Goal: Transaction & Acquisition: Purchase product/service

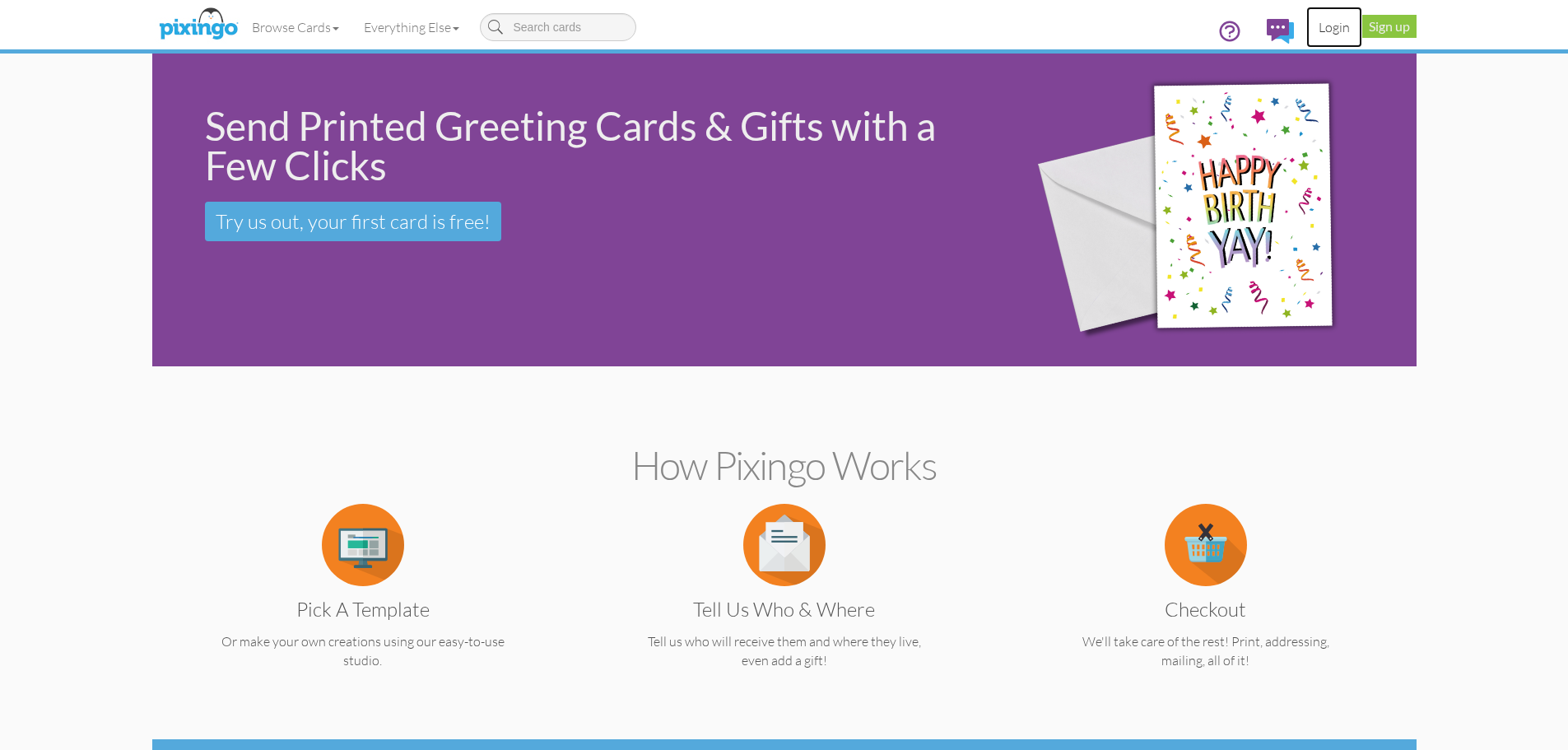
click at [1341, 31] on link "Login" at bounding box center [1334, 27] width 56 height 41
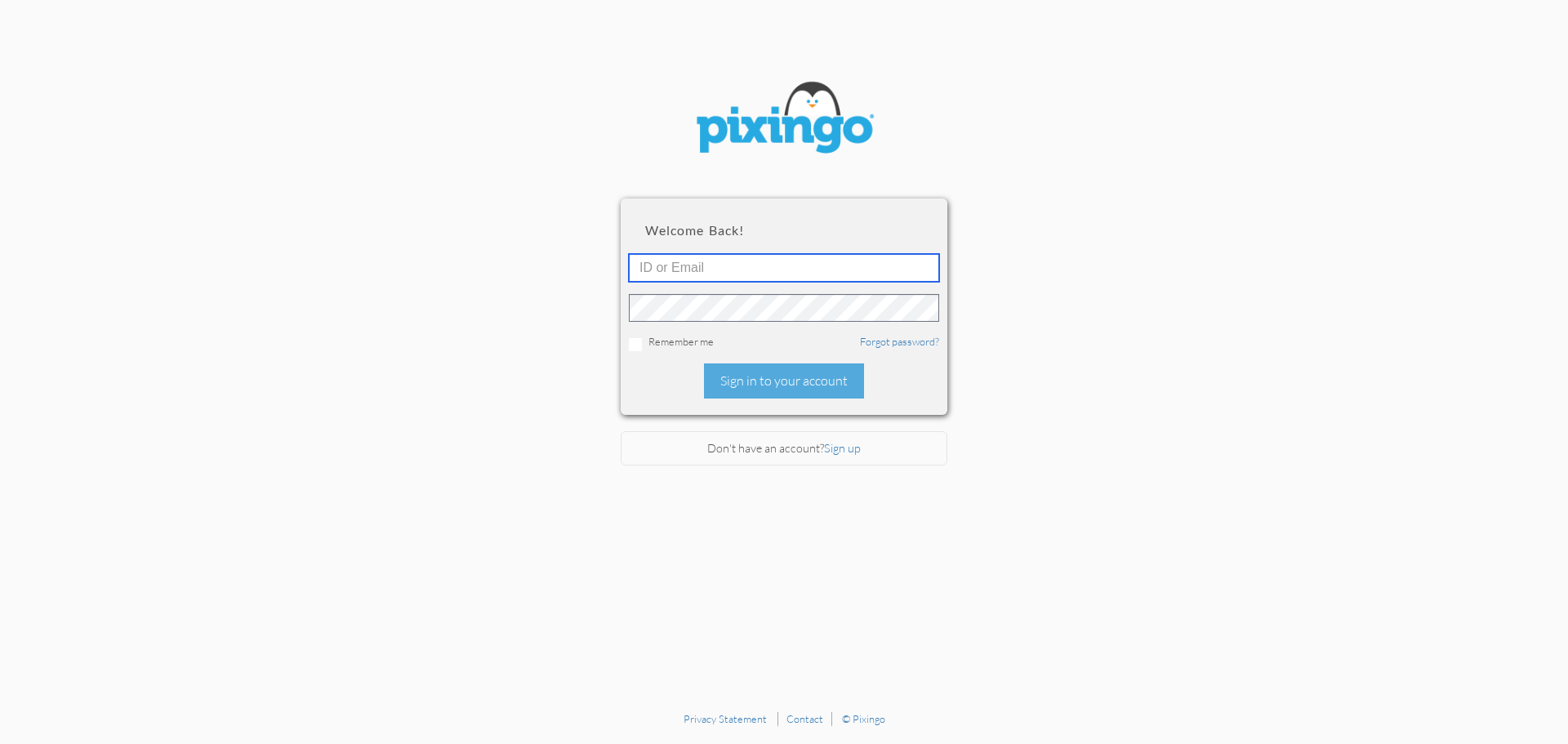
type input "[EMAIL_ADDRESS][DOMAIN_NAME]"
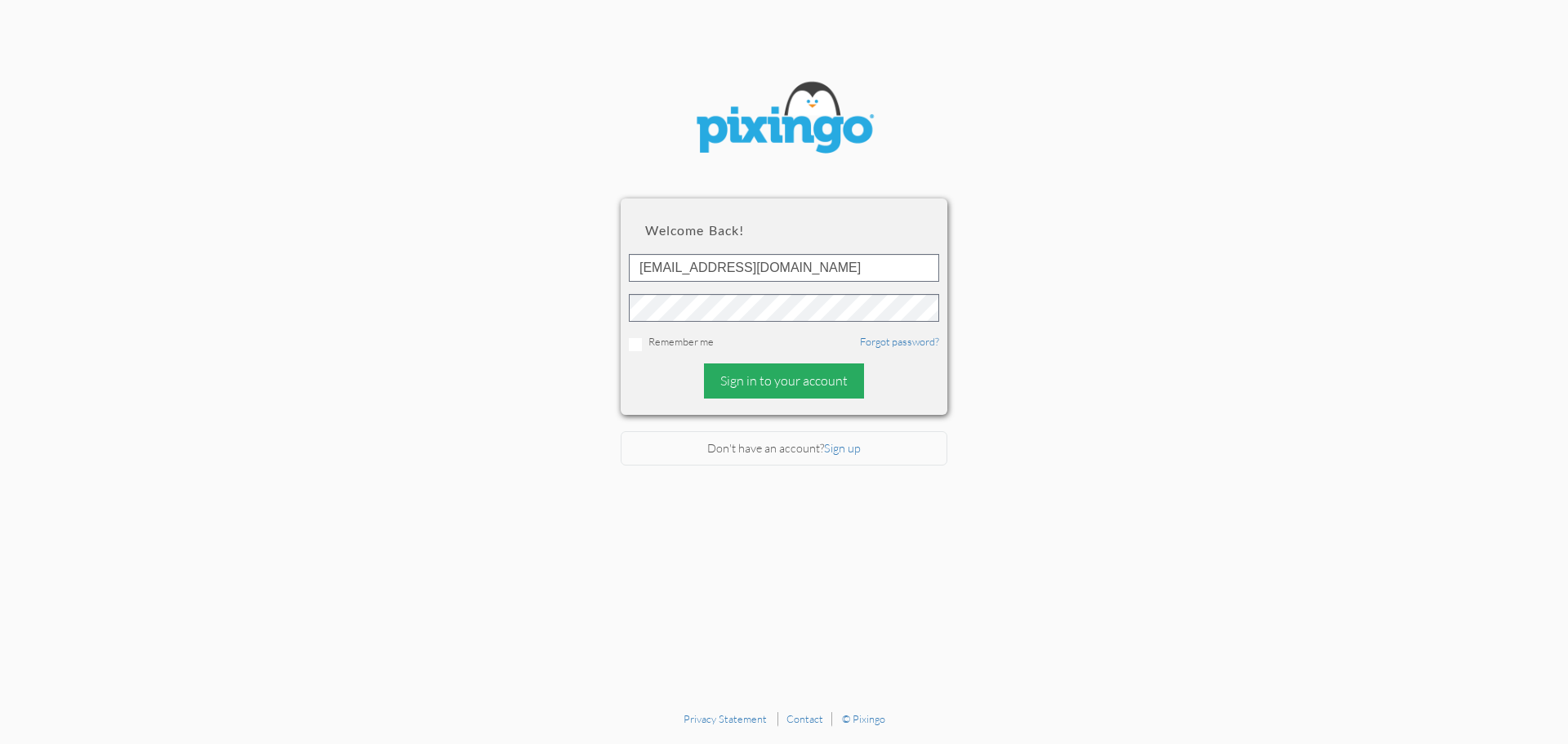
click at [765, 382] on div "Sign in to your account" at bounding box center [783, 381] width 160 height 35
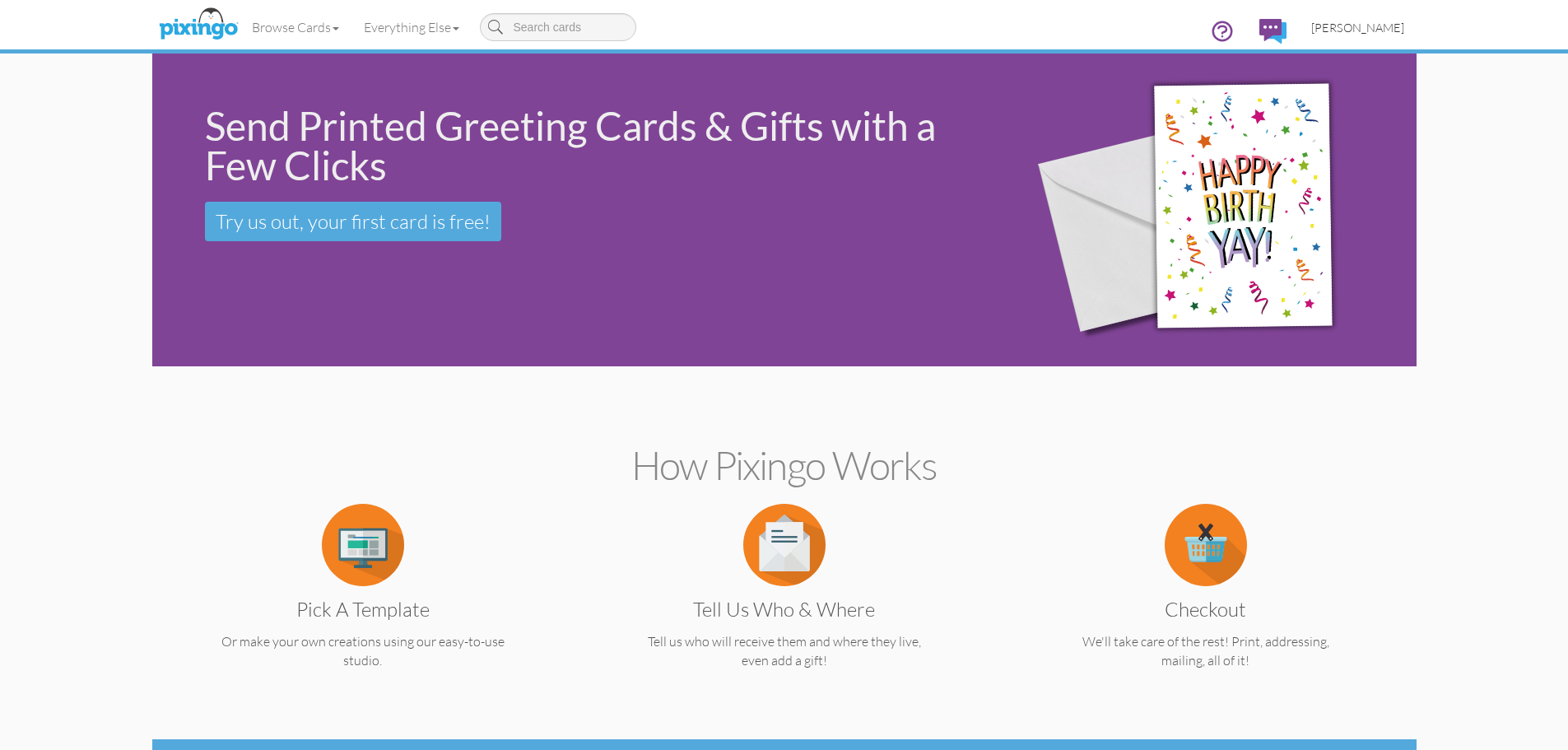
click at [1357, 25] on span "[PERSON_NAME]" at bounding box center [1357, 28] width 93 height 14
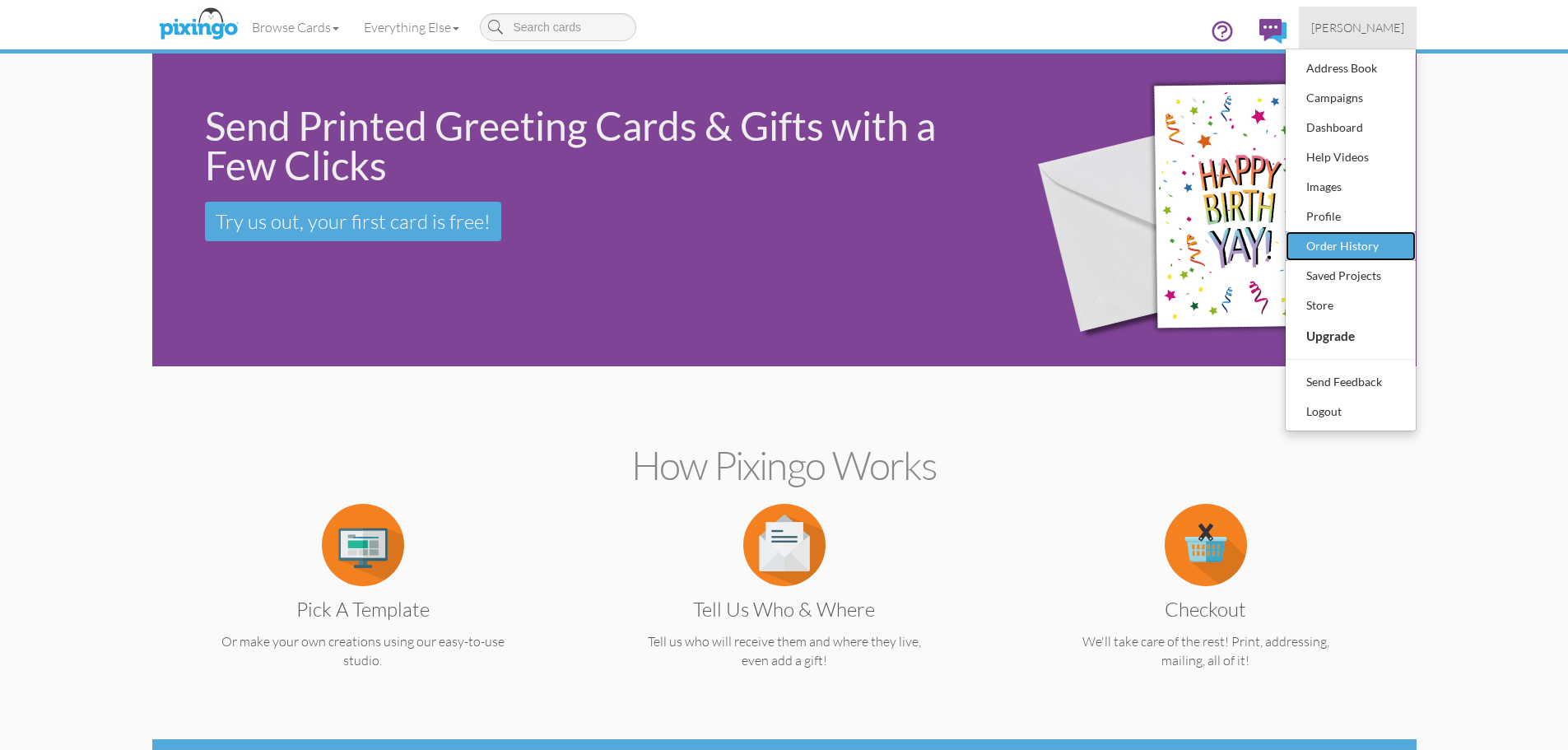
click at [1317, 242] on div "Order History" at bounding box center [1350, 246] width 97 height 24
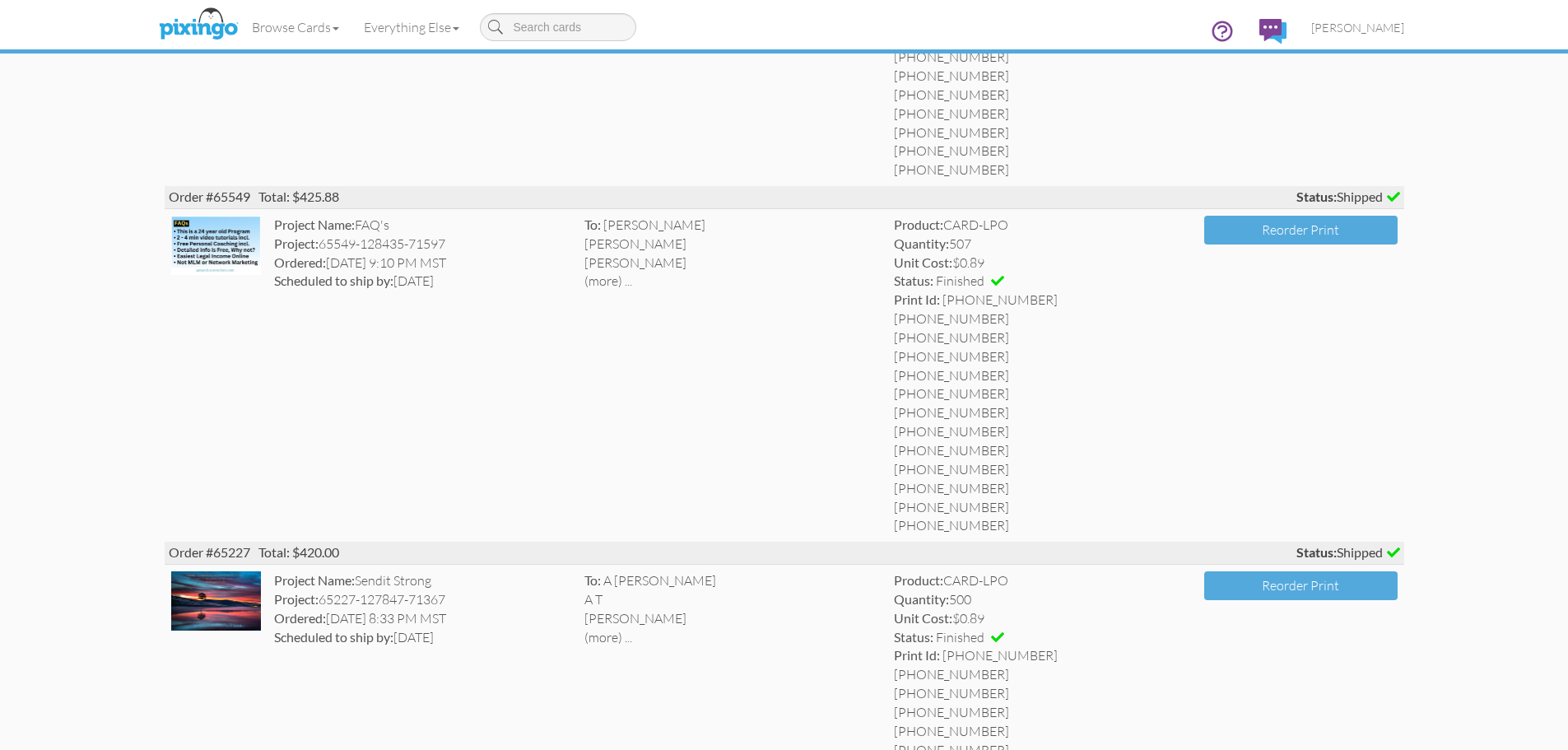
scroll to position [6030, 0]
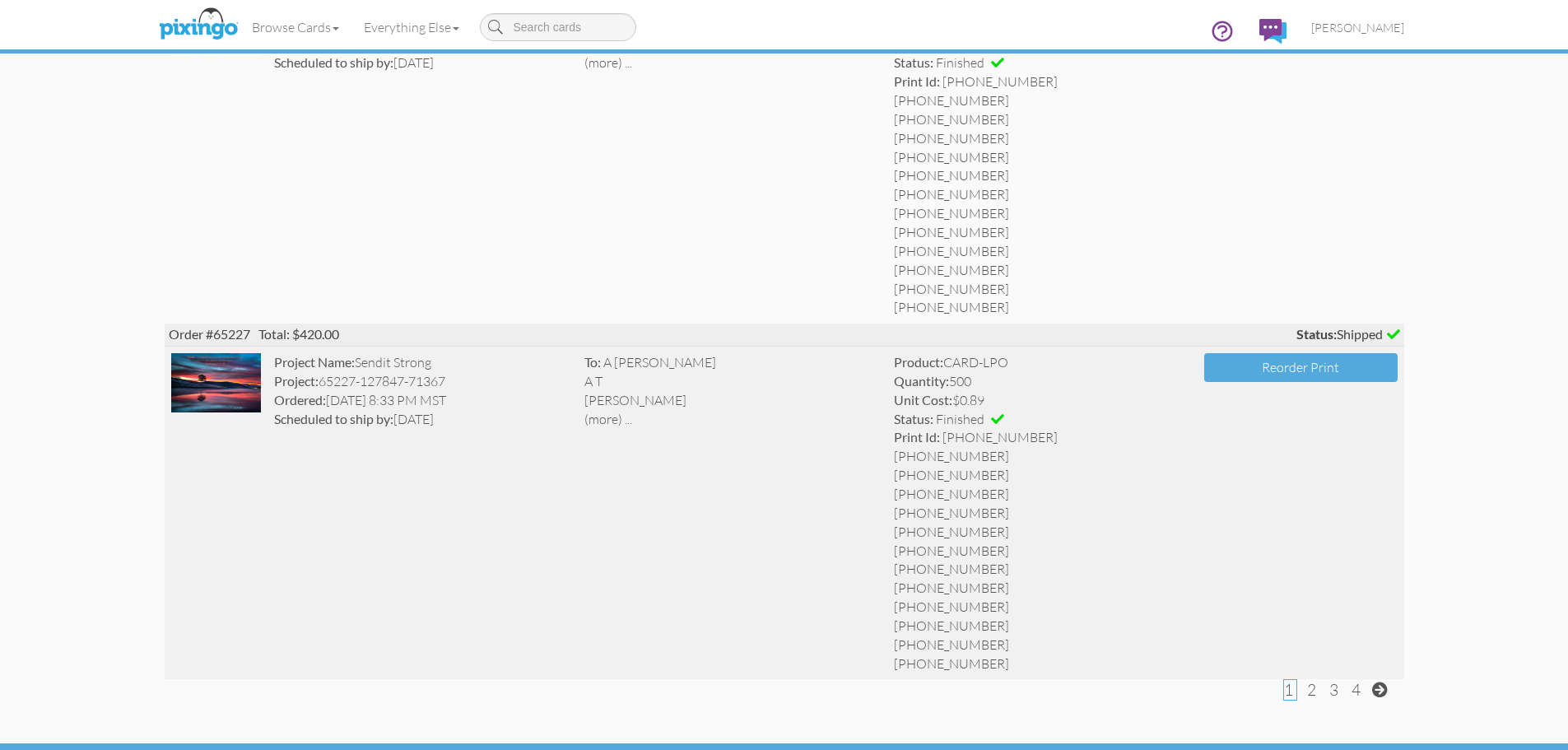
click at [252, 402] on img at bounding box center [217, 383] width 90 height 59
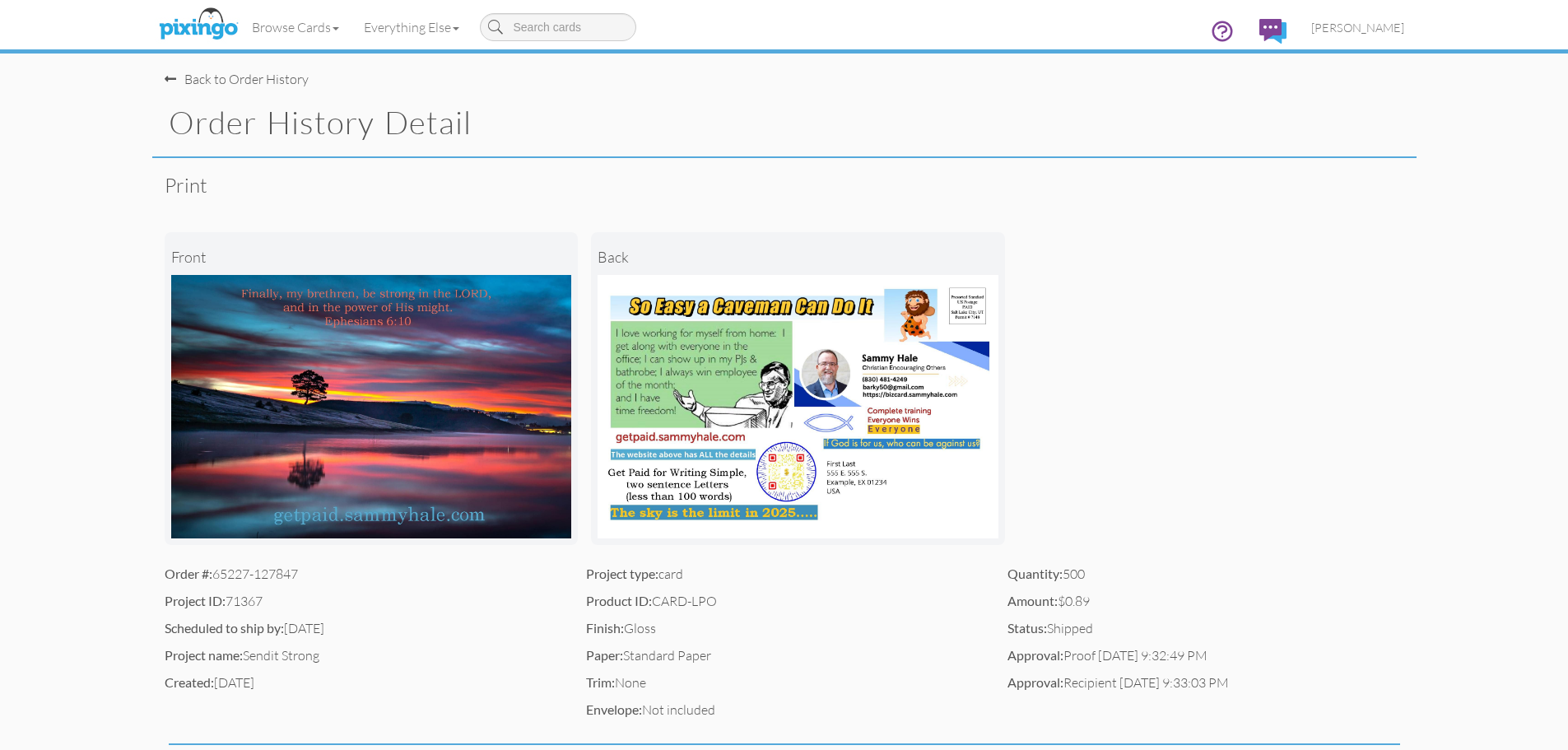
click at [166, 83] on span at bounding box center [170, 78] width 11 height 13
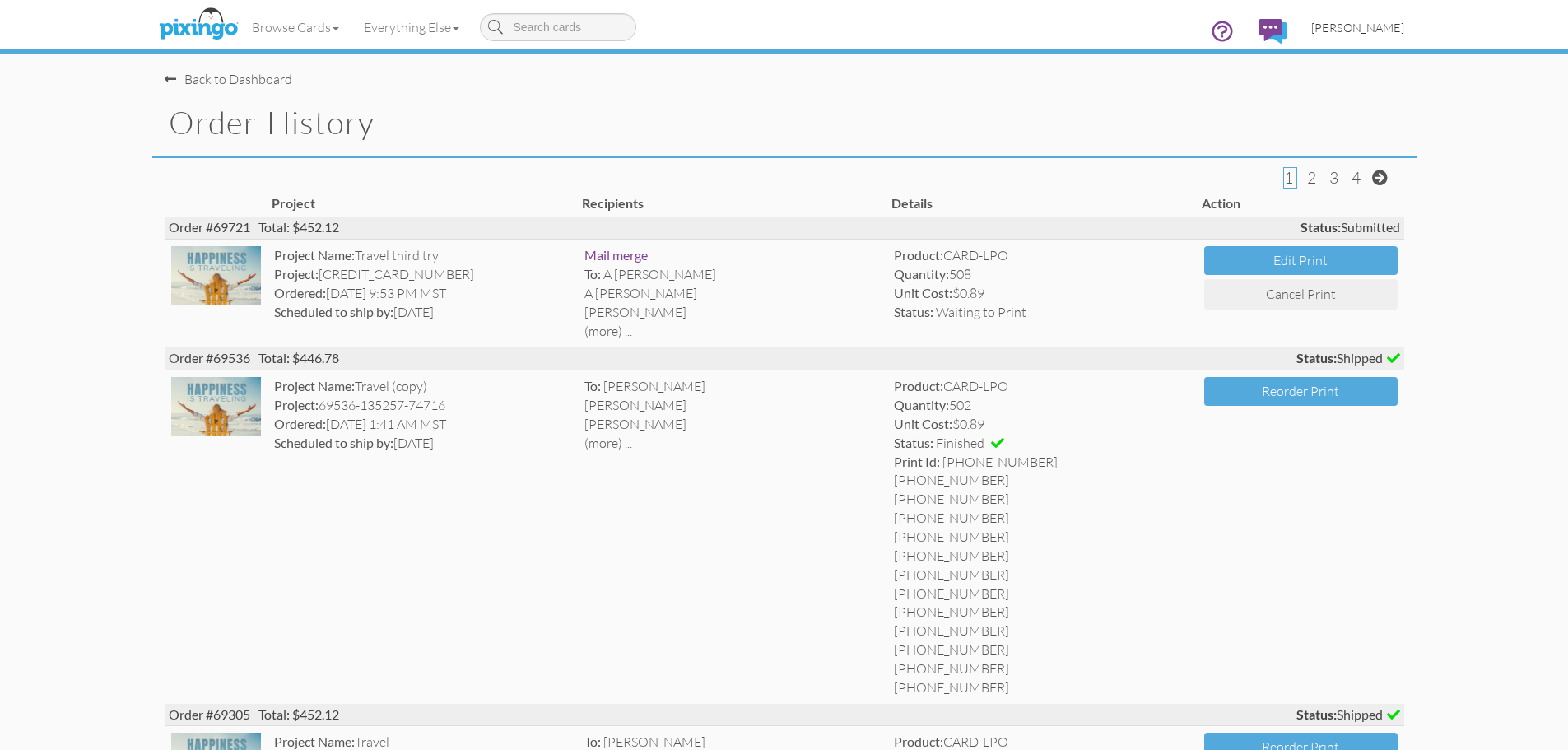
click at [1368, 33] on span "[PERSON_NAME]" at bounding box center [1357, 28] width 93 height 14
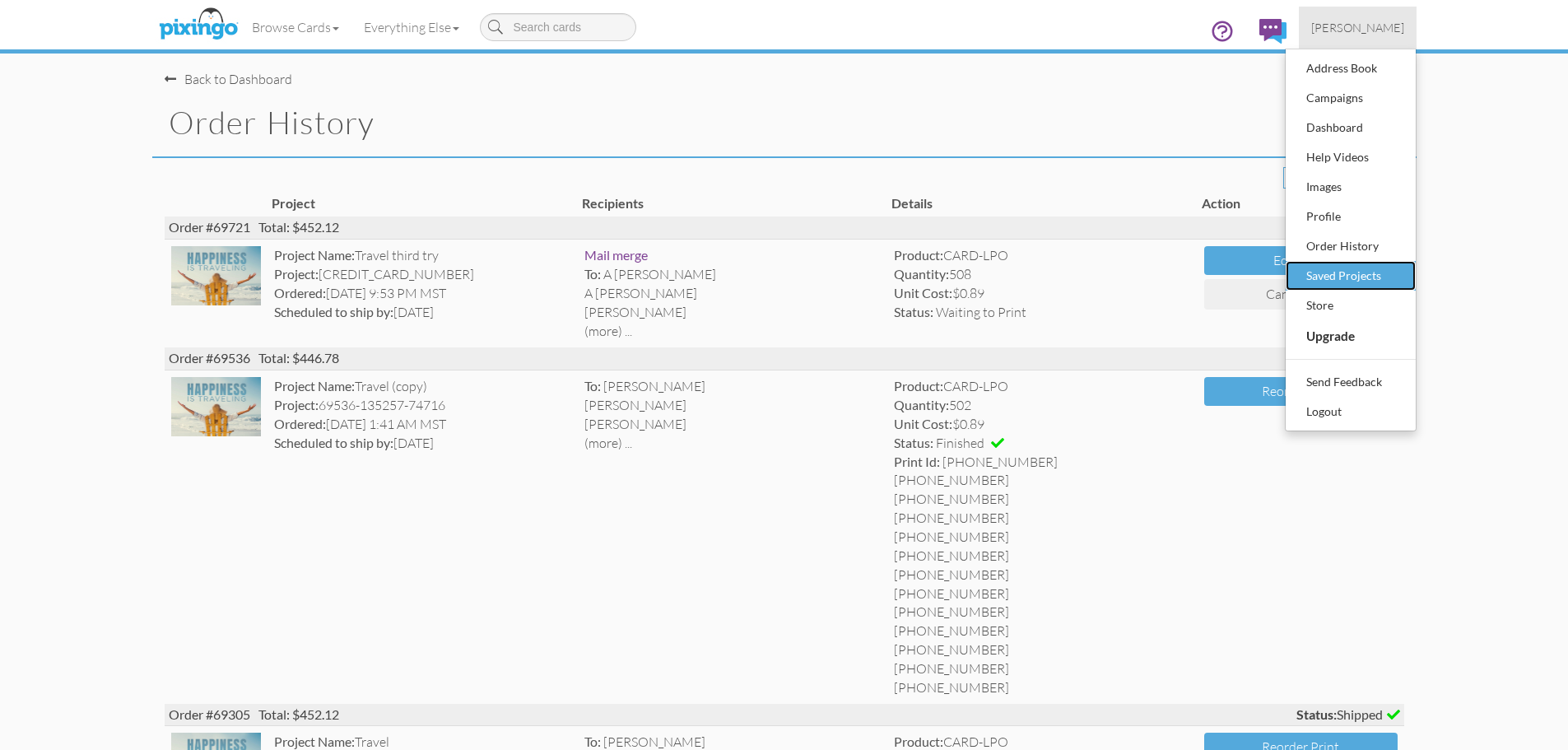
click at [1362, 273] on div "Saved Projects" at bounding box center [1350, 276] width 97 height 24
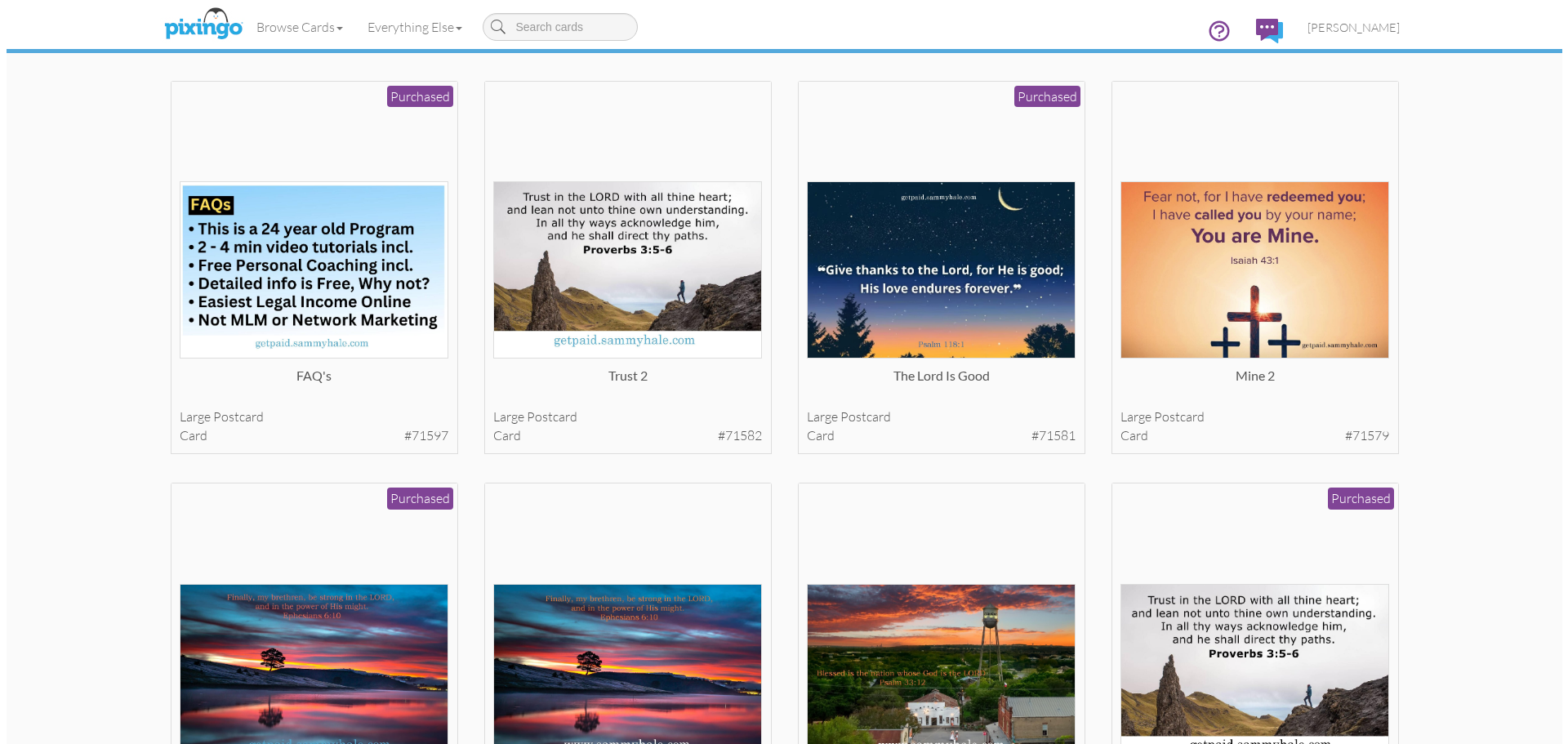
scroll to position [1693, 0]
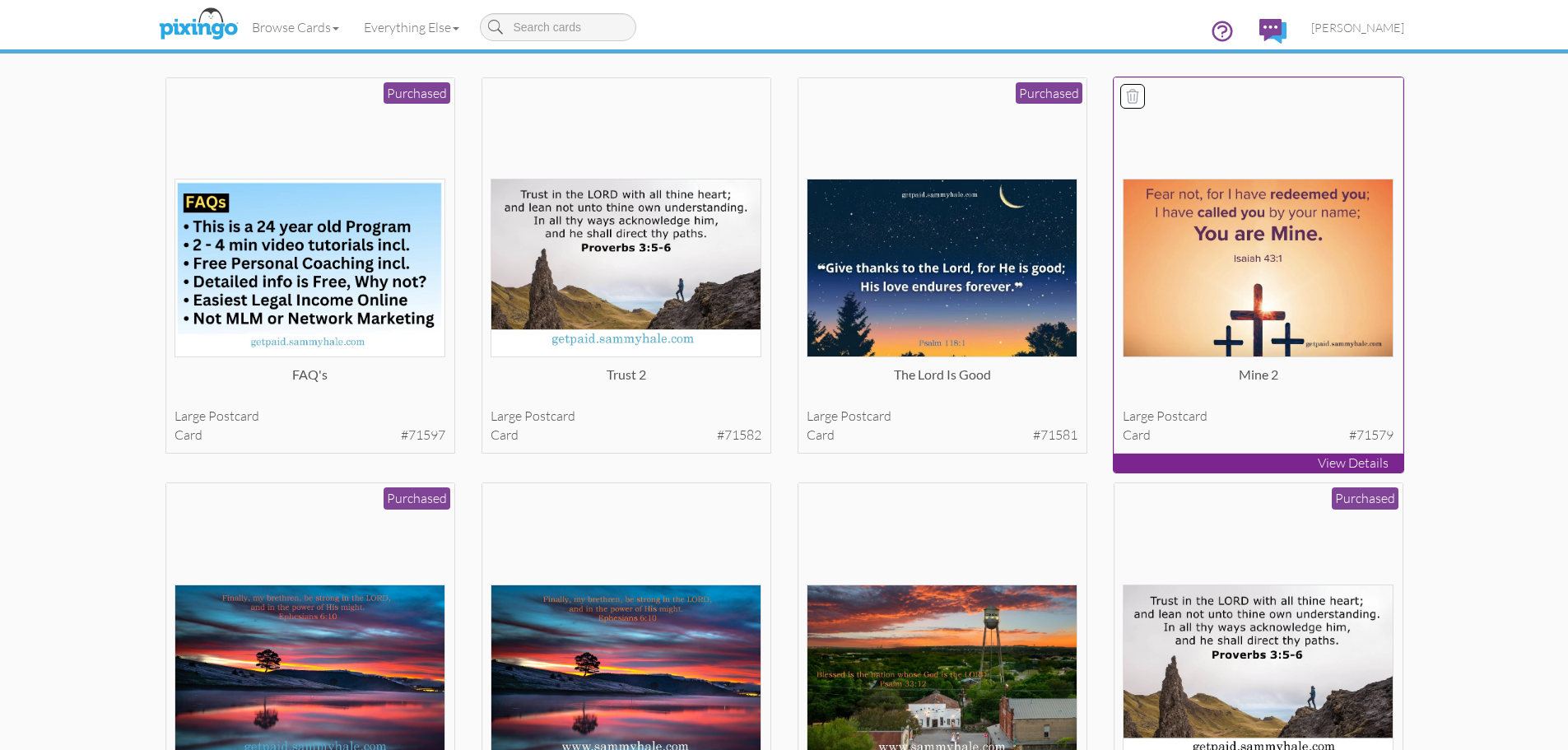
click at [1276, 293] on img at bounding box center [1257, 267] width 271 height 178
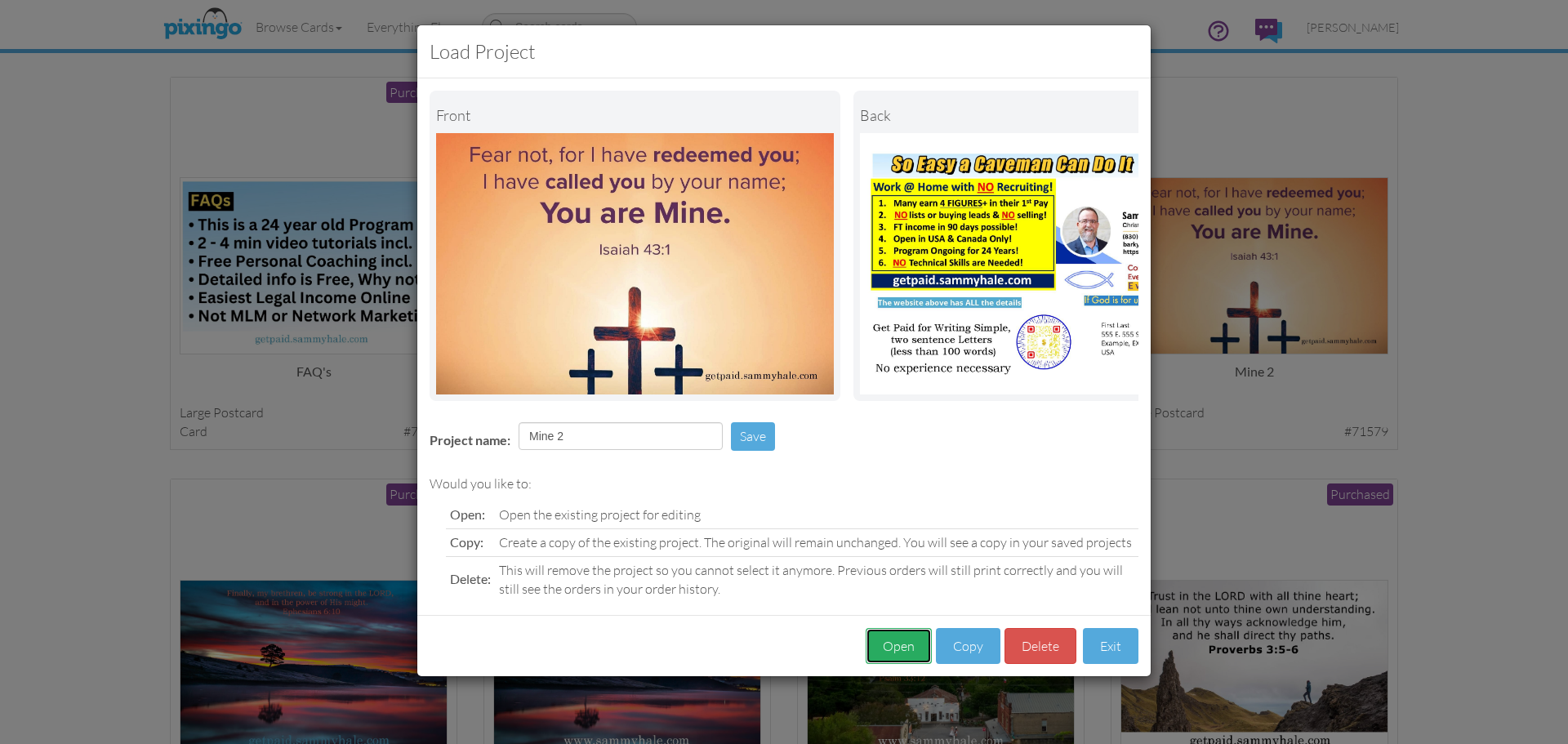
click at [897, 655] on button "Open" at bounding box center [899, 646] width 66 height 37
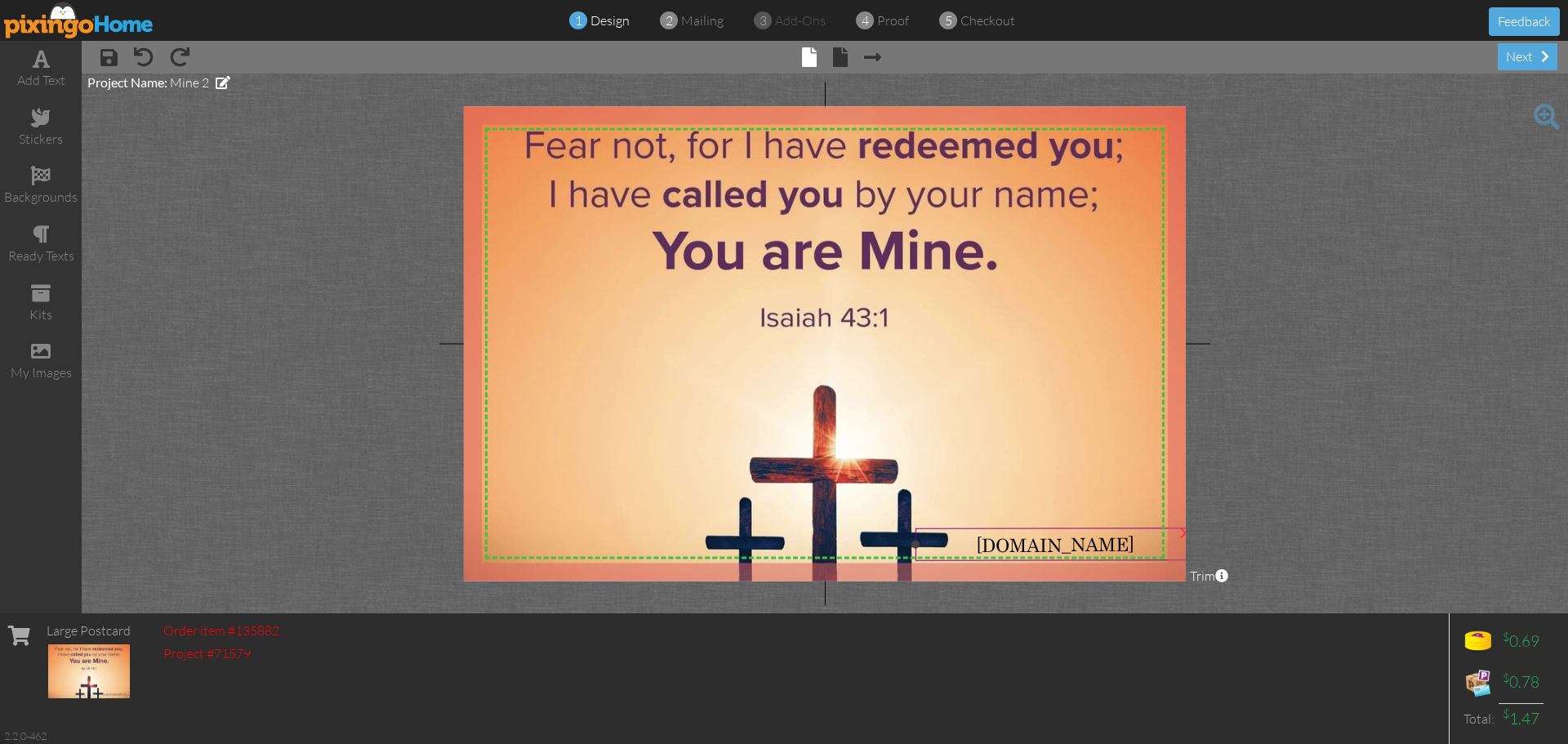
click at [1066, 544] on span "getpaid.sammyhale.com" at bounding box center [1054, 545] width 158 height 22
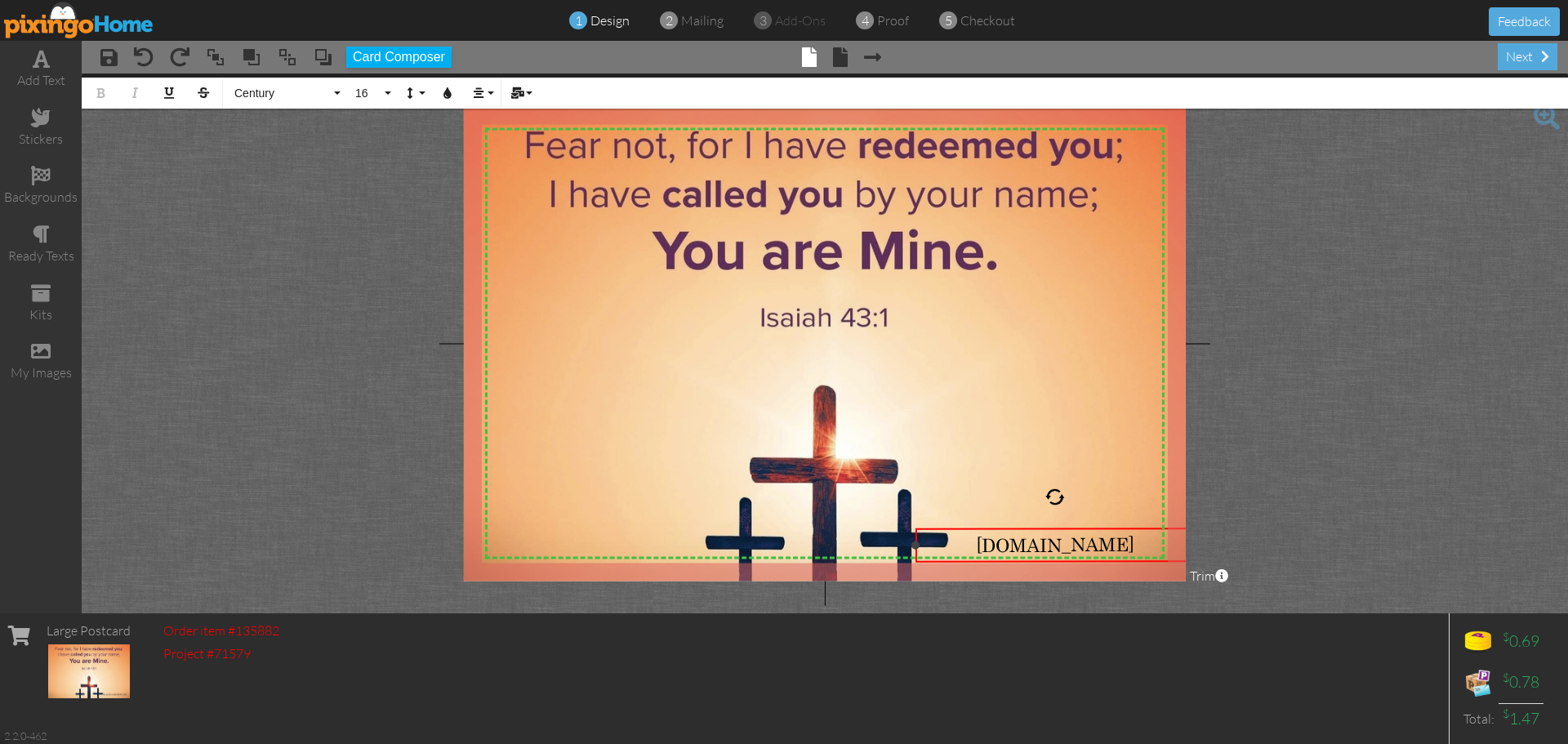
click at [1066, 544] on span "getpaid.sammyhale.com" at bounding box center [1054, 545] width 158 height 22
click at [1014, 545] on span "getpaid.sammyhale.com" at bounding box center [1054, 545] width 158 height 22
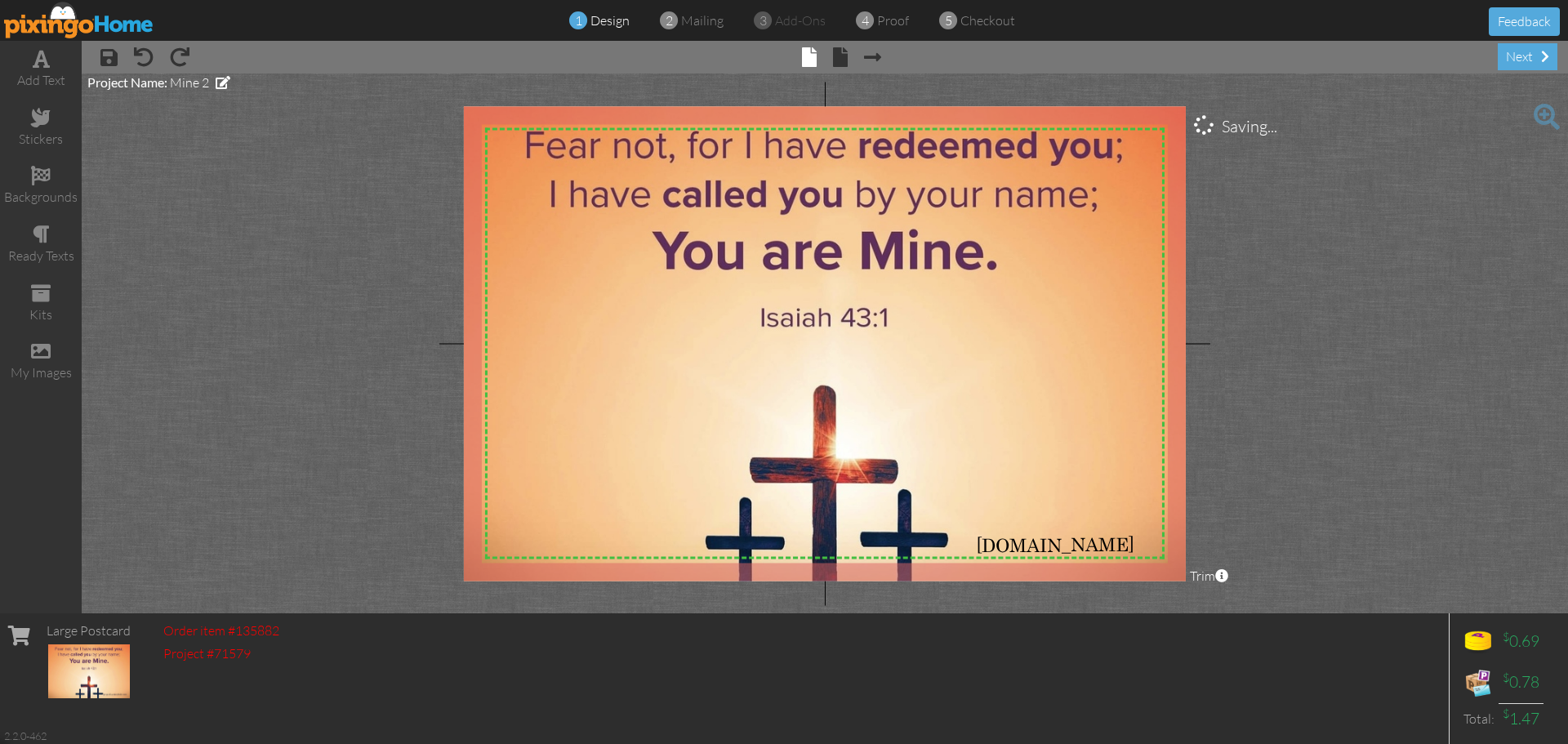
click at [1309, 535] on project-studio-wrapper "X X X X X X X X X X X X X X X X X X X X X X X X X X X X X X X X X X X X X X X X…" at bounding box center [825, 343] width 1486 height 539
click at [869, 61] on span at bounding box center [873, 57] width 17 height 20
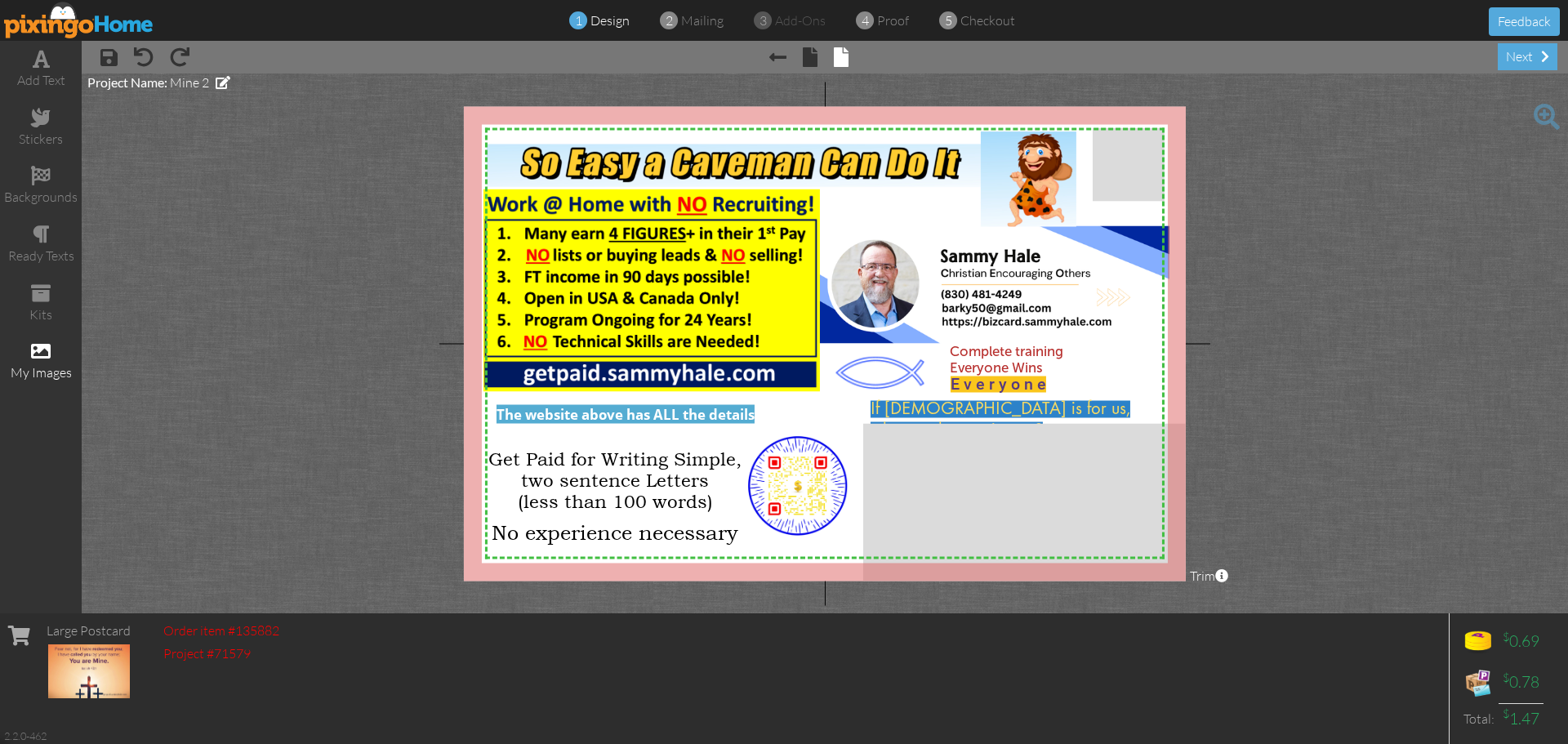
click at [45, 370] on div "my images" at bounding box center [41, 373] width 82 height 19
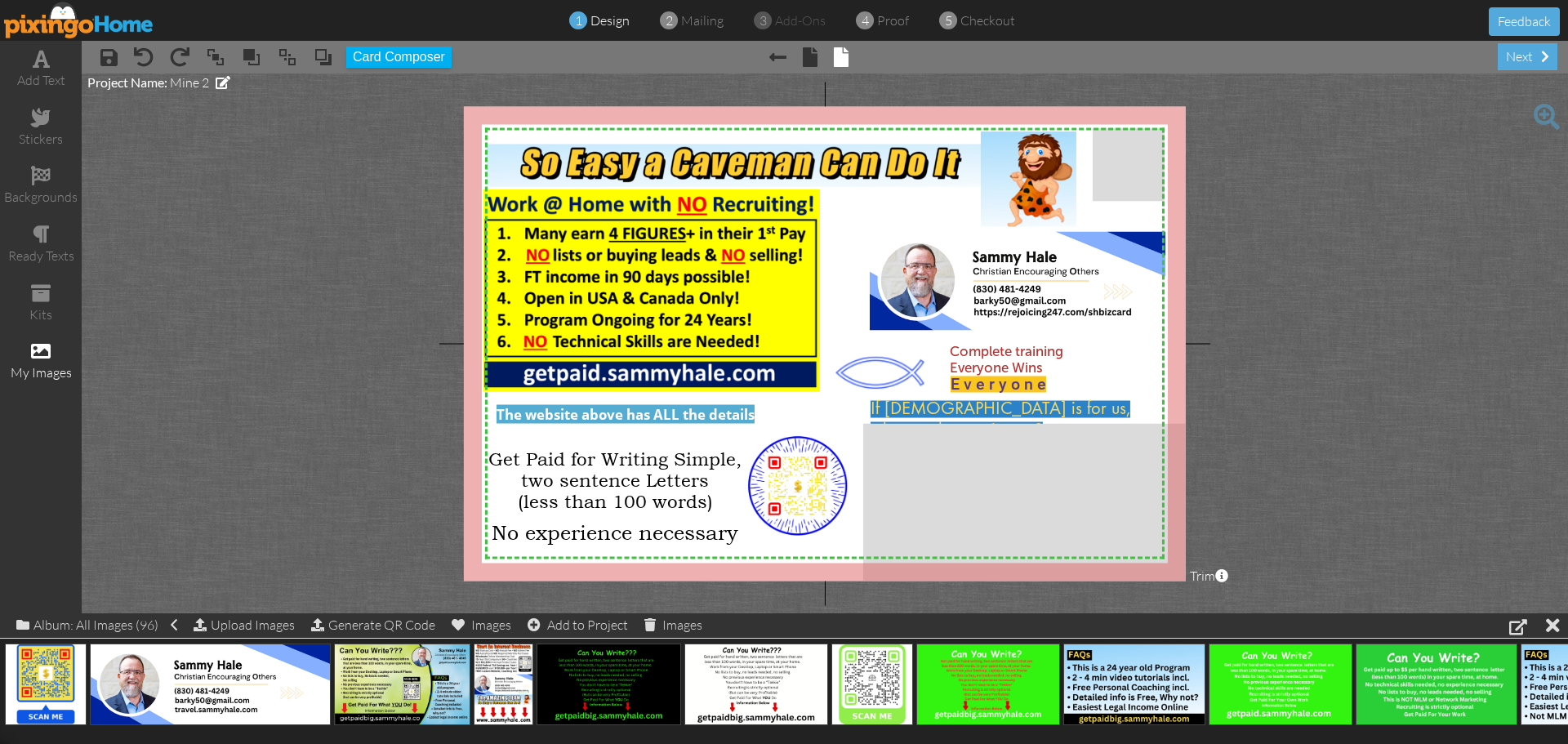
drag, startPoint x: 958, startPoint y: 282, endPoint x: 1396, endPoint y: 273, distance: 438.1
click at [1394, 274] on project-studio-wrapper "X X X X X X X X X X X X X X X X X X X X X X X X X X X X X X X X X X X X X X X X…" at bounding box center [825, 343] width 1486 height 539
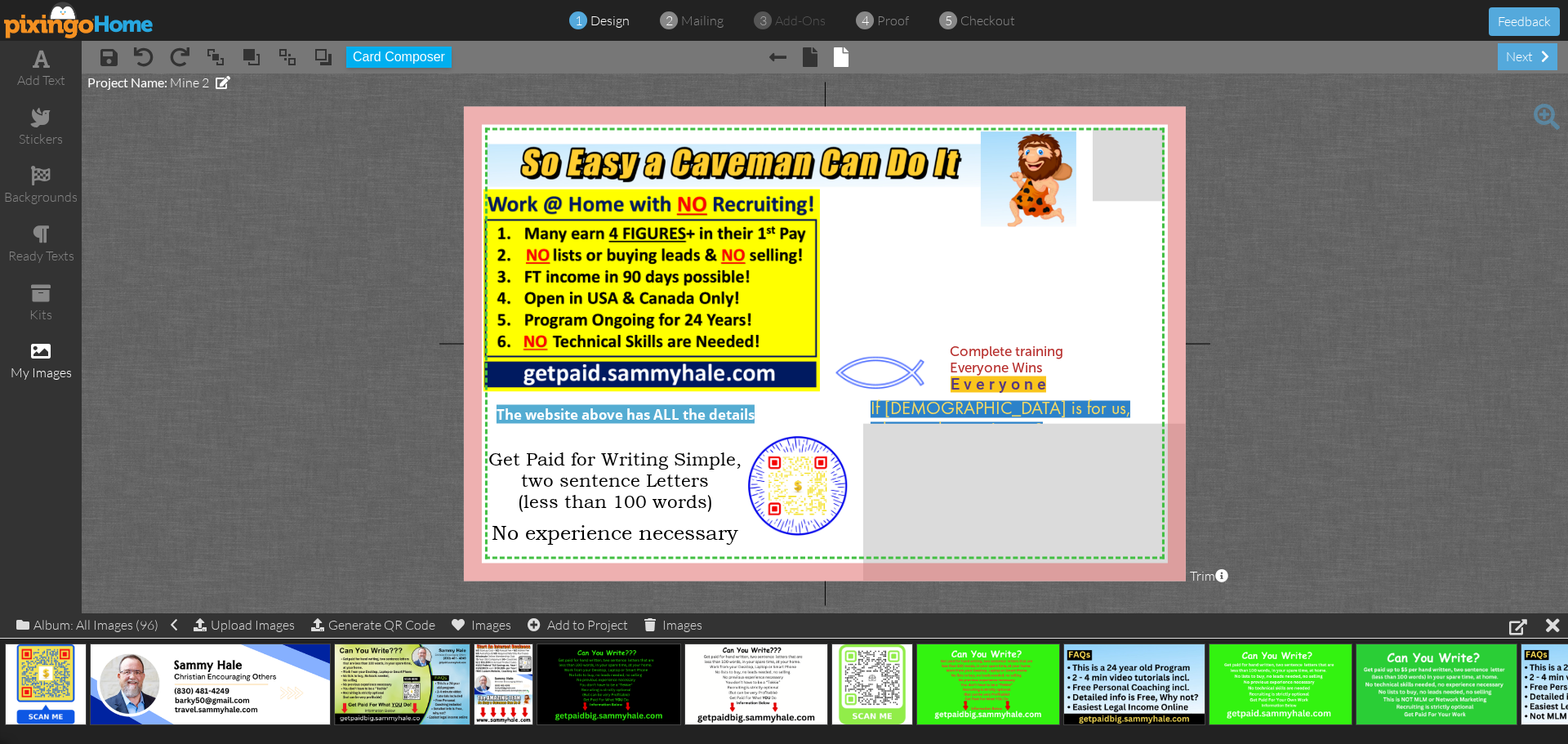
drag, startPoint x: 898, startPoint y: 293, endPoint x: 1332, endPoint y: 318, distance: 434.7
click at [1332, 318] on project-studio-wrapper "X X X X X X X X X X X X X X X X X X X X X X X X X X X X X X X X X X X X X X X X…" at bounding box center [825, 343] width 1486 height 539
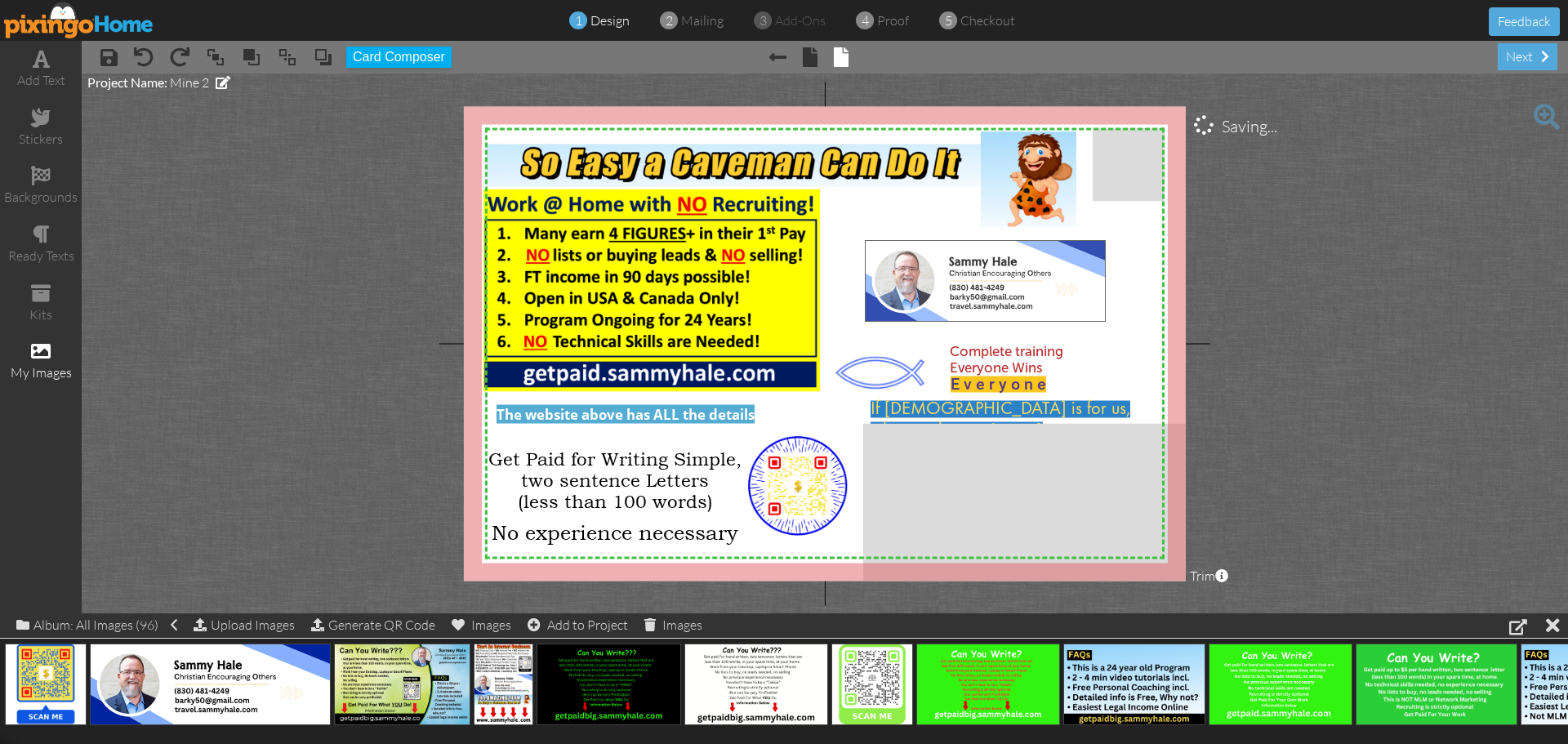
drag, startPoint x: 242, startPoint y: 702, endPoint x: 1017, endPoint y: 299, distance: 873.5
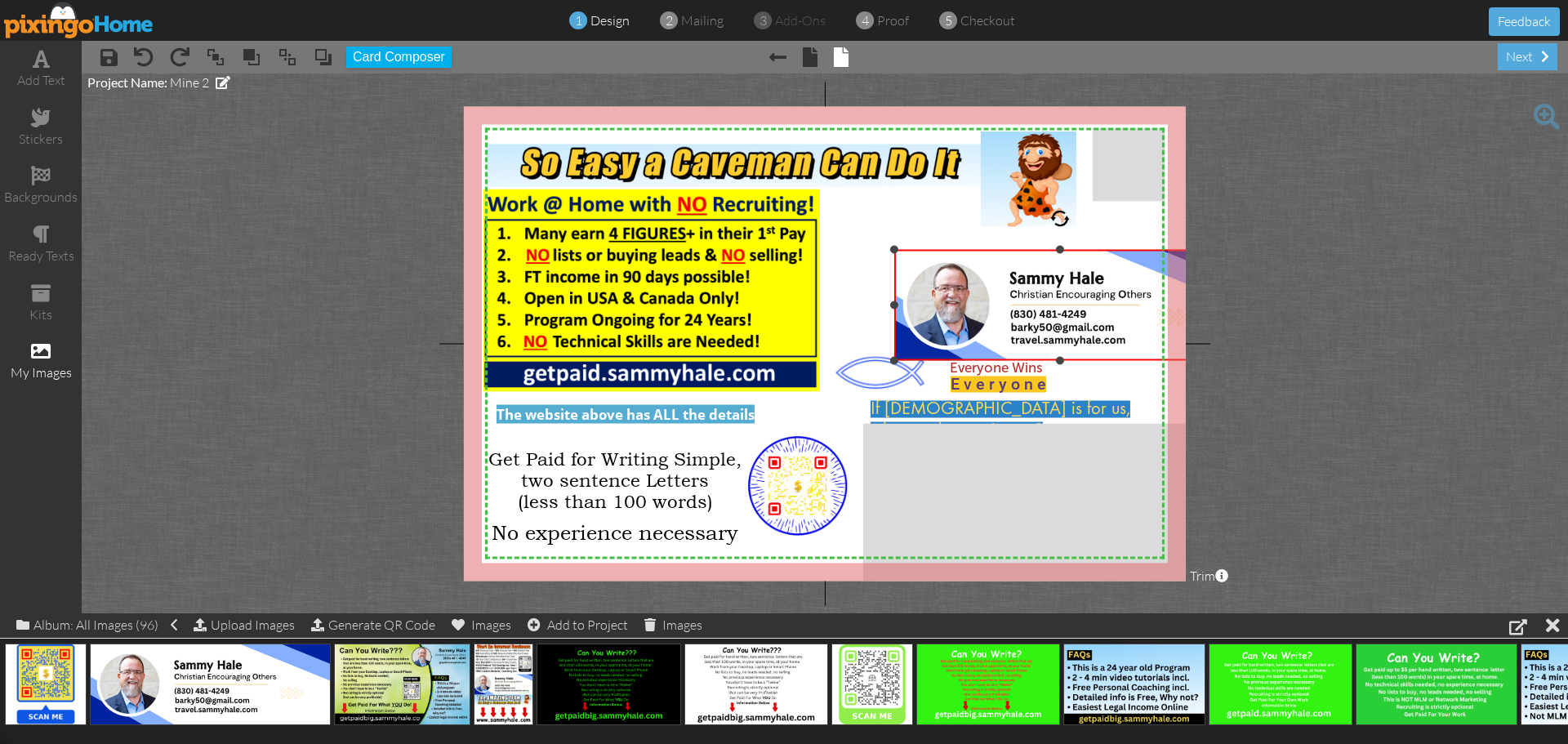
drag, startPoint x: 863, startPoint y: 238, endPoint x: 873, endPoint y: 249, distance: 14.9
click at [873, 249] on div "X X X X X X X X X X X X X X X X X X X X X X X X X X X X X X X X X X X X X X X X…" at bounding box center [825, 344] width 722 height 475
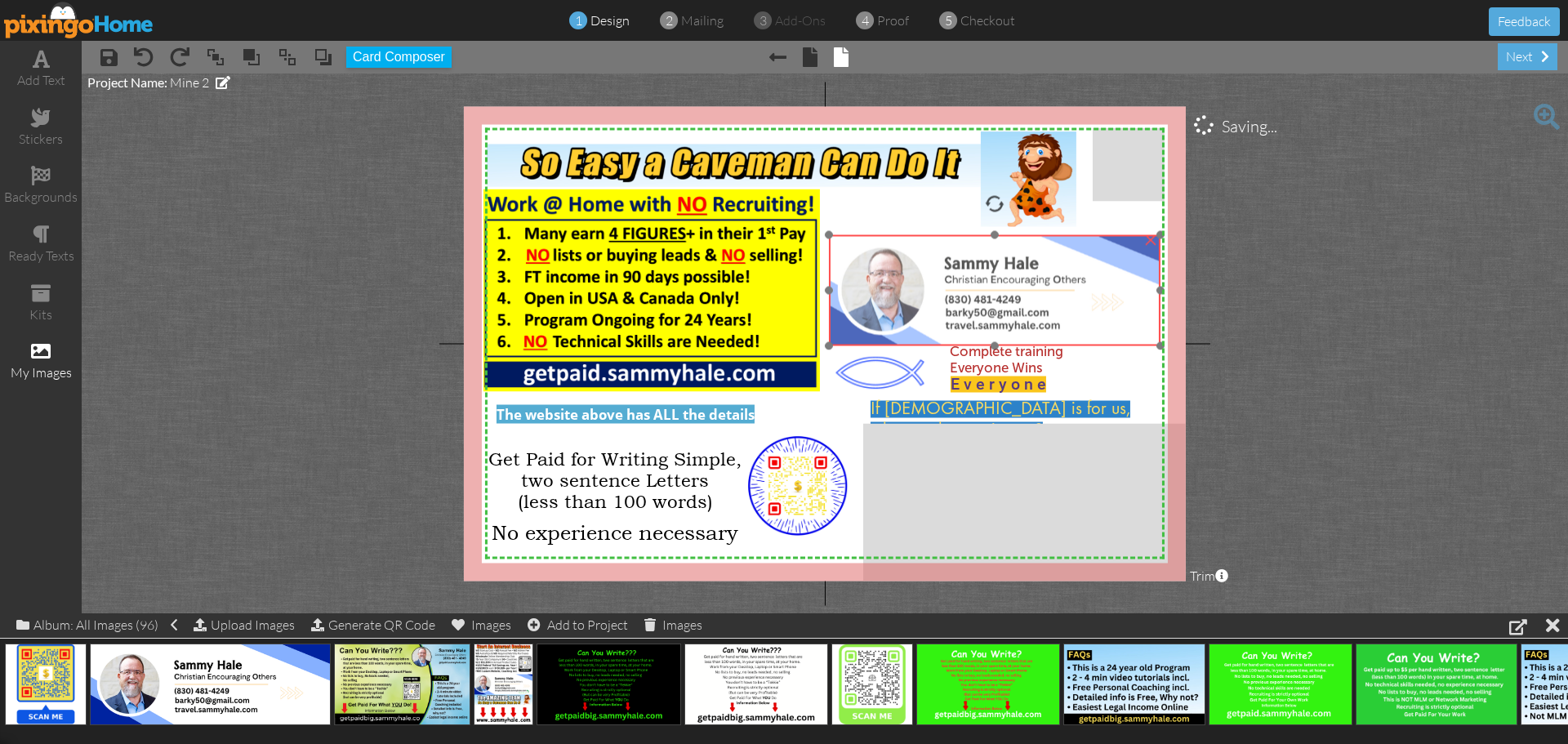
drag, startPoint x: 1034, startPoint y: 312, endPoint x: 970, endPoint y: 298, distance: 65.5
click at [970, 298] on img at bounding box center [995, 290] width 332 height 111
click at [1016, 306] on img at bounding box center [996, 286] width 332 height 111
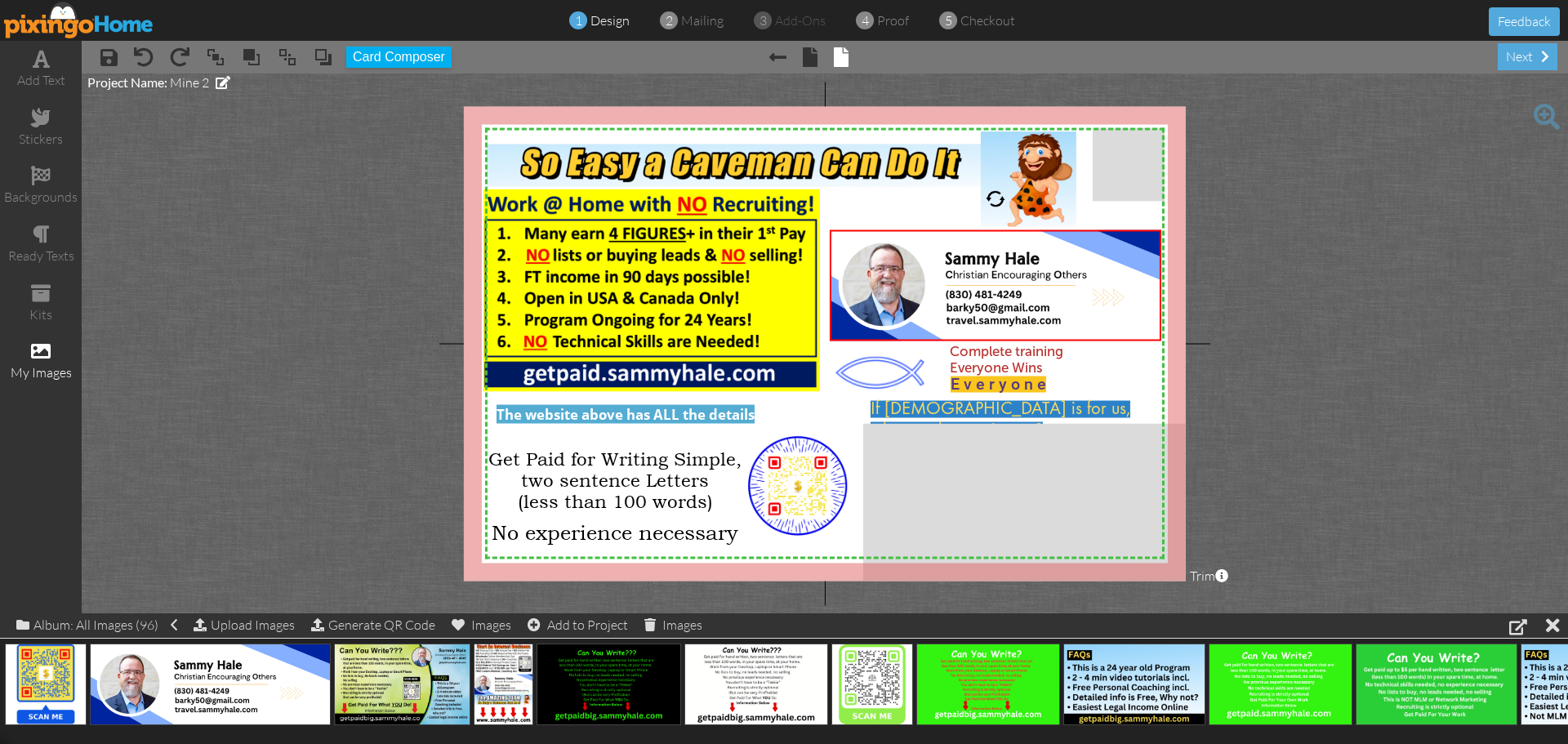
click at [1328, 341] on project-studio-wrapper "X X X X X X X X X X X X X X X X X X X X X X X X X X X X X X X X X X X X X X X X…" at bounding box center [825, 343] width 1486 height 539
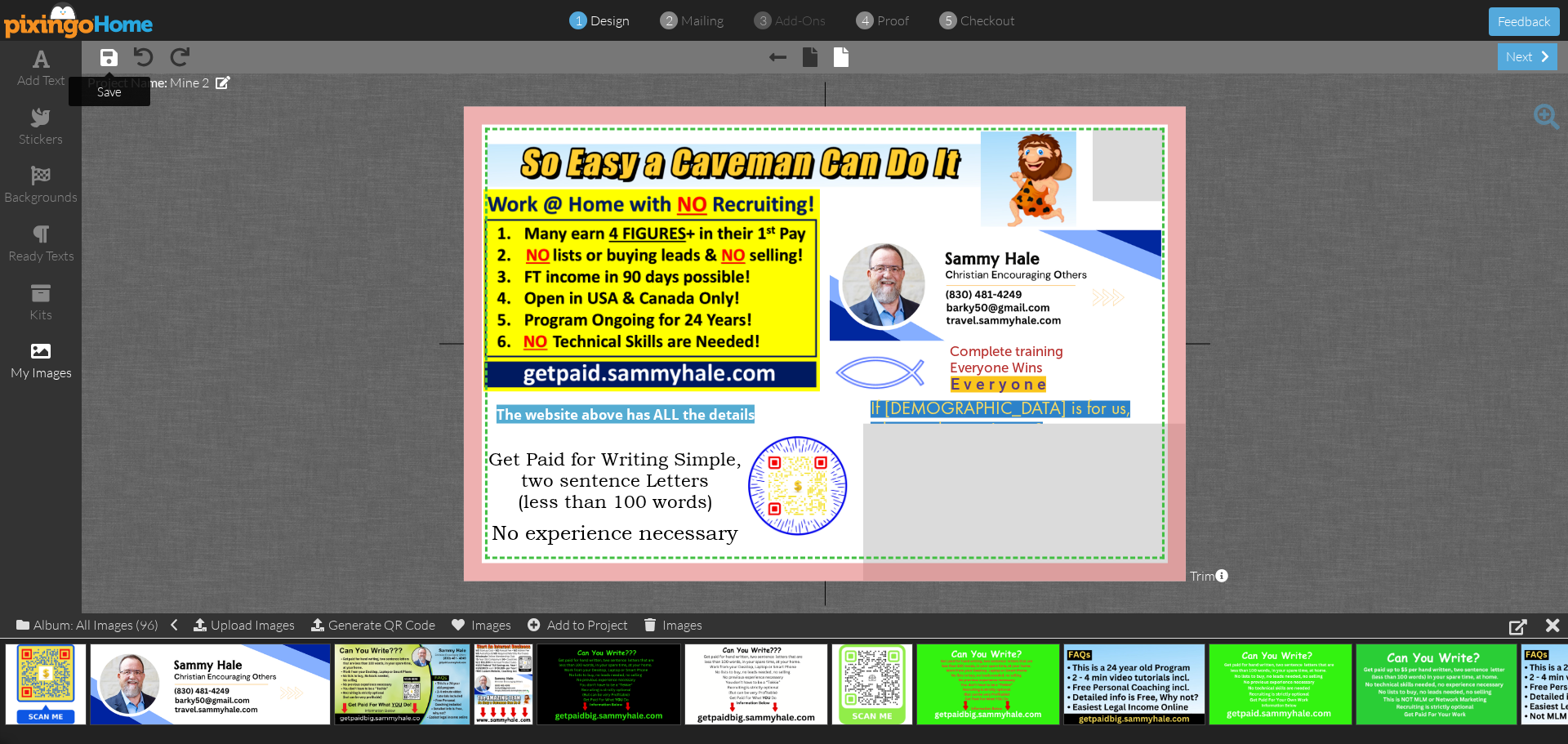
click at [109, 60] on span at bounding box center [109, 57] width 17 height 20
click at [62, 22] on img at bounding box center [79, 20] width 150 height 37
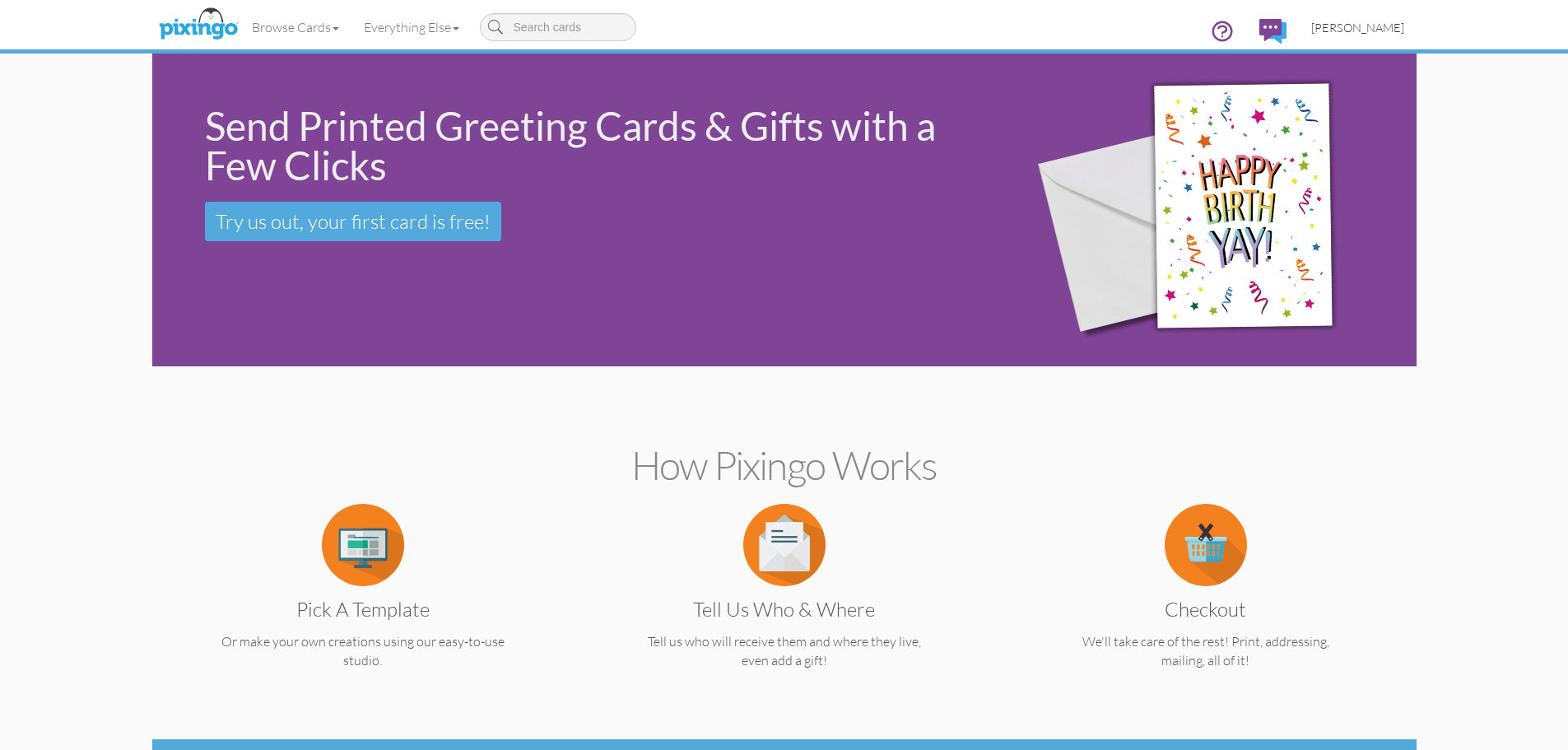
click at [1349, 33] on span "[PERSON_NAME]" at bounding box center [1357, 28] width 93 height 14
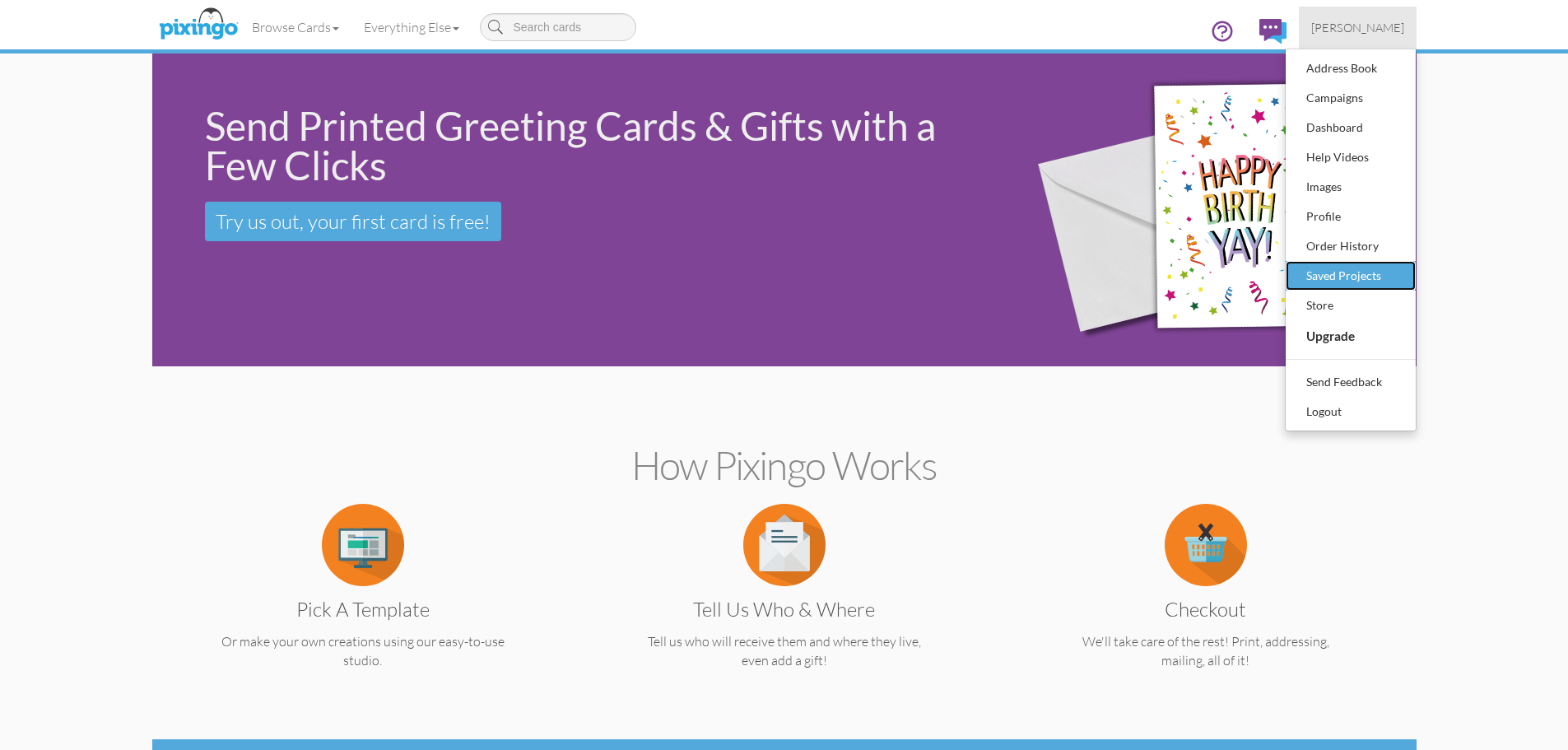
click at [1337, 278] on div "Saved Projects" at bounding box center [1350, 276] width 97 height 24
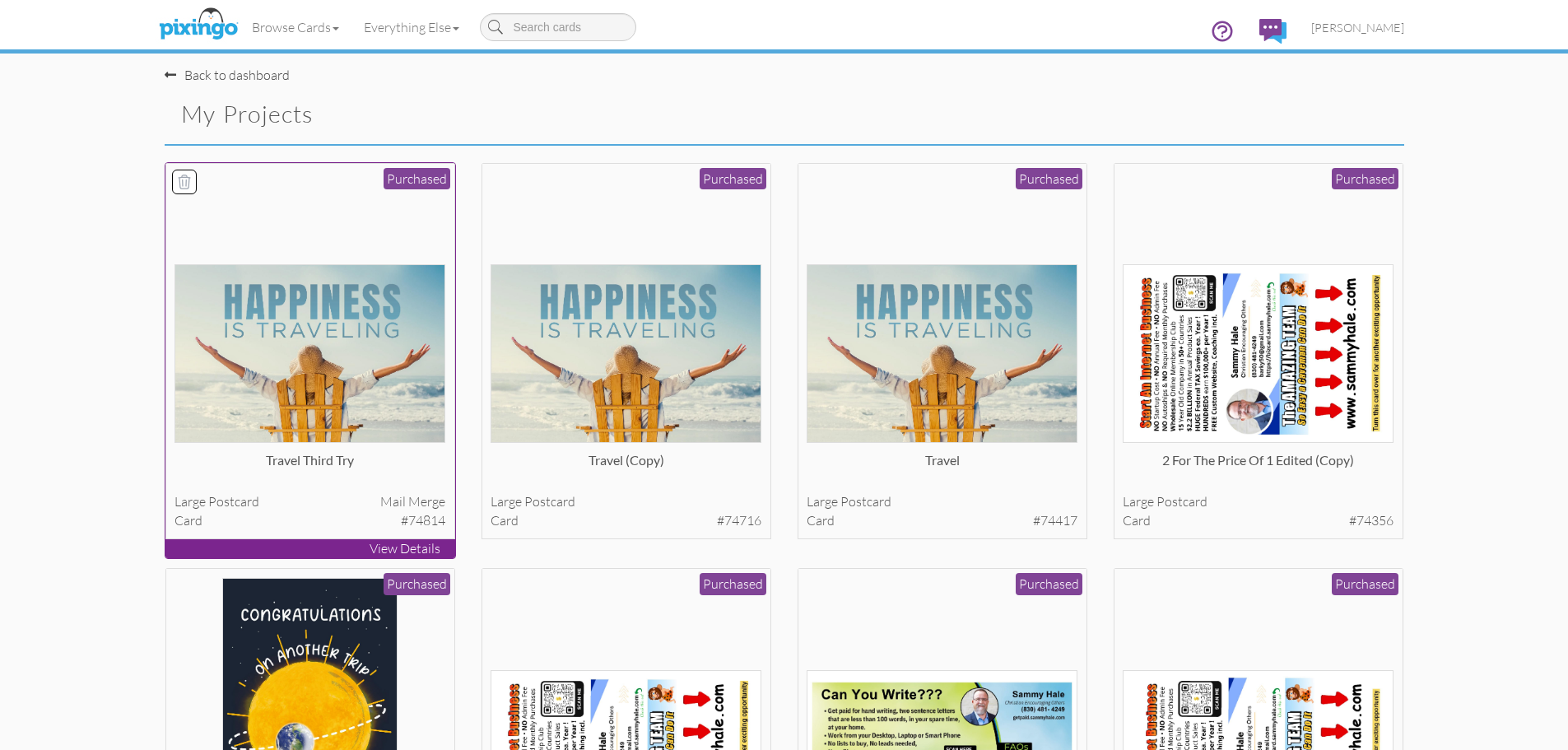
click at [389, 347] on img at bounding box center [310, 353] width 271 height 178
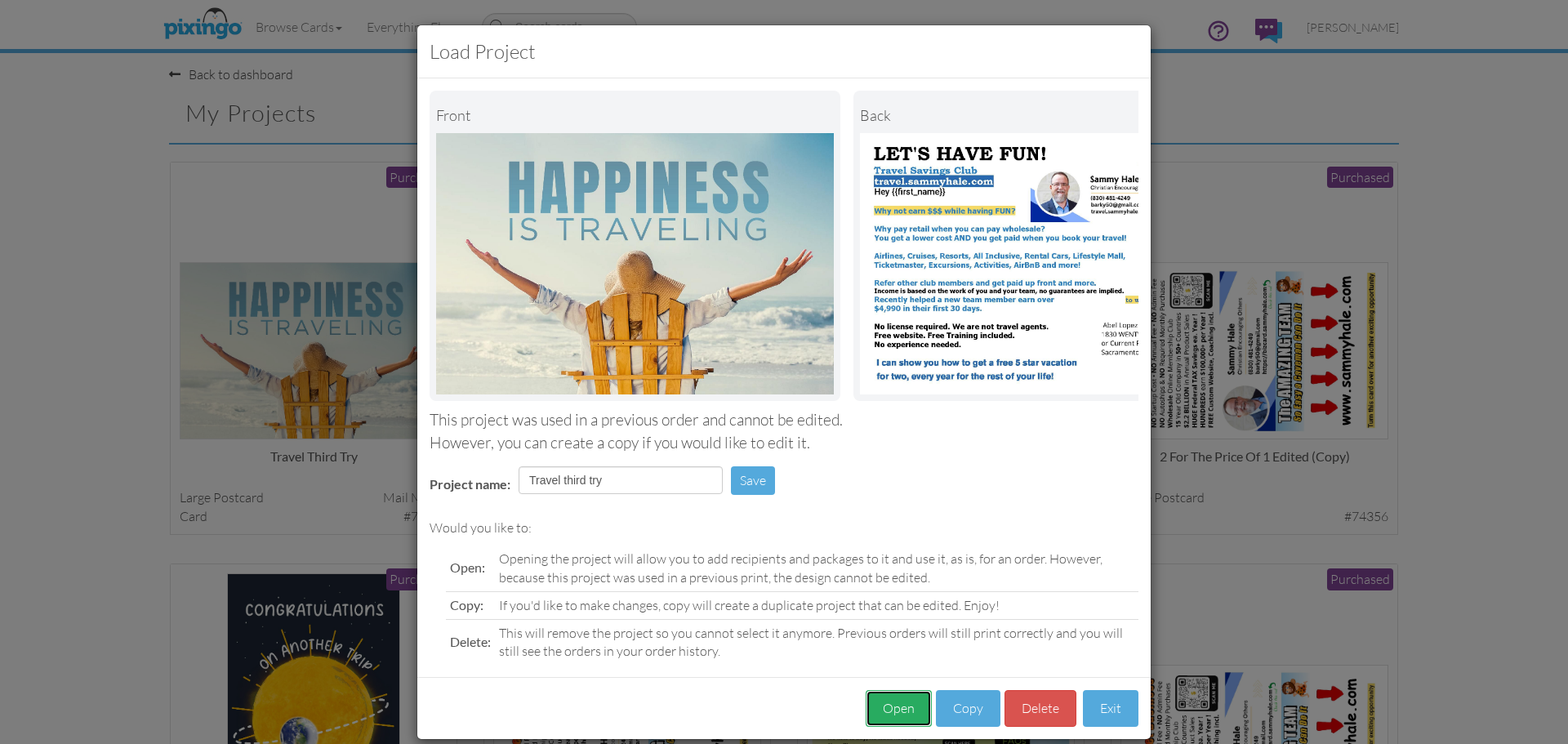
click at [886, 718] on button "Open" at bounding box center [899, 708] width 66 height 37
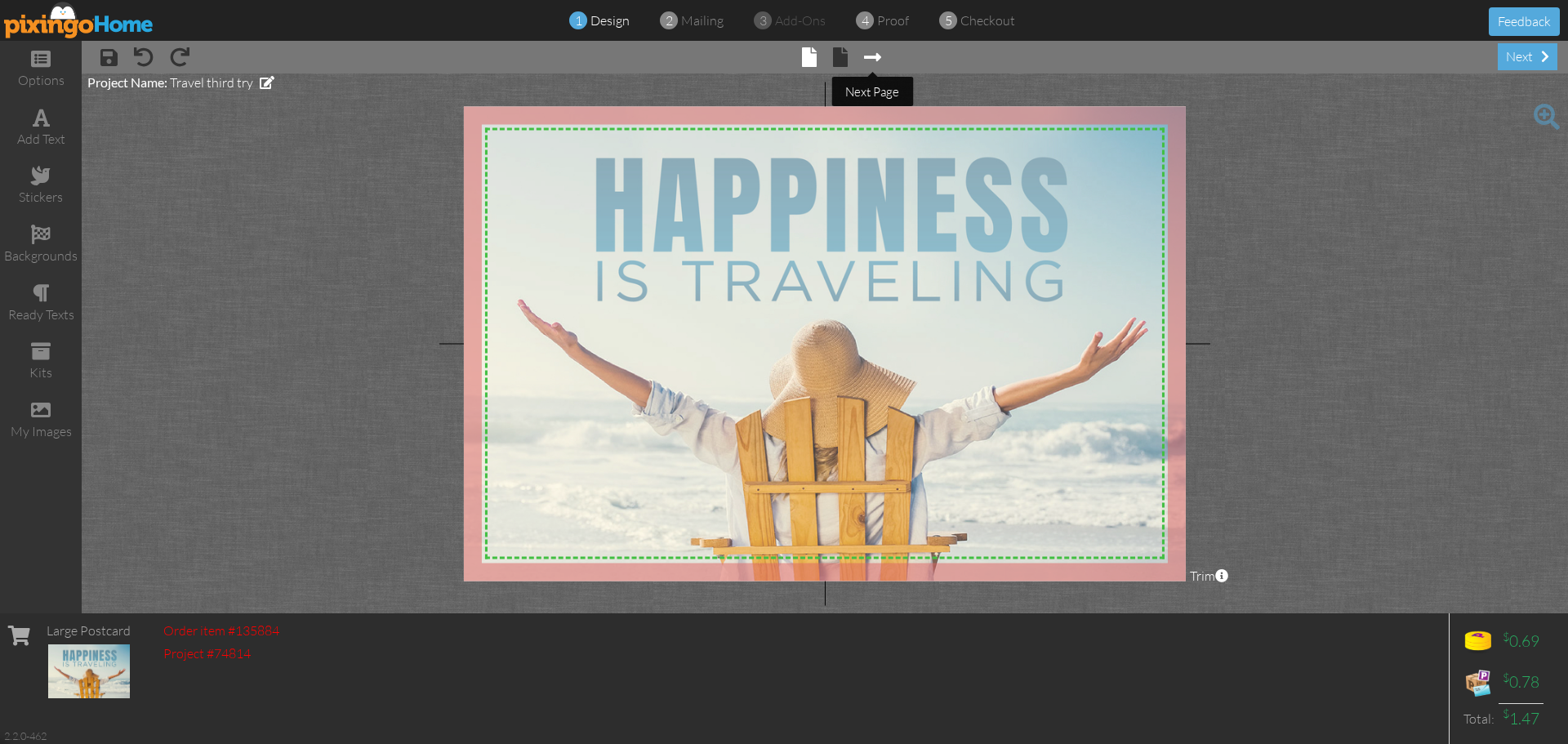
click at [876, 59] on span at bounding box center [873, 57] width 17 height 20
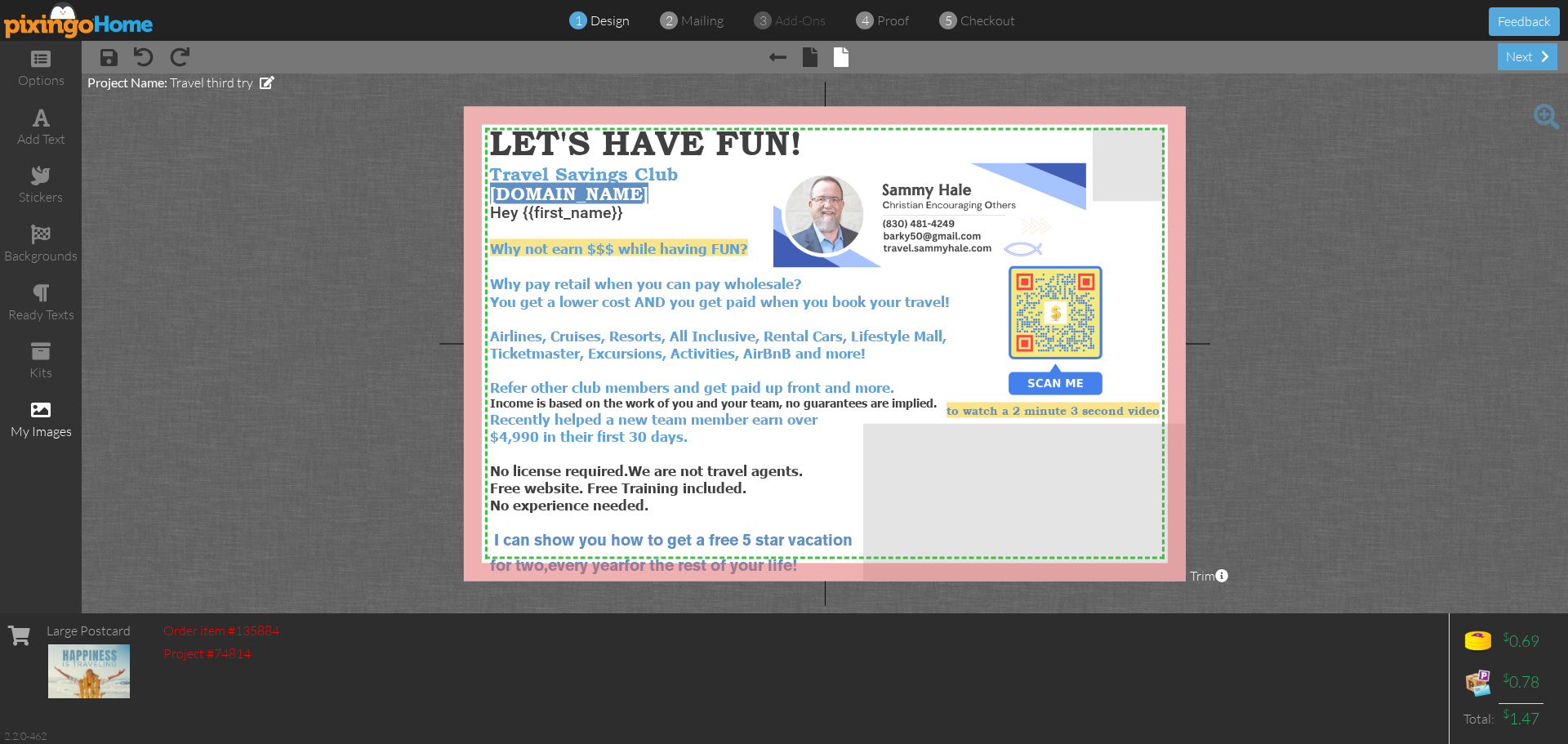
click at [39, 409] on span at bounding box center [41, 409] width 20 height 20
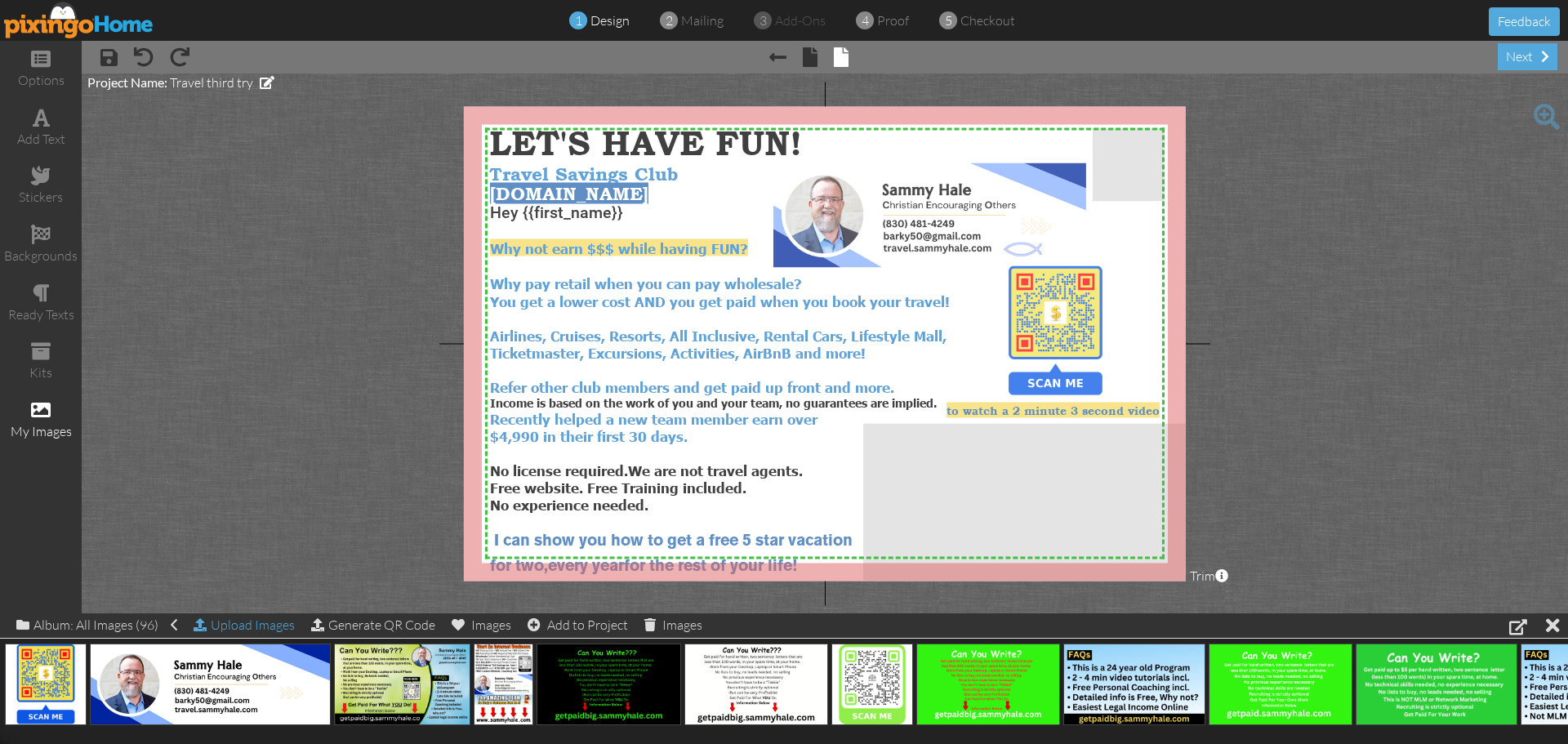
click at [250, 628] on div "Upload Images" at bounding box center [243, 624] width 101 height 23
click at [234, 625] on div "Upload Images" at bounding box center [243, 624] width 101 height 23
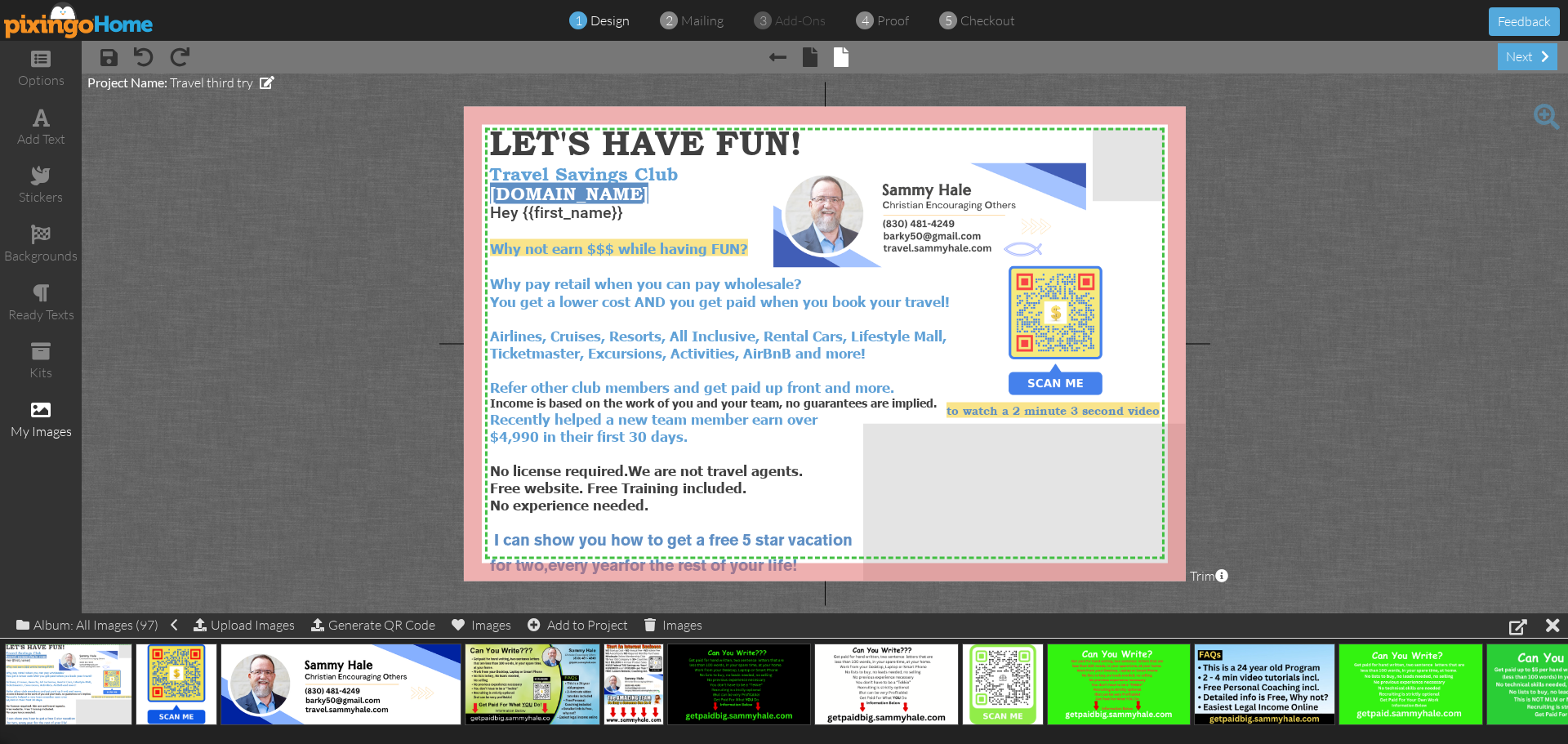
click at [100, 27] on img at bounding box center [79, 20] width 150 height 37
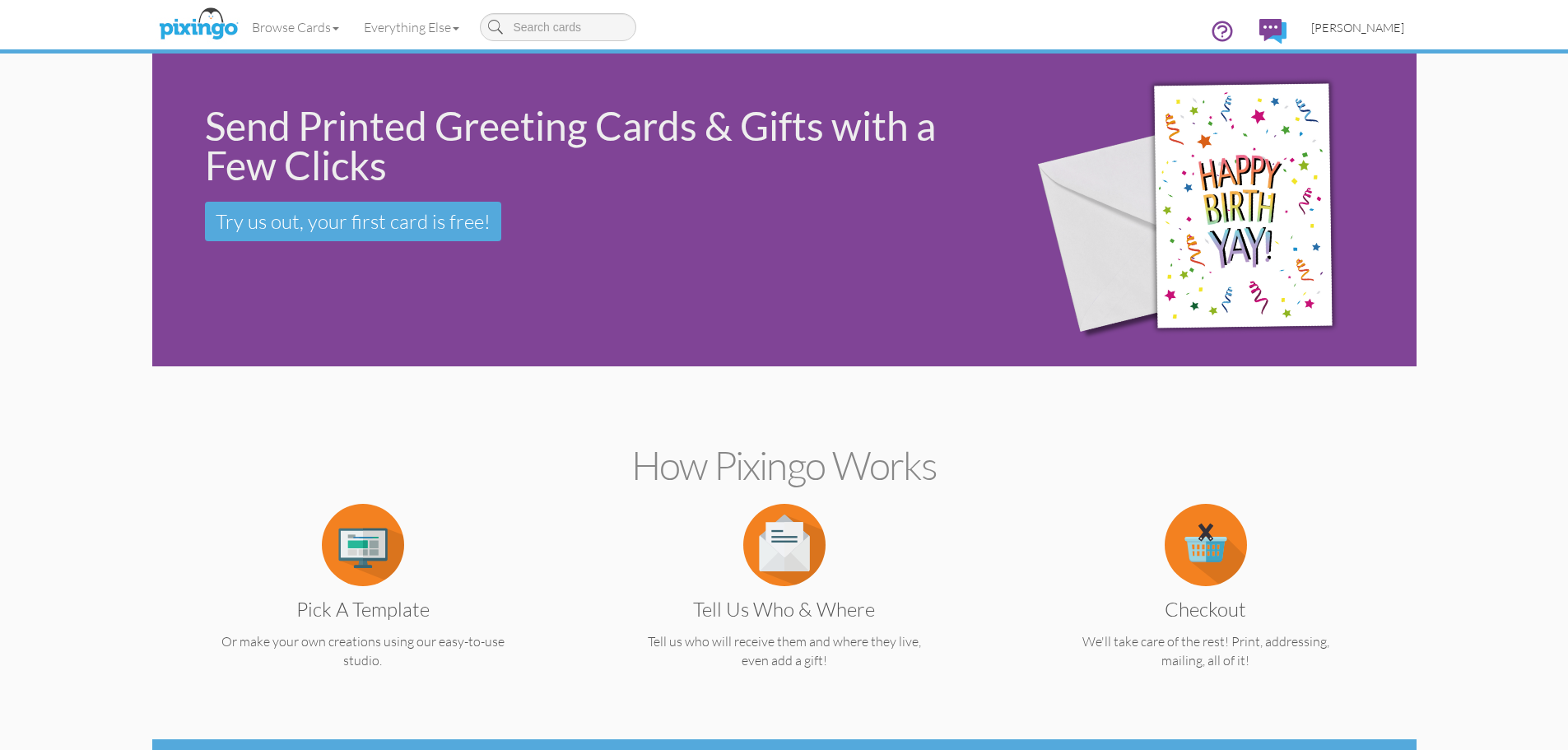
click at [1370, 24] on span "[PERSON_NAME]" at bounding box center [1357, 28] width 93 height 14
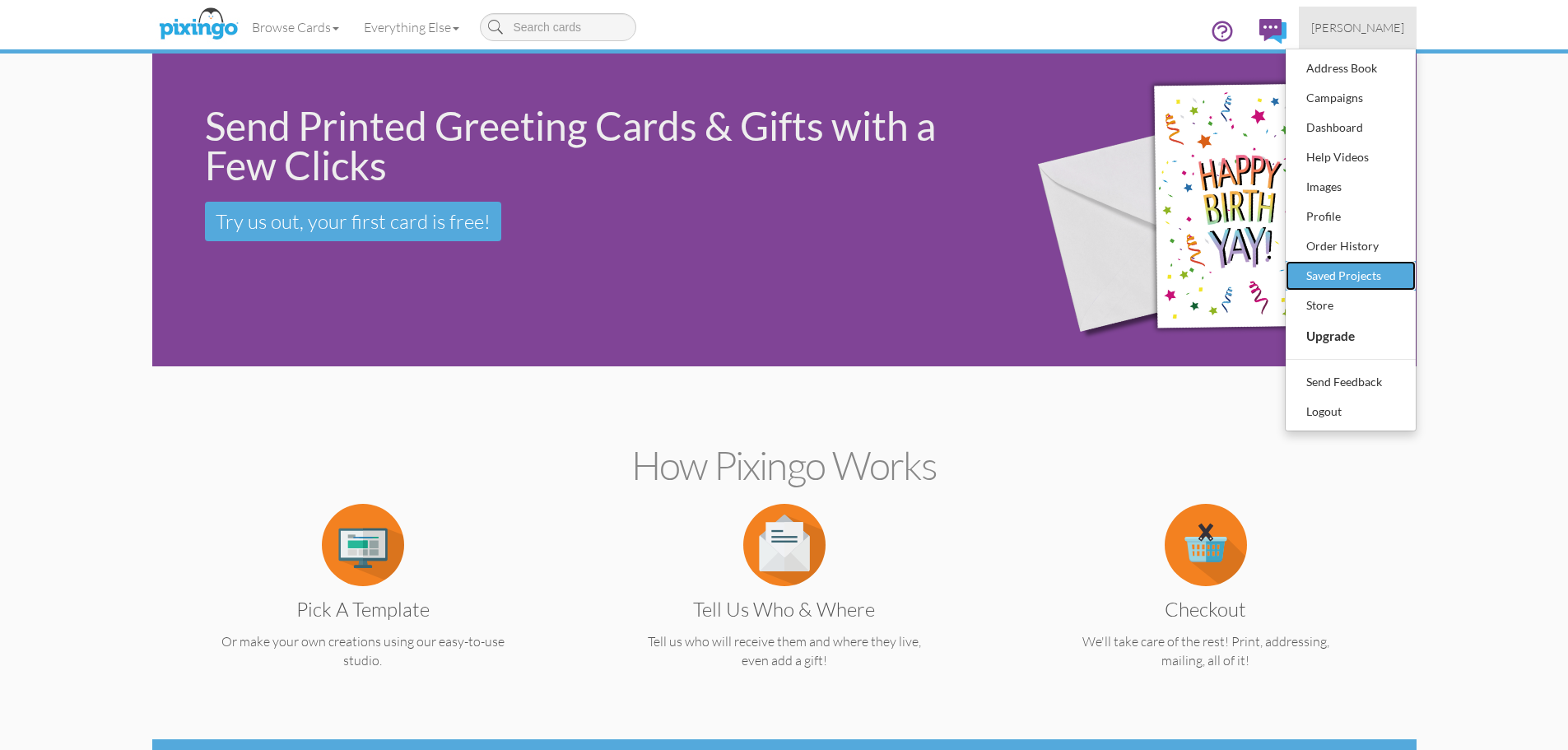
click at [1330, 278] on div "Saved Projects" at bounding box center [1350, 276] width 97 height 24
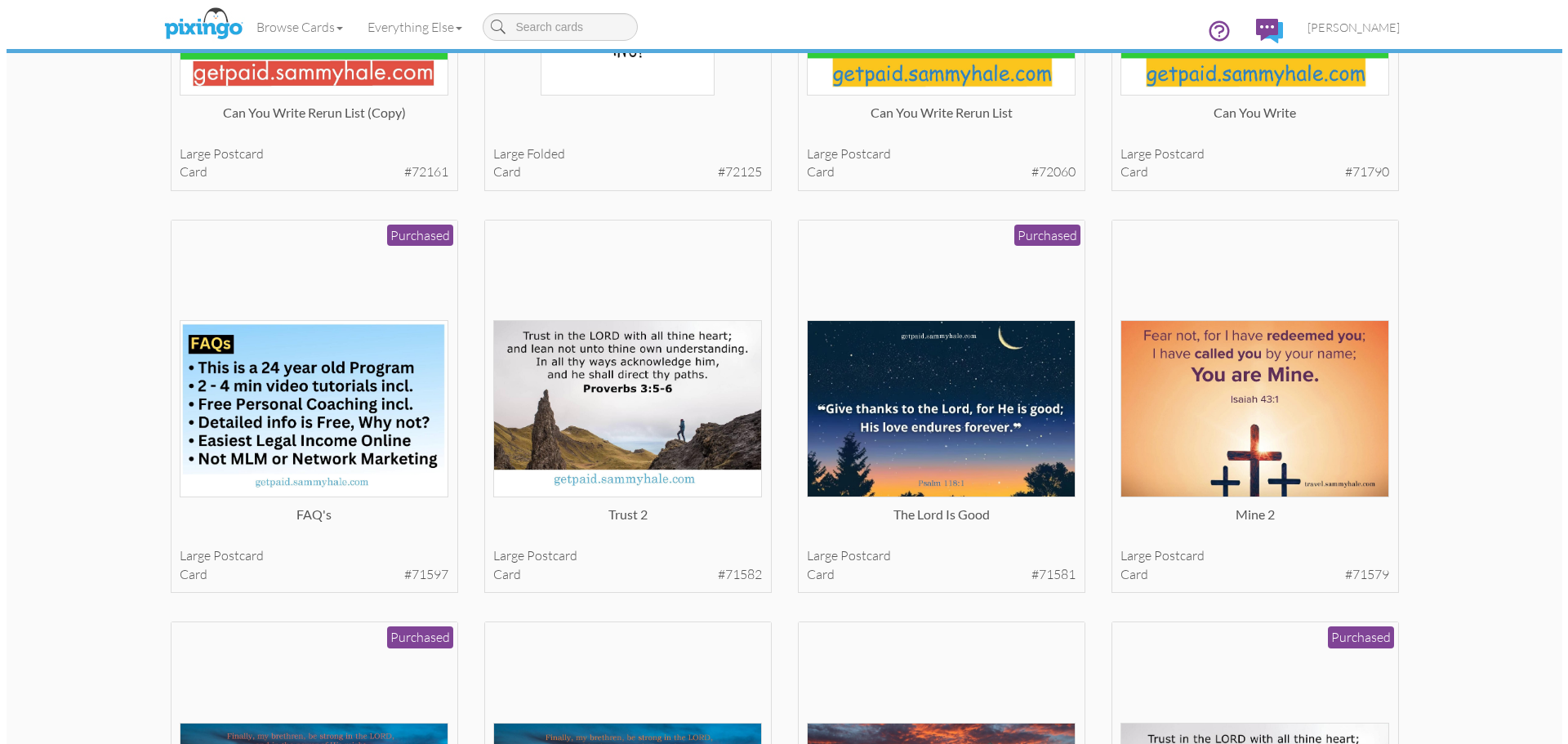
scroll to position [1582, 0]
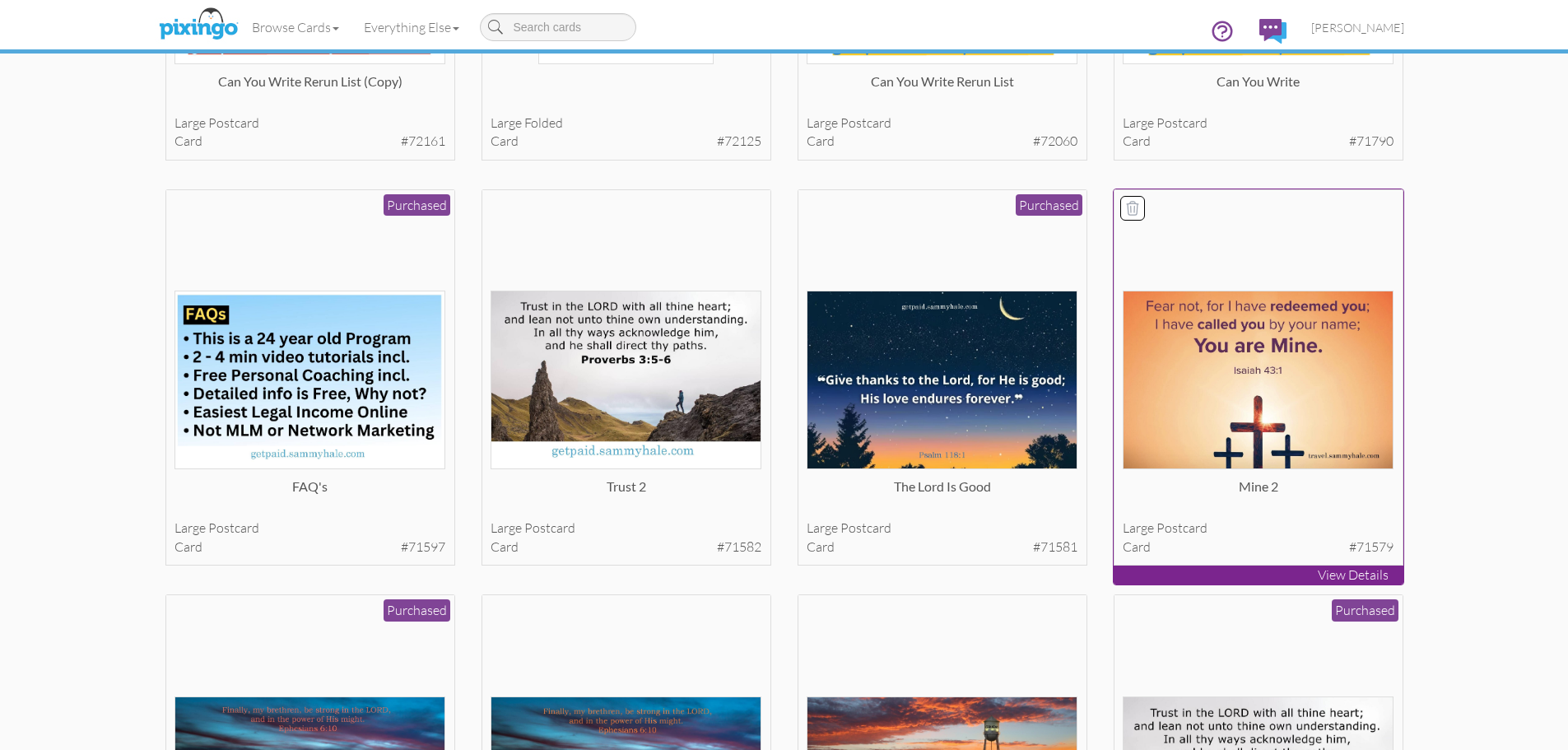
click at [1327, 408] on img at bounding box center [1257, 379] width 271 height 178
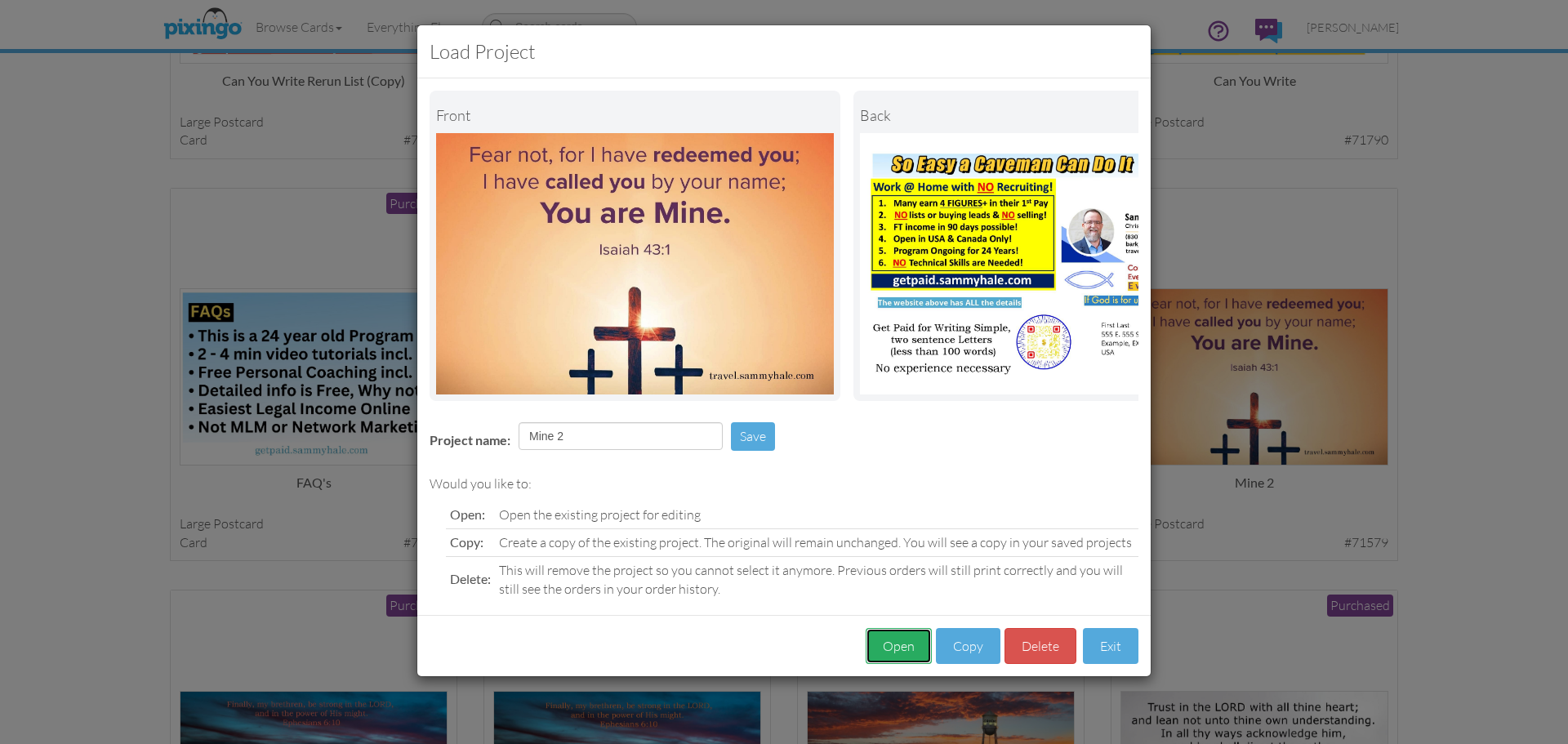
click at [895, 657] on button "Open" at bounding box center [899, 646] width 66 height 37
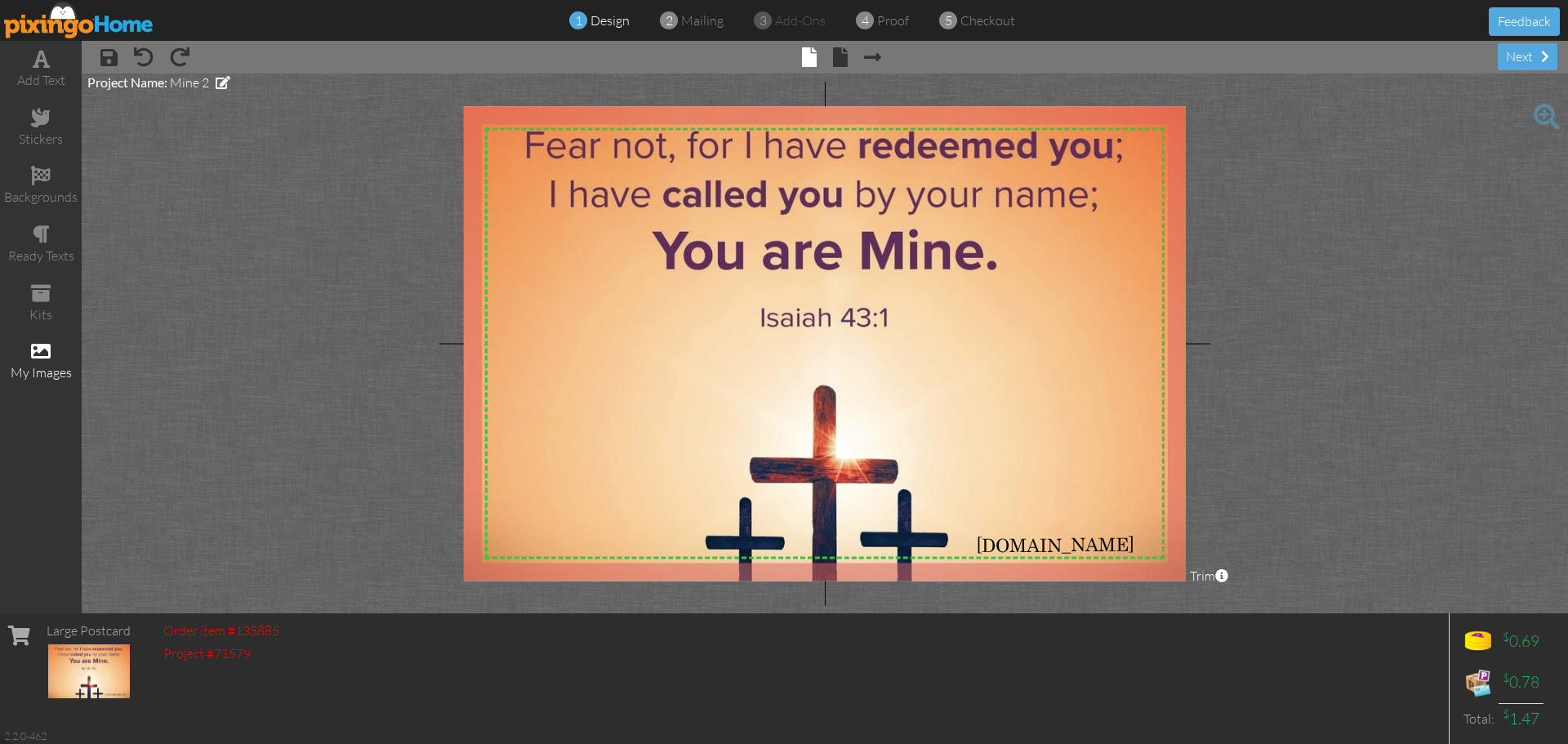
click at [43, 366] on div "my images" at bounding box center [41, 373] width 82 height 19
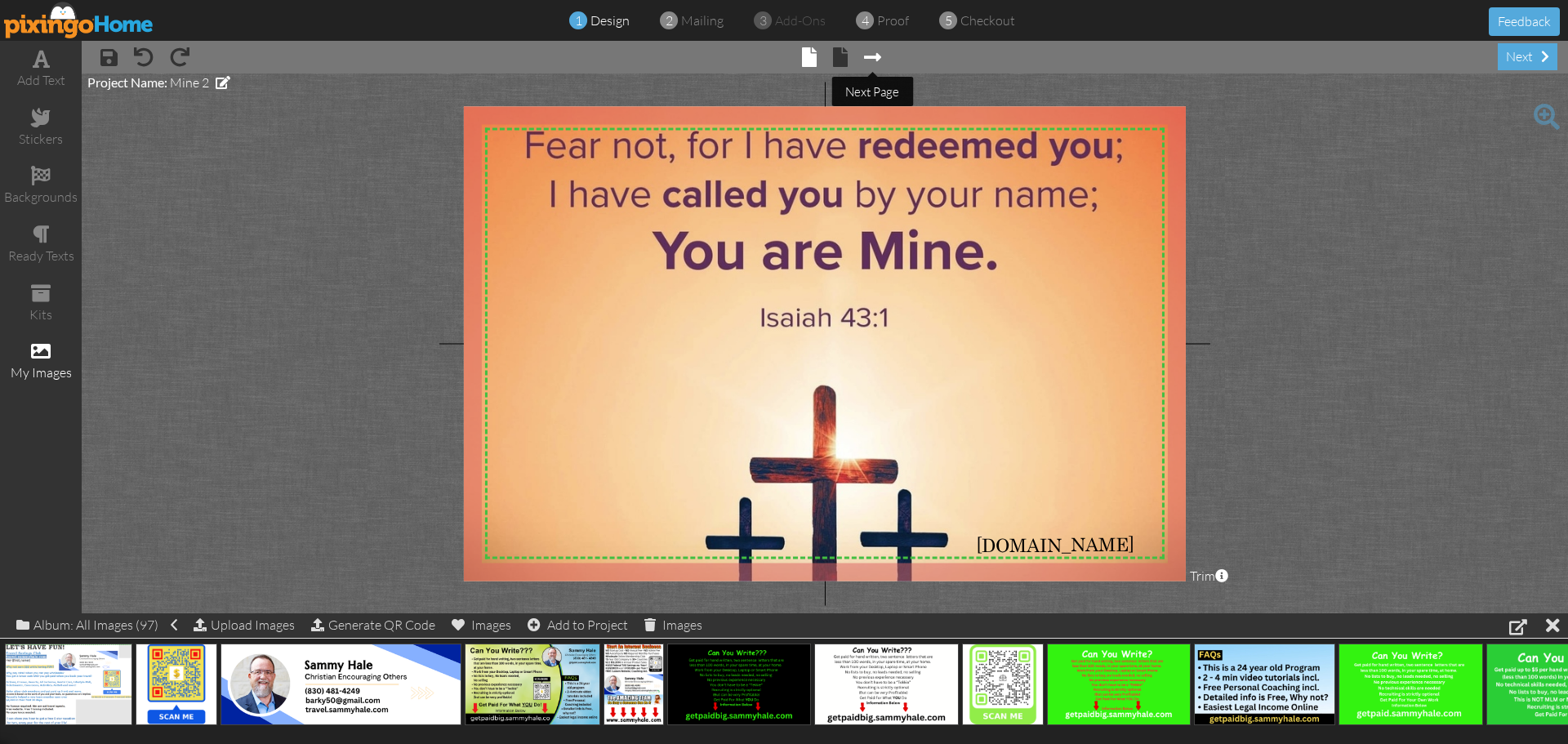
click at [870, 60] on span at bounding box center [873, 57] width 17 height 20
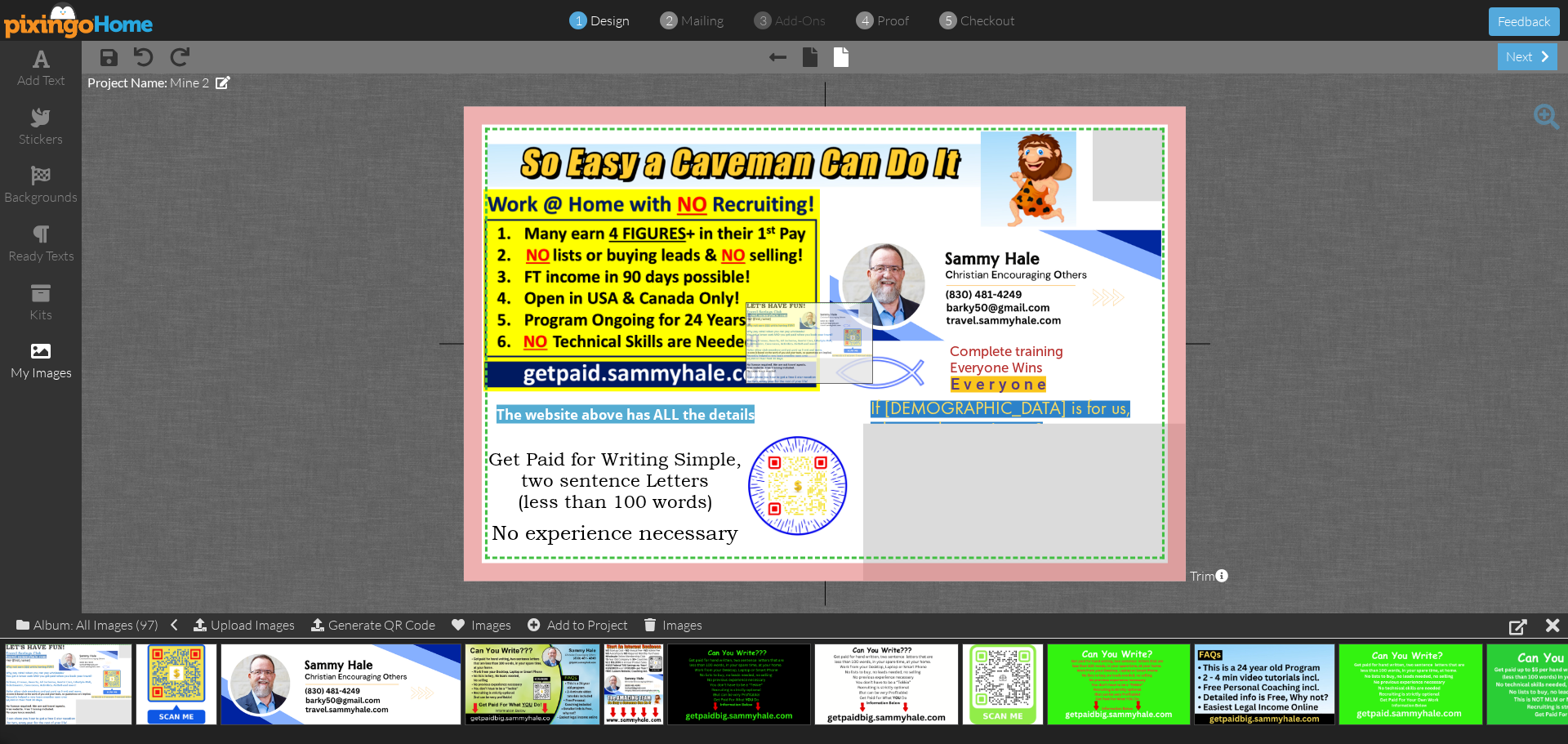
drag, startPoint x: 72, startPoint y: 684, endPoint x: 812, endPoint y: 343, distance: 814.8
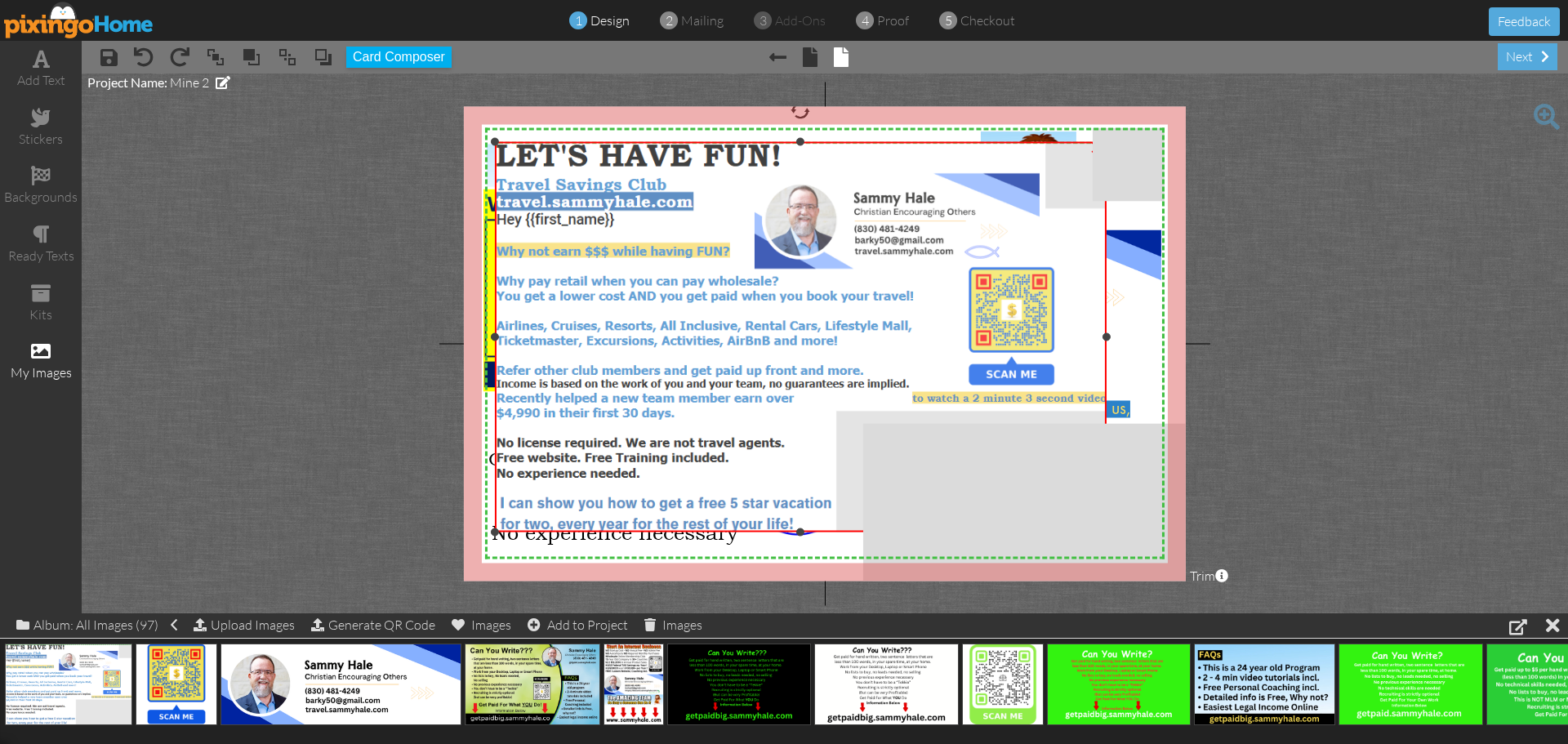
drag, startPoint x: 745, startPoint y: 300, endPoint x: 452, endPoint y: 141, distance: 333.4
click at [452, 141] on project-studio-wrapper "X X X X X X X X X X X X X X X X X X X X X X X X X X X X X X X X X X X X X X X X…" at bounding box center [825, 343] width 1486 height 539
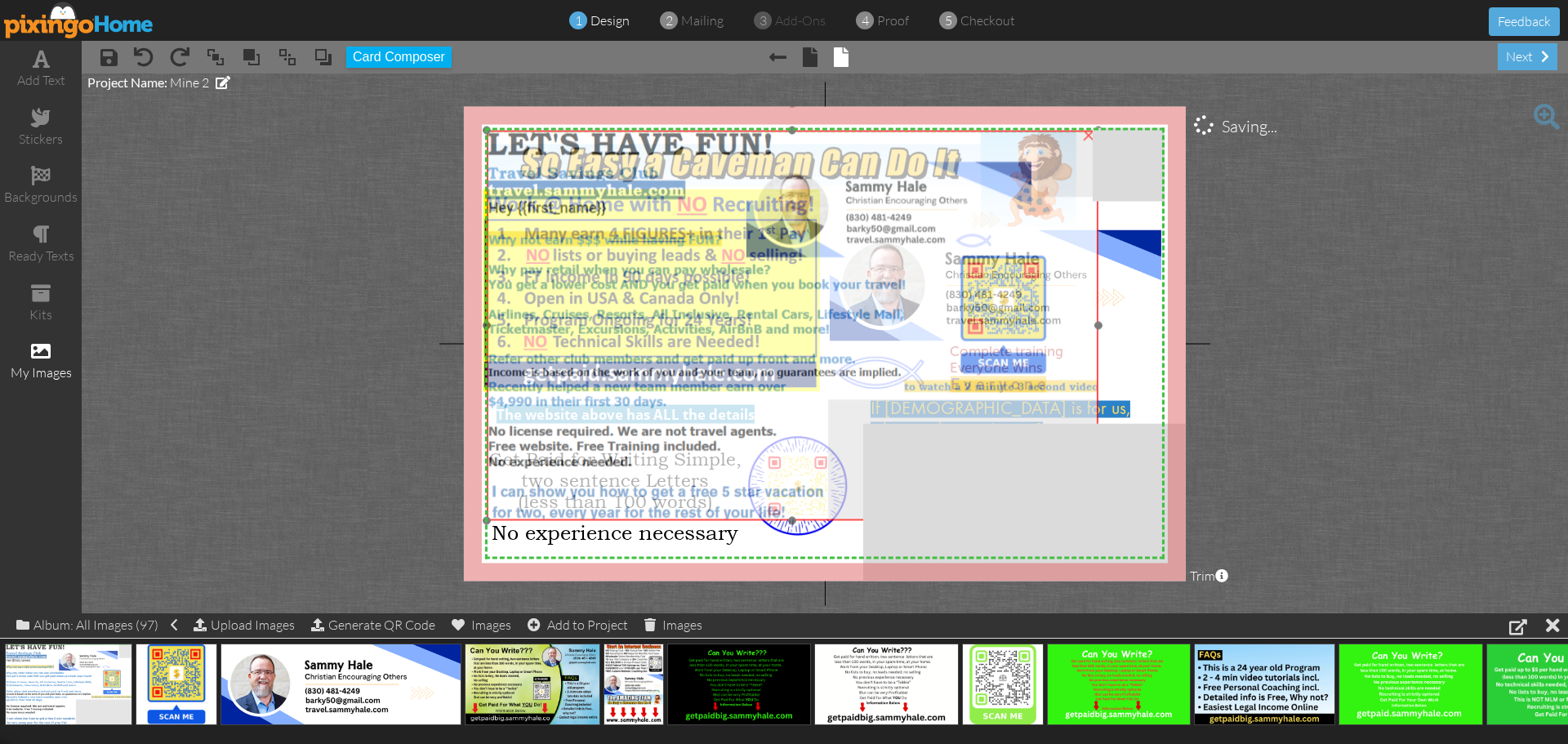
drag, startPoint x: 610, startPoint y: 244, endPoint x: 603, endPoint y: 233, distance: 13.0
click at [603, 233] on img at bounding box center [793, 325] width 611 height 390
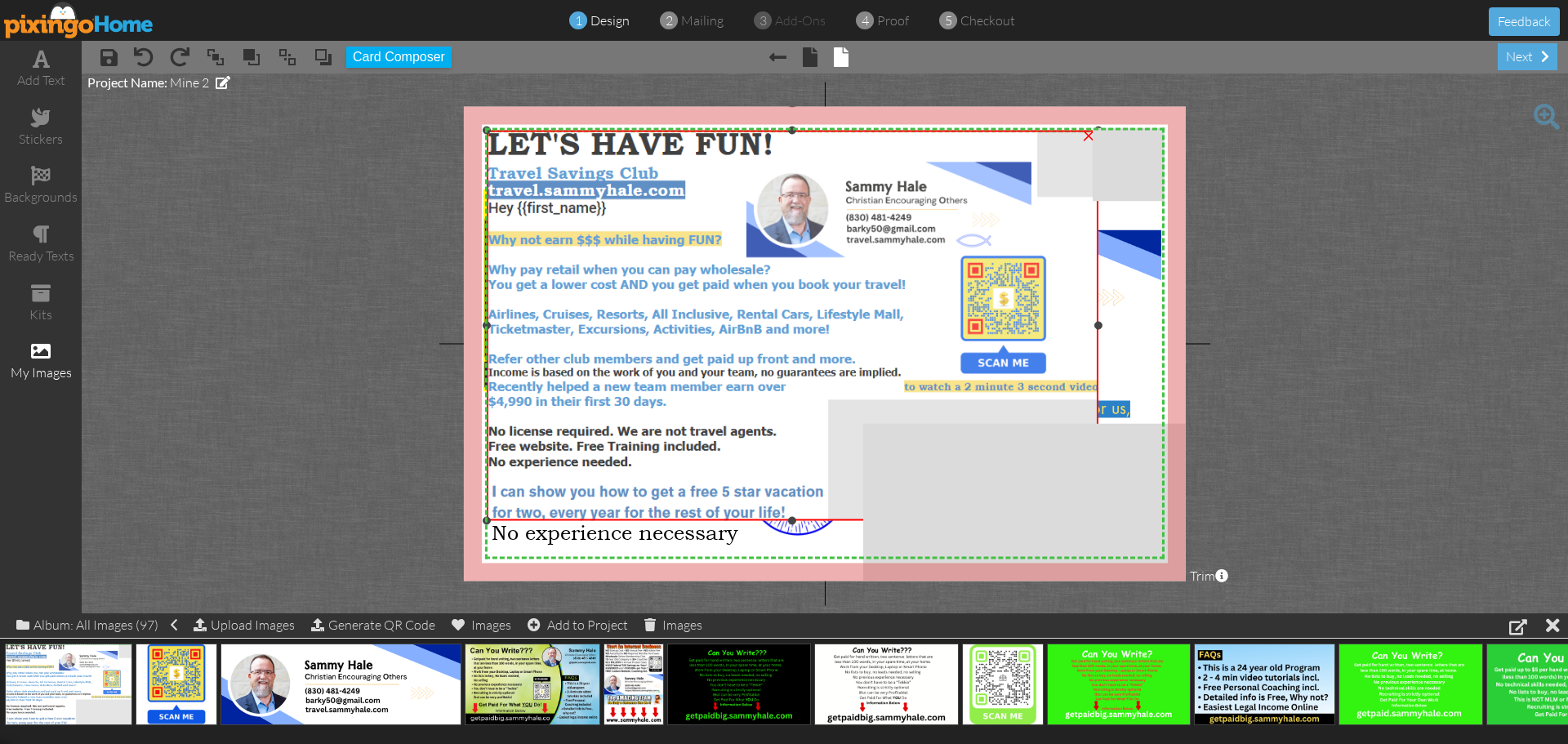
click at [901, 325] on img at bounding box center [793, 325] width 611 height 390
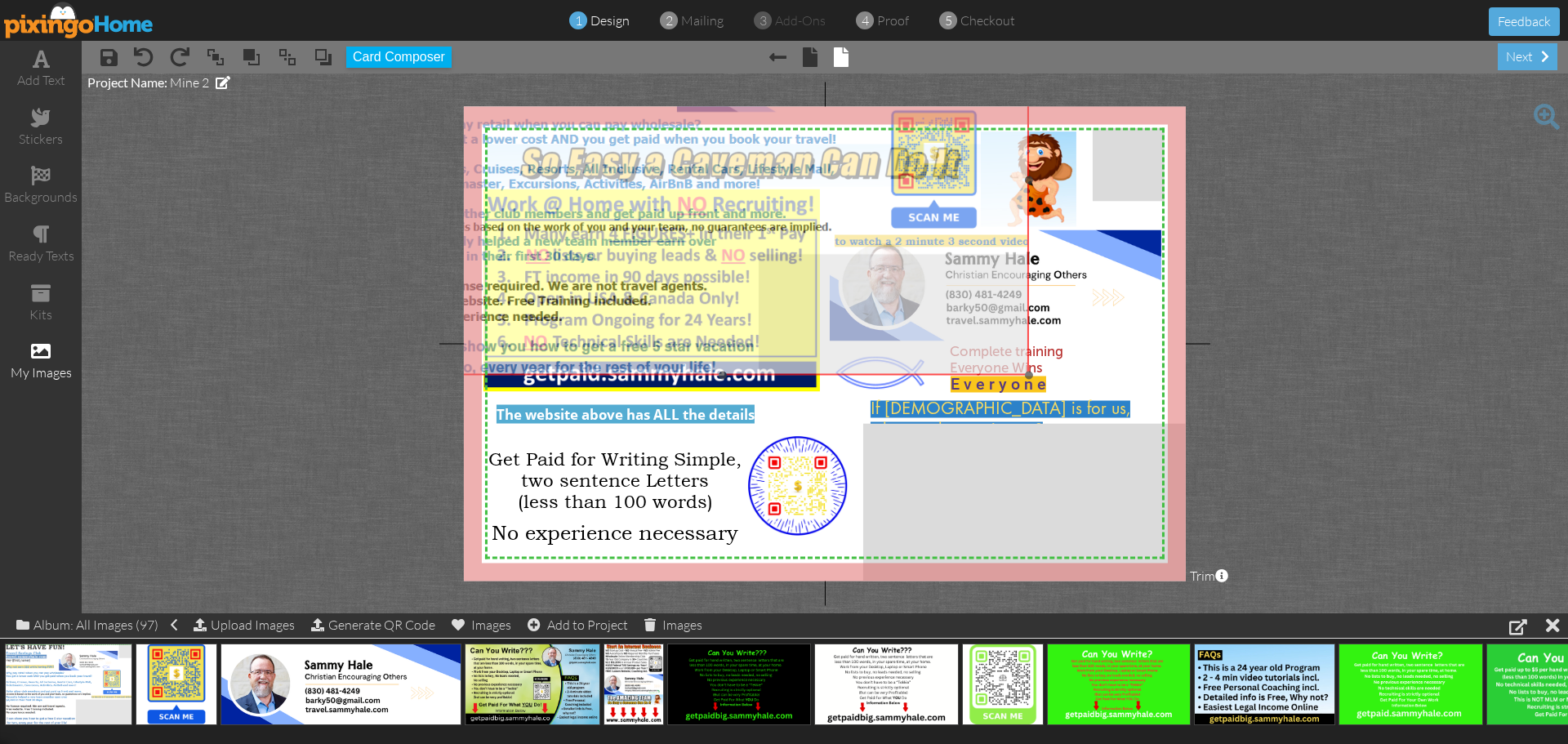
drag, startPoint x: 1085, startPoint y: 520, endPoint x: 1016, endPoint y: 374, distance: 161.5
click at [1016, 374] on img at bounding box center [723, 180] width 611 height 390
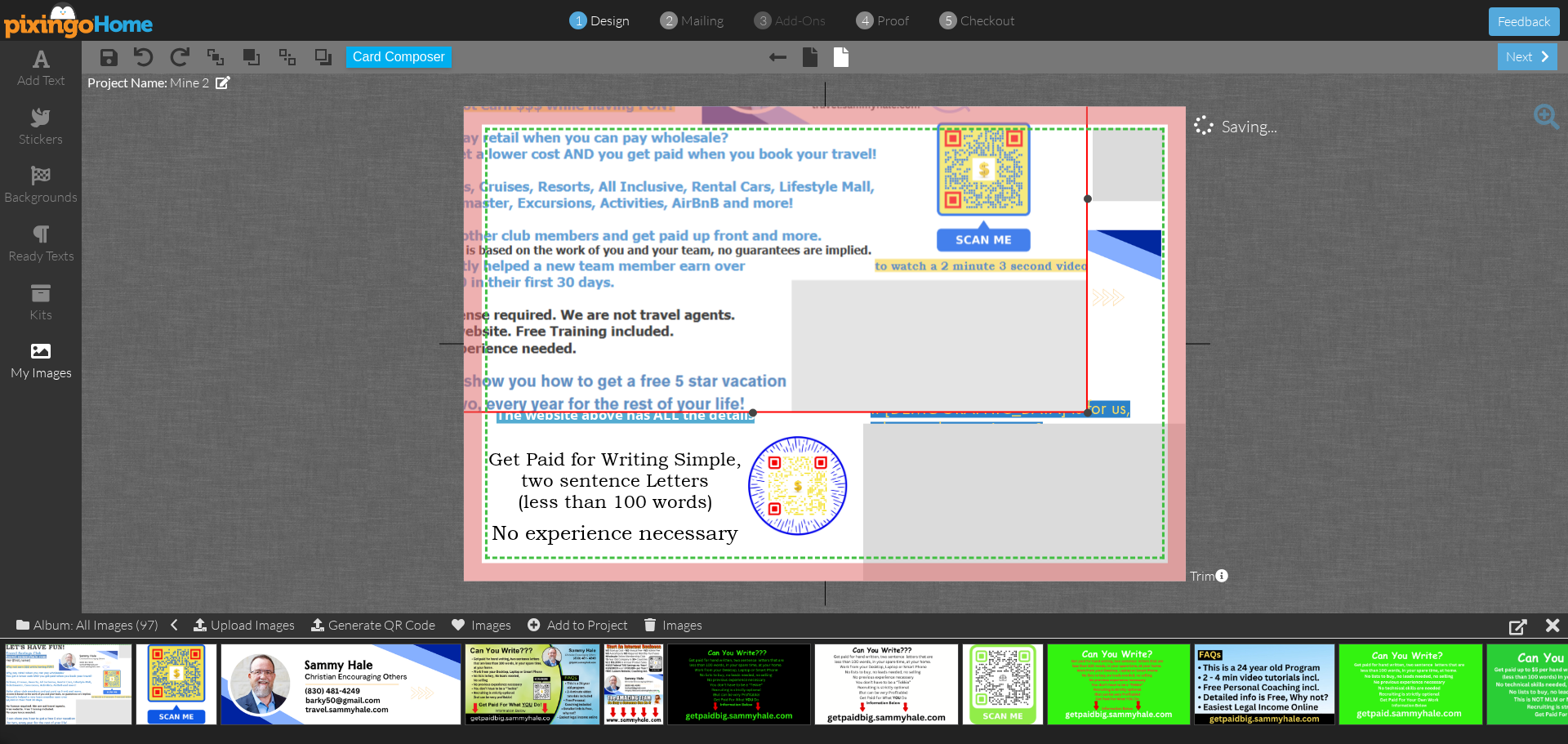
drag, startPoint x: 1028, startPoint y: 373, endPoint x: 1058, endPoint y: 411, distance: 48.4
click at [1058, 411] on div "×" at bounding box center [752, 199] width 671 height 428
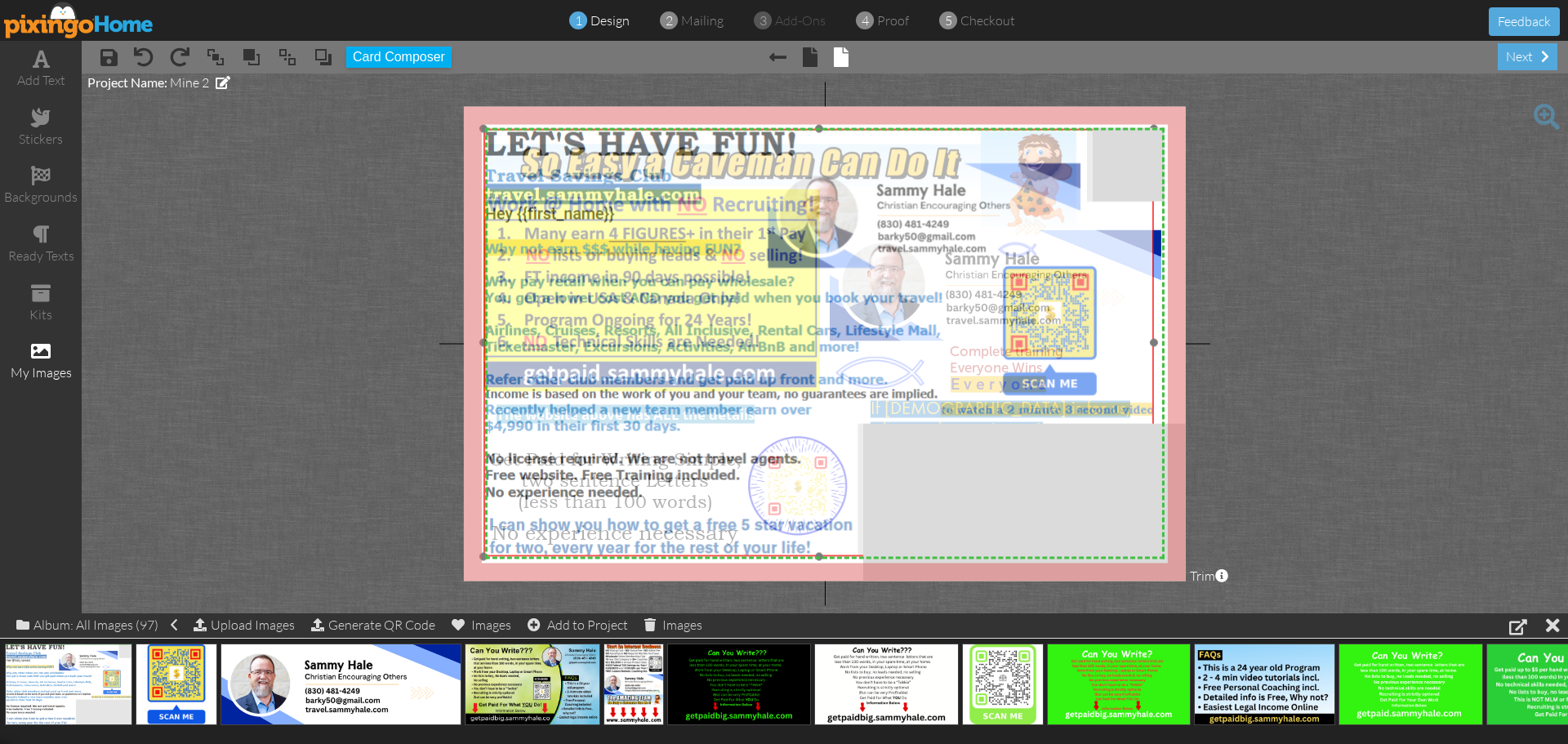
drag, startPoint x: 1000, startPoint y: 354, endPoint x: 1065, endPoint y: 498, distance: 158.0
click at [1065, 498] on img at bounding box center [819, 343] width 671 height 428
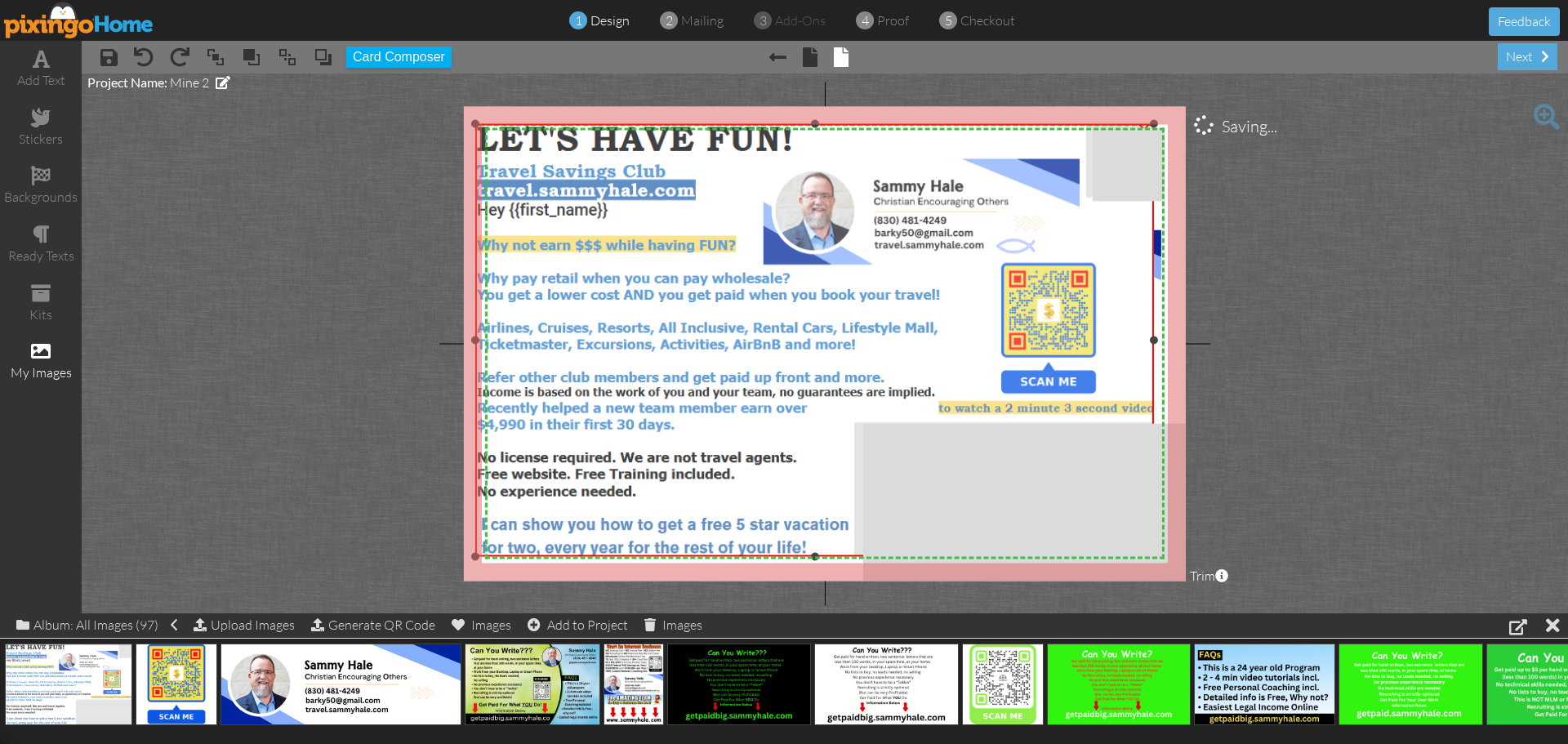
click at [477, 125] on div at bounding box center [475, 123] width 8 height 8
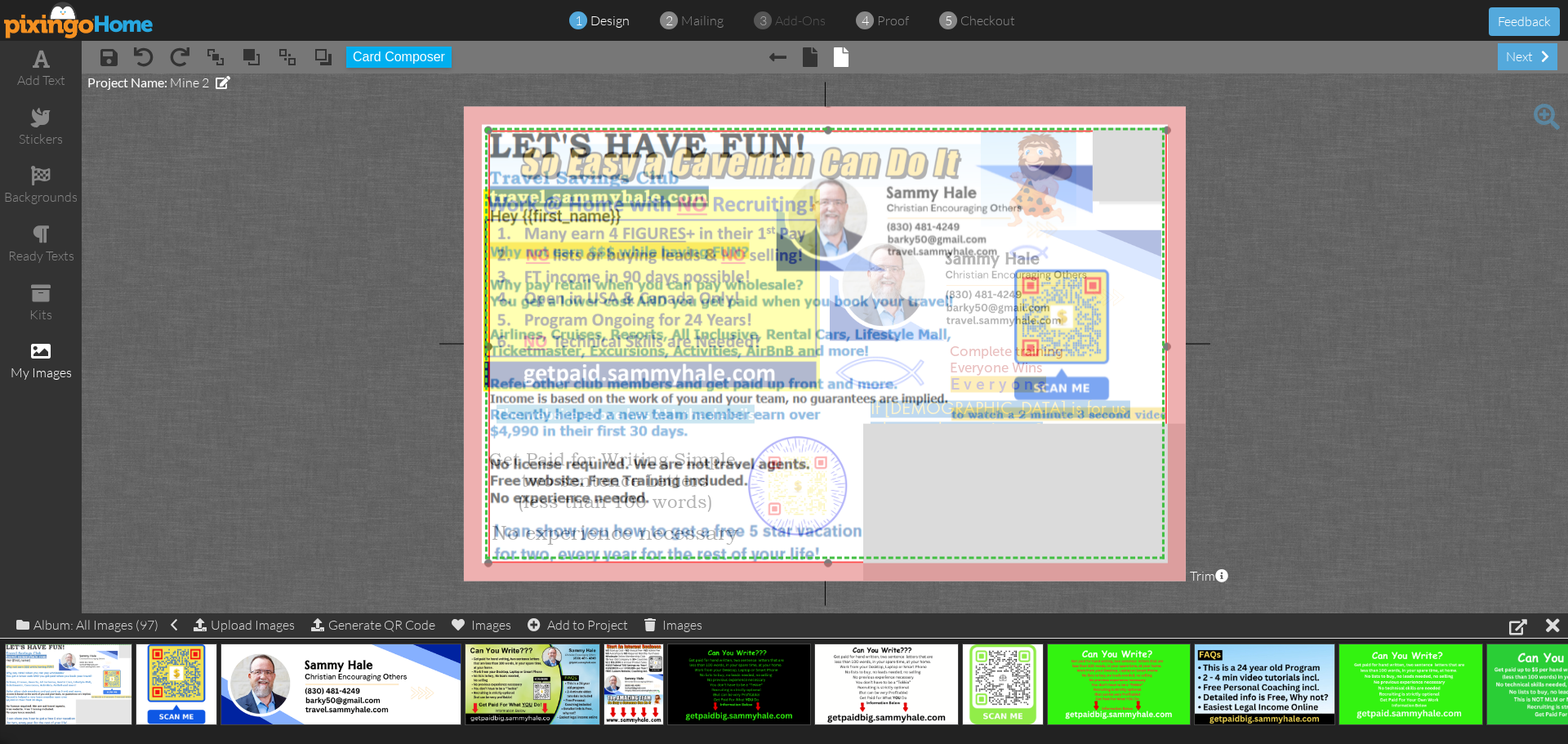
drag, startPoint x: 637, startPoint y: 243, endPoint x: 650, endPoint y: 249, distance: 14.3
click at [650, 249] on img at bounding box center [828, 346] width 679 height 432
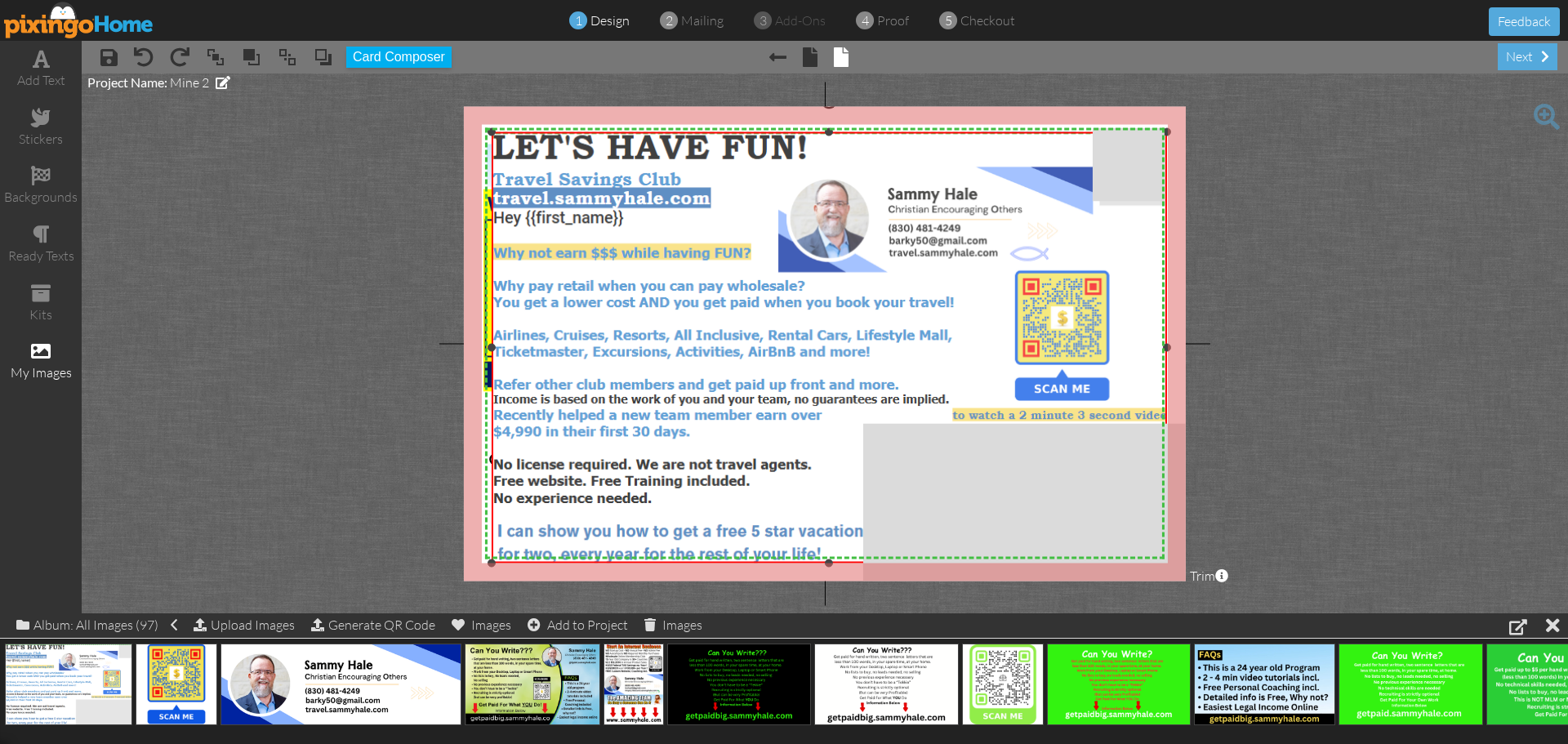
click at [490, 131] on div at bounding box center [491, 131] width 8 height 8
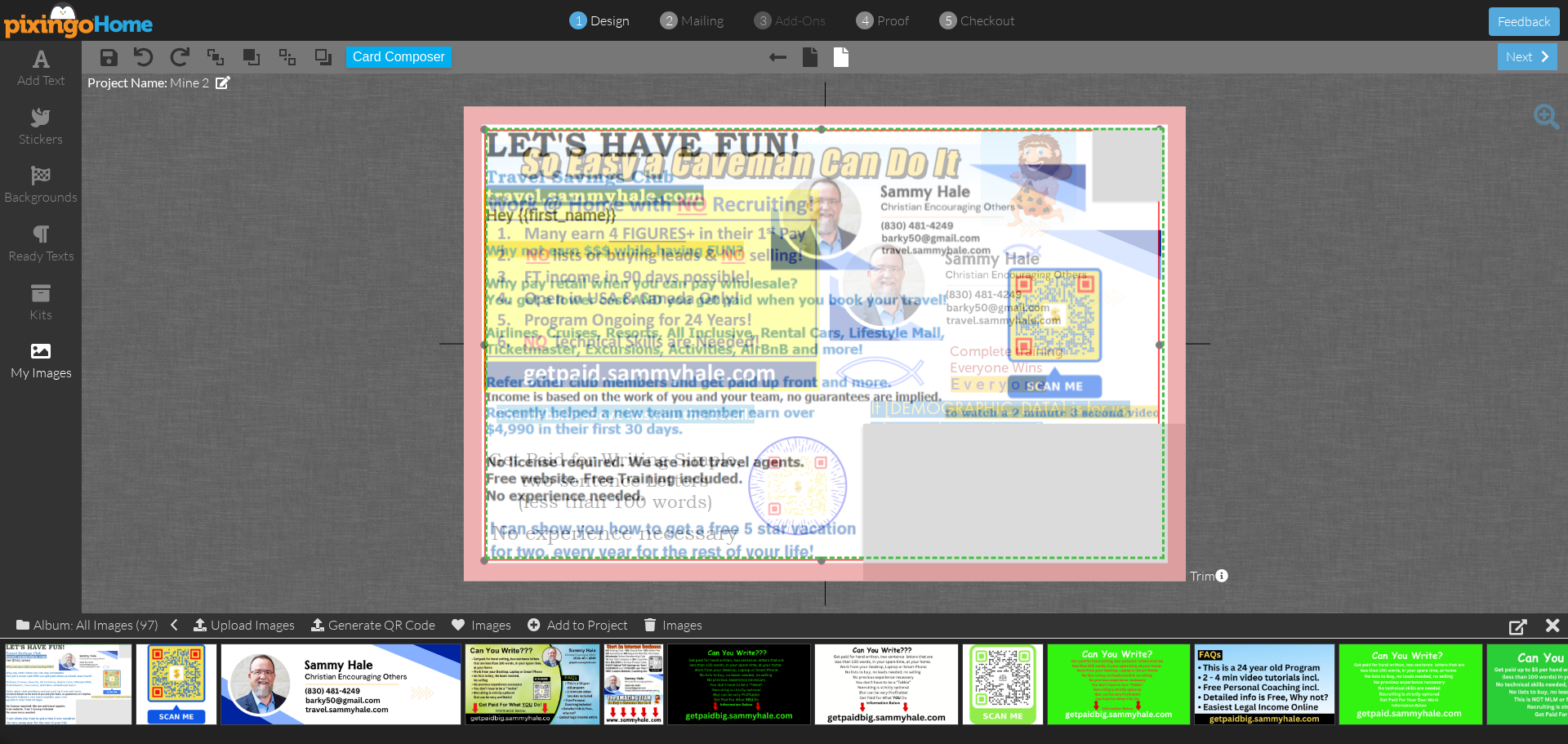
click at [604, 214] on img at bounding box center [822, 344] width 676 height 431
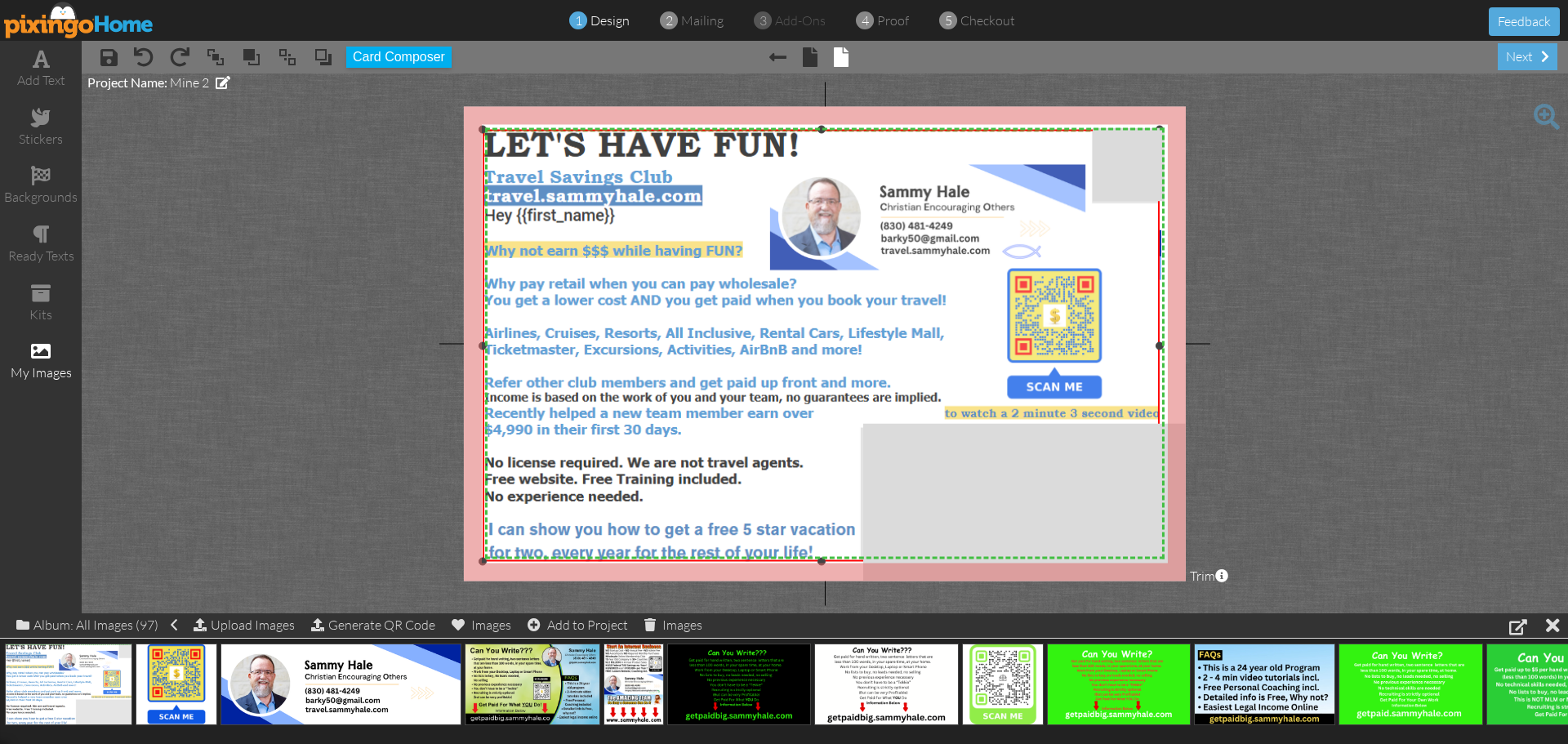
click at [483, 563] on div at bounding box center [482, 561] width 8 height 8
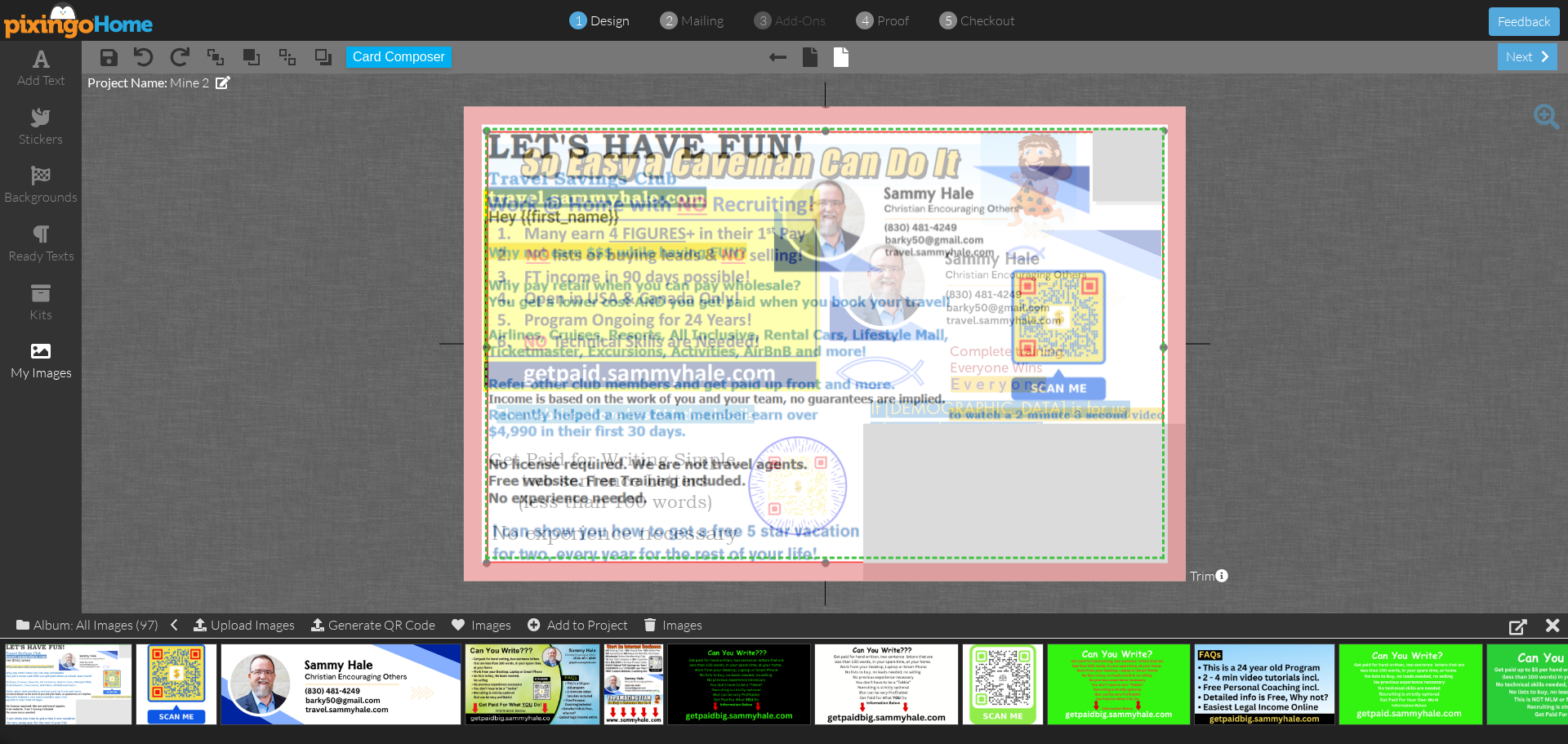
click at [553, 519] on img at bounding box center [825, 347] width 677 height 432
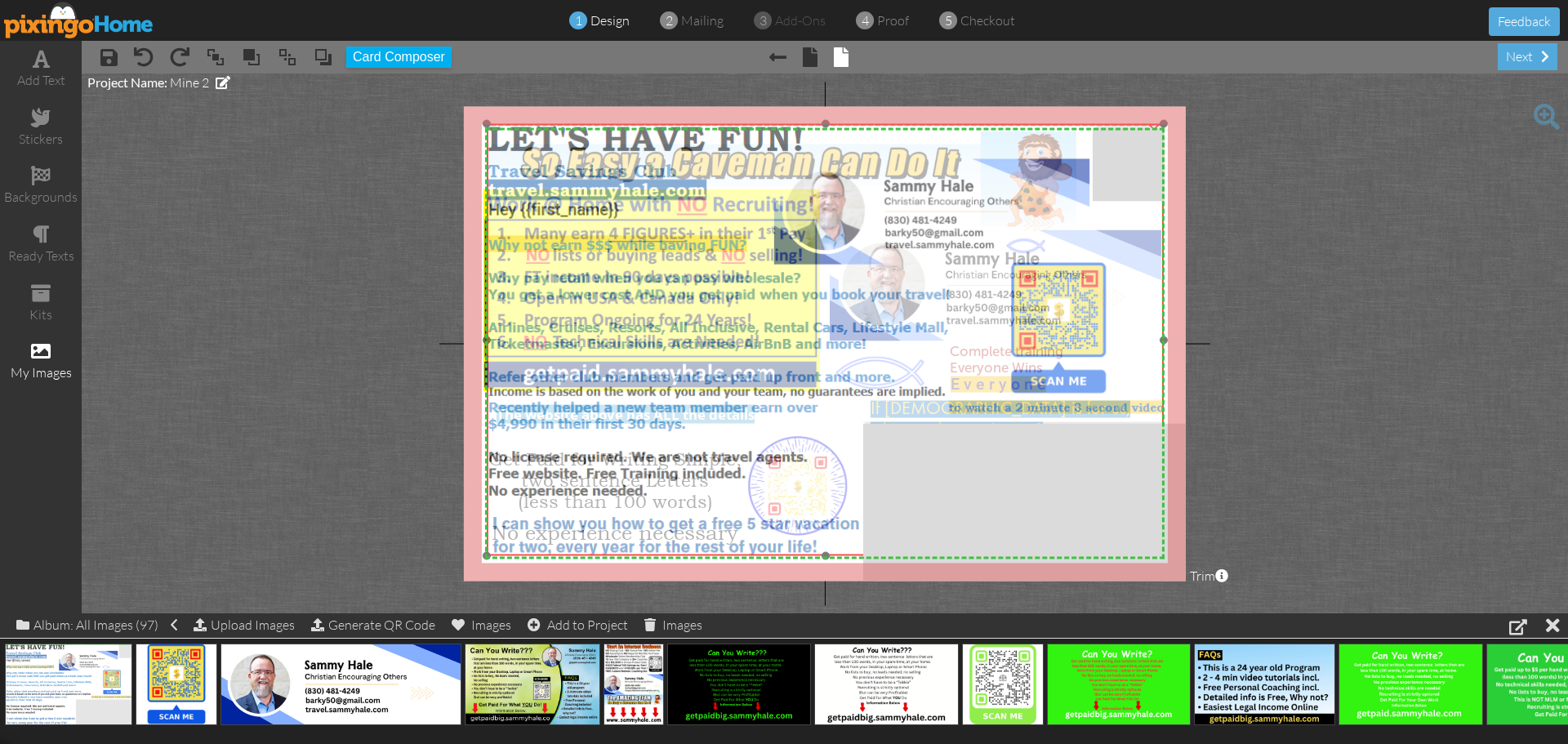
click at [614, 496] on img at bounding box center [825, 340] width 677 height 432
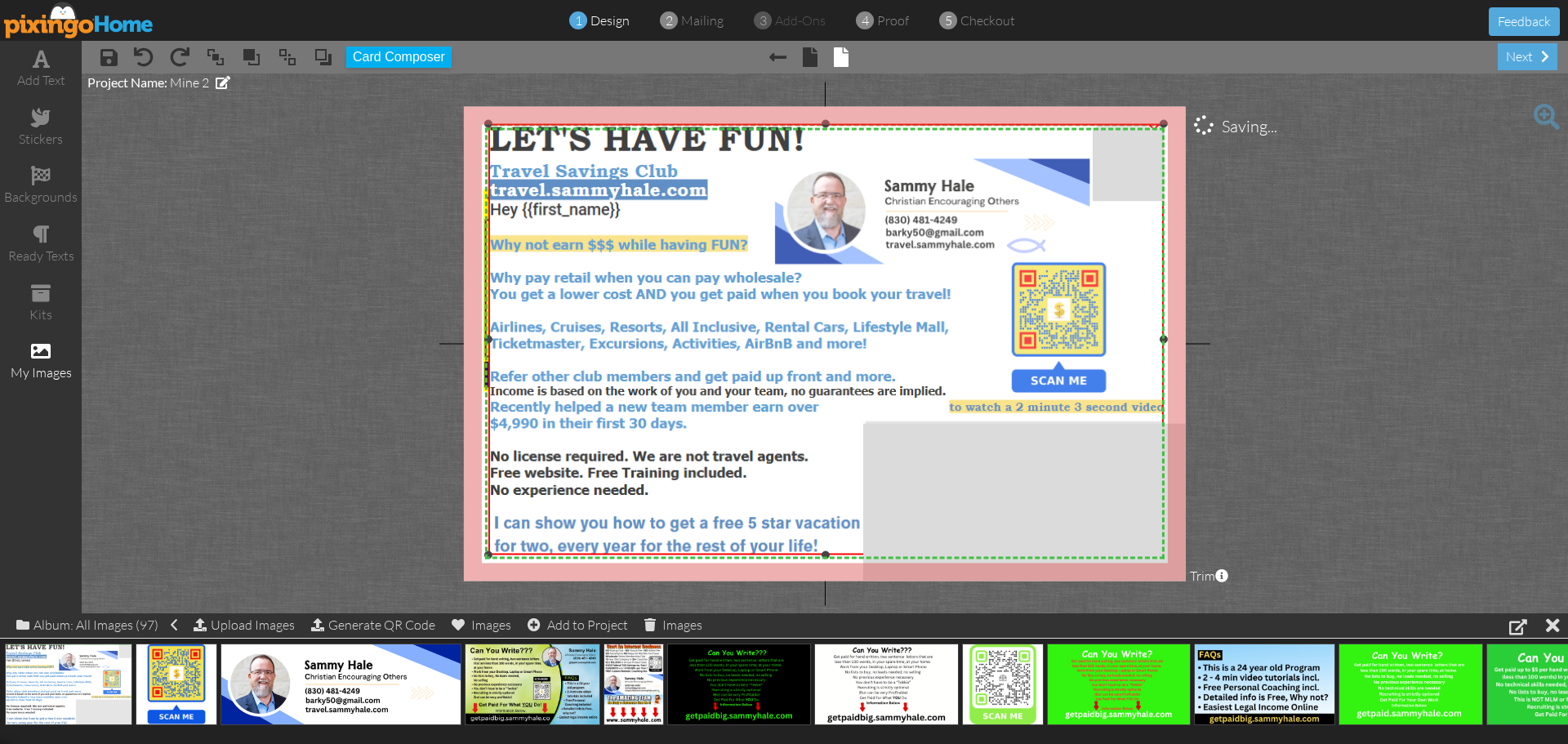
click at [487, 556] on div at bounding box center [488, 554] width 8 height 8
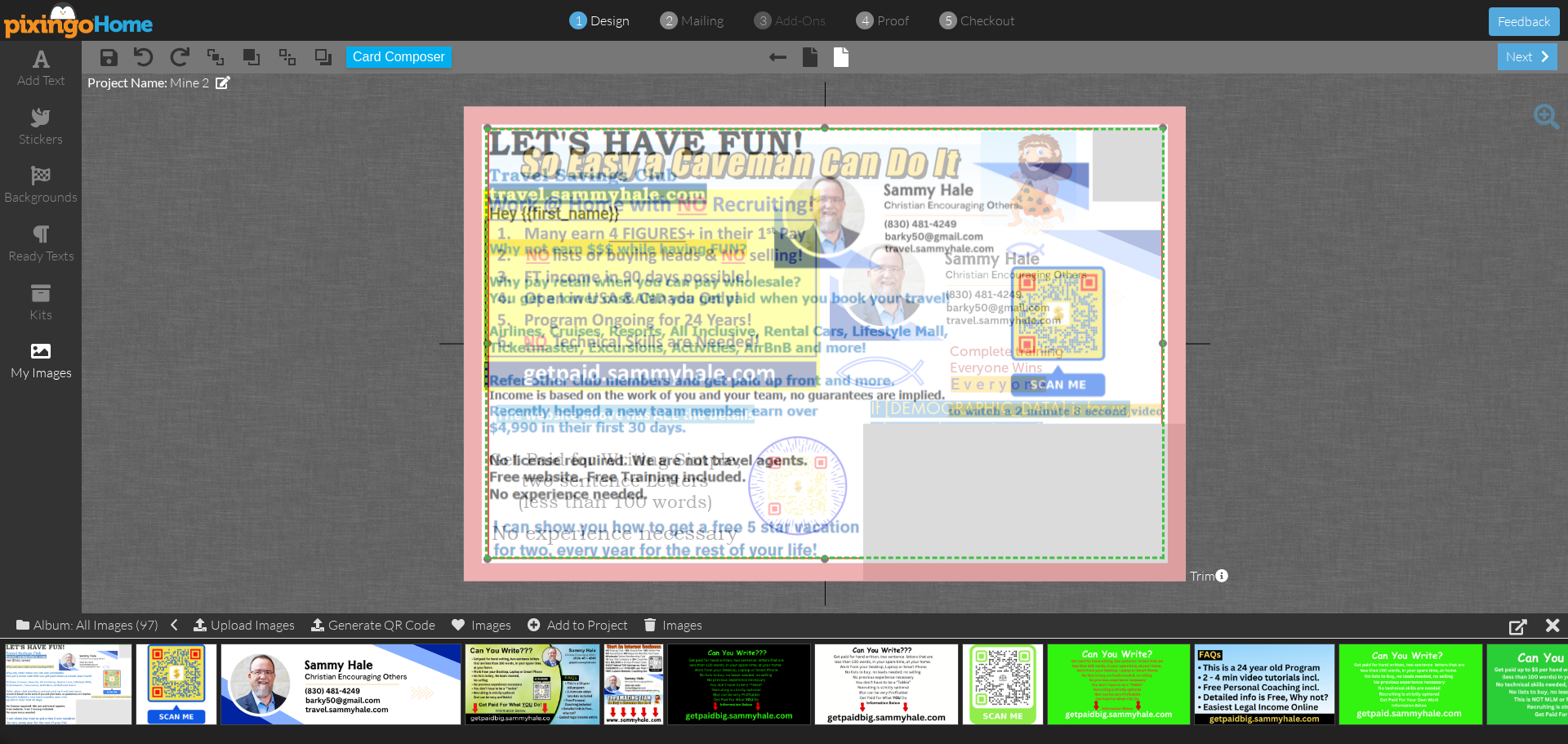
click at [532, 545] on img at bounding box center [825, 343] width 676 height 431
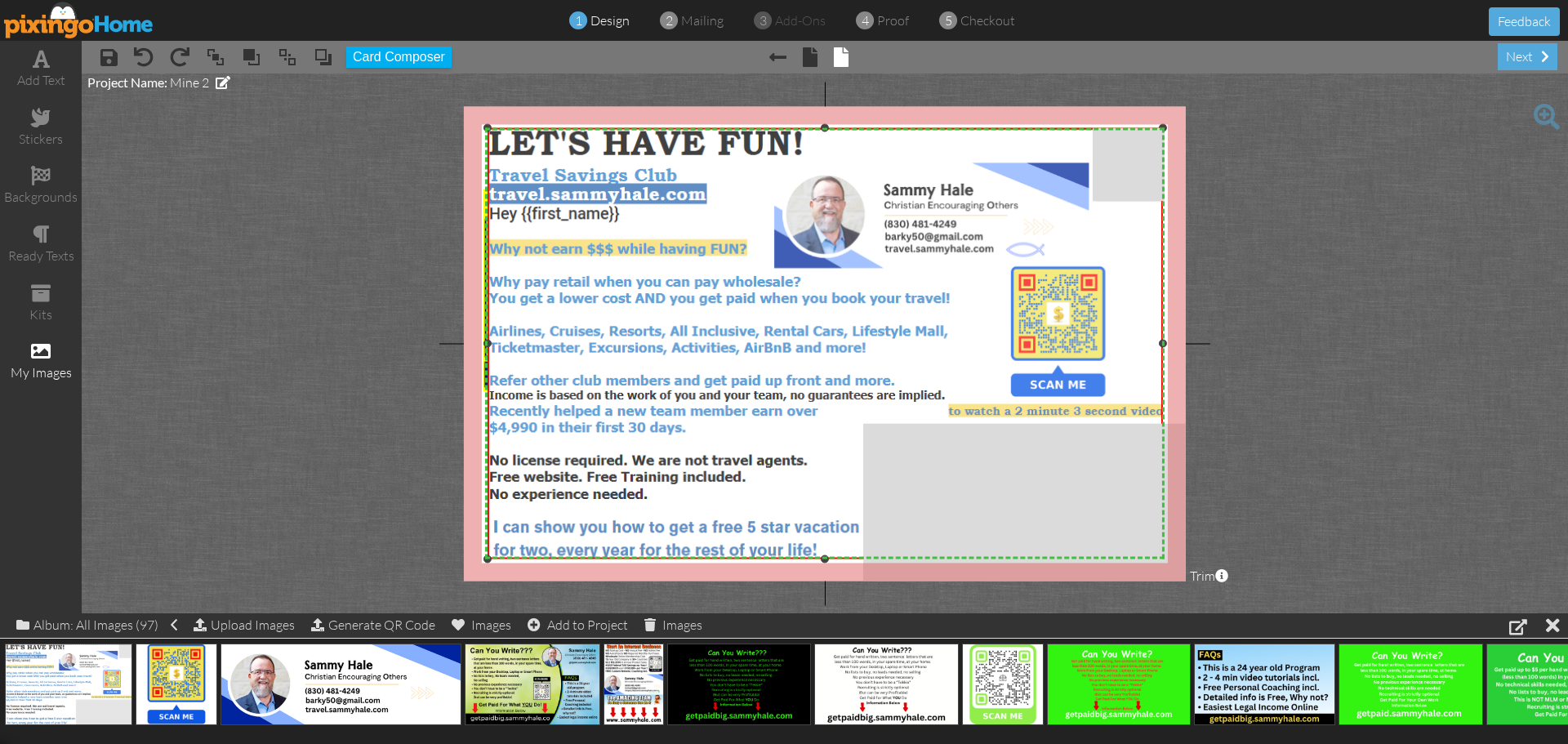
drag, startPoint x: 1162, startPoint y: 344, endPoint x: 1186, endPoint y: 344, distance: 24.0
click at [1186, 344] on project-studio-wrapper "X X X X X X X X X X X X X X X X X X X X X X X X X X X X X X X X X X X X X X X X…" at bounding box center [825, 343] width 1486 height 539
drag, startPoint x: 1164, startPoint y: 343, endPoint x: 1179, endPoint y: 339, distance: 15.5
click at [1179, 339] on div "X X X X X X X X X X X X X X X X X X X X X X X X X X X X X X X X X X X X X X X X…" at bounding box center [825, 344] width 722 height 475
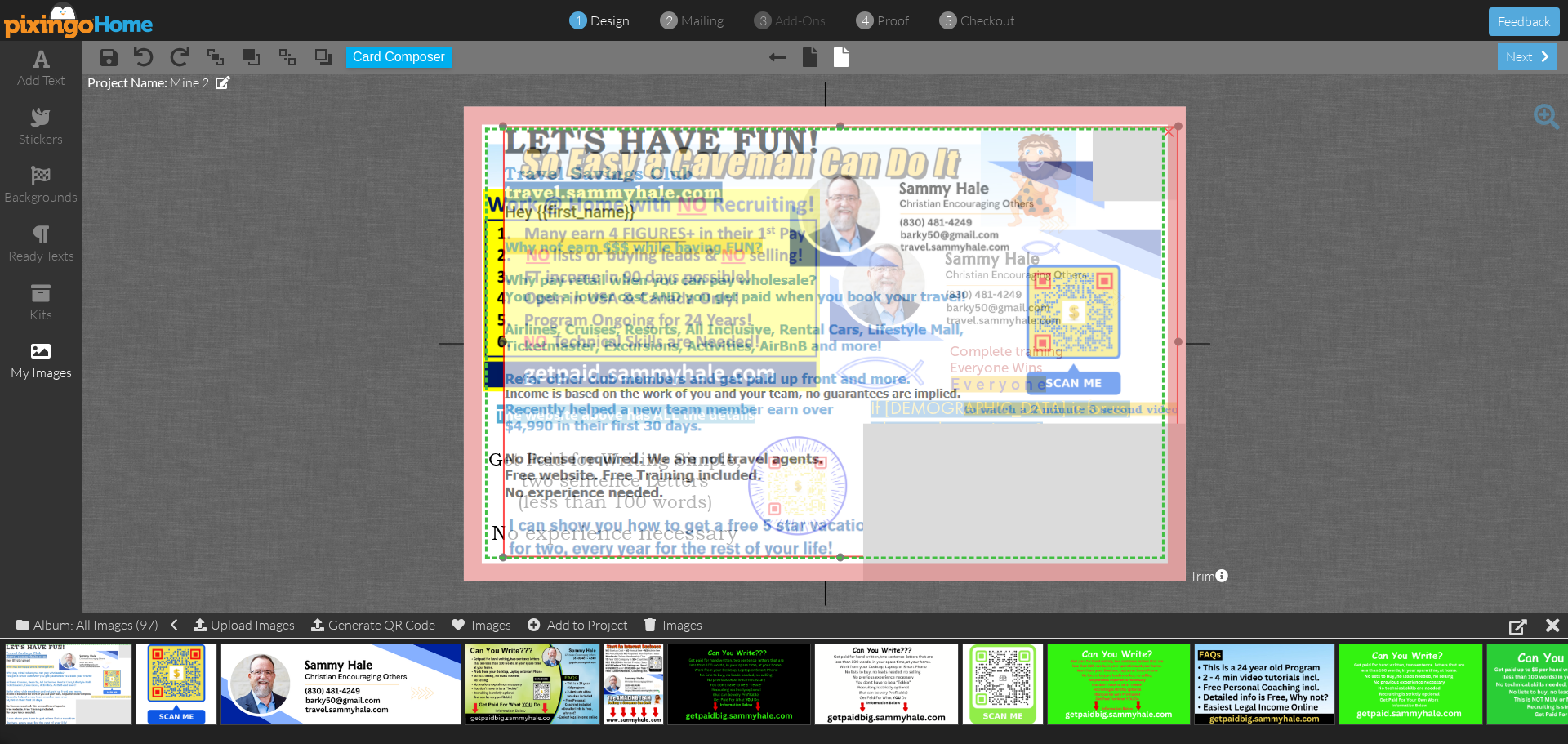
drag, startPoint x: 718, startPoint y: 334, endPoint x: 733, endPoint y: 332, distance: 15.1
click at [733, 332] on img at bounding box center [841, 342] width 676 height 431
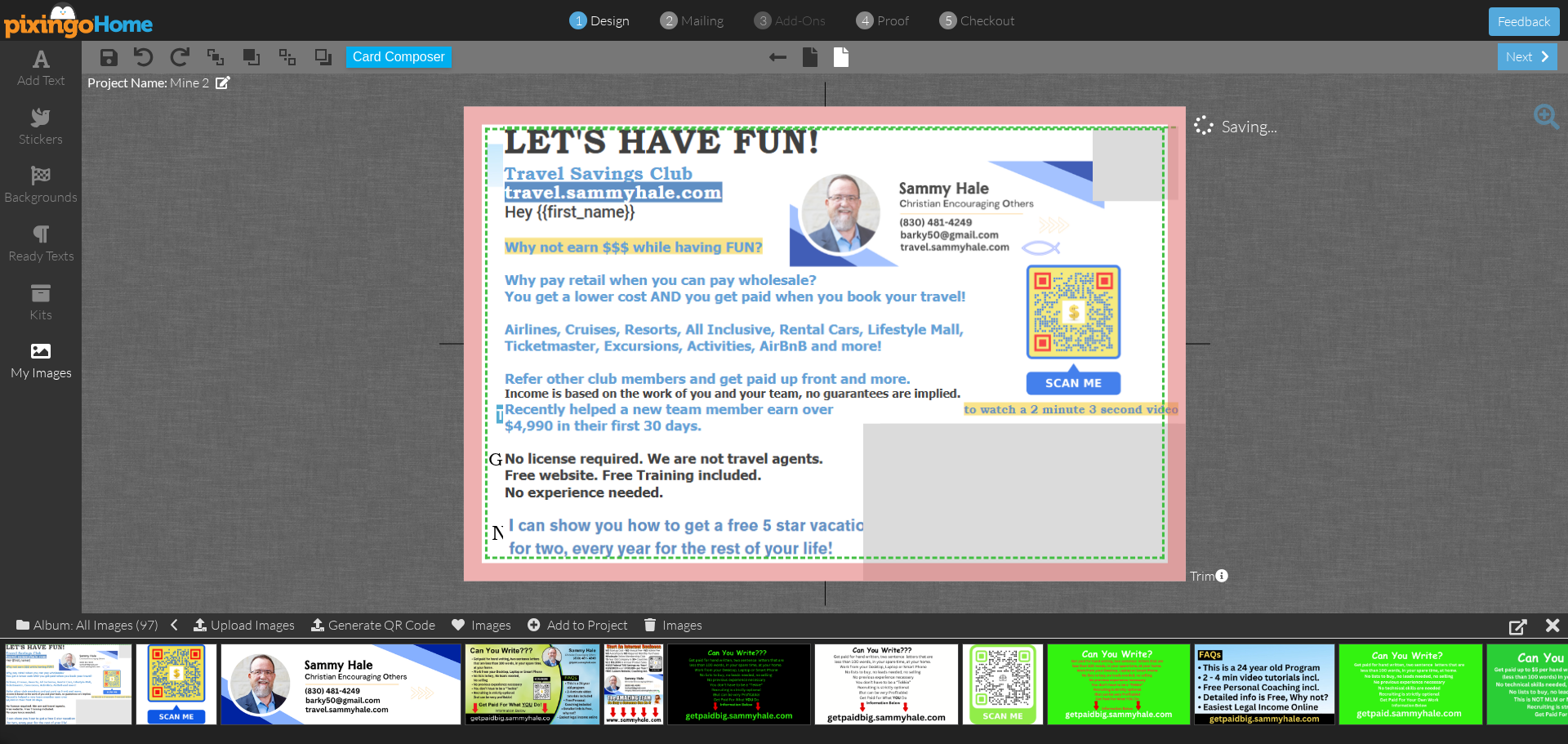
drag, startPoint x: 497, startPoint y: 324, endPoint x: 129, endPoint y: 329, distance: 368.0
click at [122, 323] on project-studio-wrapper "X X X X X X X X X X X X X X X X X X X X X X X X X X X X X X X X X X X X X X X X…" at bounding box center [825, 343] width 1486 height 539
drag, startPoint x: 492, startPoint y: 169, endPoint x: 1, endPoint y: 136, distance: 492.1
click at [0, 136] on div "add text stickers backgrounds ready texts kits my images × save × undo × redo ×…" at bounding box center [784, 326] width 1568 height 572
drag, startPoint x: 420, startPoint y: 131, endPoint x: 355, endPoint y: 137, distance: 65.3
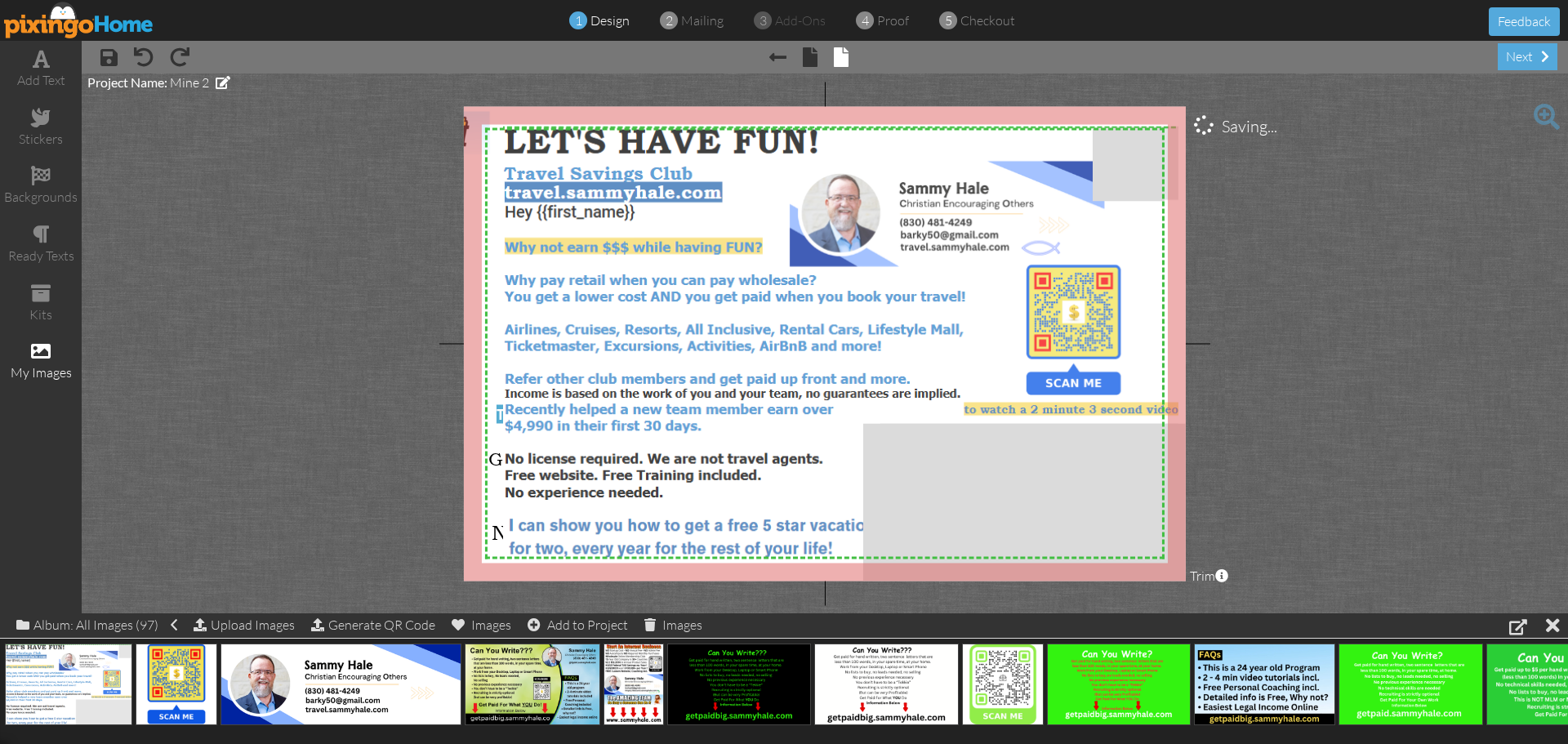
click at [348, 139] on project-studio-wrapper "X X X X X X X X X X X X X X X X X X X X X X X X X X X X X X X X X X X X X X X X…" at bounding box center [825, 343] width 1486 height 539
click at [462, 131] on project-studio-wrapper "X X X X X X X X X X X X X X X X X X X X X X X X X X X X X X X X X X X X X X X X…" at bounding box center [825, 343] width 1486 height 539
drag, startPoint x: 476, startPoint y: 143, endPoint x: 423, endPoint y: 185, distance: 67.6
click at [423, 185] on project-studio-wrapper "X X X X X X X X X X X X X X X X X X X X X X X X X X X X X X X X X X X X X X X X…" at bounding box center [825, 343] width 1486 height 539
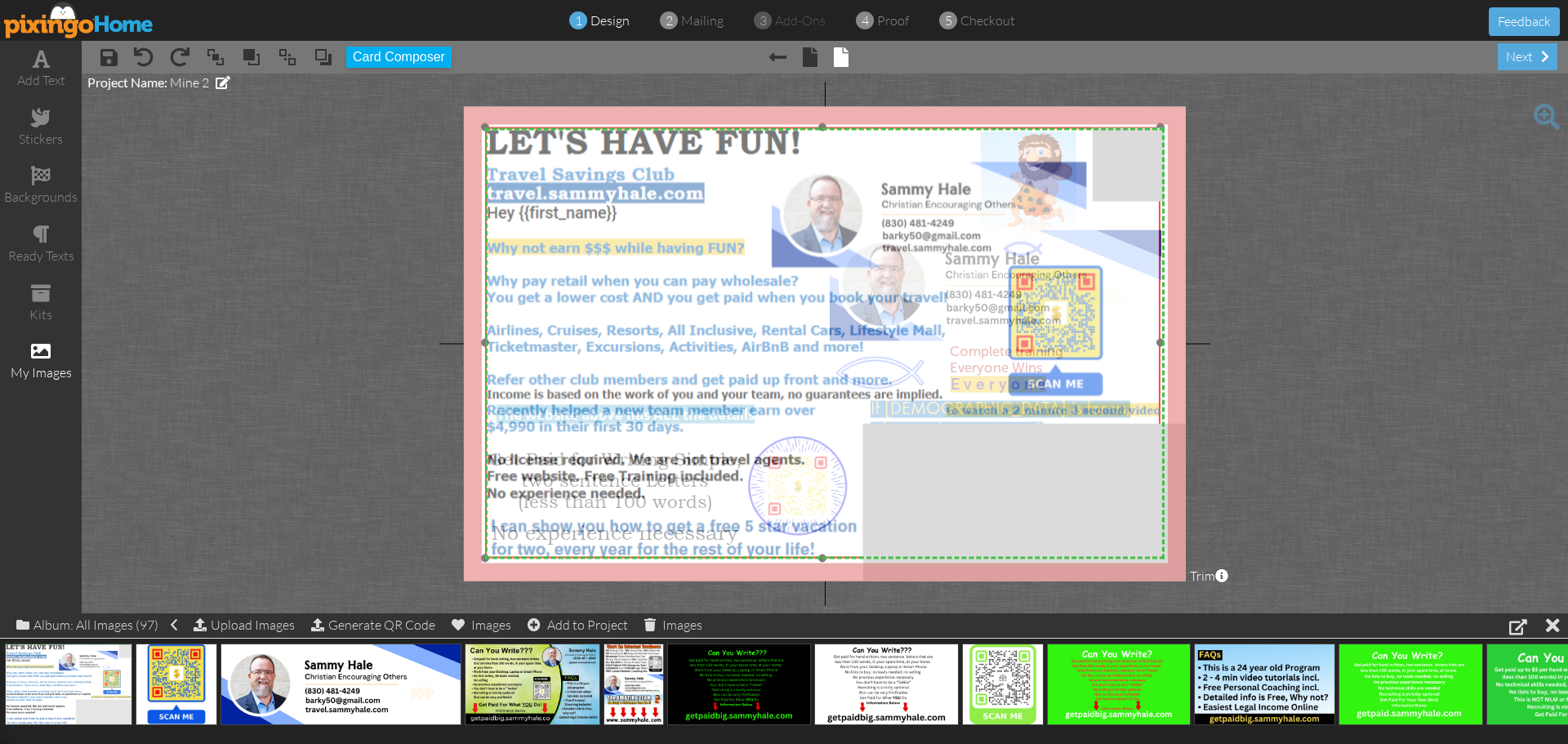
drag, startPoint x: 579, startPoint y: 345, endPoint x: 560, endPoint y: 346, distance: 19.0
click at [560, 346] on img at bounding box center [823, 343] width 676 height 431
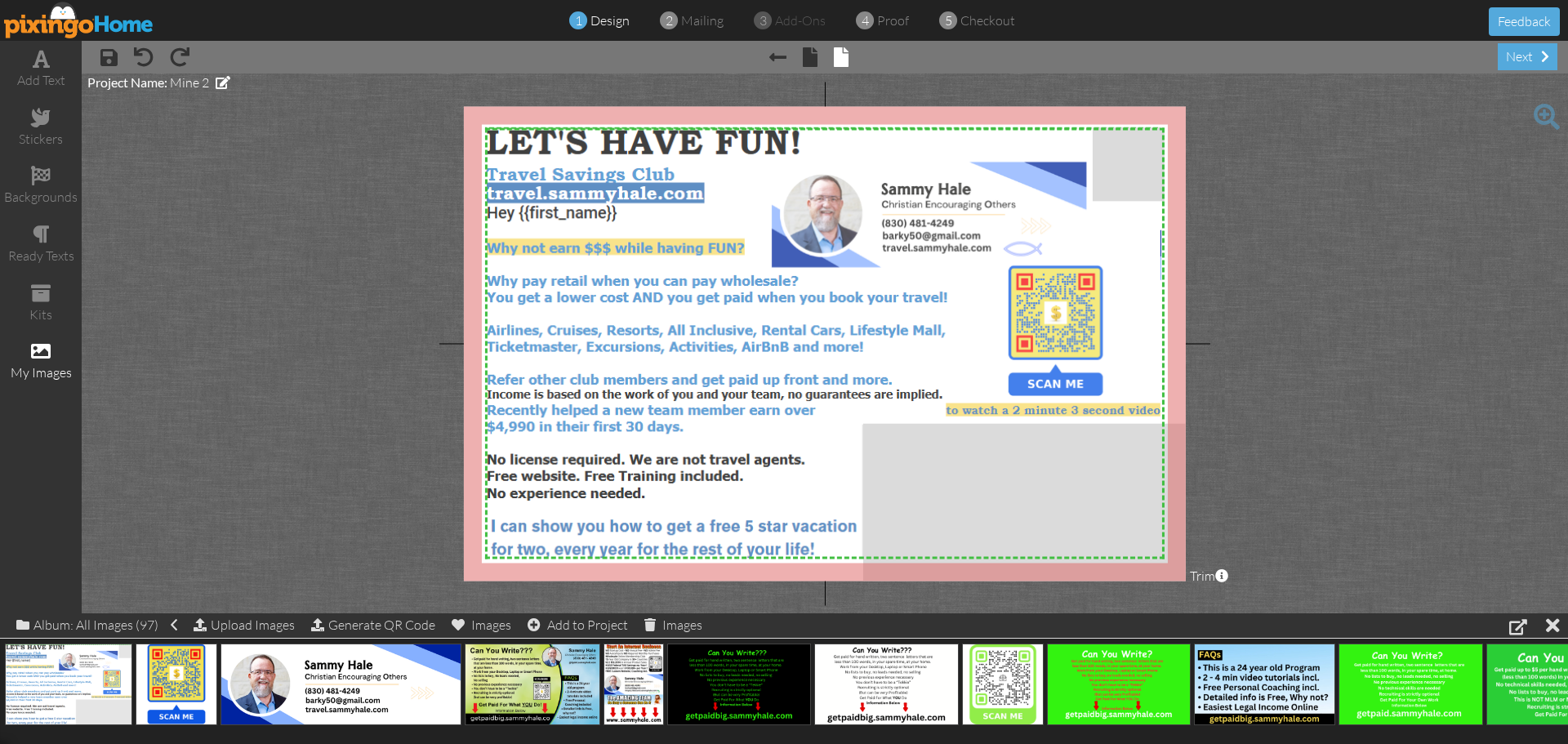
click at [1426, 388] on project-studio-wrapper "X X X X X X X X X X X X X X X X X X X X X X X X X X X X X X X X X X X X X X X X…" at bounding box center [825, 343] width 1486 height 539
drag, startPoint x: 350, startPoint y: 685, endPoint x: 957, endPoint y: 208, distance: 772.0
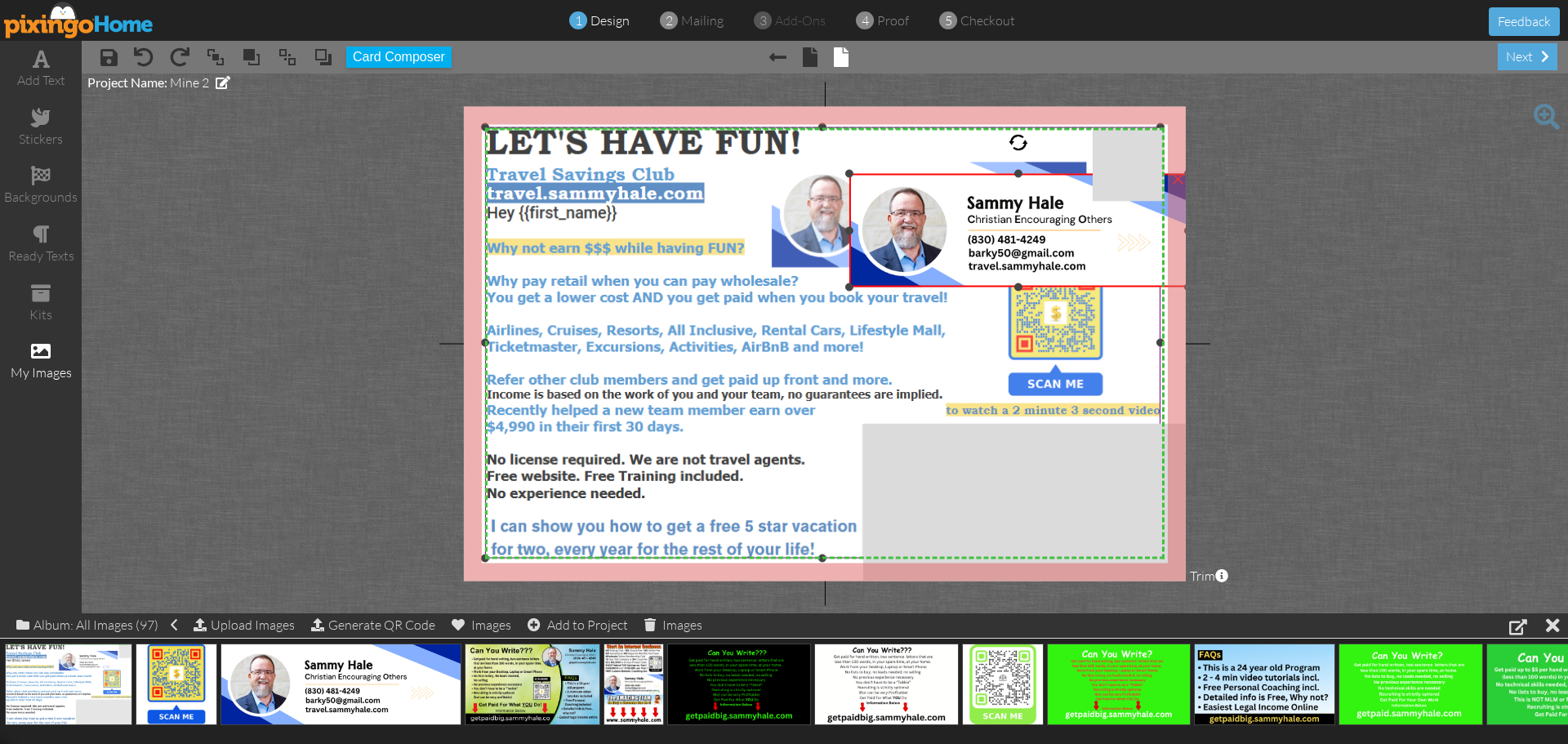
drag, startPoint x: 825, startPoint y: 167, endPoint x: 831, endPoint y: 173, distance: 8.5
click at [831, 173] on div "X X X X X X X X X X X X X X X X X X X X X X X X X X X X X X X X X X X X X X X X…" at bounding box center [825, 344] width 722 height 475
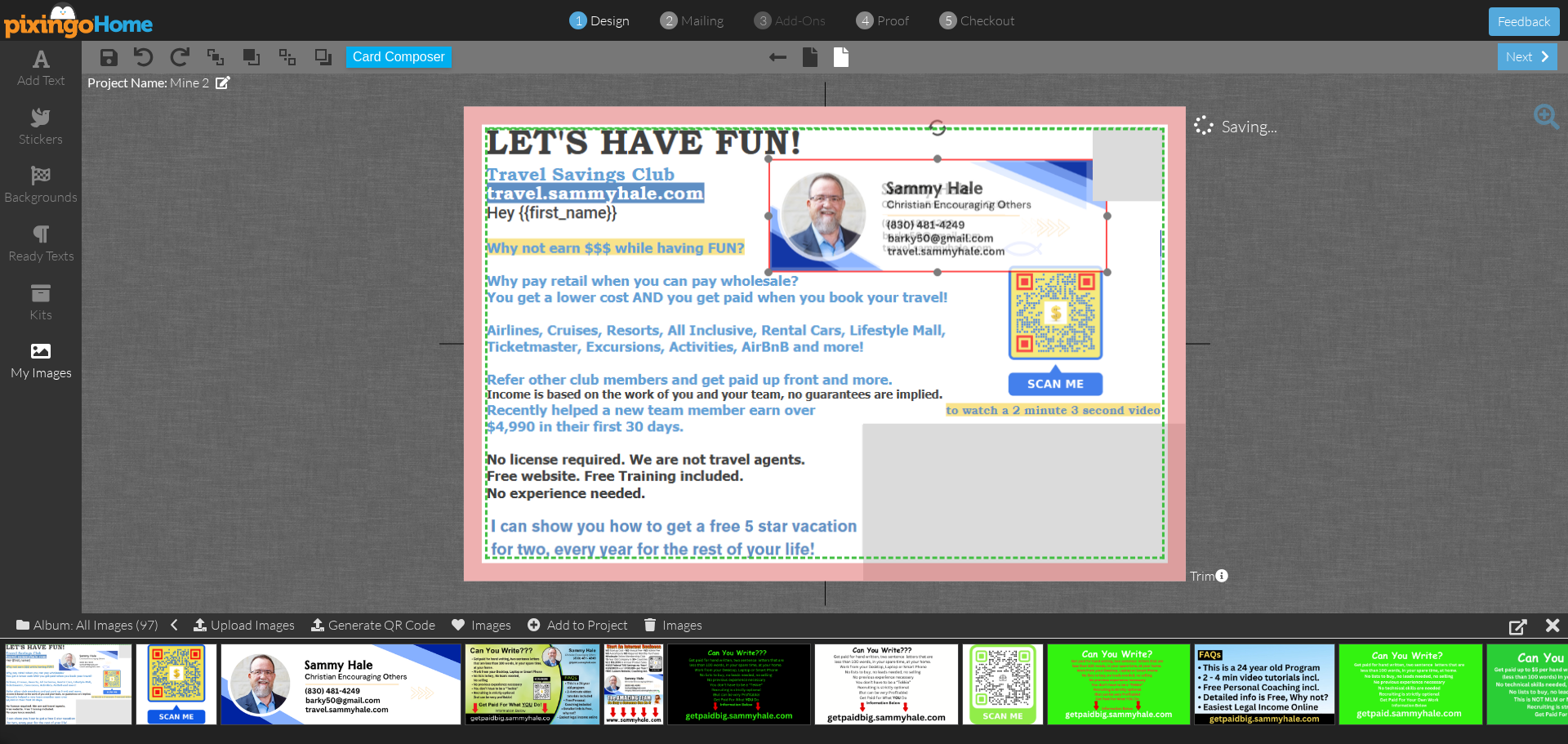
drag, startPoint x: 912, startPoint y: 230, endPoint x: 836, endPoint y: 217, distance: 77.1
click at [836, 217] on img at bounding box center [938, 215] width 339 height 113
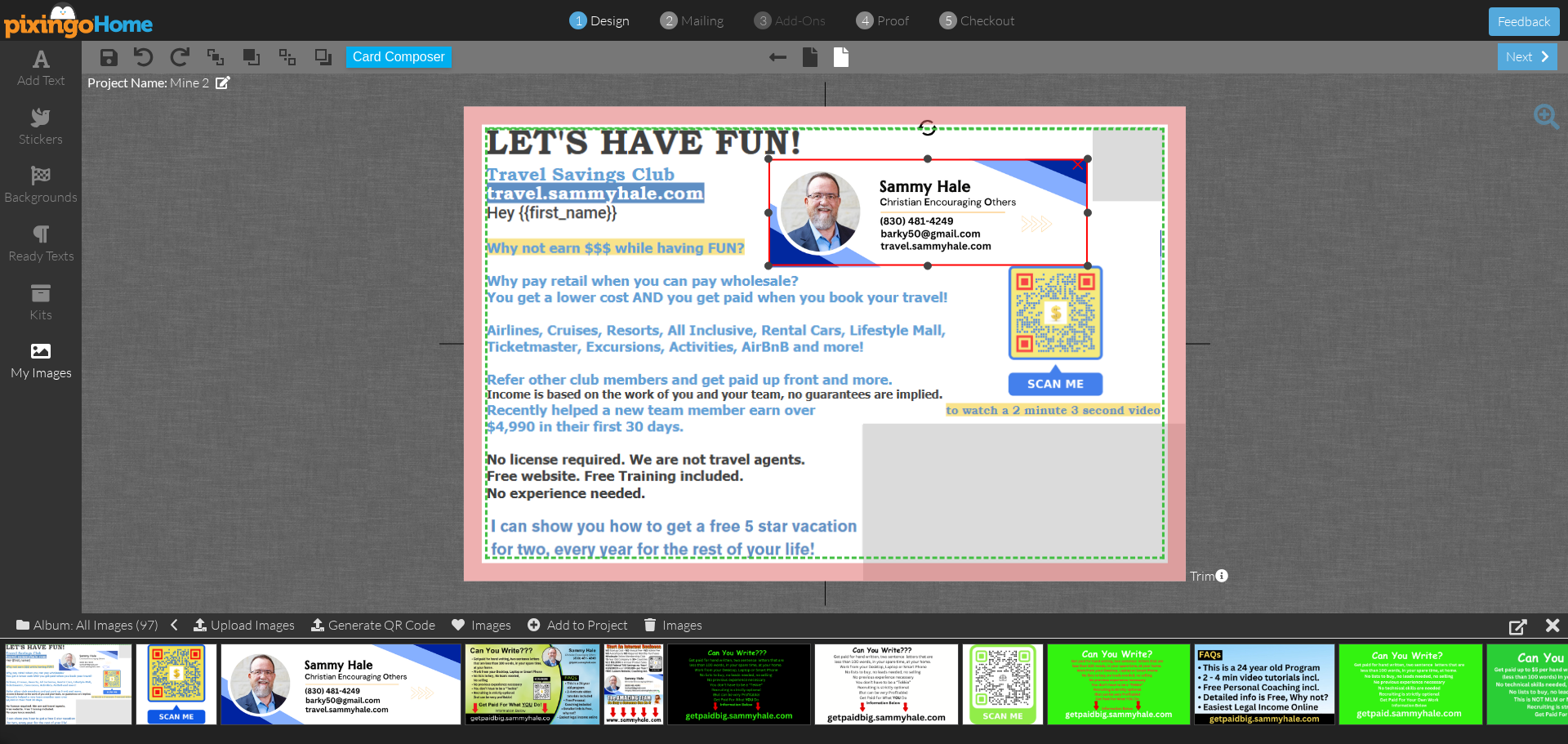
drag, startPoint x: 1105, startPoint y: 272, endPoint x: 1087, endPoint y: 265, distance: 19.3
click at [1087, 265] on div at bounding box center [1087, 265] width 8 height 8
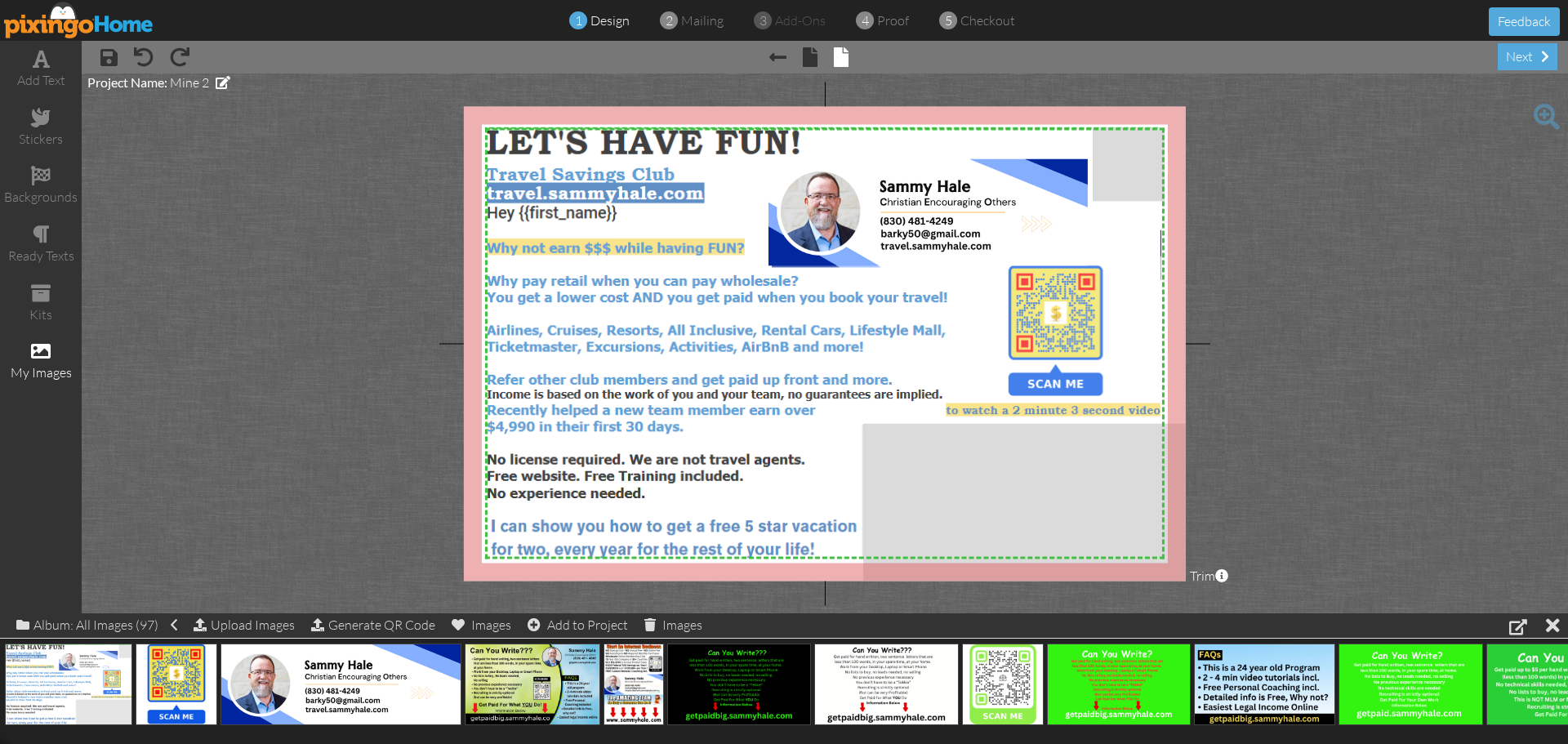
click at [1377, 325] on project-studio-wrapper "X X X X X X X X X X X X X X X X X X X X X X X X X X X X X X X X X X X X X X X X…" at bounding box center [825, 343] width 1486 height 539
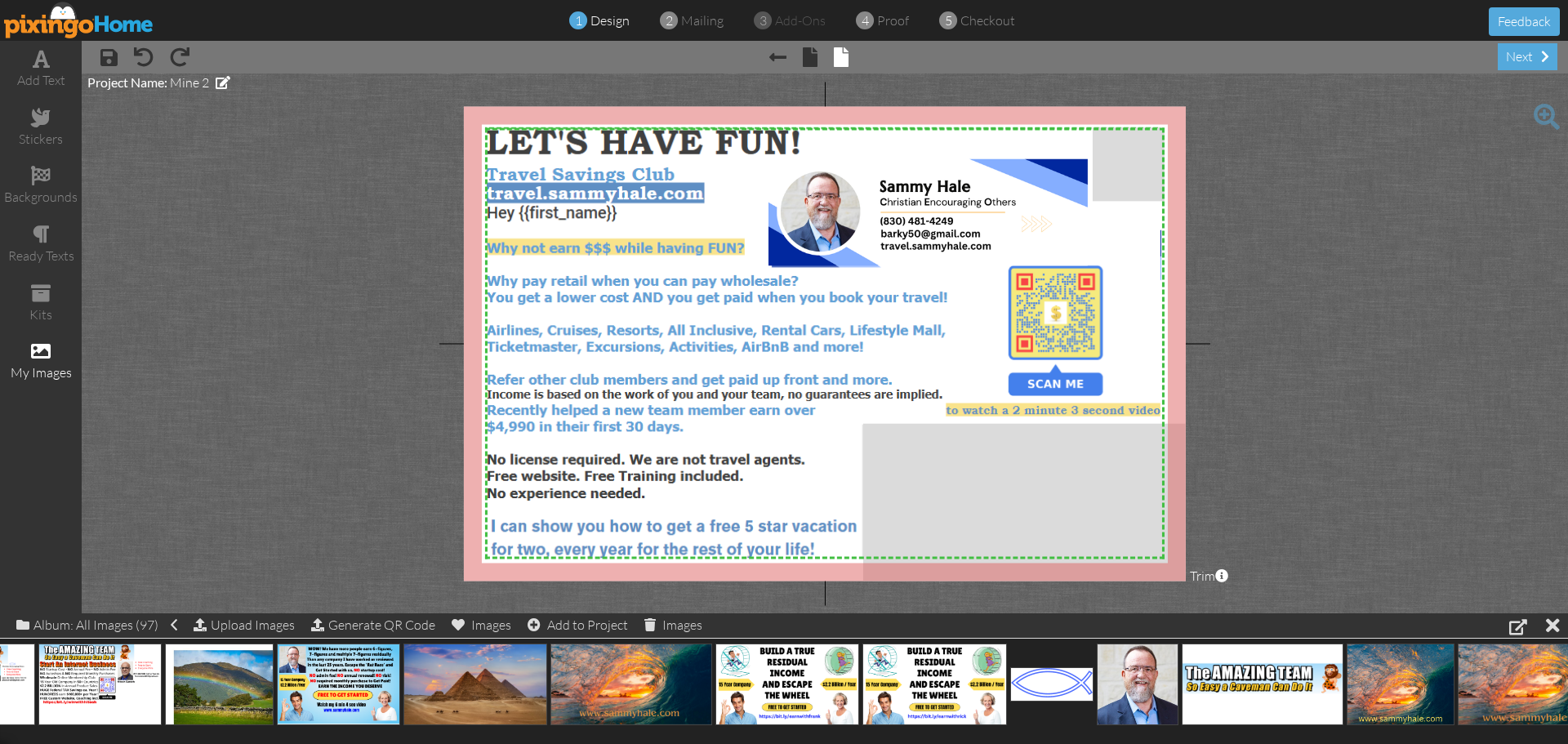
scroll to position [0, 7516]
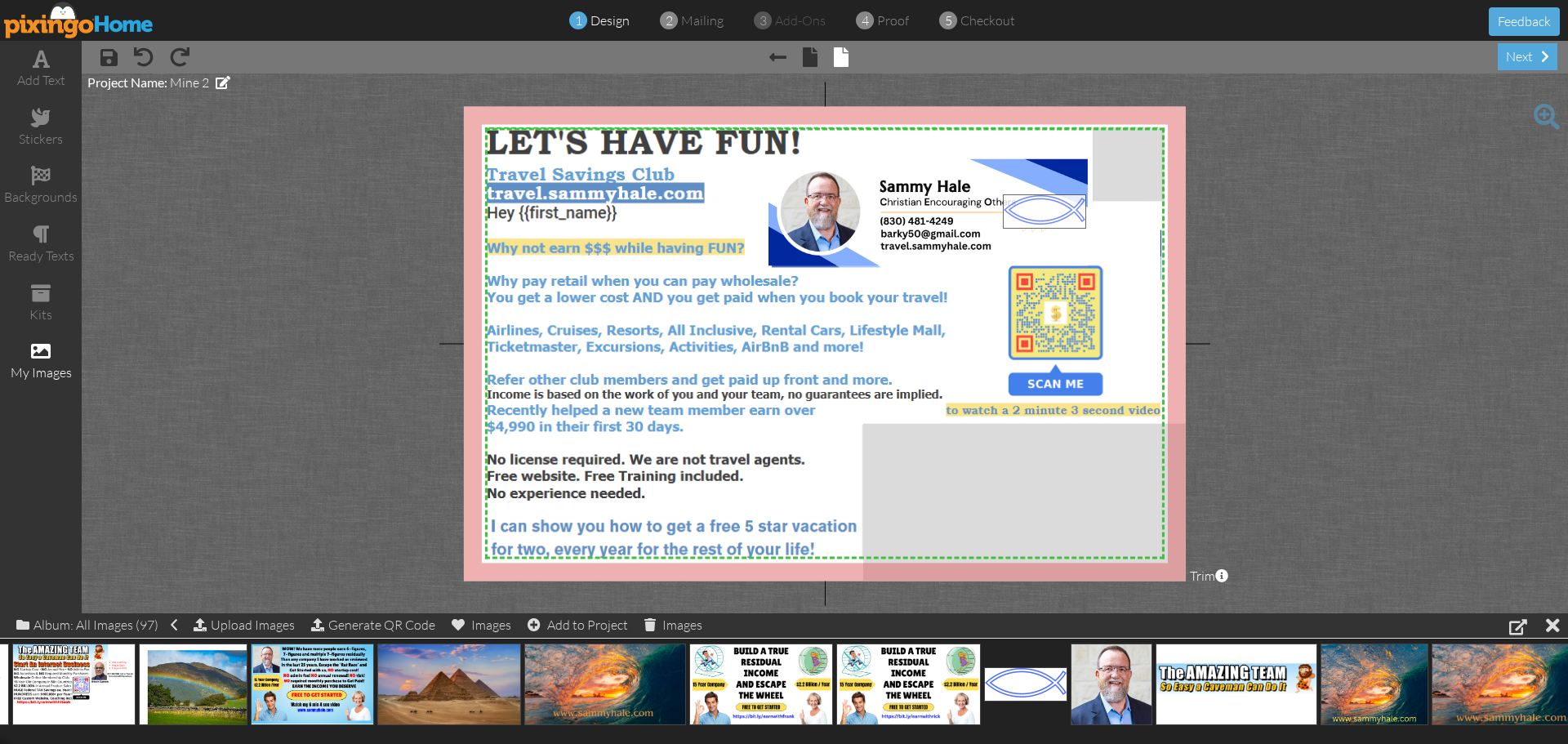
drag, startPoint x: 1036, startPoint y: 685, endPoint x: 1055, endPoint y: 212, distance: 473.4
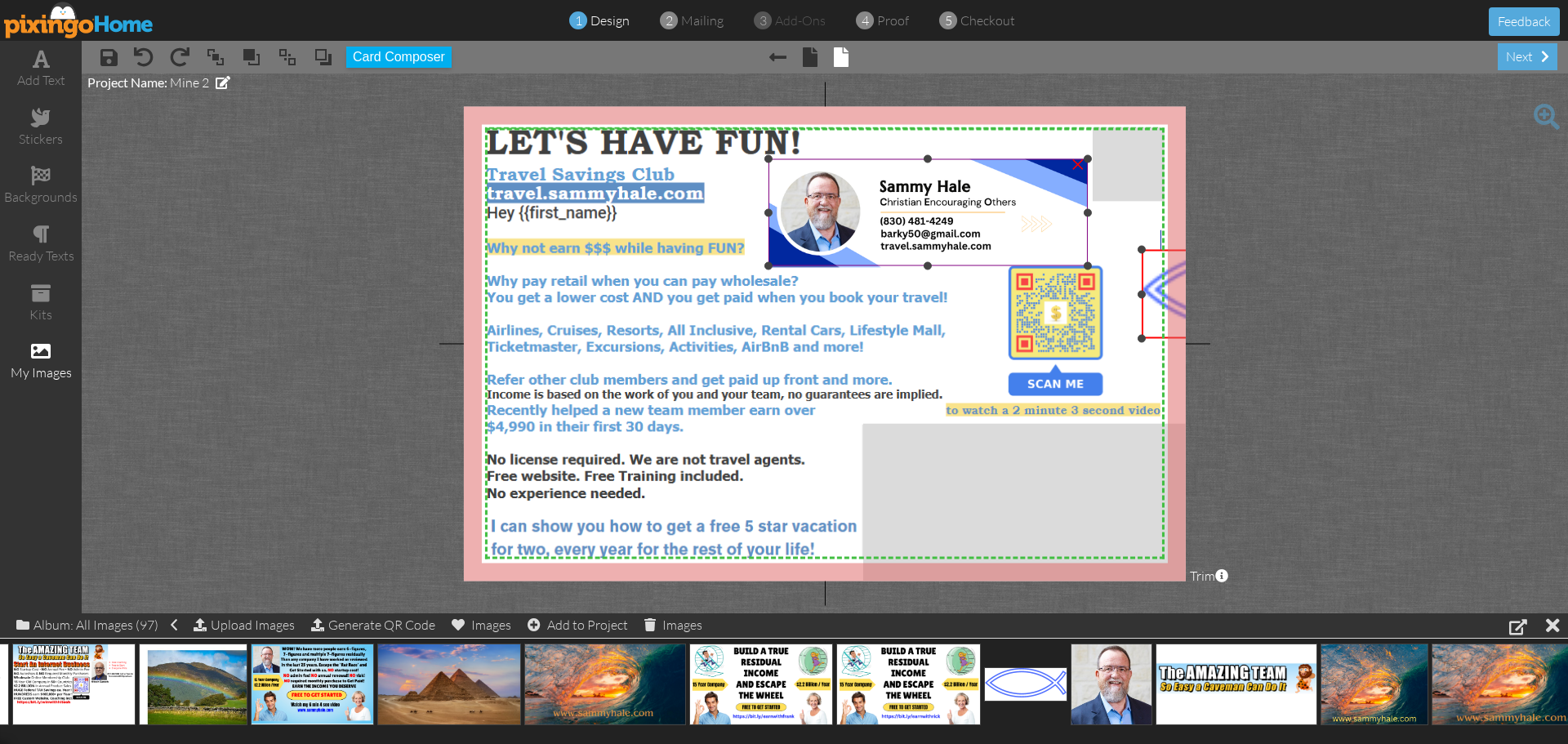
drag, startPoint x: 1004, startPoint y: 195, endPoint x: 1069, endPoint y: 249, distance: 84.5
click at [1069, 249] on div "X X X X X X X X X X X X X X X X X X X X X X X X X X X X X X X X X X X X X X X X…" at bounding box center [825, 344] width 722 height 475
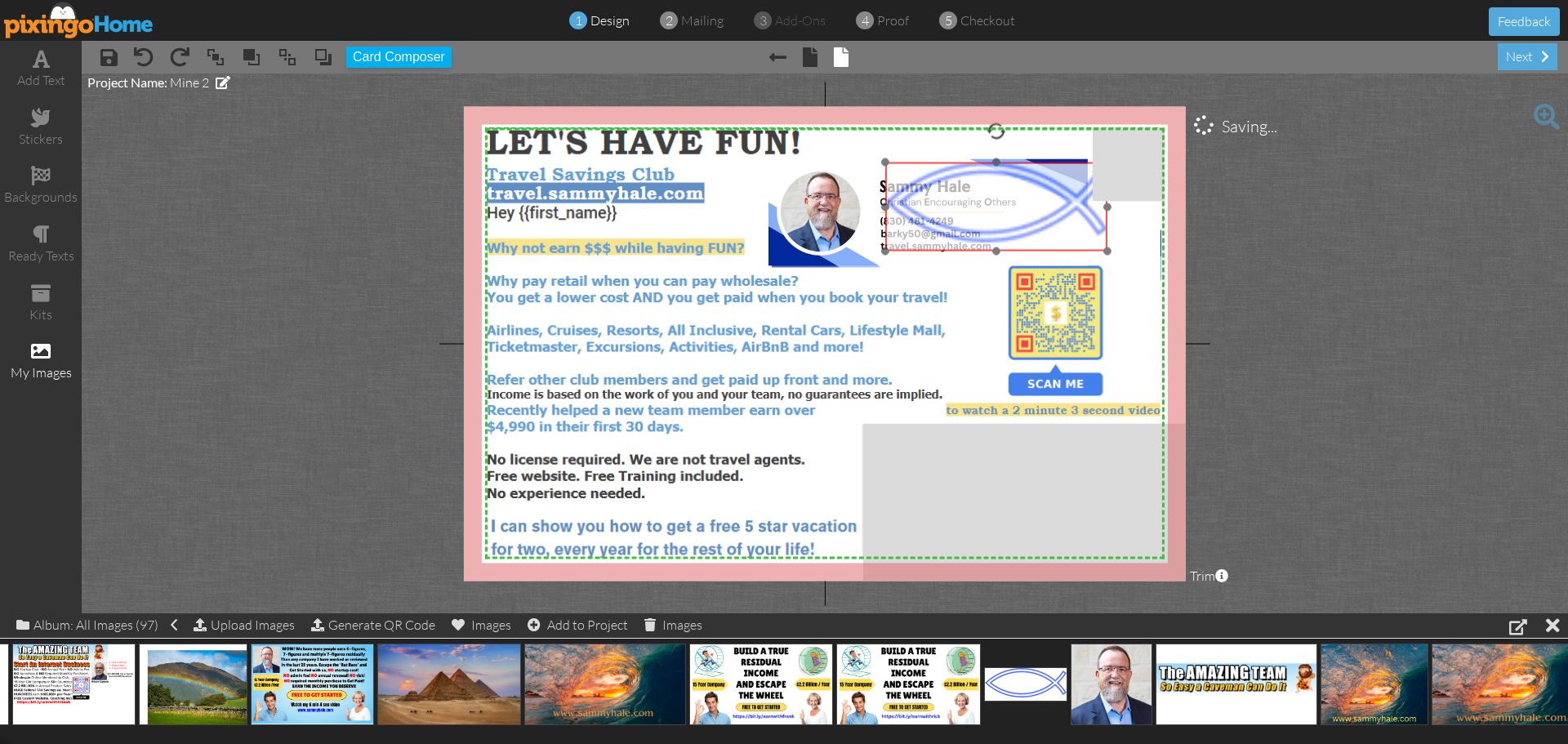
drag, startPoint x: 1154, startPoint y: 293, endPoint x: 897, endPoint y: 206, distance: 271.3
click at [897, 206] on img at bounding box center [996, 206] width 222 height 89
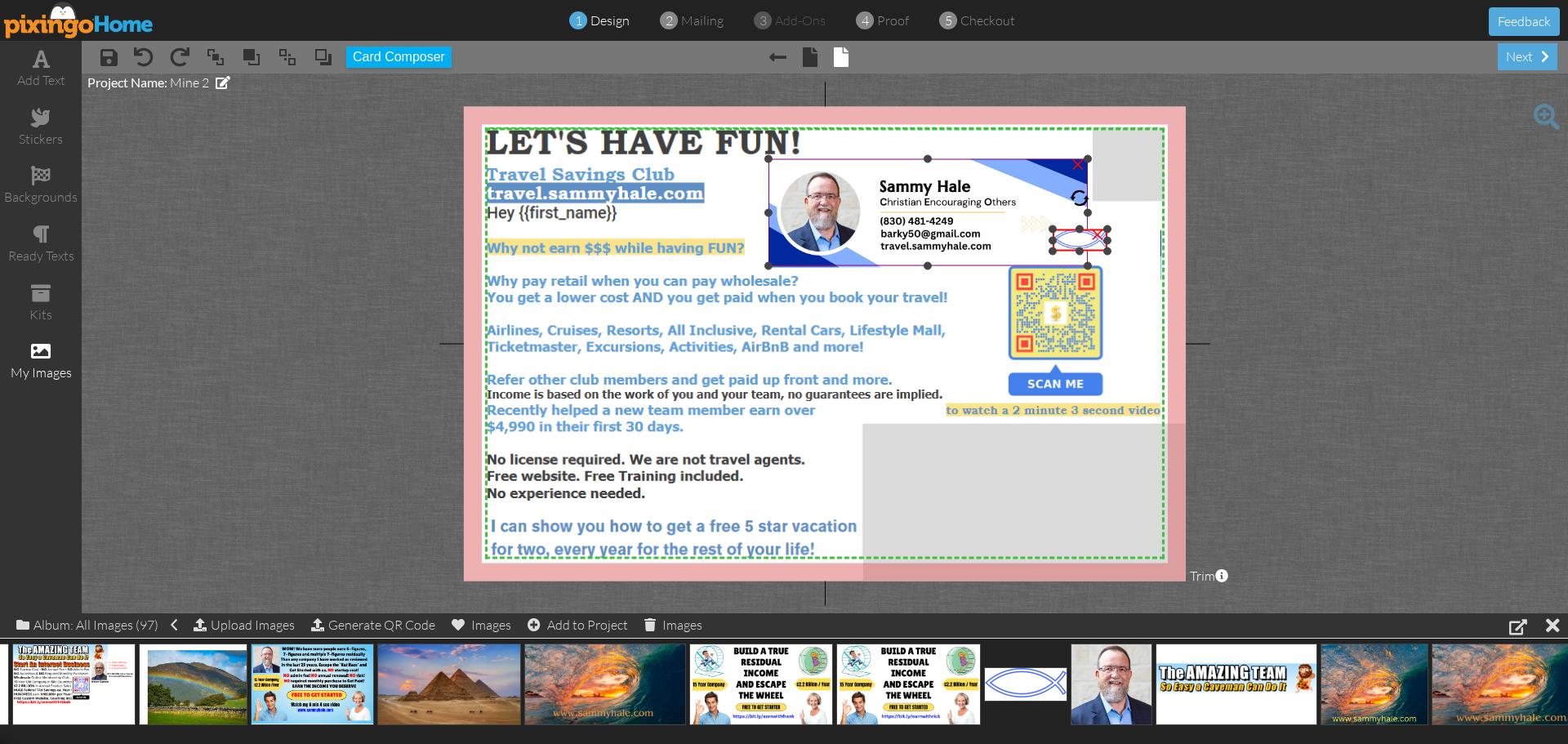
drag, startPoint x: 893, startPoint y: 168, endPoint x: 967, endPoint y: 230, distance: 96.5
click at [967, 230] on div "X X X X X X X X X X X X X X X X X X X X X X X X X X X X X X X X X X X X X X X X…" at bounding box center [825, 344] width 722 height 475
drag, startPoint x: 1074, startPoint y: 243, endPoint x: 1032, endPoint y: 249, distance: 42.4
click at [1032, 249] on img at bounding box center [1037, 247] width 54 height 22
click at [1392, 313] on project-studio-wrapper "X X X X X X X X X X X X X X X X X X X X X X X X X X X X X X X X X X X X X X X X…" at bounding box center [825, 343] width 1486 height 539
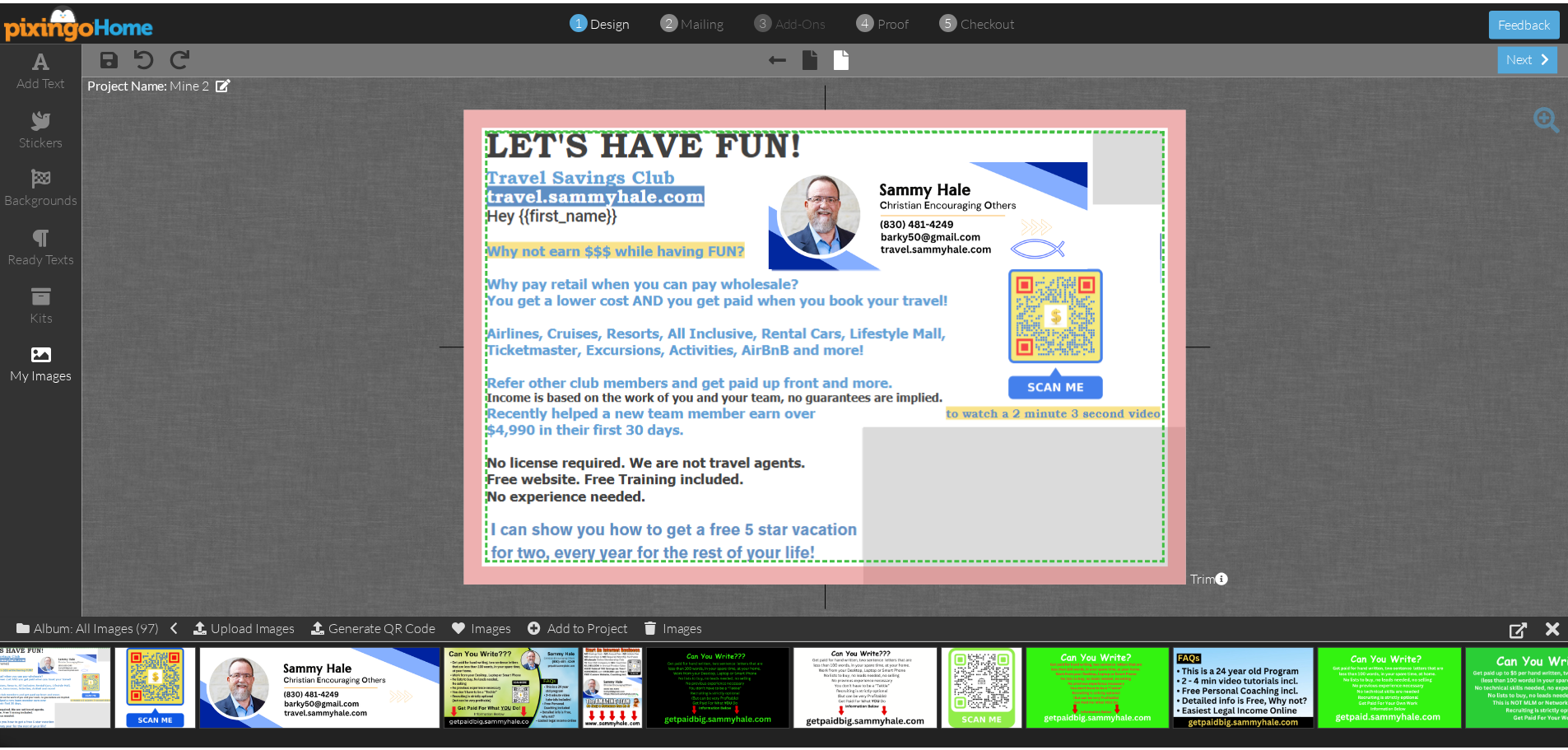
scroll to position [0, 0]
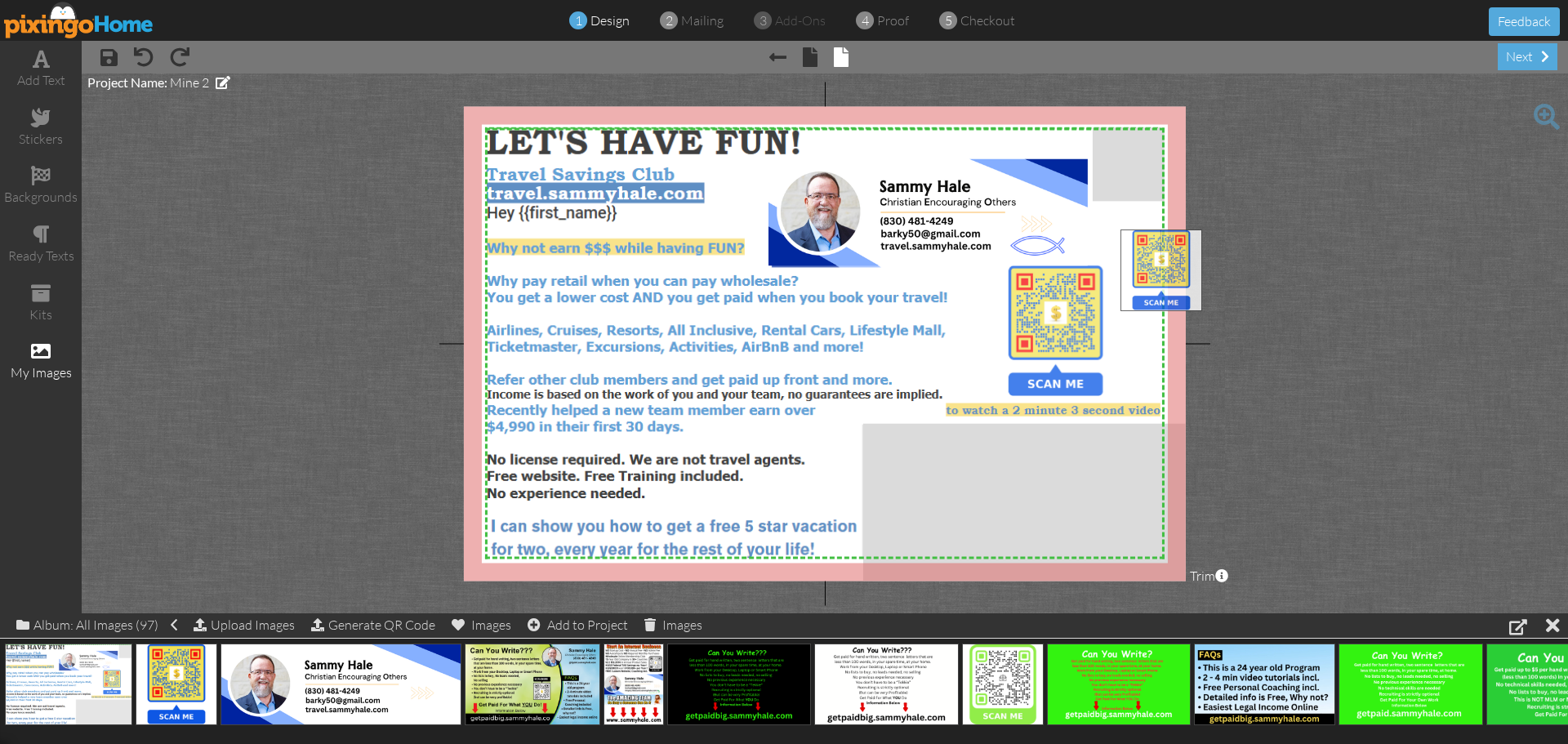
drag, startPoint x: 182, startPoint y: 684, endPoint x: 1167, endPoint y: 270, distance: 1068.5
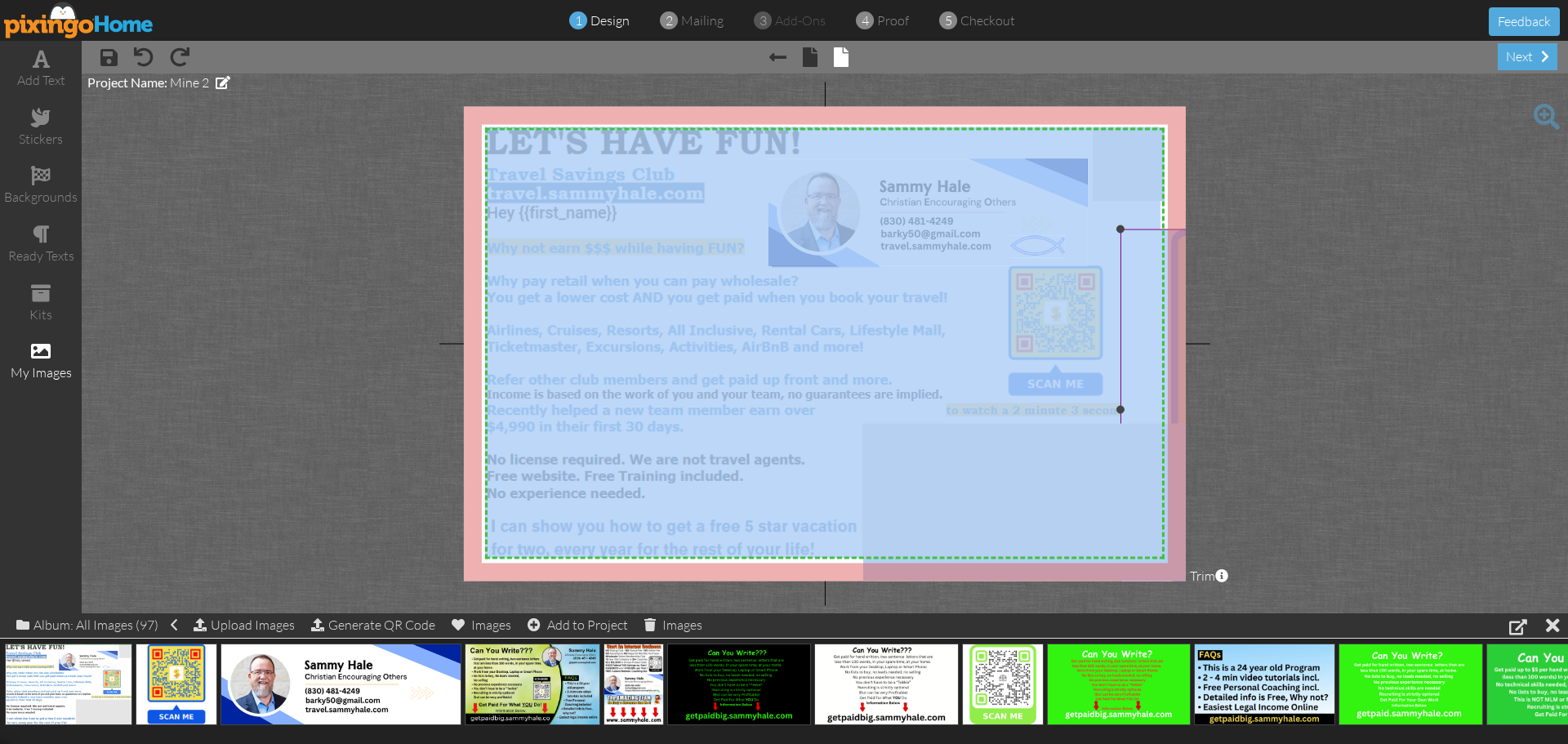
drag, startPoint x: 1225, startPoint y: 296, endPoint x: 1148, endPoint y: 304, distance: 77.4
click at [1148, 304] on project-studio-wrapper "X X X X X X X X X X X X X X X X X X X X X X X X X X X X X X X X X X X X X X X X…" at bounding box center [825, 343] width 1486 height 539
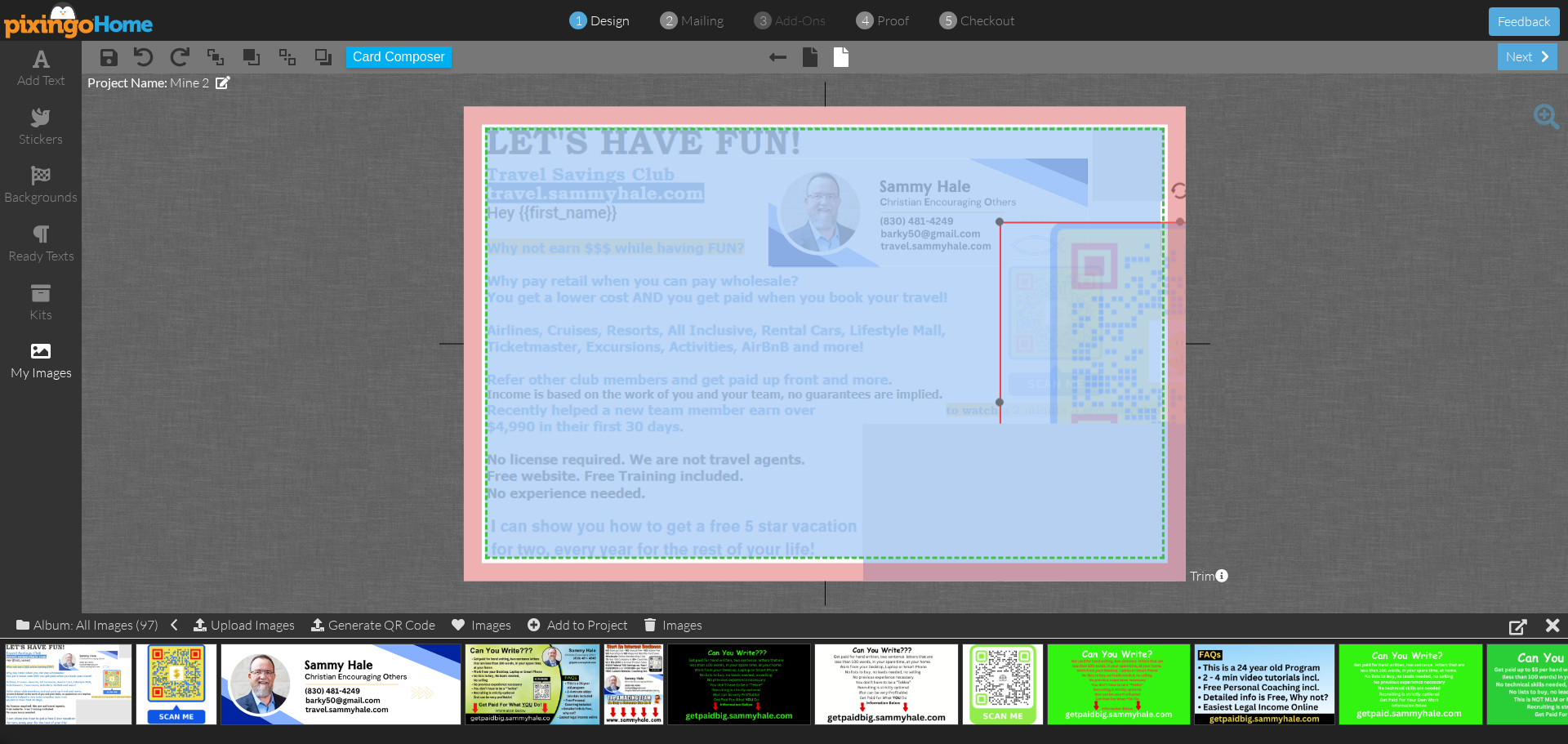
drag, startPoint x: 1154, startPoint y: 307, endPoint x: 1033, endPoint y: 299, distance: 121.3
click at [1033, 299] on img at bounding box center [1180, 402] width 361 height 361
click at [861, 318] on img at bounding box center [823, 343] width 676 height 431
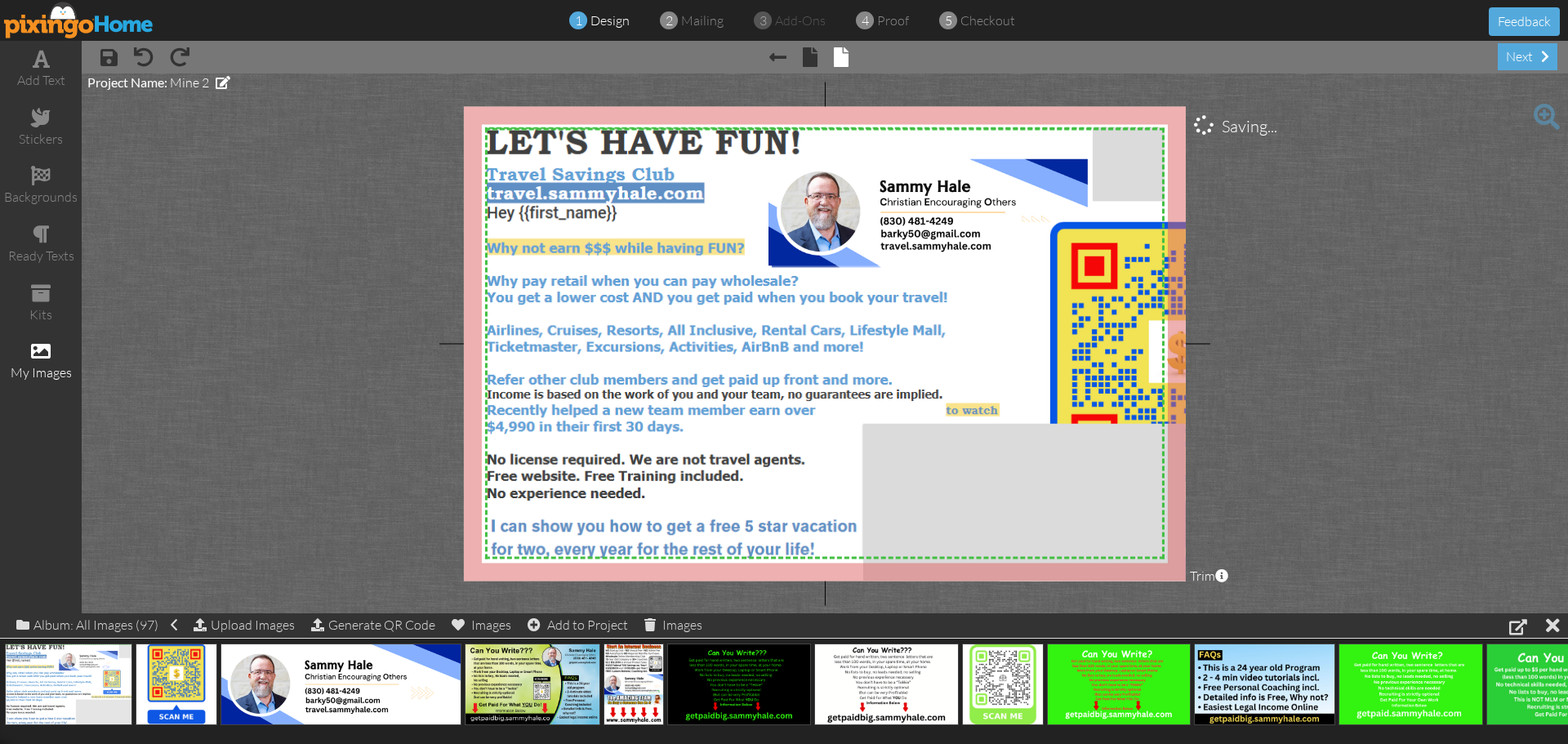
click at [1489, 328] on project-studio-wrapper "X X X X X X X X X X X X X X X X X X X X X X X X X X X X X X X X X X X X X X X X…" at bounding box center [825, 343] width 1486 height 539
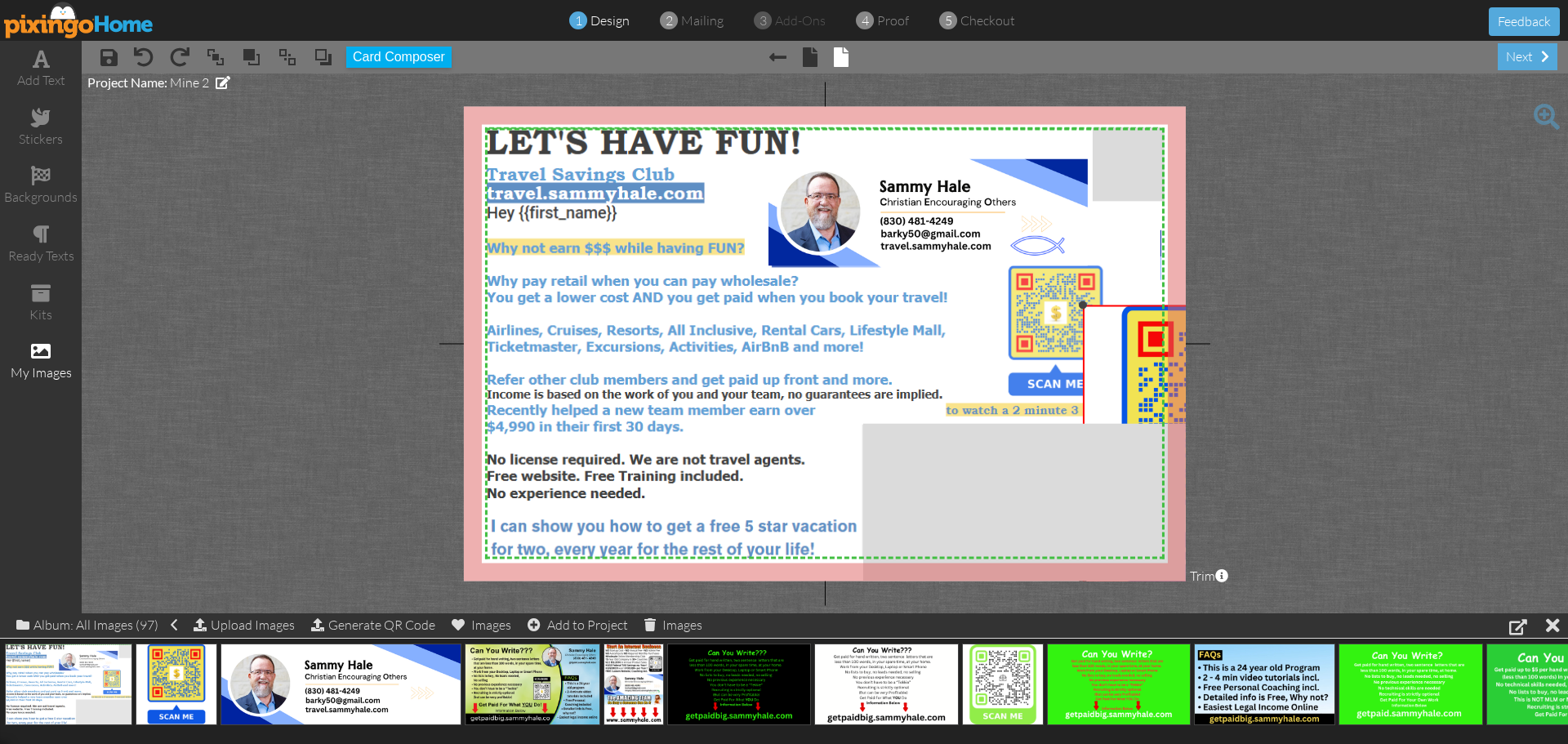
drag, startPoint x: 1001, startPoint y: 223, endPoint x: 1123, endPoint y: 306, distance: 147.6
click at [1123, 306] on div "×" at bounding box center [1222, 445] width 278 height 278
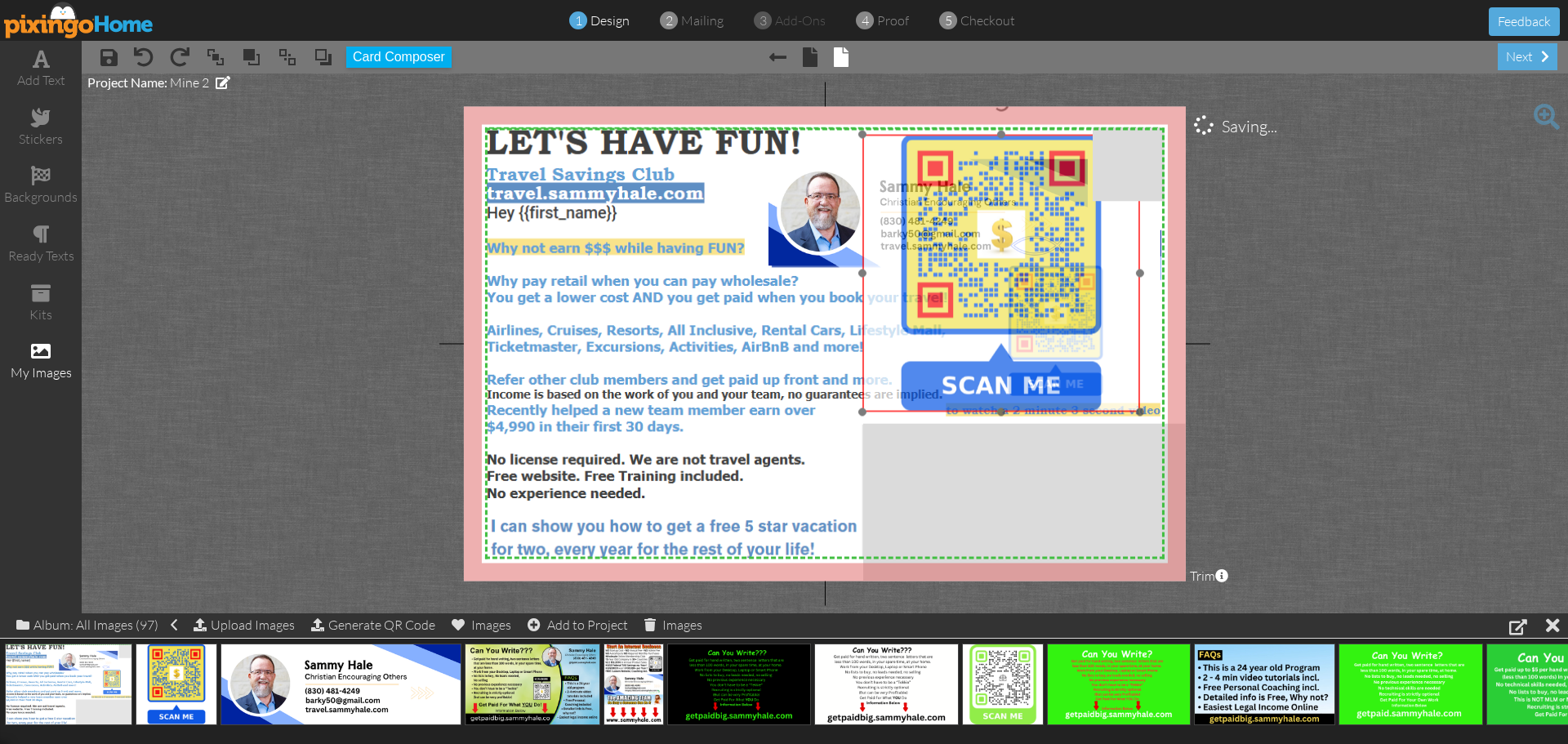
drag, startPoint x: 1154, startPoint y: 357, endPoint x: 934, endPoint y: 187, distance: 278.0
click at [934, 187] on img at bounding box center [1002, 274] width 278 height 278
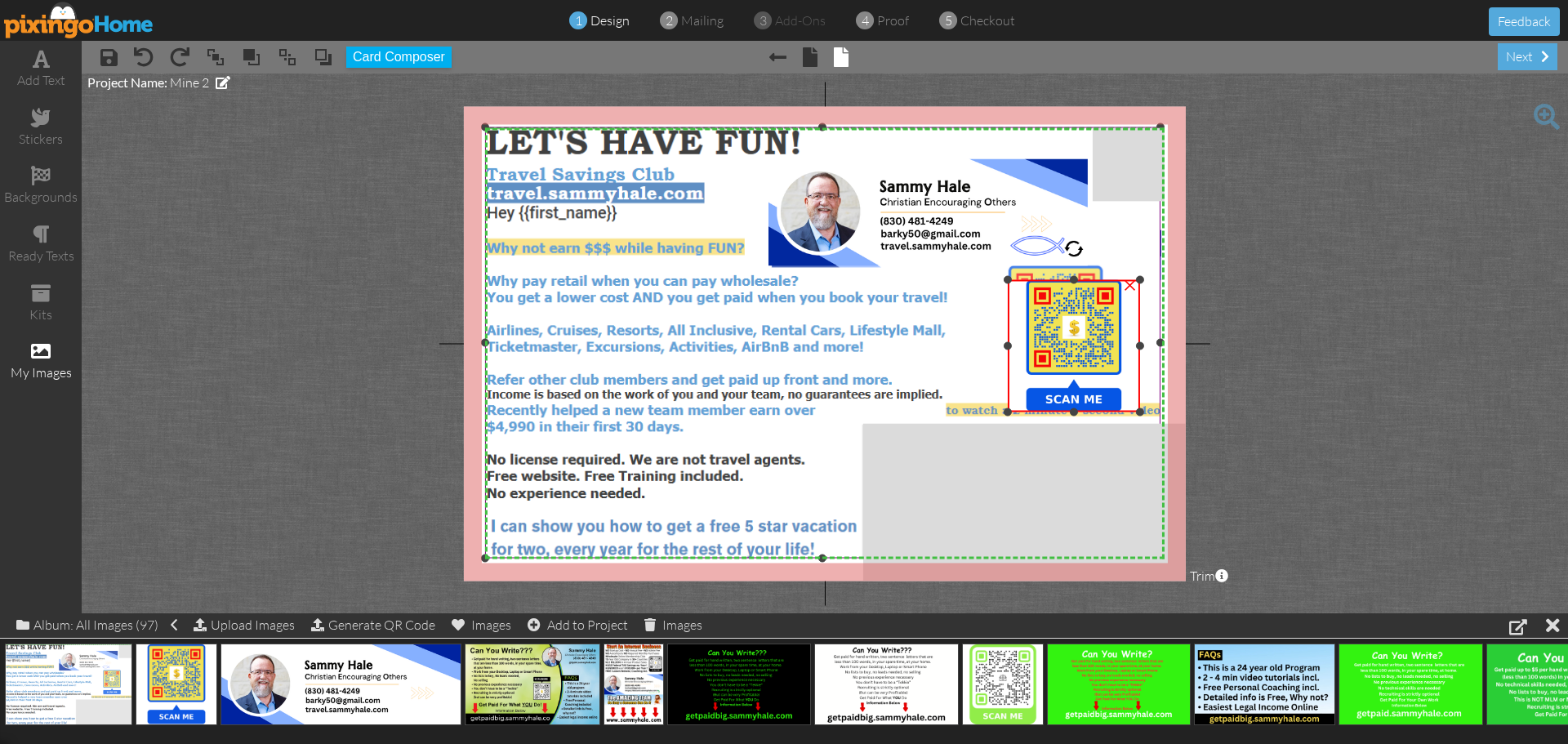
drag, startPoint x: 862, startPoint y: 136, endPoint x: 964, endPoint y: 281, distance: 177.3
click at [964, 281] on div "X X X X X X X X X X X X X X X X X X X X X X X X X X X X X X X X X X X X X X X X…" at bounding box center [825, 344] width 722 height 475
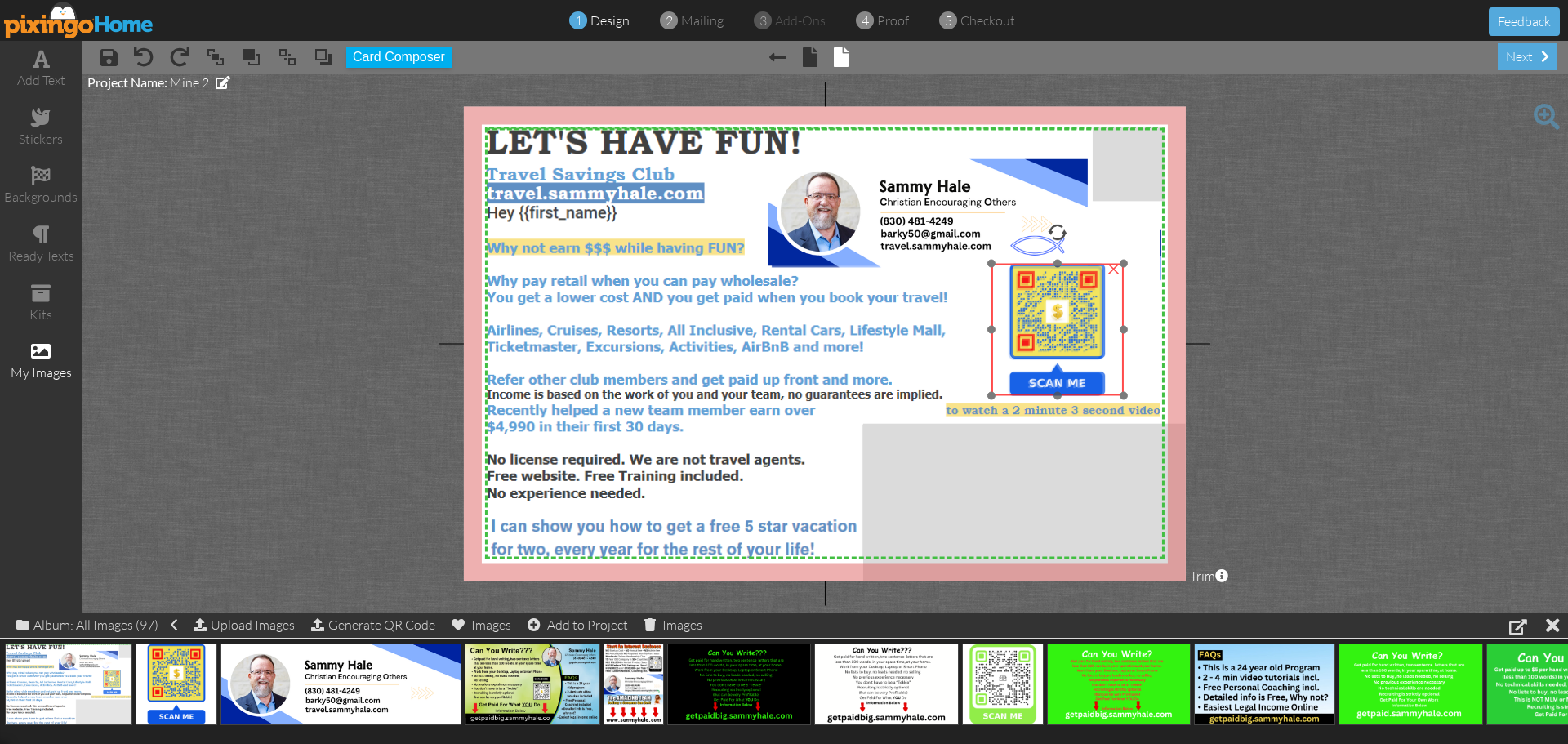
drag, startPoint x: 1118, startPoint y: 342, endPoint x: 1102, endPoint y: 325, distance: 23.3
click at [1102, 325] on img at bounding box center [1057, 330] width 132 height 132
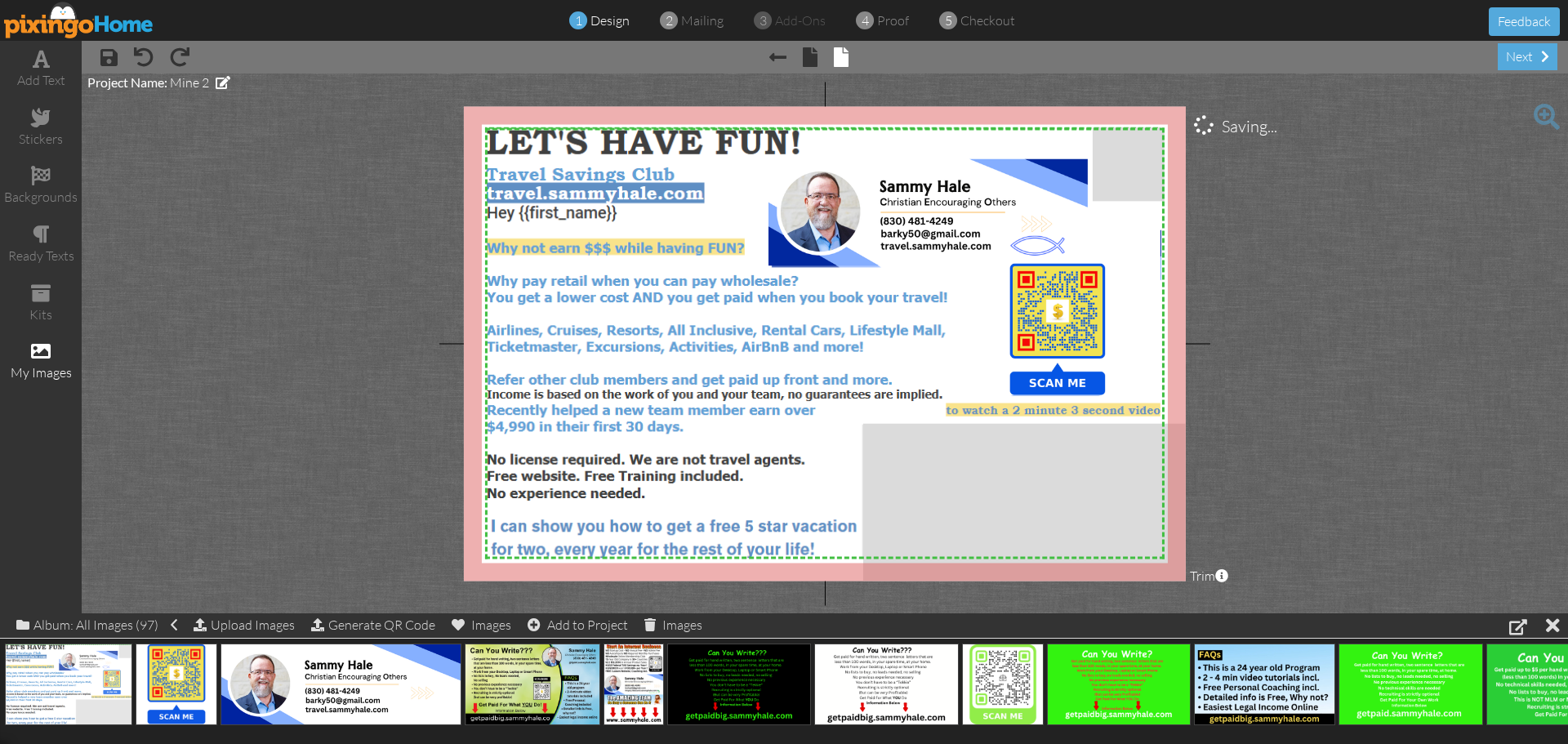
click at [1412, 324] on project-studio-wrapper "X X X X X X X X X X X X X X X X X X X X X X X X X X X X X X X X X X X X X X X X…" at bounding box center [825, 343] width 1486 height 539
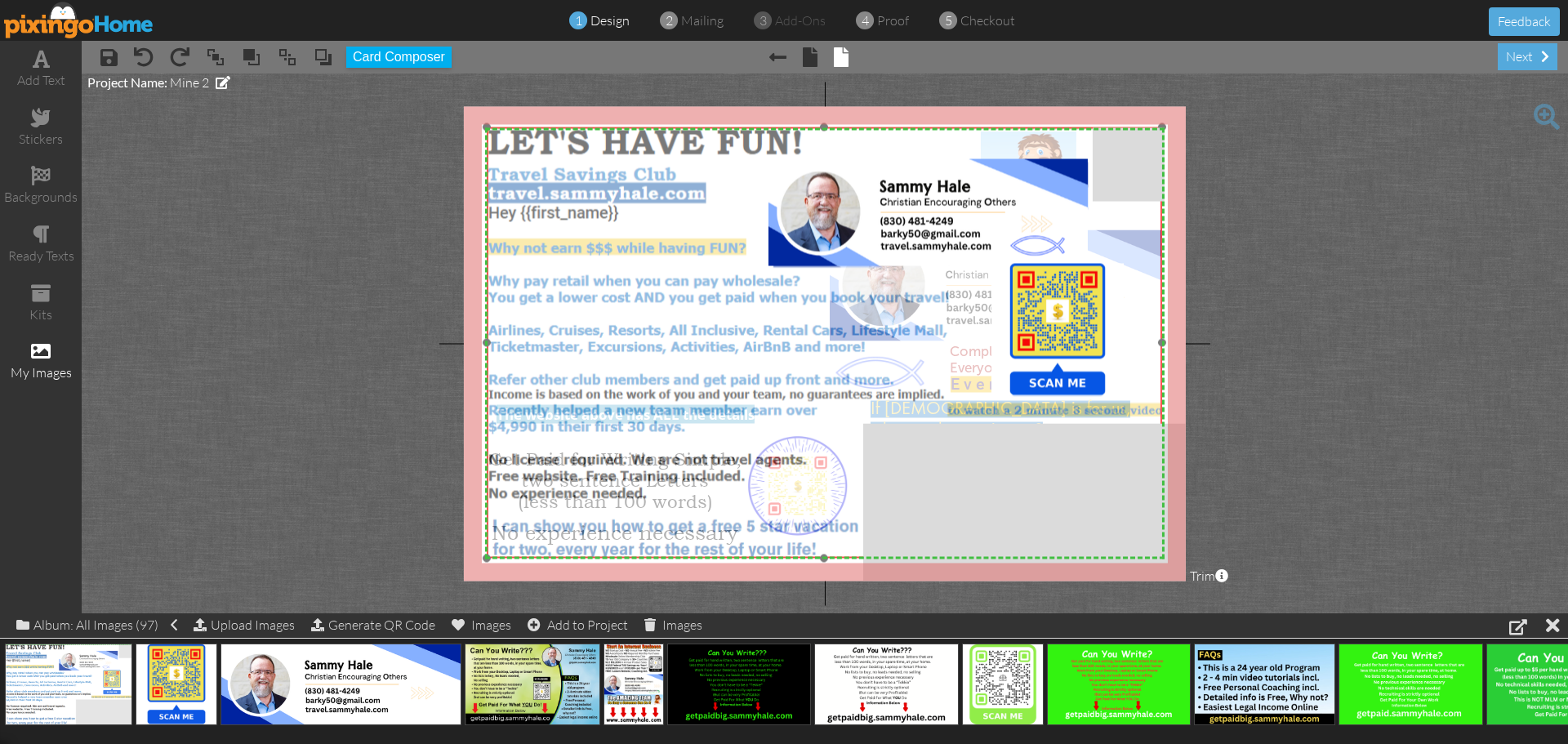
click at [624, 163] on img at bounding box center [825, 343] width 676 height 431
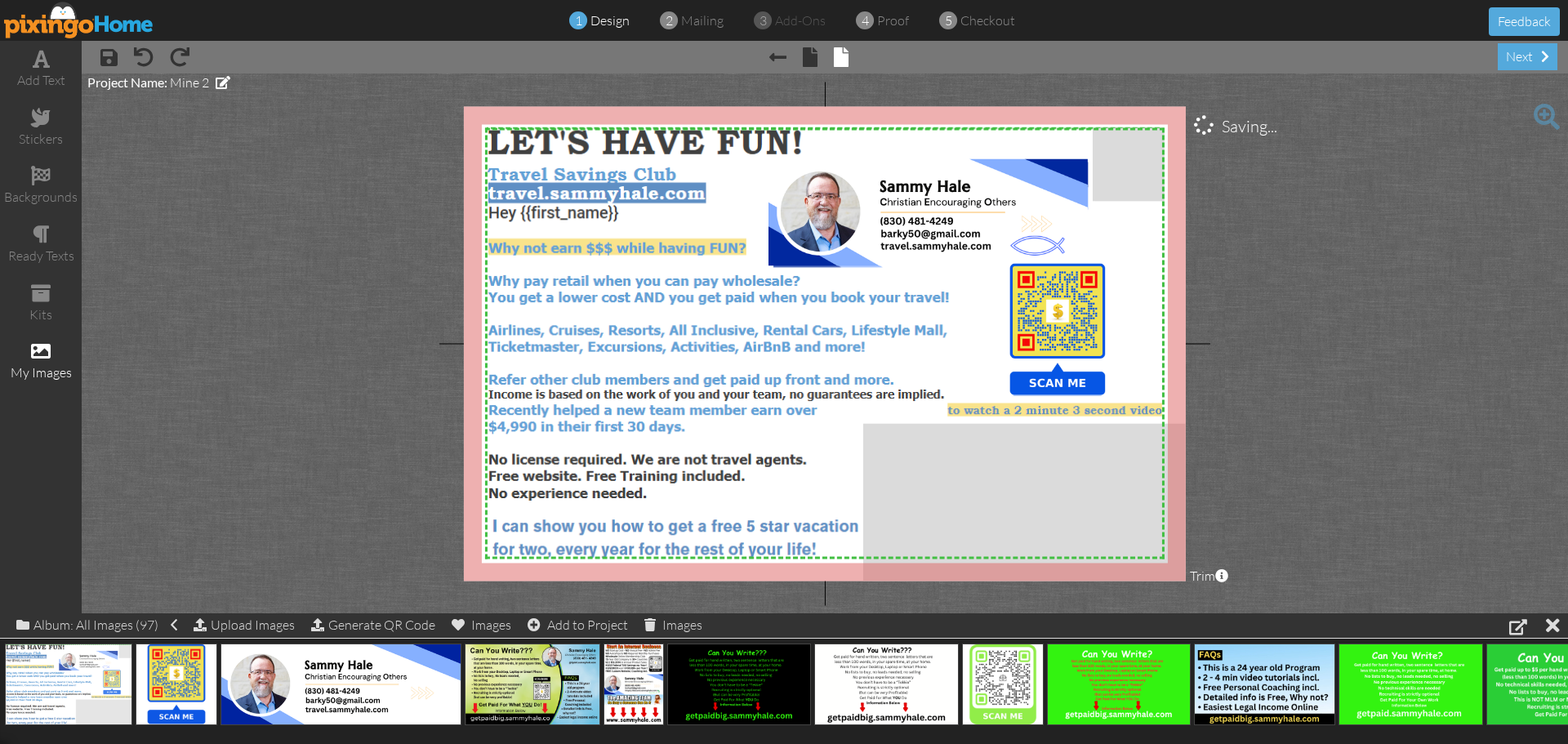
click at [1381, 388] on project-studio-wrapper "X X X X X X X X X X X X X X X X X X X X X X X X X X X X X X X X X X X X X X X X…" at bounding box center [825, 343] width 1486 height 539
click at [111, 64] on span at bounding box center [109, 57] width 17 height 20
click at [92, 25] on img at bounding box center [79, 20] width 150 height 37
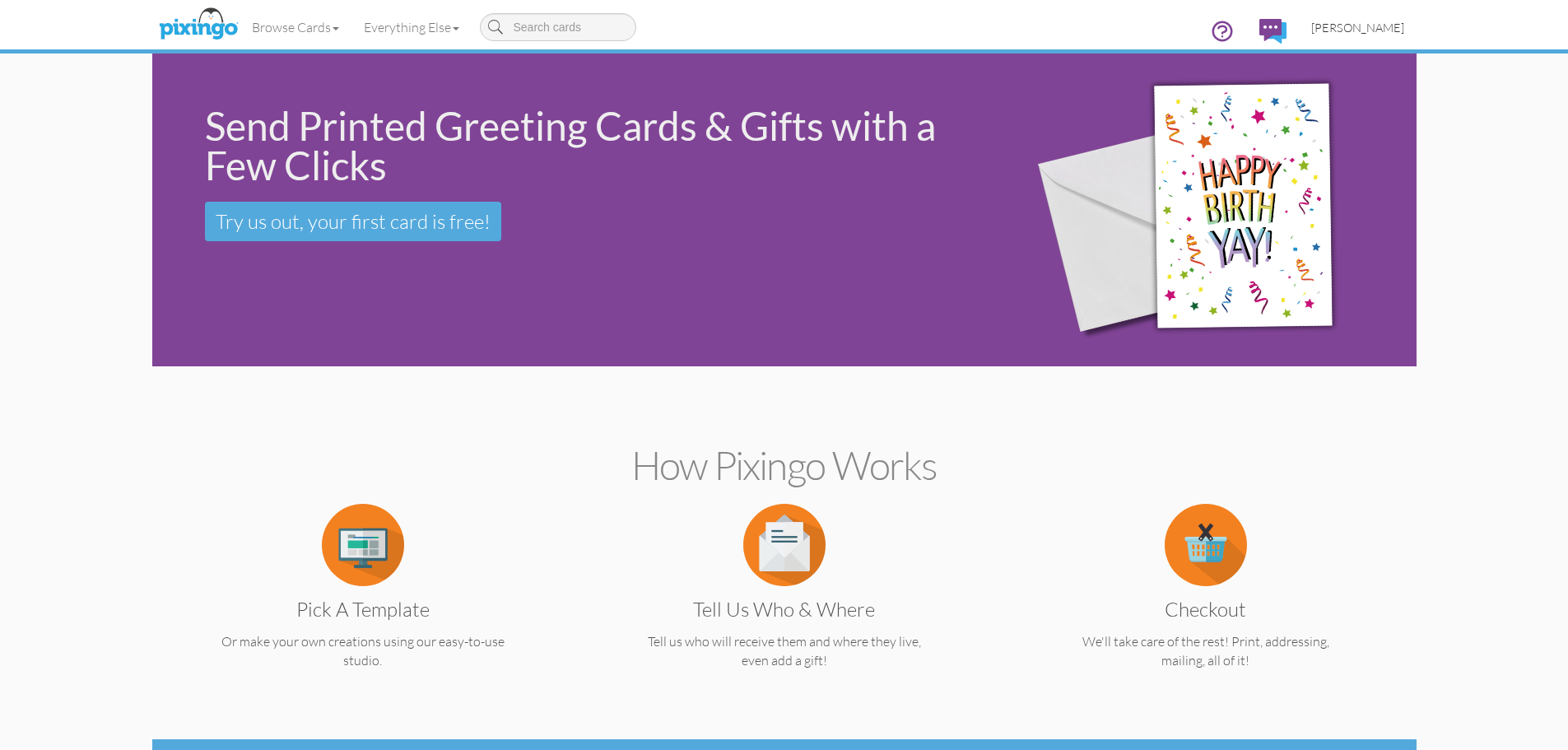
click at [1371, 32] on span "[PERSON_NAME]" at bounding box center [1357, 28] width 93 height 14
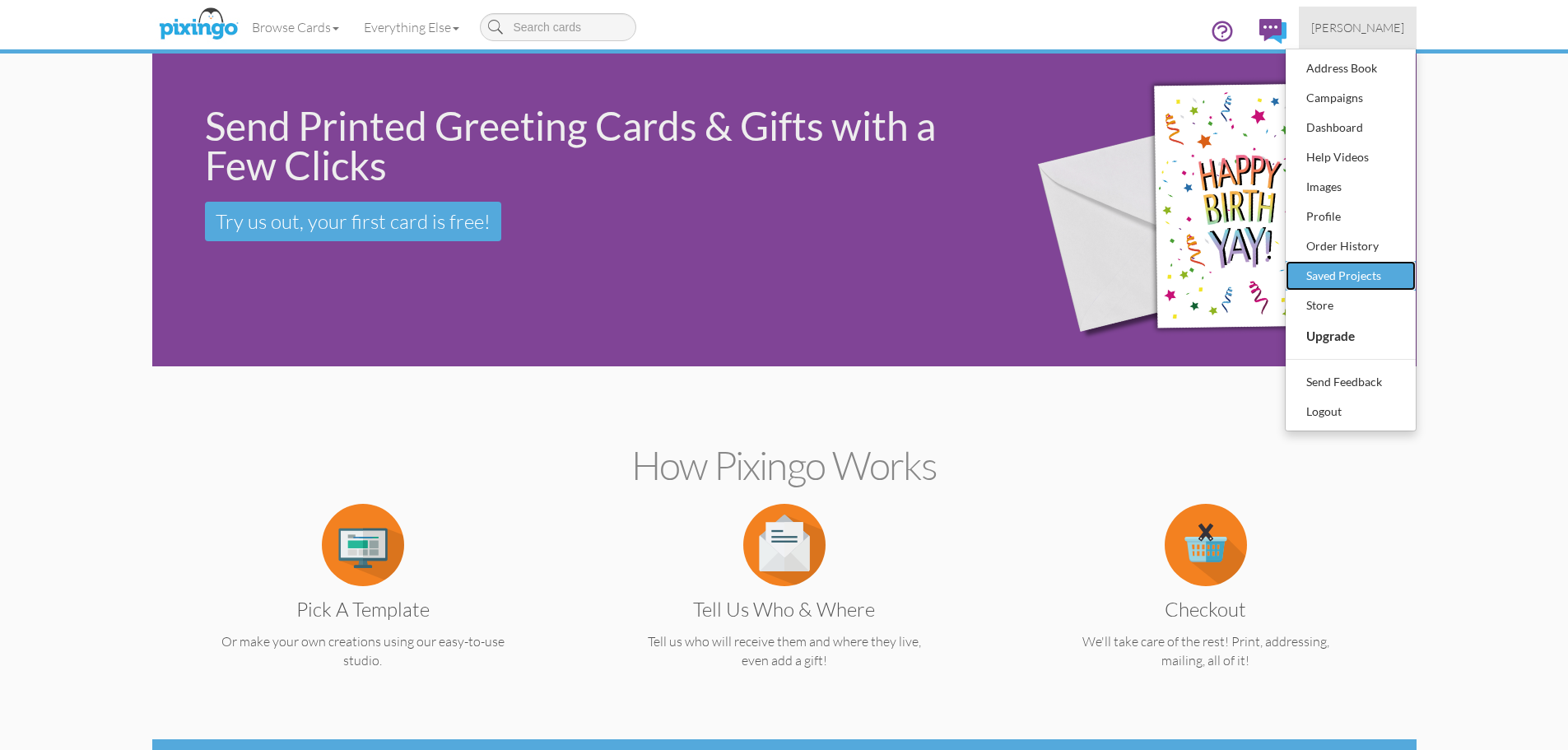
click at [1344, 271] on div "Saved Projects" at bounding box center [1350, 276] width 97 height 24
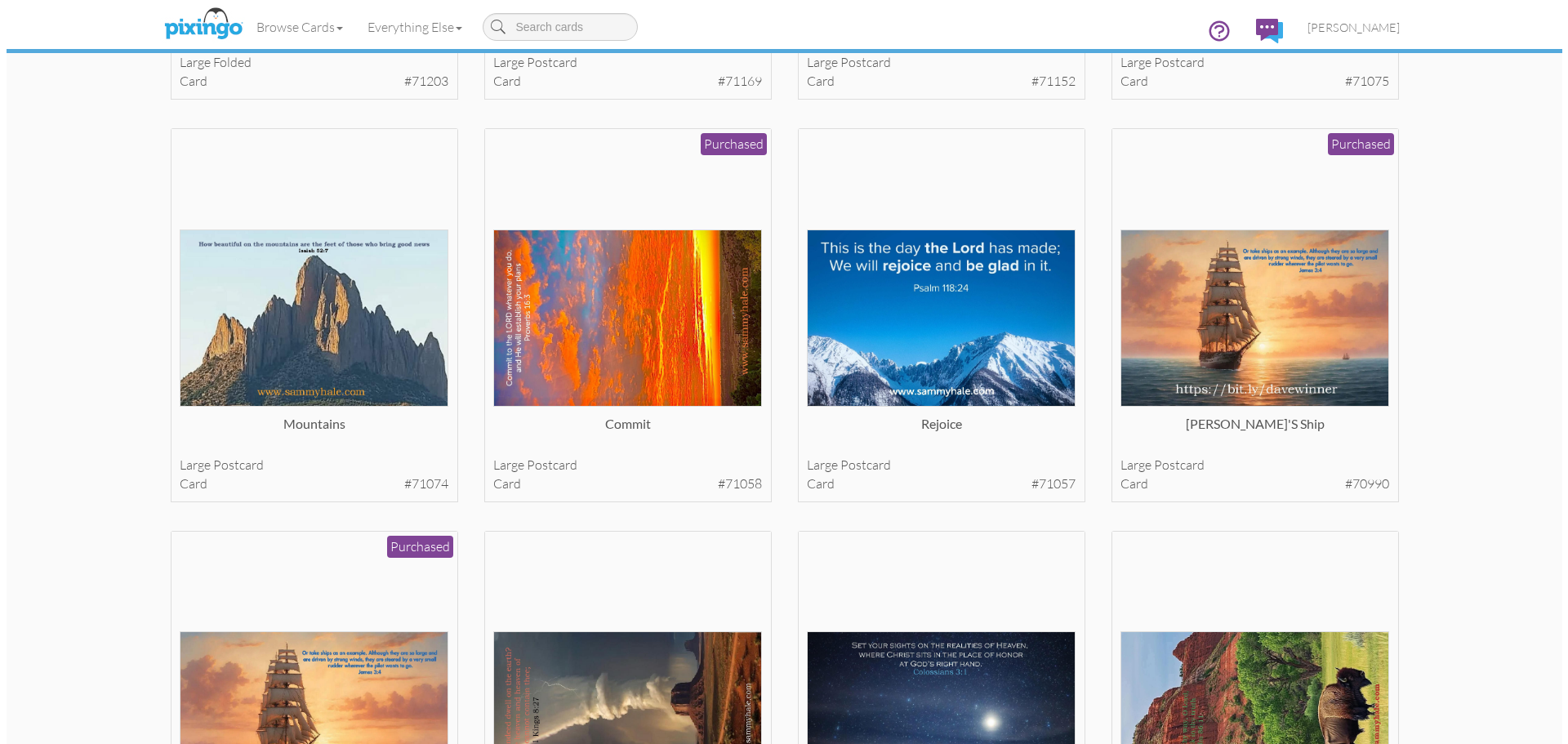
scroll to position [2783, 0]
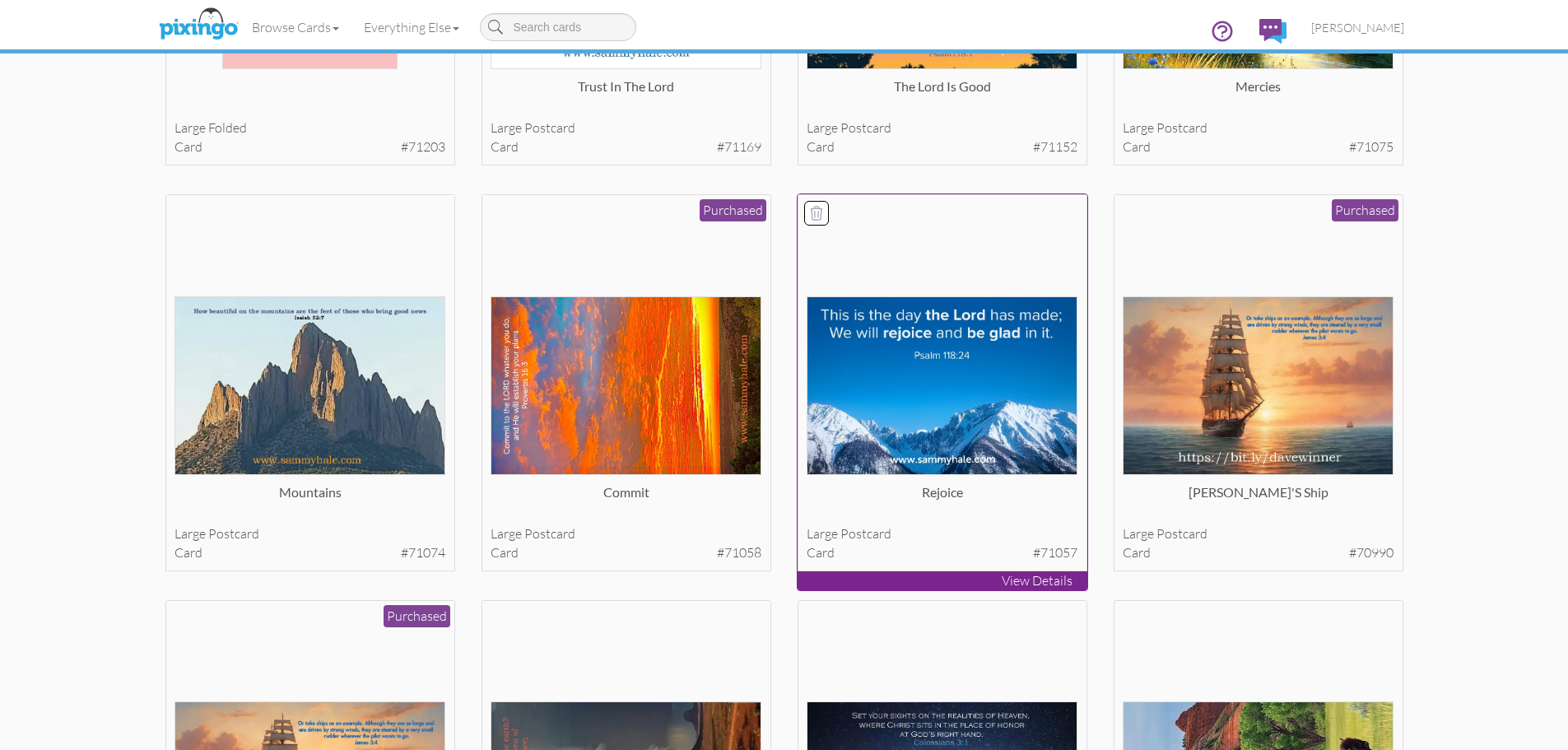
click at [963, 413] on img at bounding box center [941, 385] width 271 height 178
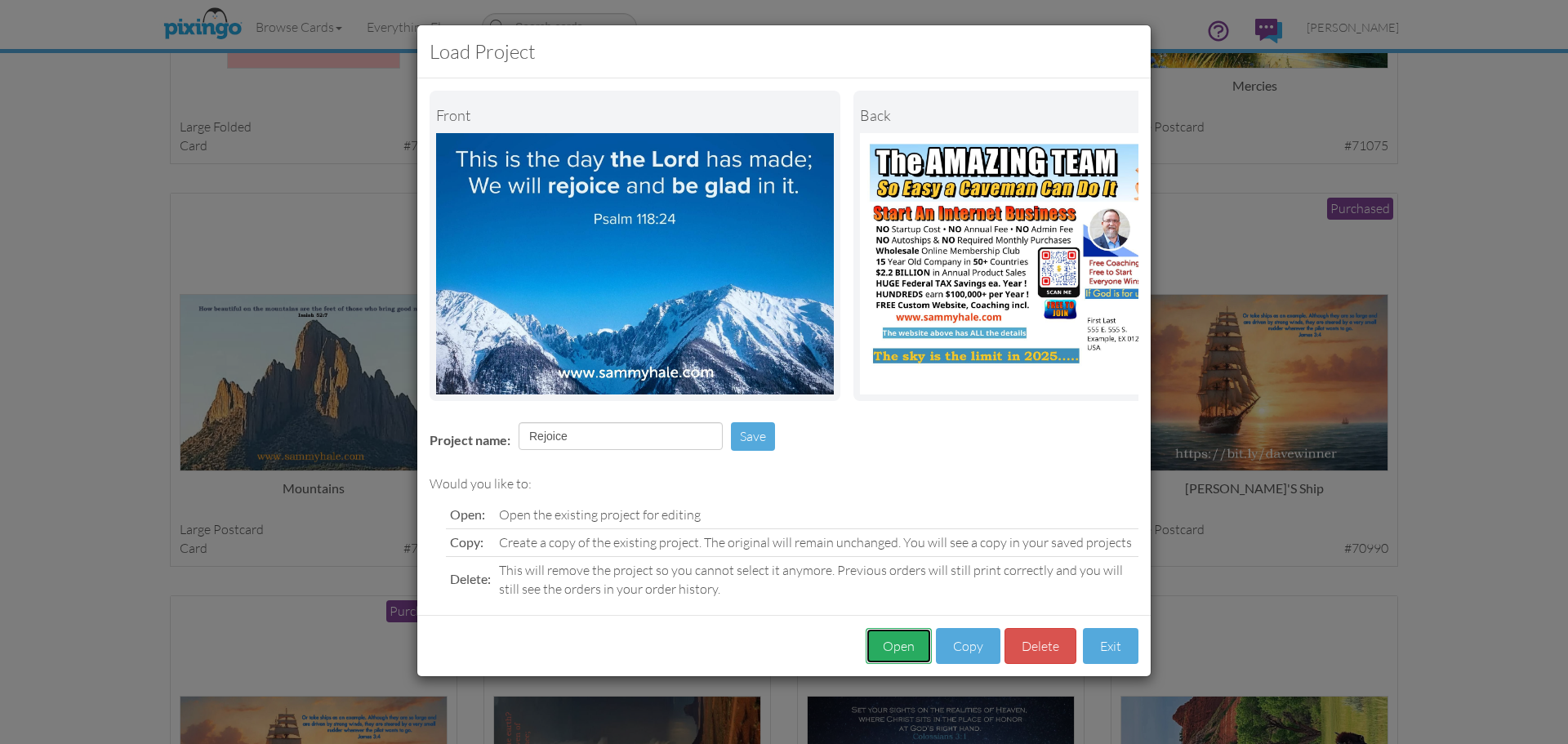
click at [901, 655] on button "Open" at bounding box center [899, 646] width 66 height 37
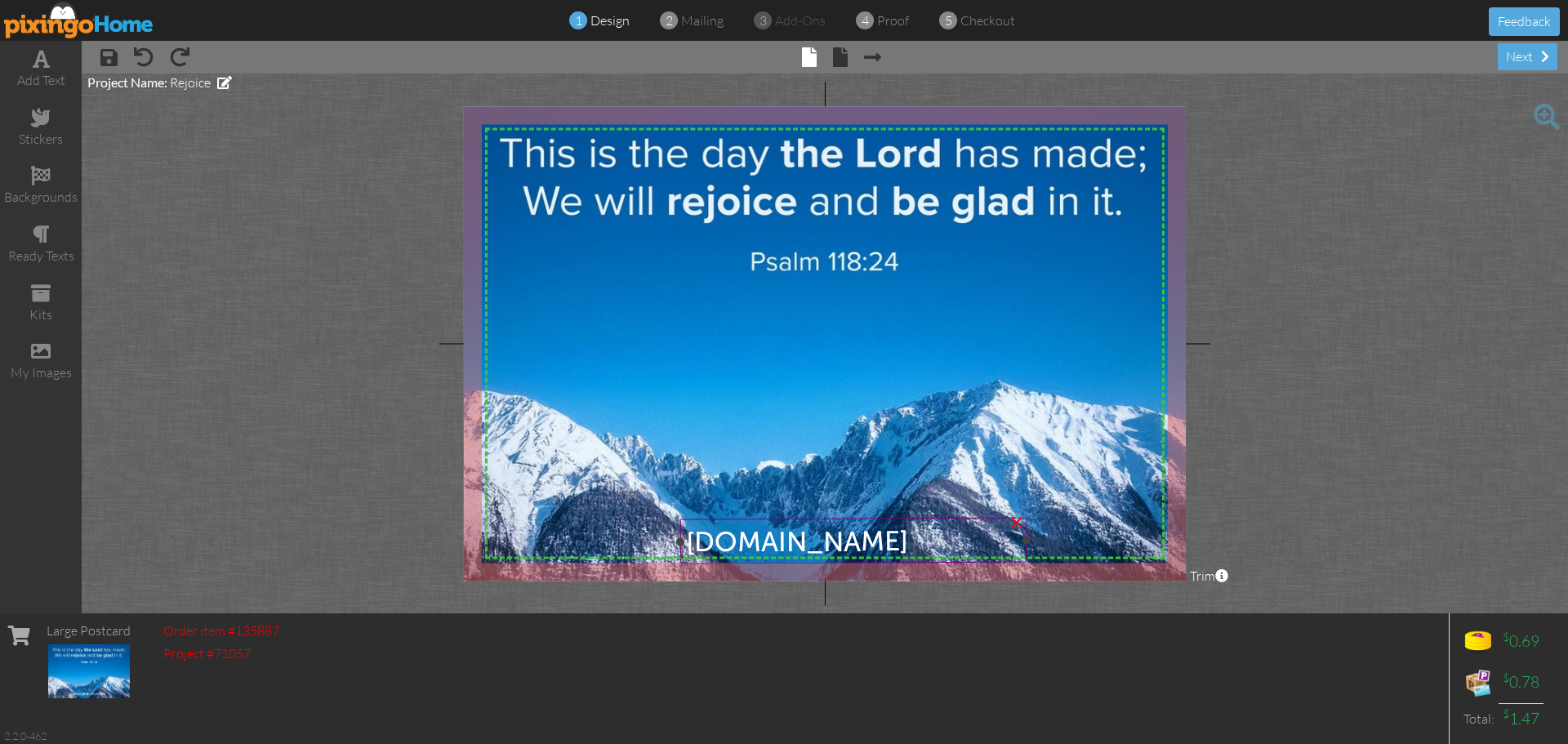
click at [860, 550] on span "www.sammyhale.com" at bounding box center [796, 541] width 222 height 35
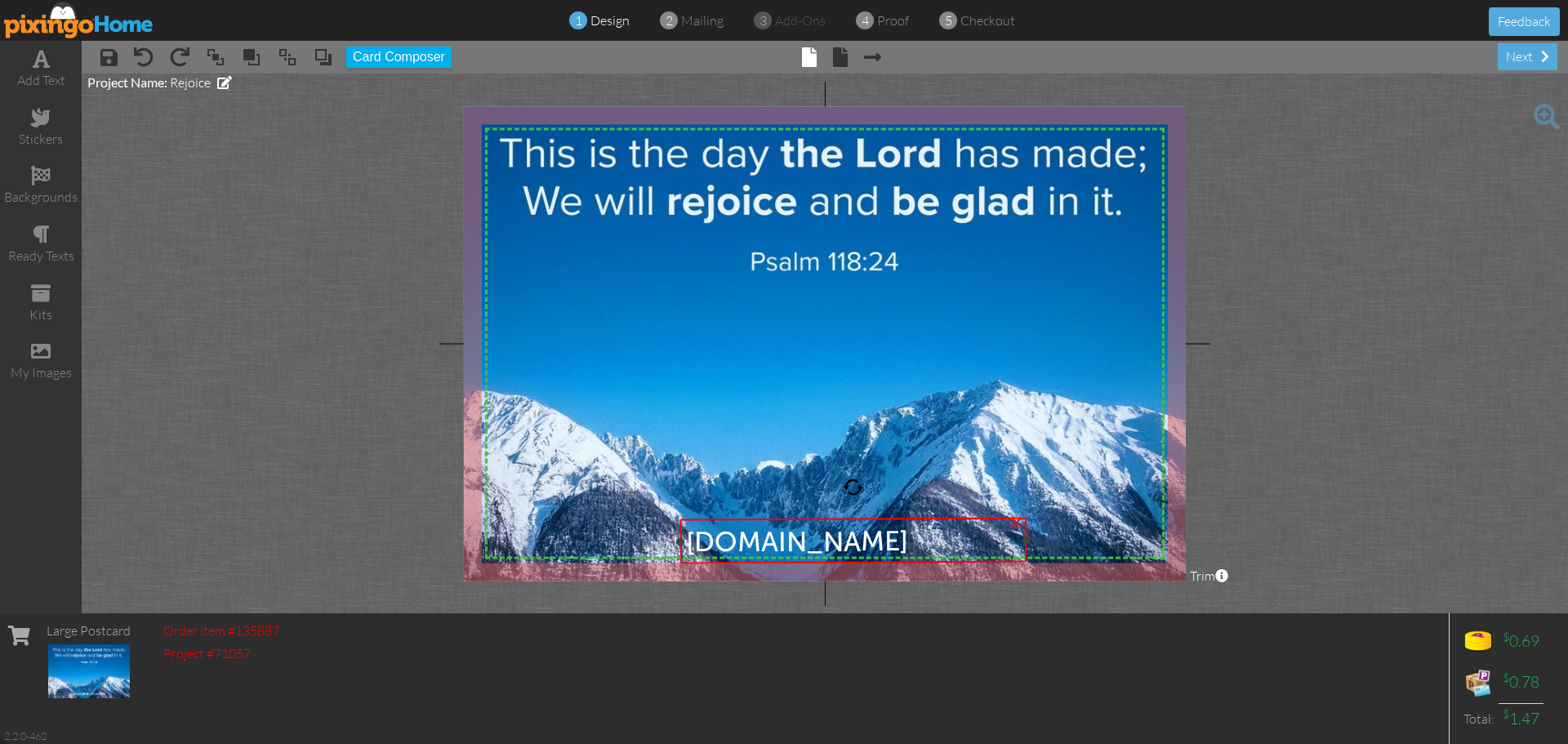
click at [784, 545] on span "www.sammyhale.com" at bounding box center [796, 541] width 222 height 35
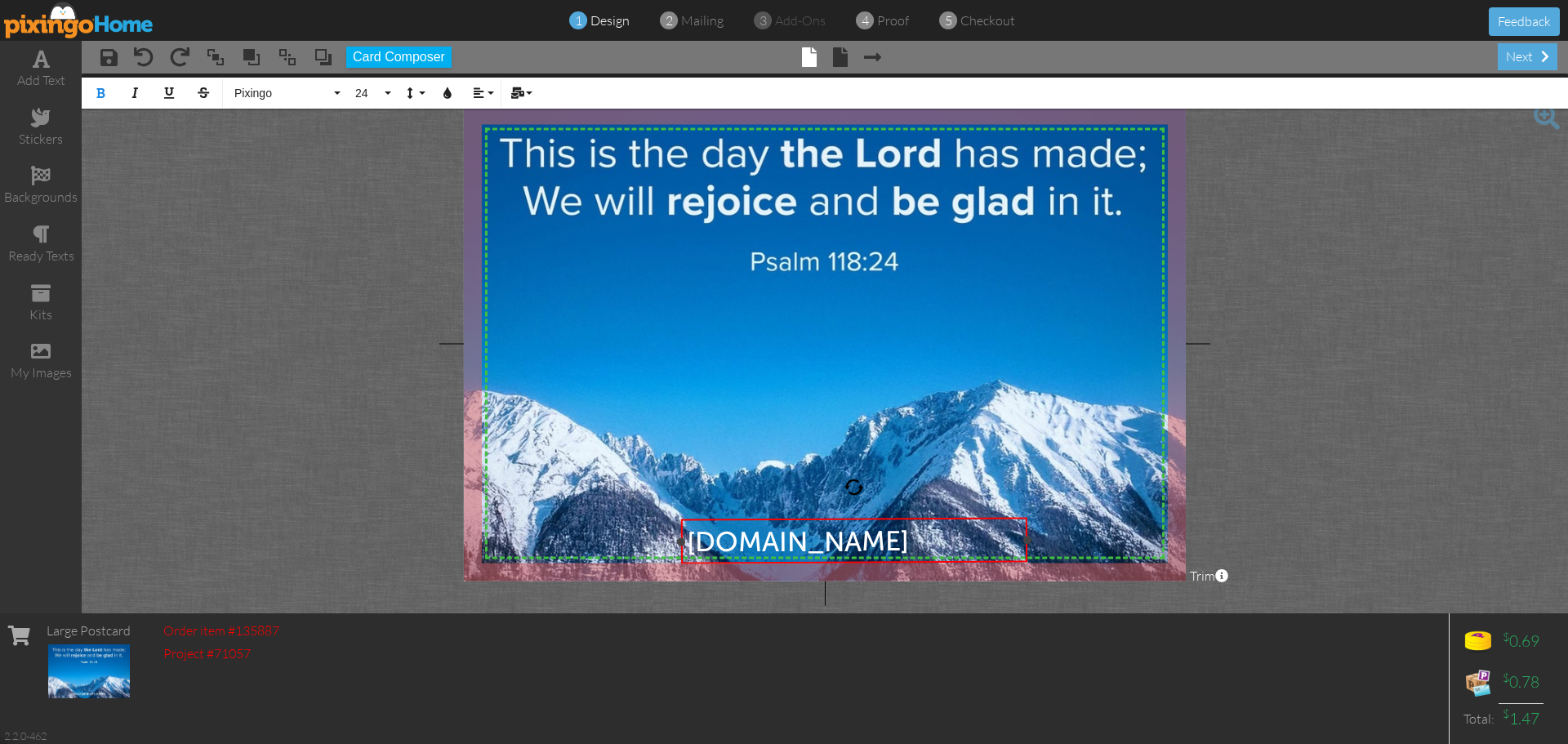
click at [756, 546] on span "www.sammyhale.com" at bounding box center [796, 541] width 222 height 35
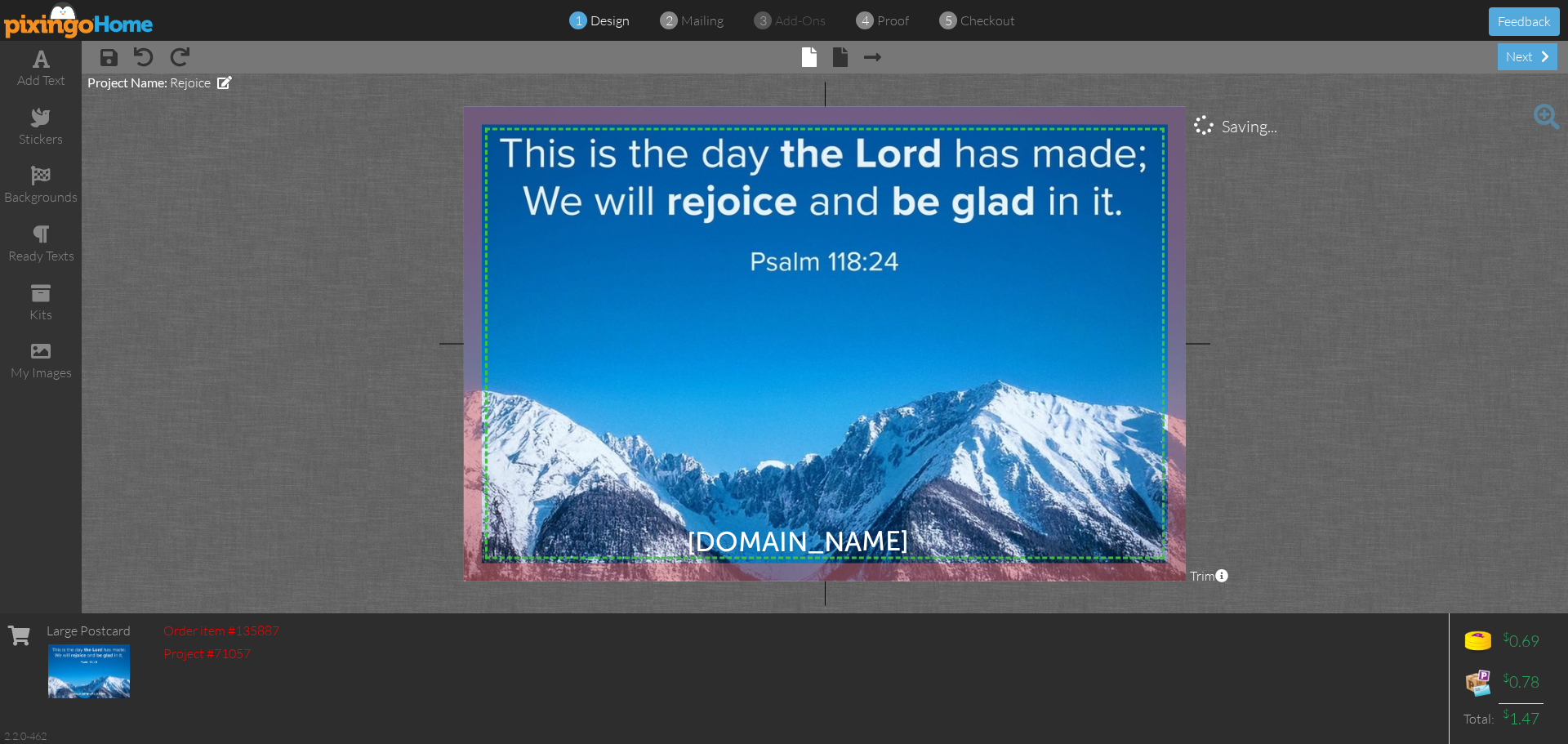
click at [1435, 534] on project-studio-wrapper "X X X X X X X X X X X X X X X X X X X X X X X X X X X X X X X X X X X X X X X X…" at bounding box center [825, 343] width 1486 height 539
click at [872, 59] on span at bounding box center [873, 57] width 17 height 20
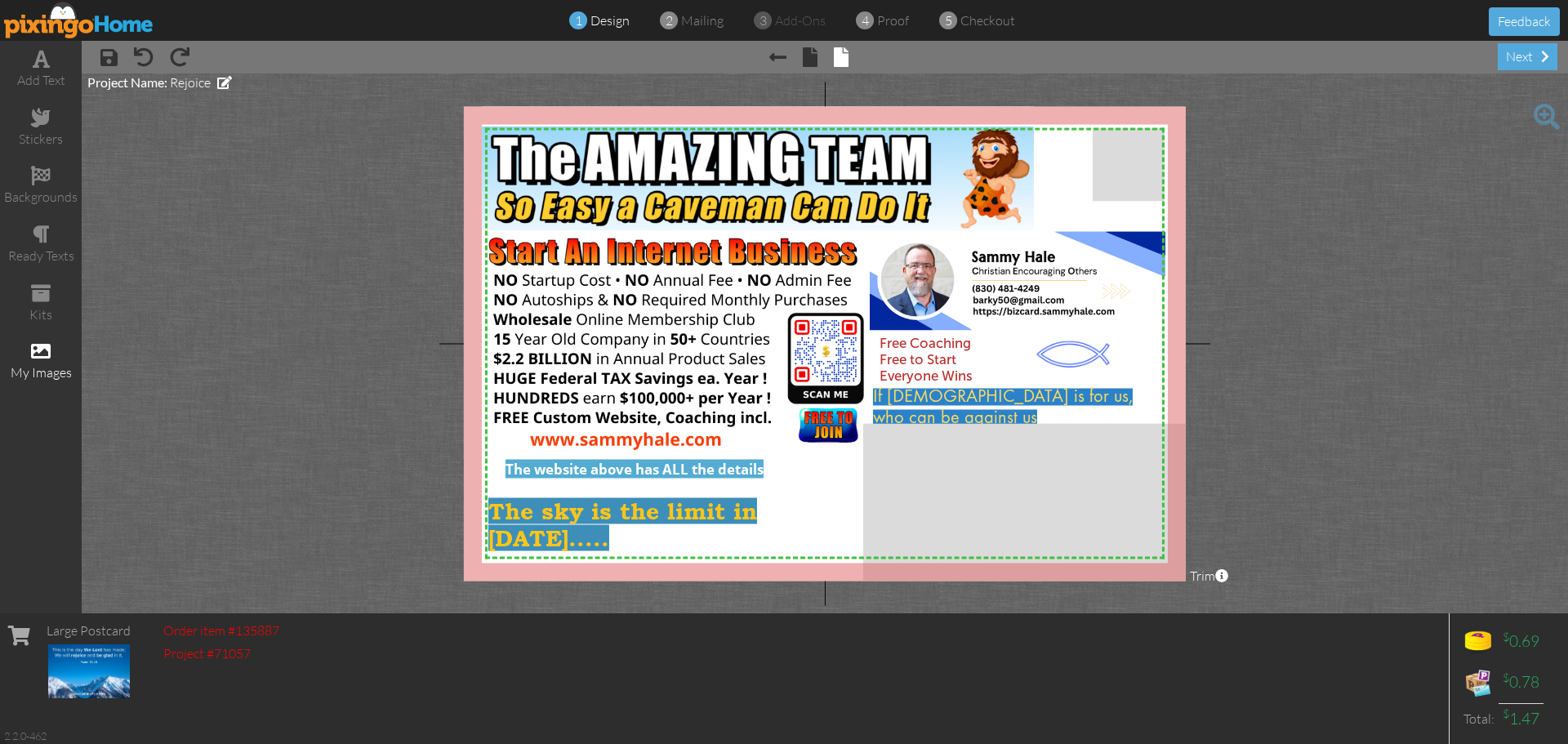
click at [27, 368] on div "my images" at bounding box center [41, 373] width 82 height 19
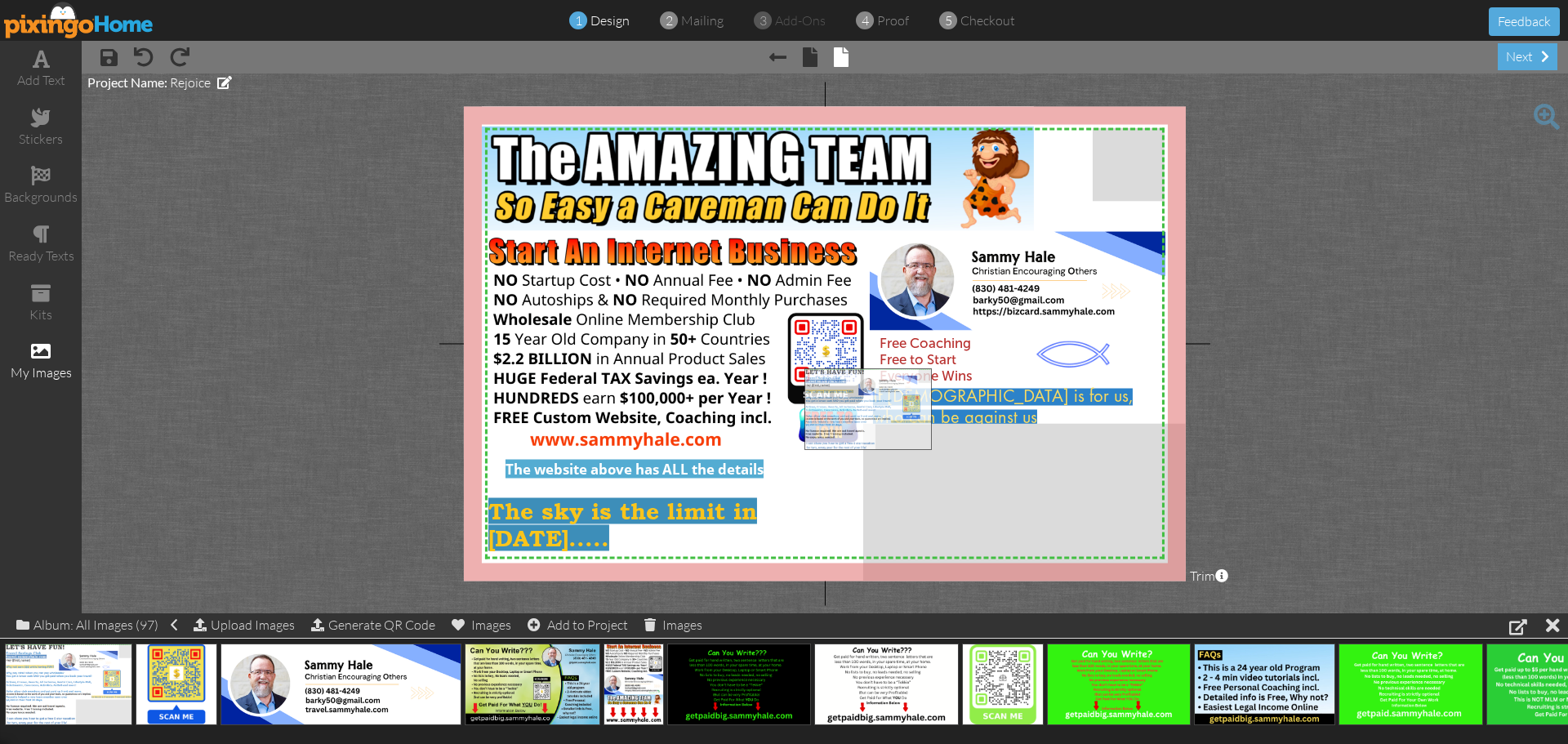
drag, startPoint x: 50, startPoint y: 678, endPoint x: 850, endPoint y: 402, distance: 846.3
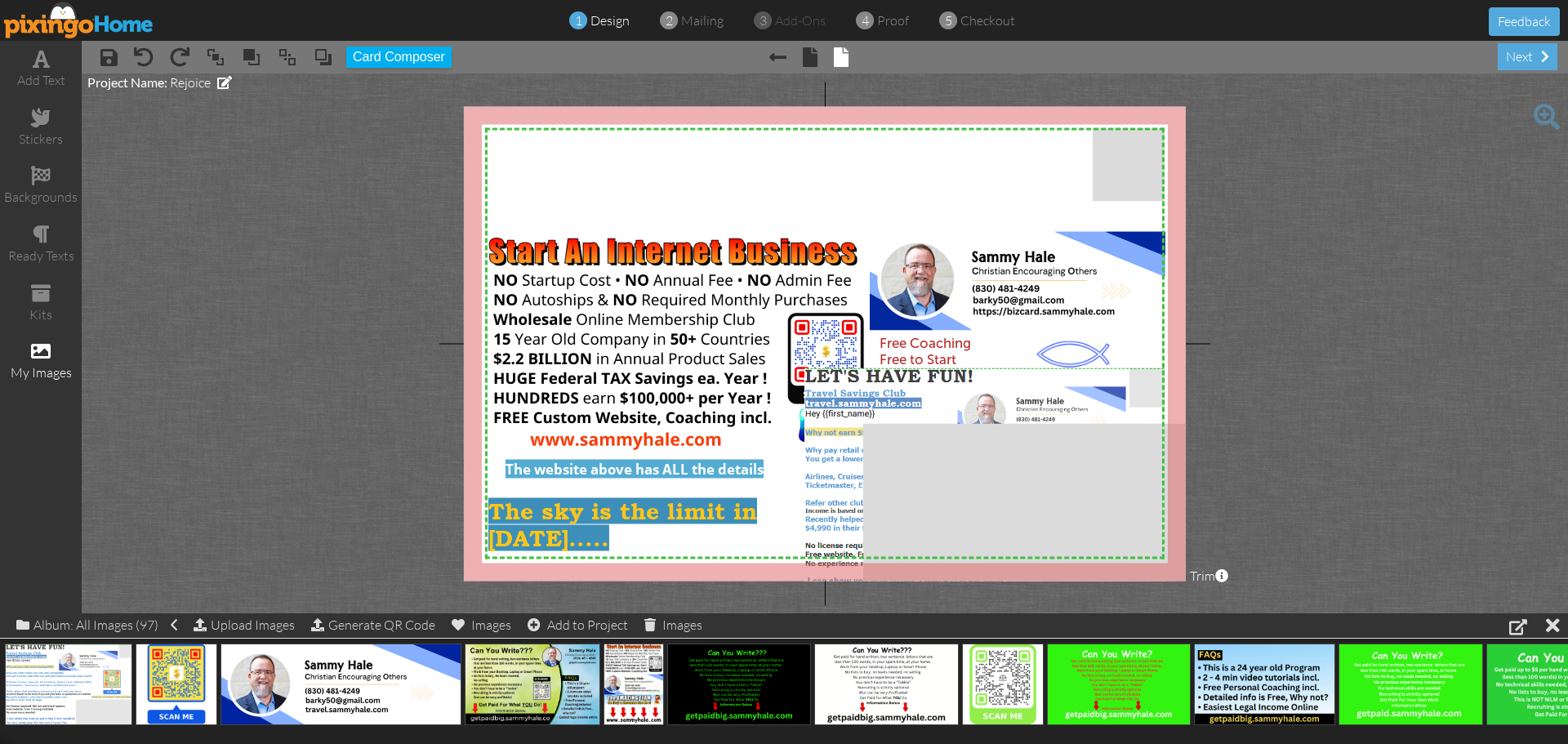
drag, startPoint x: 816, startPoint y: 176, endPoint x: 218, endPoint y: 250, distance: 602.6
click at [218, 250] on project-studio-wrapper "X X X X X X X X X X X X X X X X X X X X X X X X X X X X X X X X X X X X X X X X…" at bounding box center [825, 343] width 1486 height 539
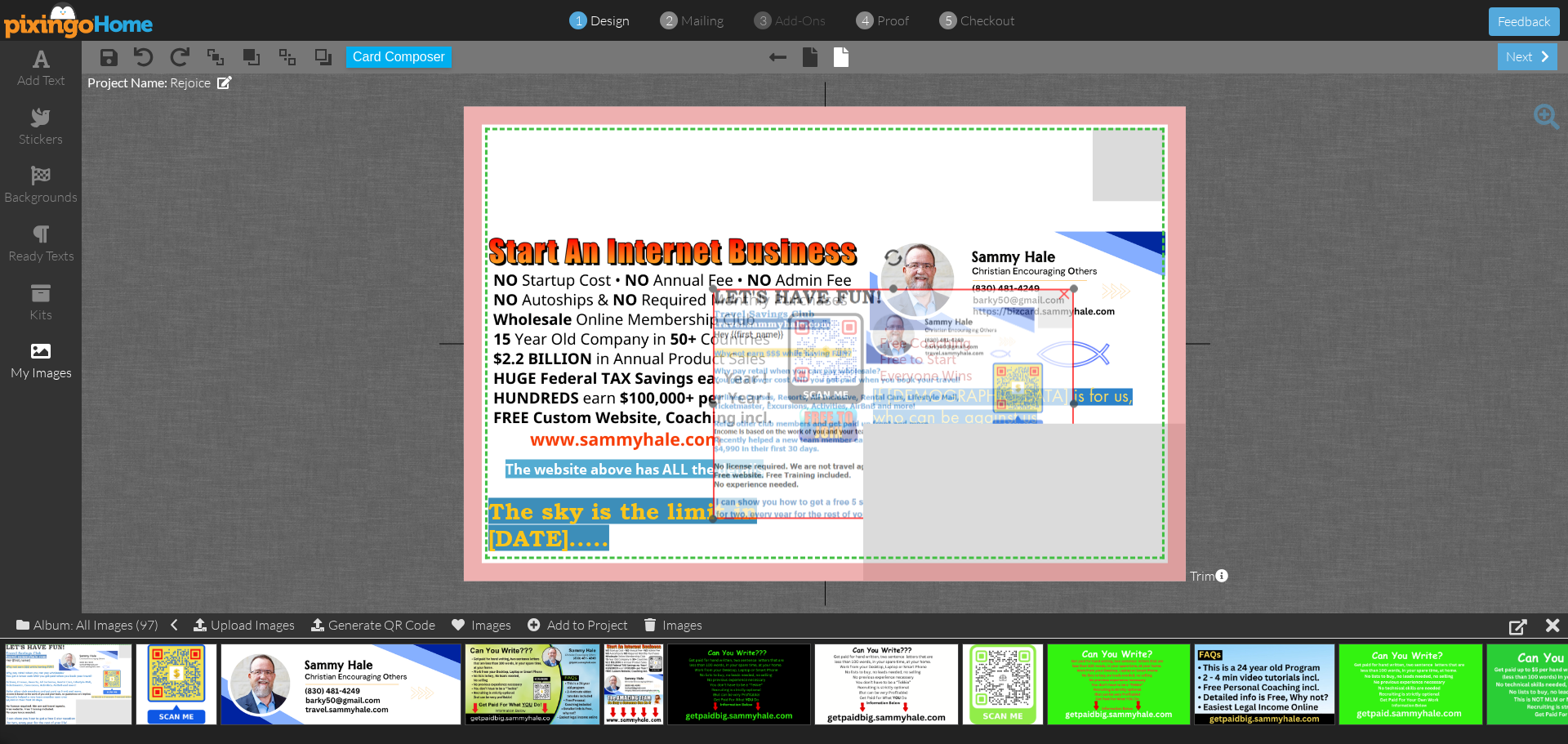
drag, startPoint x: 937, startPoint y: 396, endPoint x: 845, endPoint y: 317, distance: 121.3
click at [845, 317] on img at bounding box center [894, 404] width 361 height 230
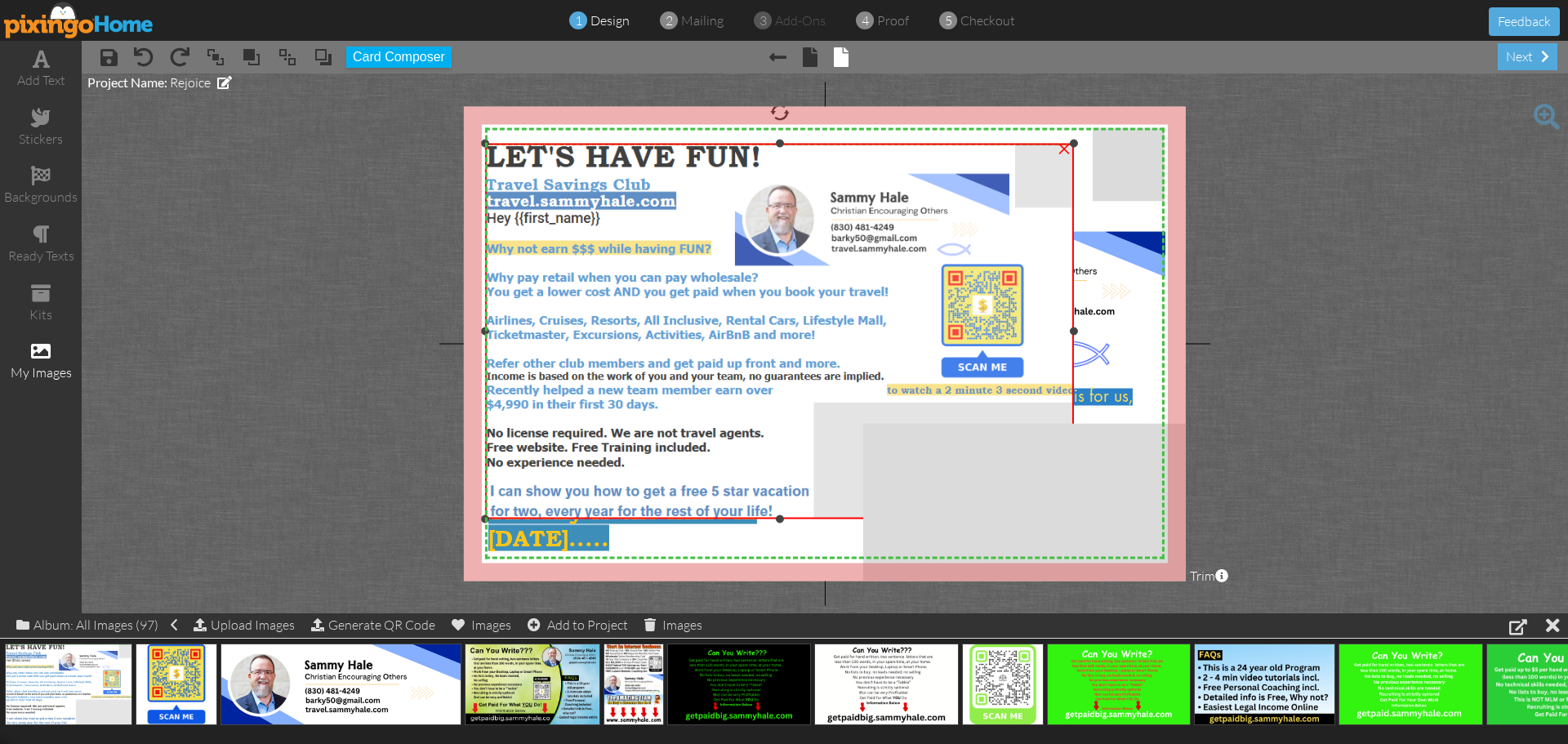
drag, startPoint x: 711, startPoint y: 288, endPoint x: 492, endPoint y: 143, distance: 262.7
click at [492, 143] on div "×" at bounding box center [780, 331] width 589 height 375
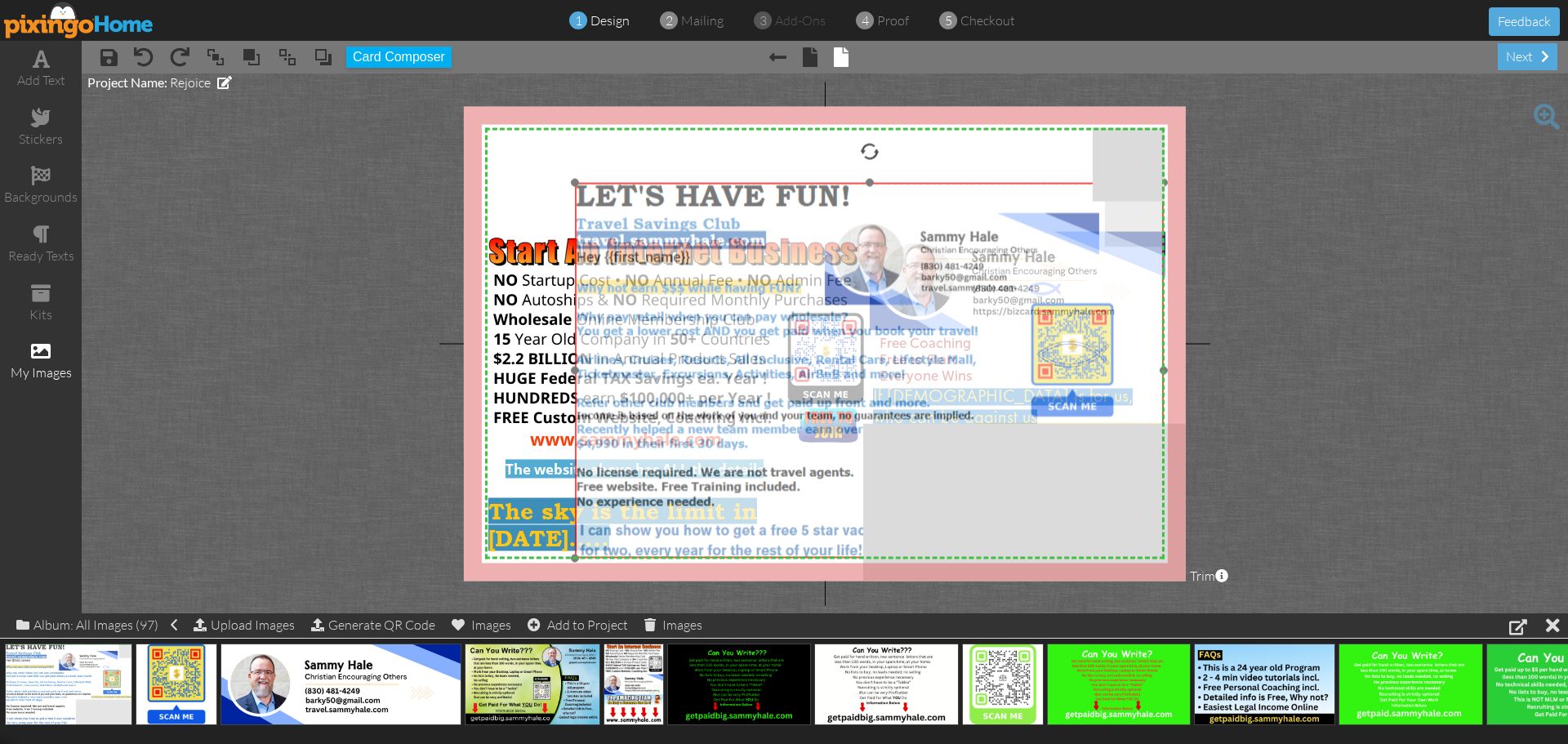
drag, startPoint x: 641, startPoint y: 281, endPoint x: 730, endPoint y: 321, distance: 97.6
click at [730, 321] on img at bounding box center [869, 370] width 589 height 375
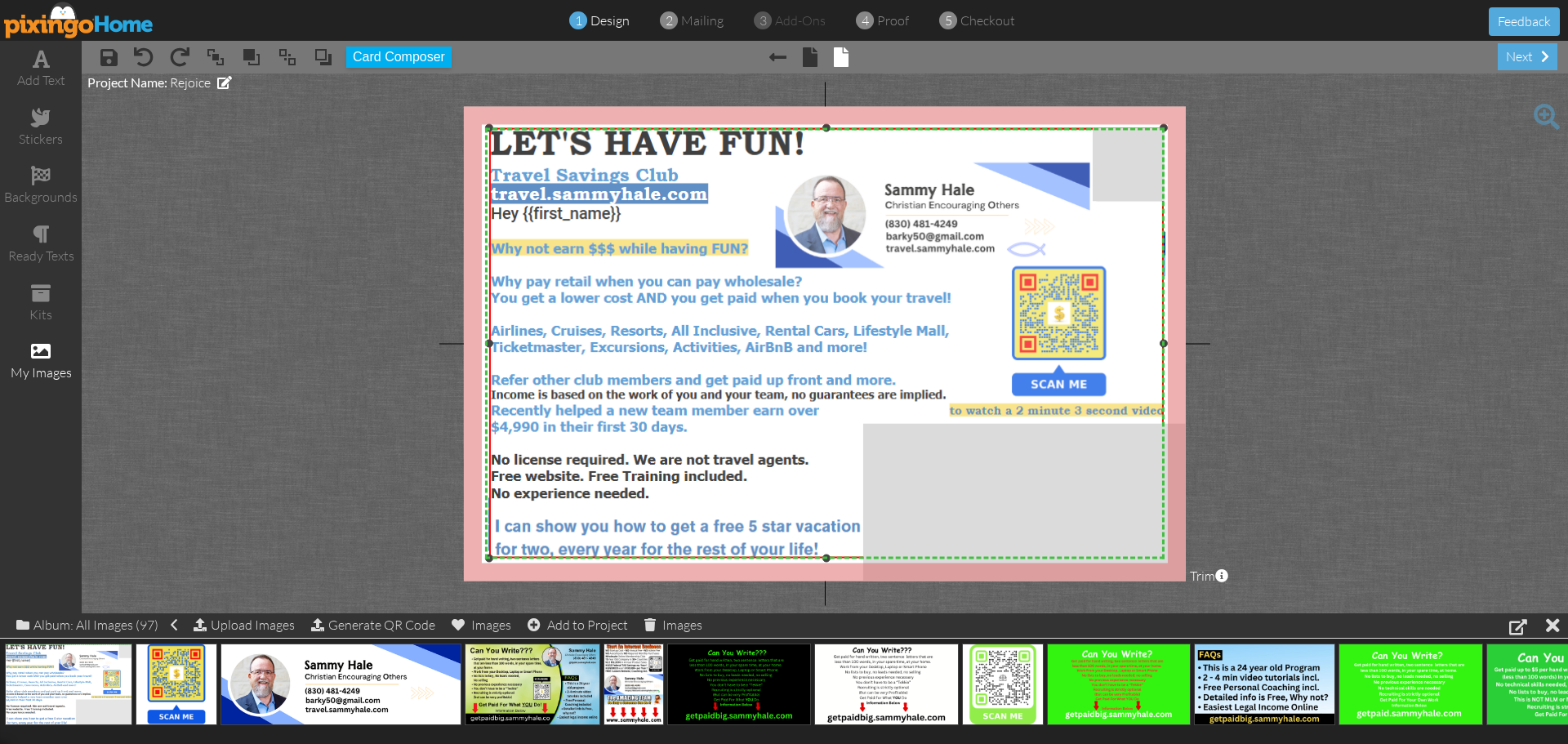
drag, startPoint x: 574, startPoint y: 185, endPoint x: 438, endPoint y: 129, distance: 147.1
click at [438, 129] on project-studio-wrapper "X X X X X X X X X X X X X X X X X X X X X X X X X X X X X X X X X X X X X X X X…" at bounding box center [825, 343] width 1486 height 539
drag, startPoint x: 341, startPoint y: 689, endPoint x: 927, endPoint y: 215, distance: 753.7
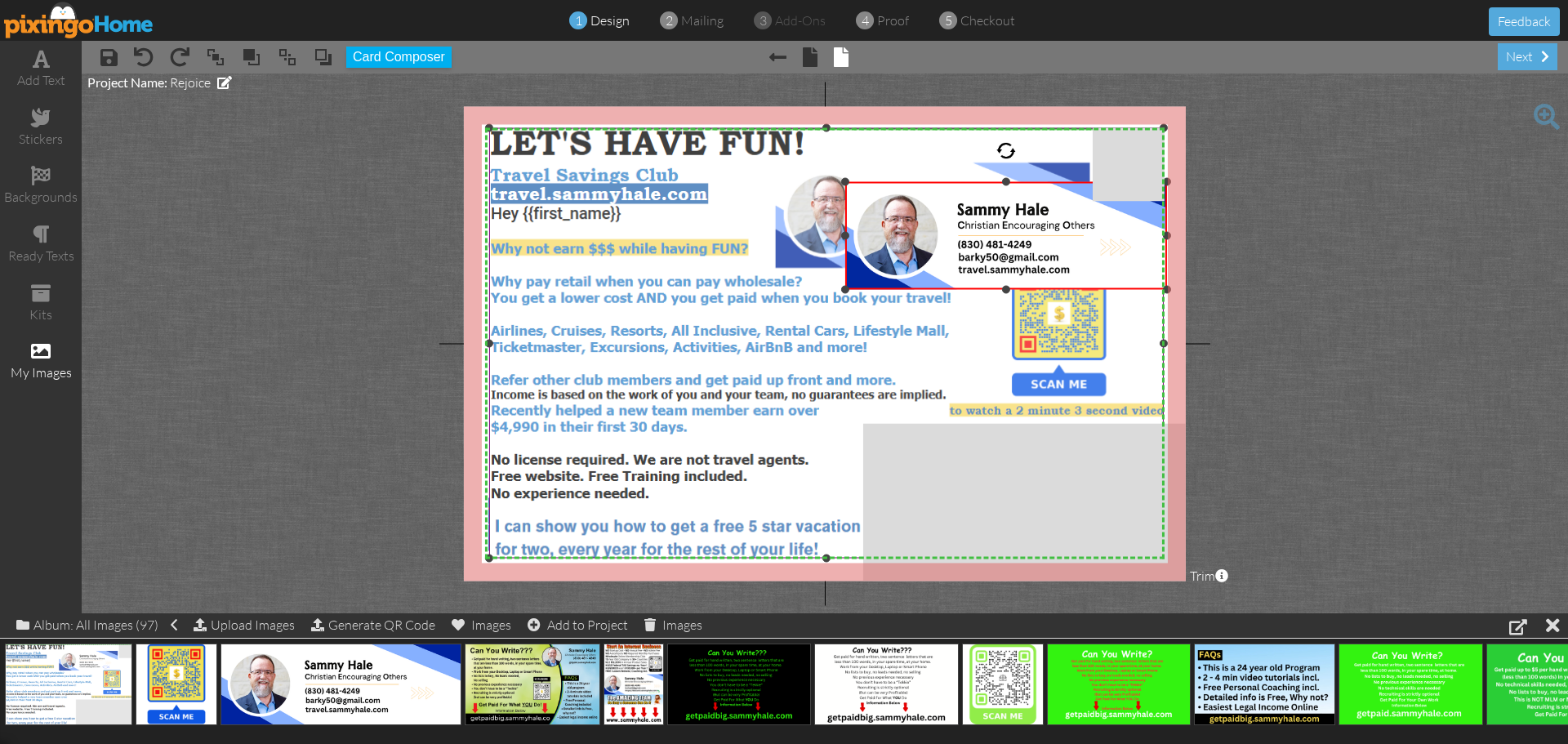
drag, startPoint x: 806, startPoint y: 172, endPoint x: 819, endPoint y: 185, distance: 18.4
click at [819, 185] on div "X X X X X X X X X X X X X X X X X X X X X X X X X X X X X X X X X X X X X X X X…" at bounding box center [825, 344] width 722 height 475
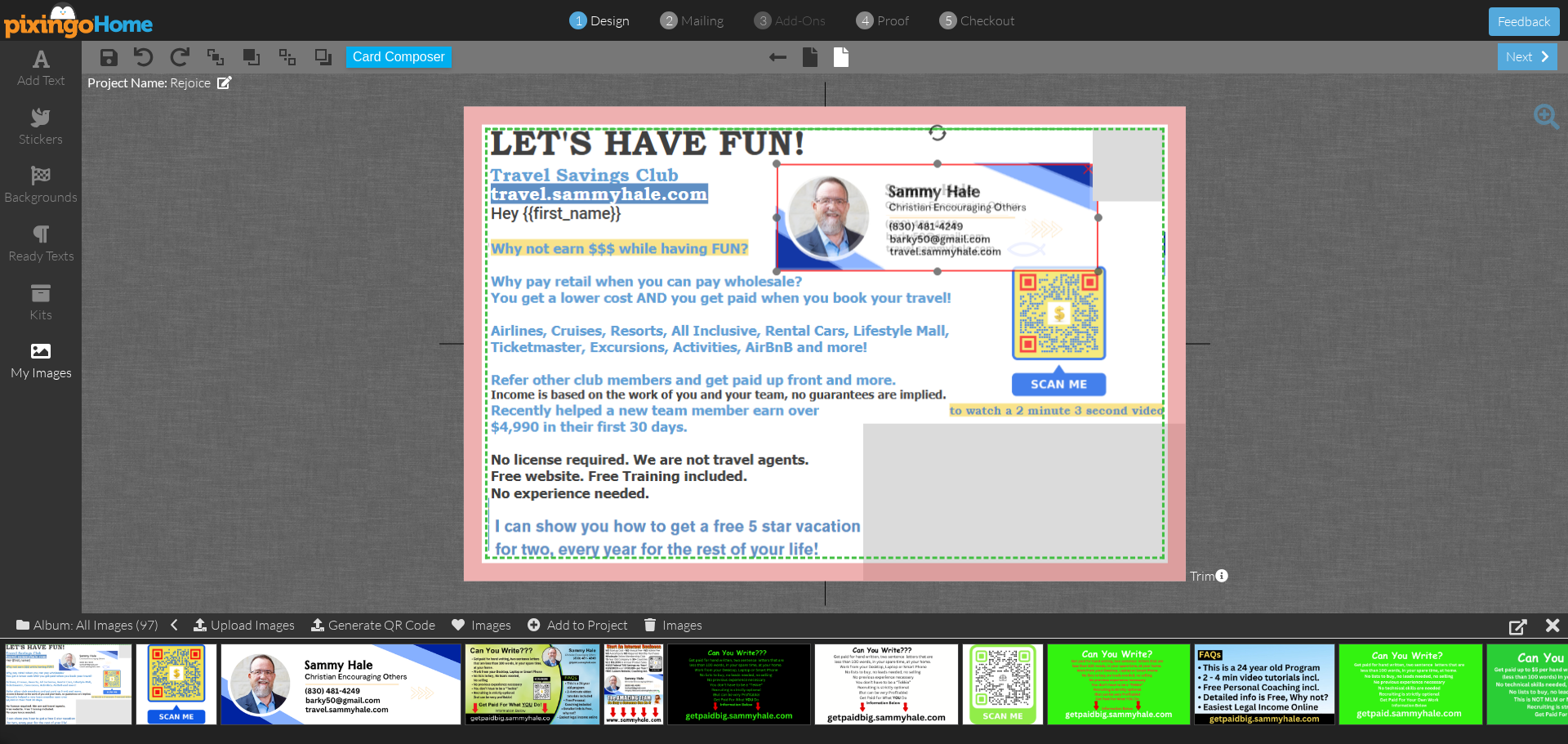
drag, startPoint x: 875, startPoint y: 231, endPoint x: 806, endPoint y: 213, distance: 71.3
click at [806, 213] on img at bounding box center [937, 218] width 322 height 108
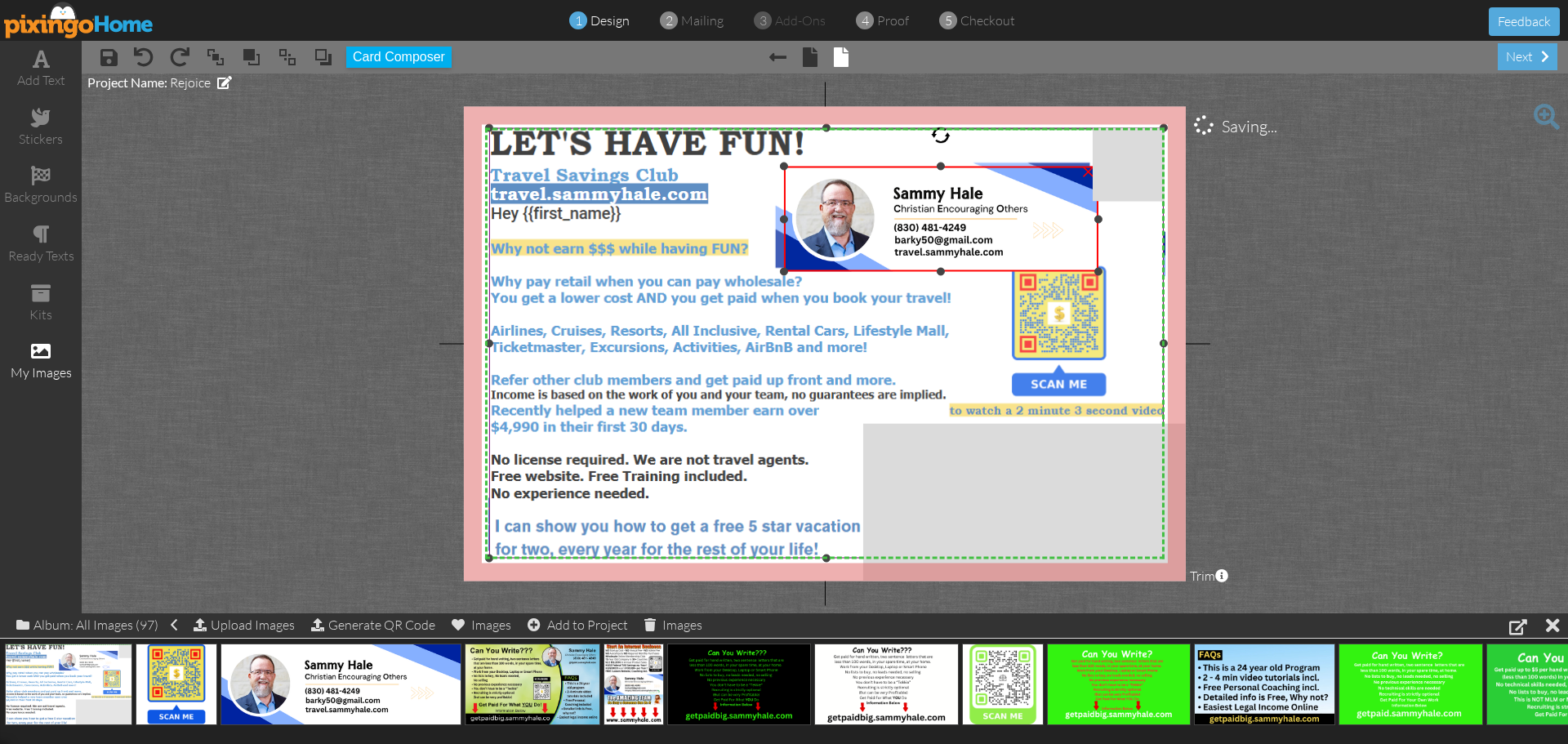
click at [775, 168] on div "X X X X X X X X X X X X X X X X X X X X X X X X X X X X X X X X X X X X X X X X…" at bounding box center [825, 344] width 722 height 475
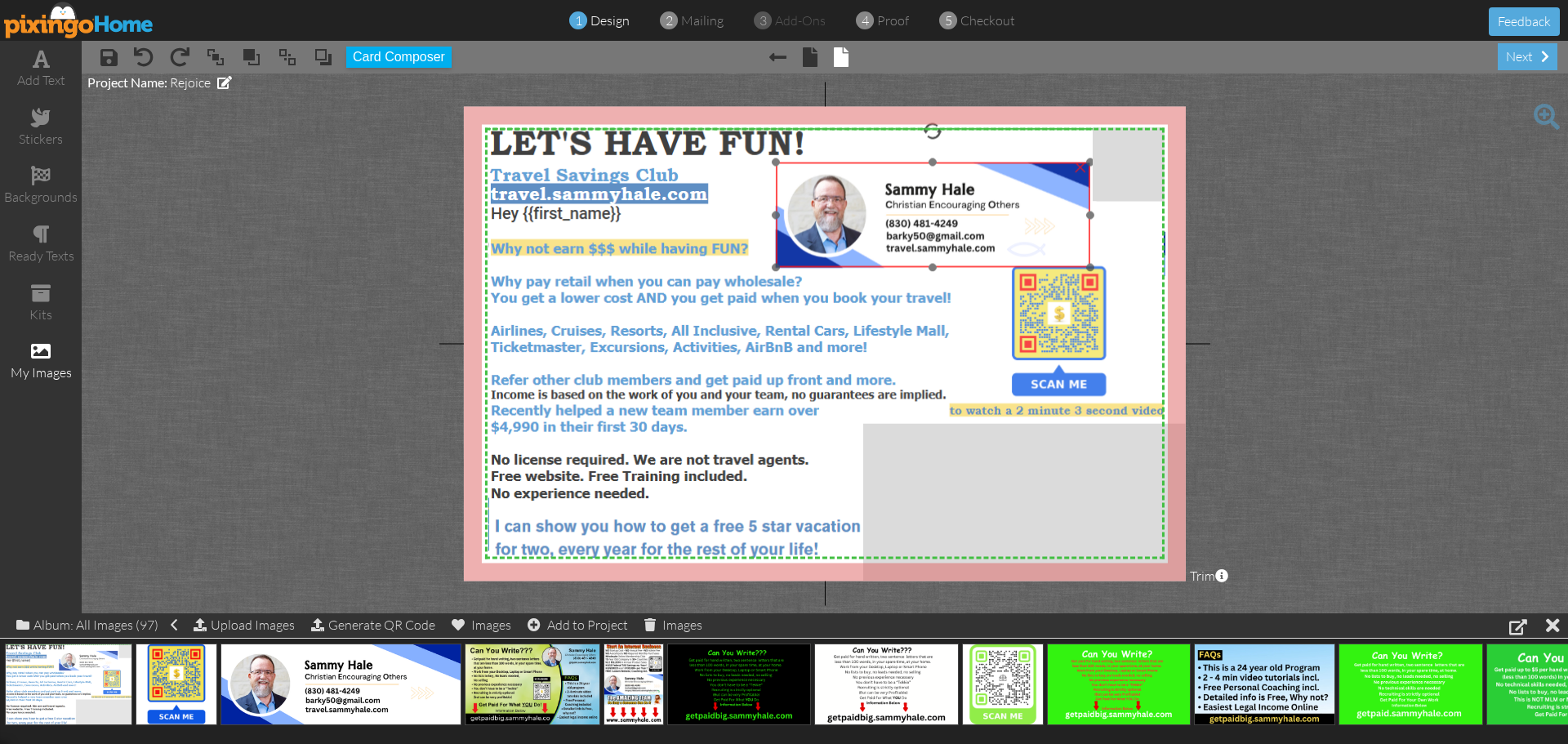
drag, startPoint x: 841, startPoint y: 210, endPoint x: 833, endPoint y: 205, distance: 9.4
click at [833, 205] on img at bounding box center [933, 215] width 314 height 105
click at [1334, 325] on project-studio-wrapper "X X X X X X X X X X X X X X X X X X X X X X X X X X X X X X X X X X X X X X X X…" at bounding box center [825, 343] width 1486 height 539
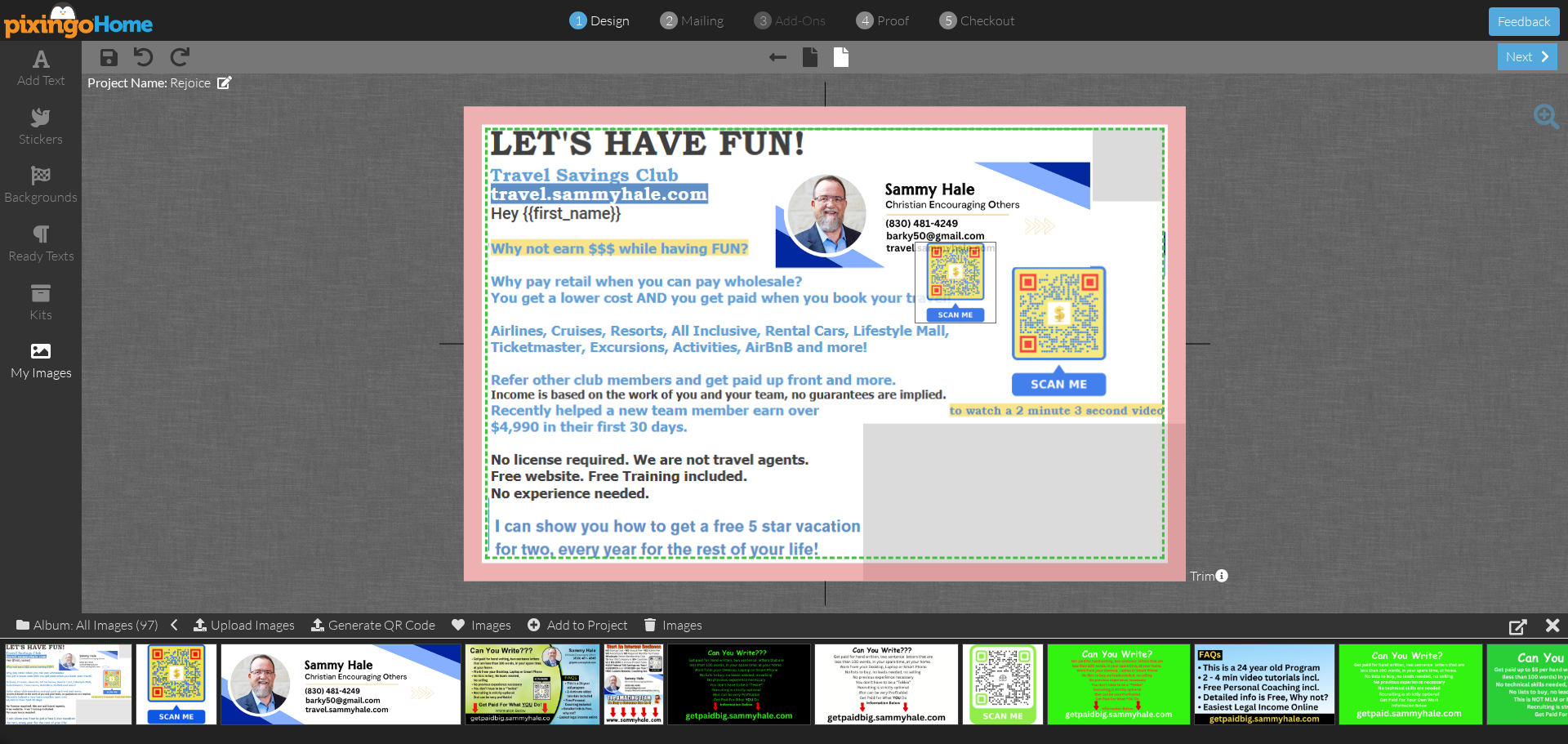
drag, startPoint x: 174, startPoint y: 671, endPoint x: 953, endPoint y: 268, distance: 877.1
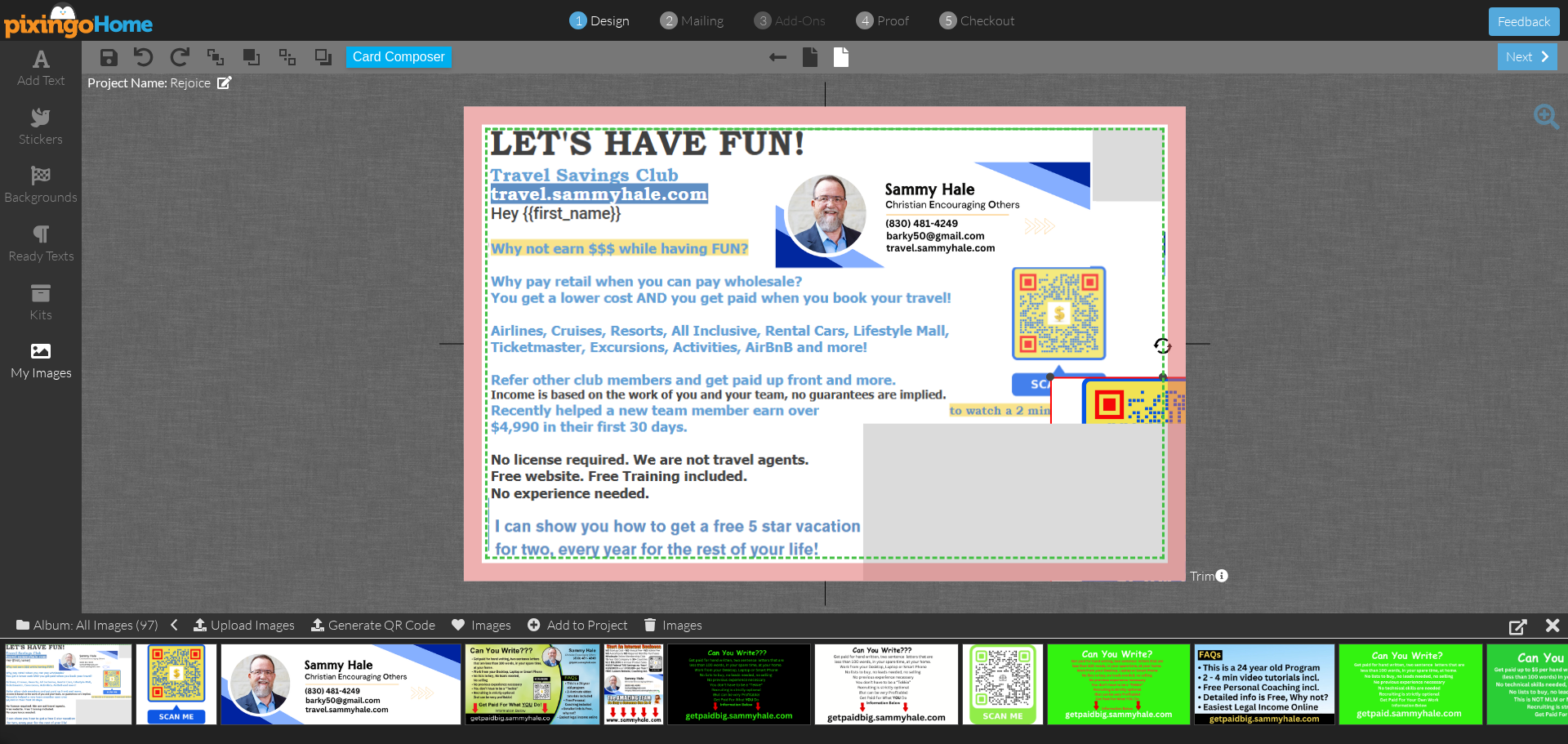
drag, startPoint x: 913, startPoint y: 243, endPoint x: 1049, endPoint y: 379, distance: 192.3
click at [1049, 378] on div at bounding box center [1050, 376] width 8 height 8
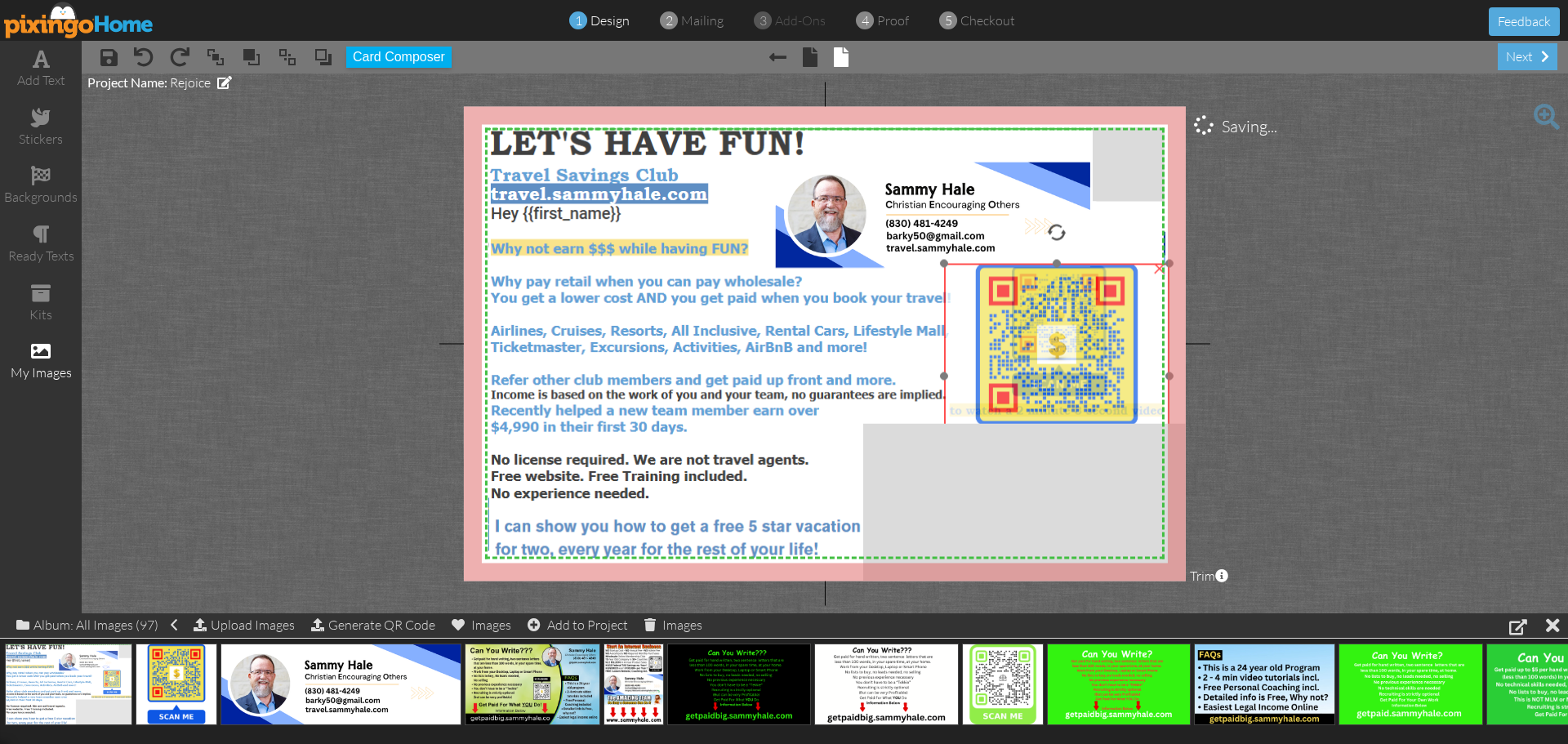
drag, startPoint x: 1092, startPoint y: 402, endPoint x: 986, endPoint y: 289, distance: 154.9
click at [986, 289] on img at bounding box center [1056, 376] width 225 height 225
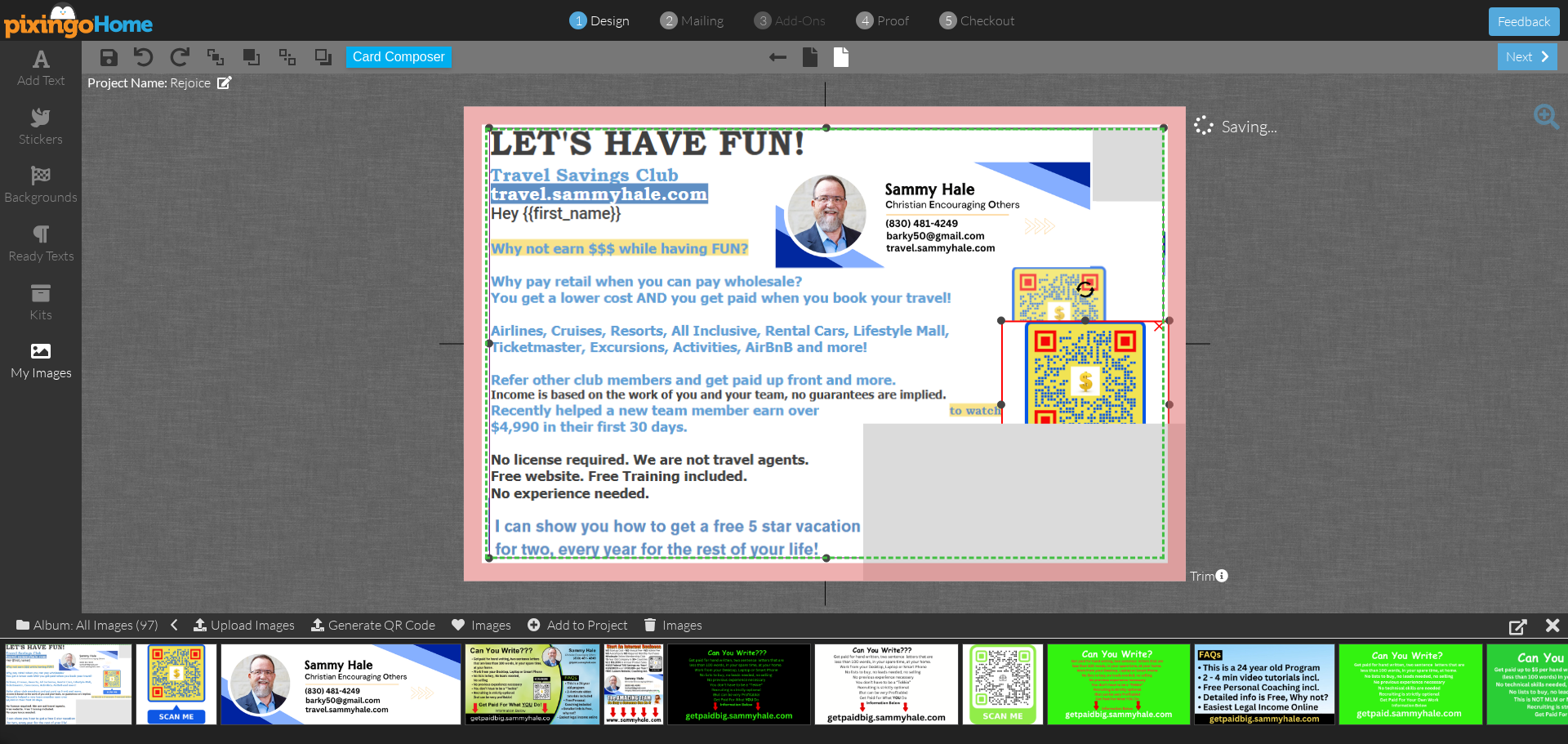
drag, startPoint x: 945, startPoint y: 264, endPoint x: 992, endPoint y: 322, distance: 74.7
click at [992, 322] on div "X X X X X X X X X X X X X X X X X X X X X X X X X X X X X X X X X X X X X X X X…" at bounding box center [825, 344] width 722 height 475
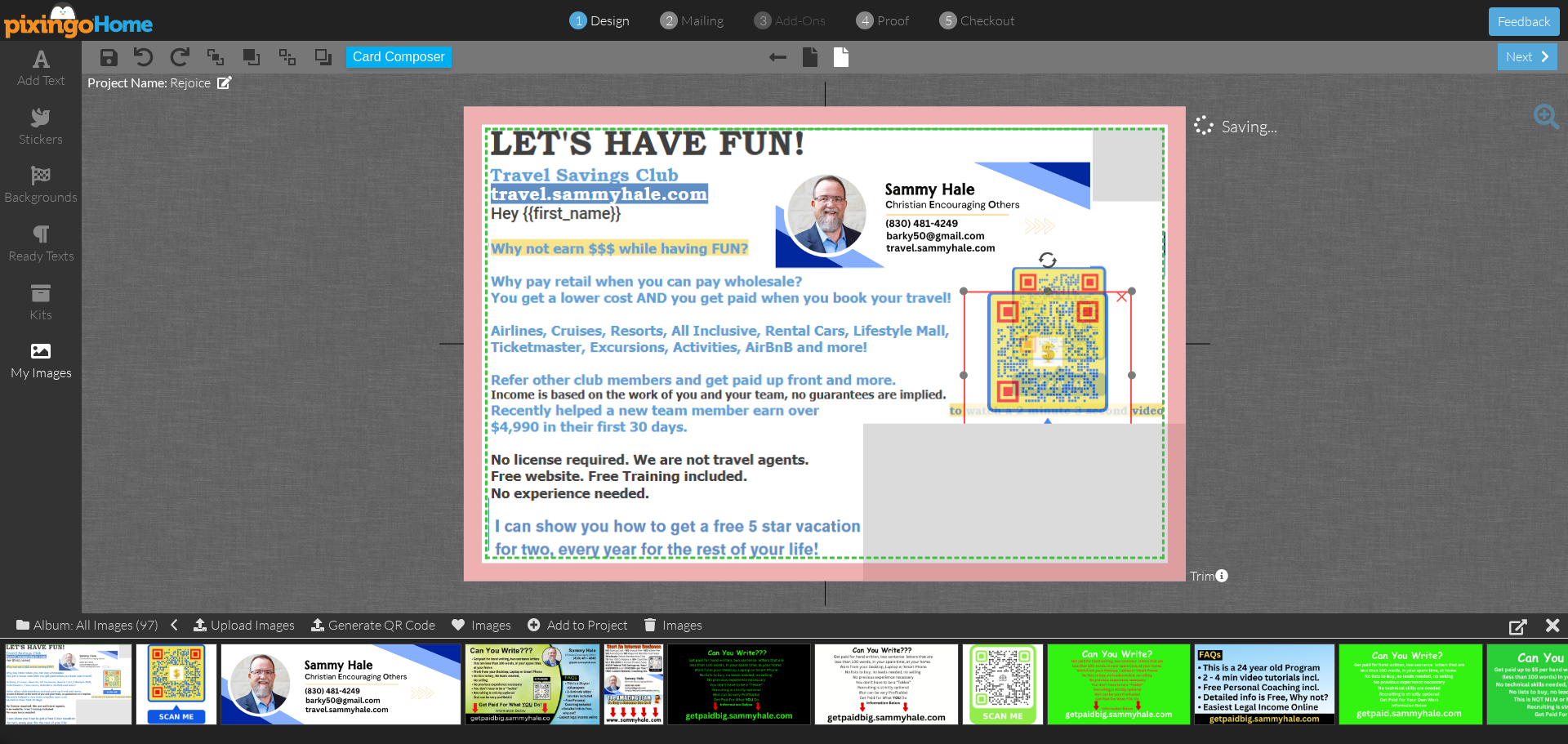
drag, startPoint x: 1039, startPoint y: 345, endPoint x: 1002, endPoint y: 315, distance: 47.6
click at [1002, 315] on img at bounding box center [1047, 375] width 168 height 168
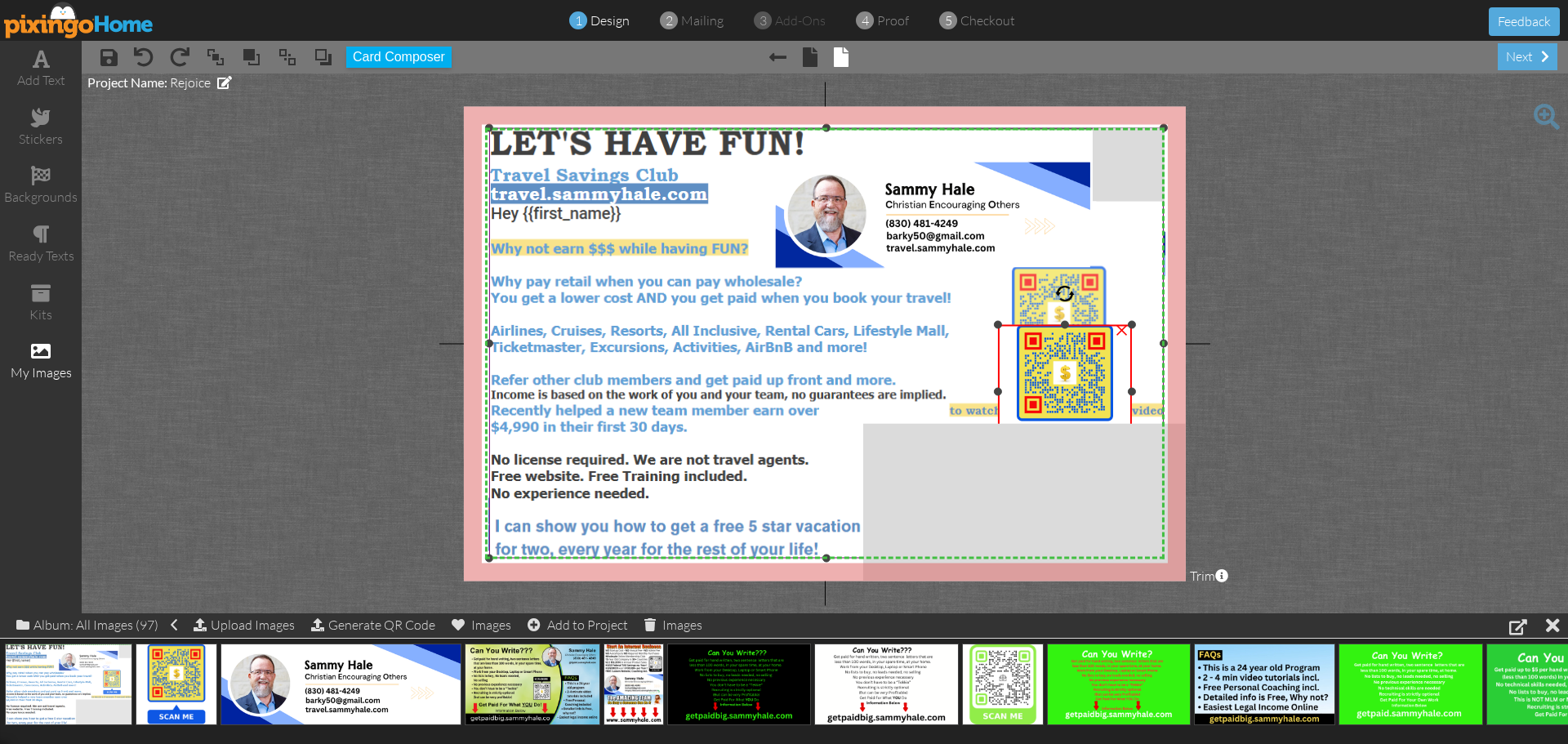
drag, startPoint x: 966, startPoint y: 292, endPoint x: 984, endPoint y: 323, distance: 35.8
click at [984, 323] on div "X X X X X X X X X X X X X X X X X X X X X X X X X X X X X X X X X X X X X X X X…" at bounding box center [825, 344] width 722 height 475
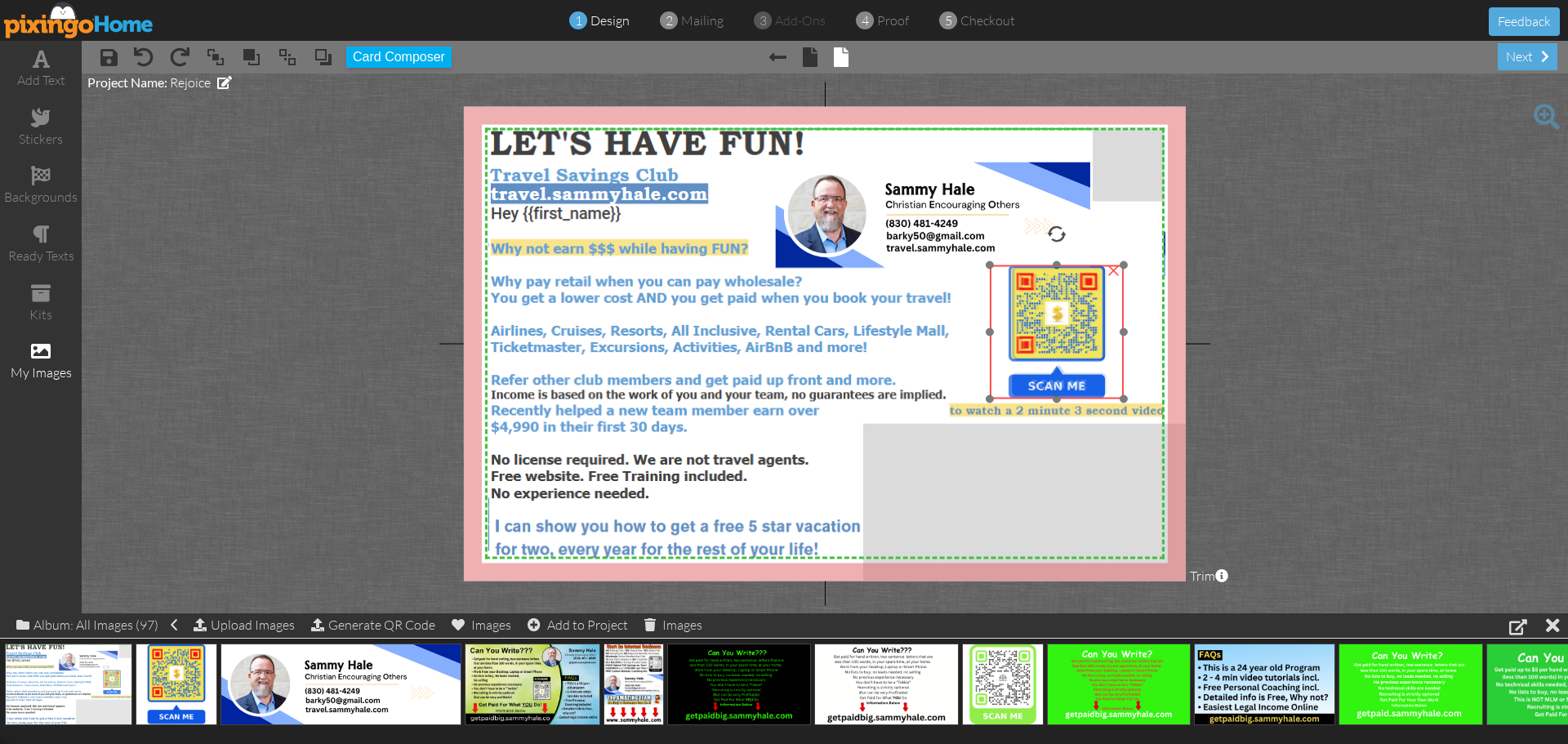
drag, startPoint x: 1067, startPoint y: 368, endPoint x: 1059, endPoint y: 308, distance: 60.5
click at [1059, 308] on img at bounding box center [1056, 331] width 134 height 134
click at [1356, 365] on project-studio-wrapper "X X X X X X X X X X X X X X X X X X X X X X X X X X X X X X X X X X X X X X X X…" at bounding box center [825, 343] width 1486 height 539
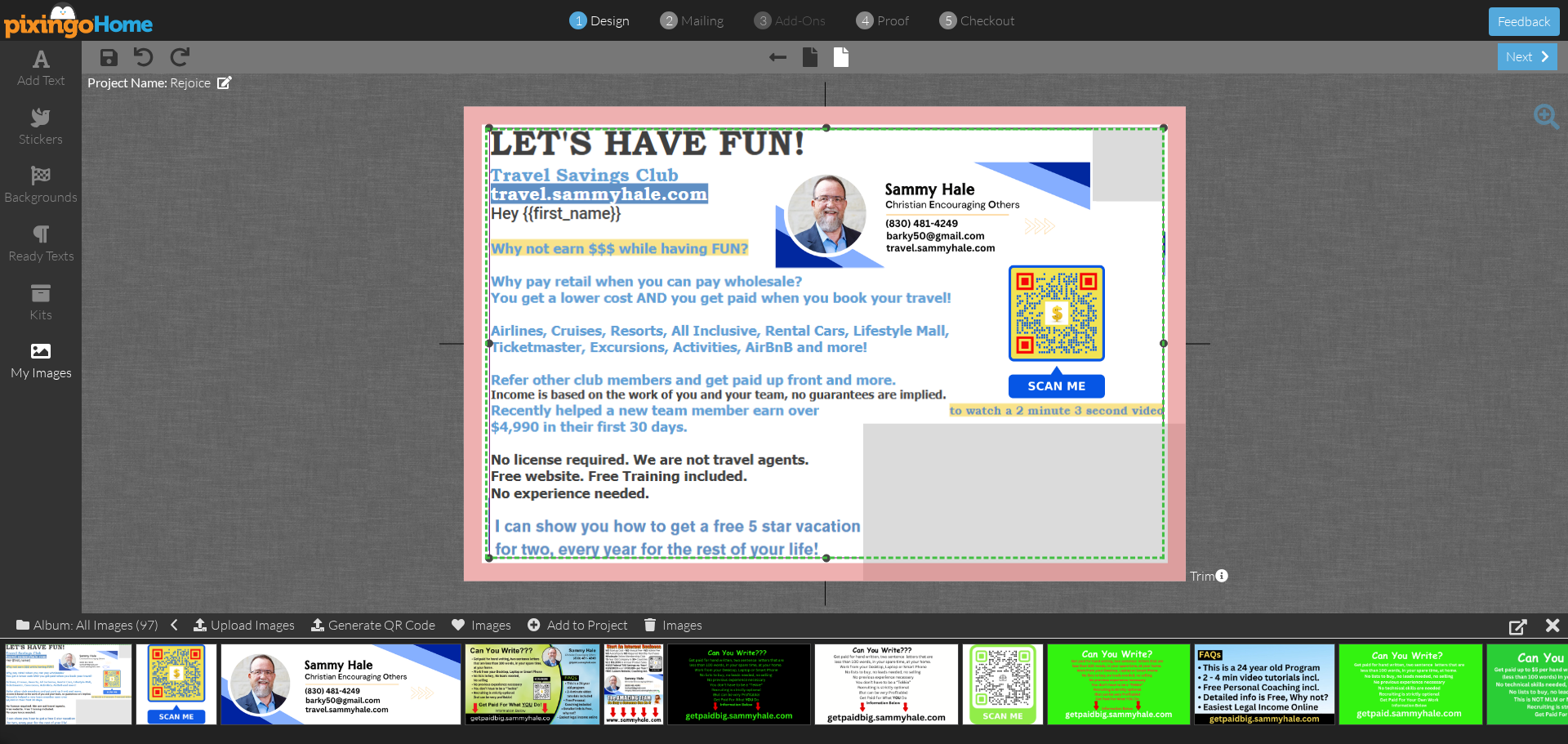
click at [730, 390] on img at bounding box center [826, 343] width 674 height 430
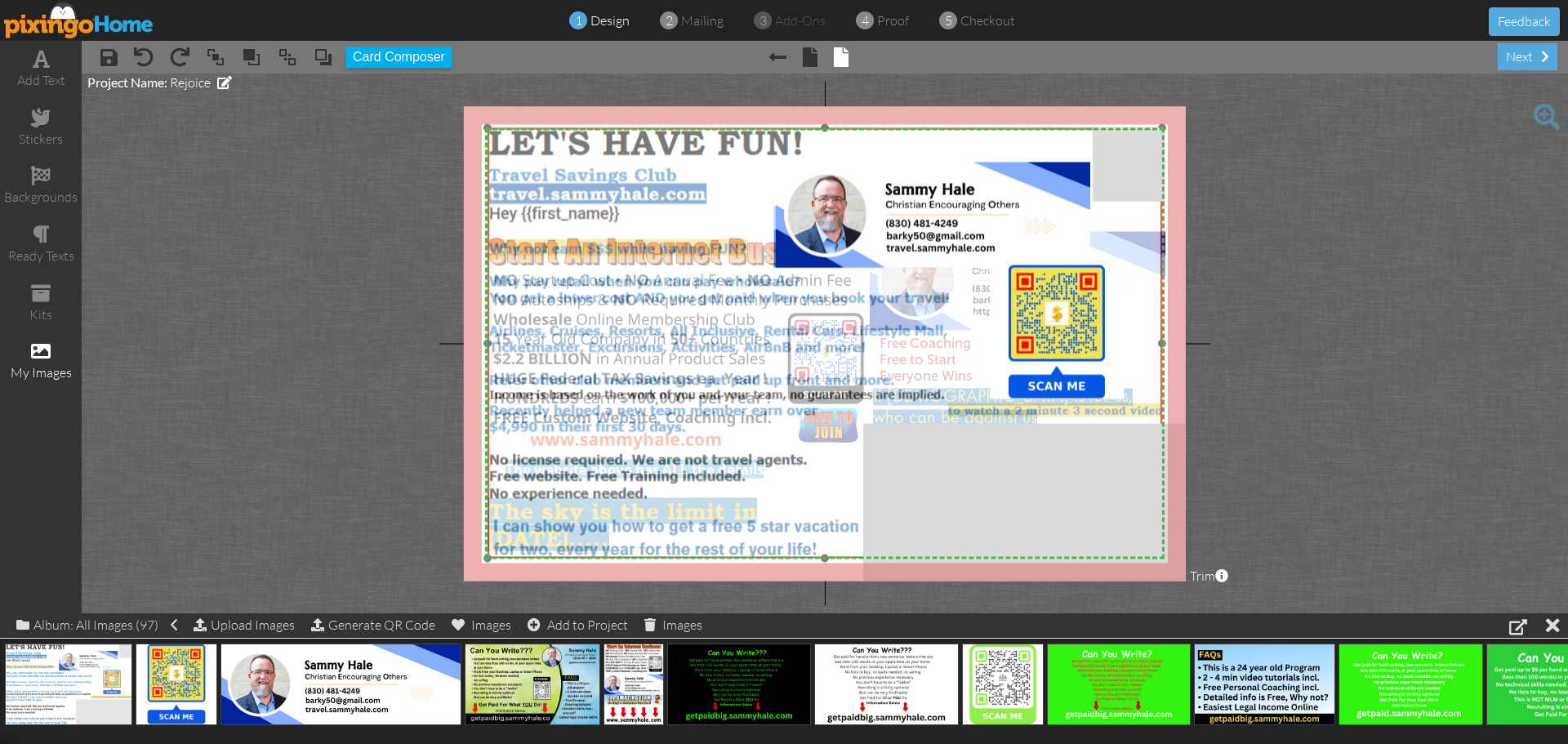
click at [608, 384] on img at bounding box center [825, 343] width 674 height 430
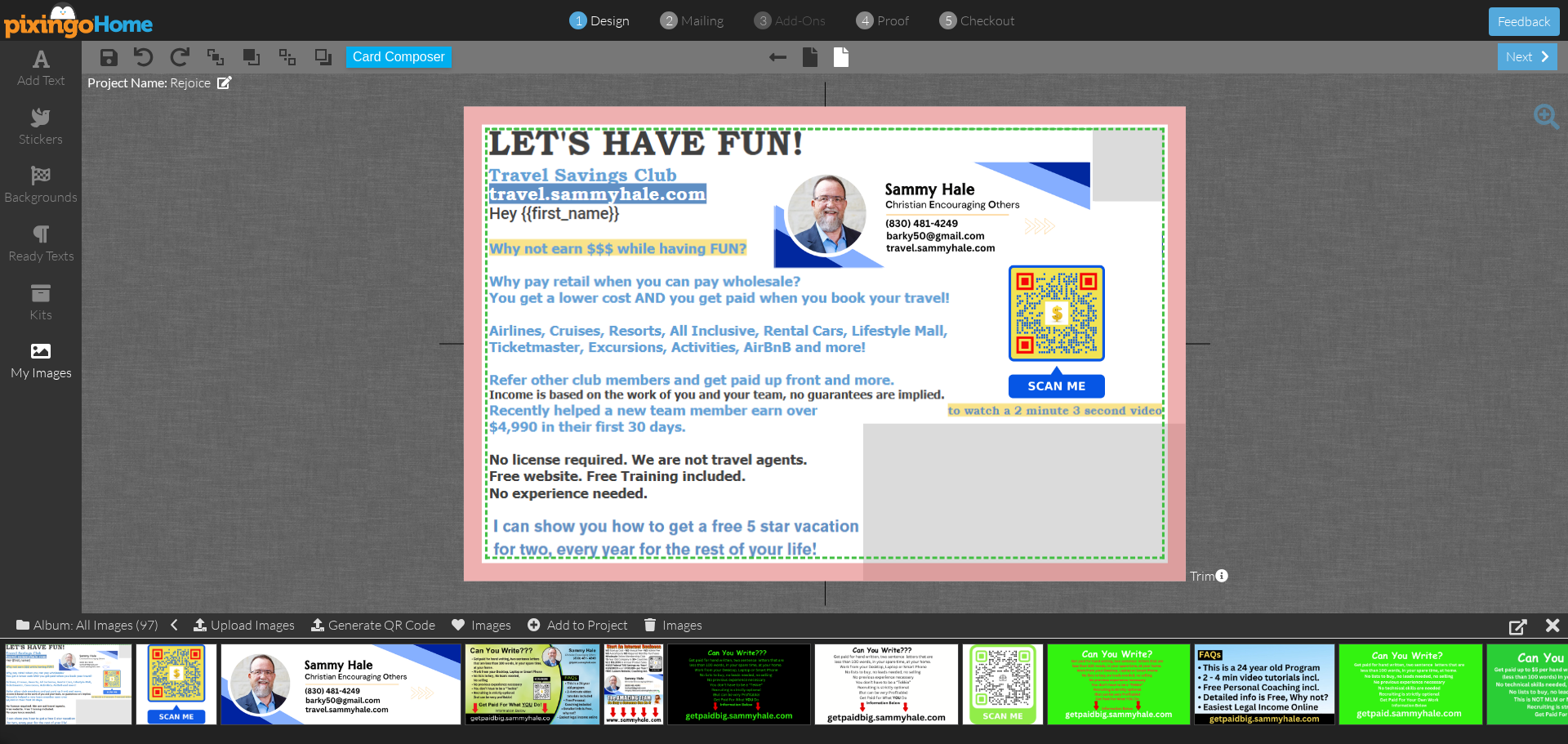
drag, startPoint x: 1169, startPoint y: 263, endPoint x: 1567, endPoint y: 343, distance: 406.0
click at [1567, 343] on project-studio-wrapper "X X X X X X X X X X X X X X X X X X X X X X X X X X X X X X X X X X X X X X X X…" at bounding box center [825, 343] width 1486 height 539
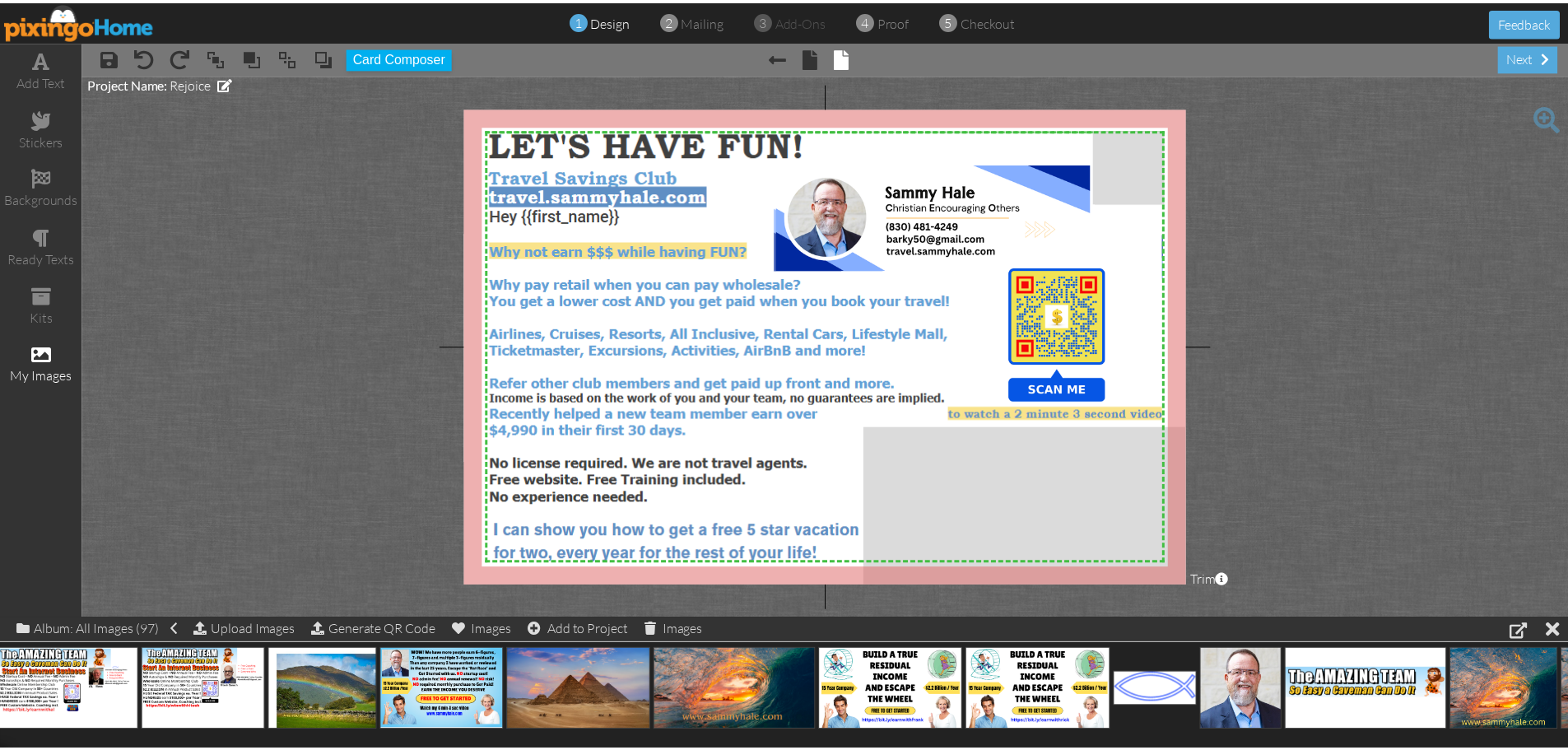
scroll to position [0, 7454]
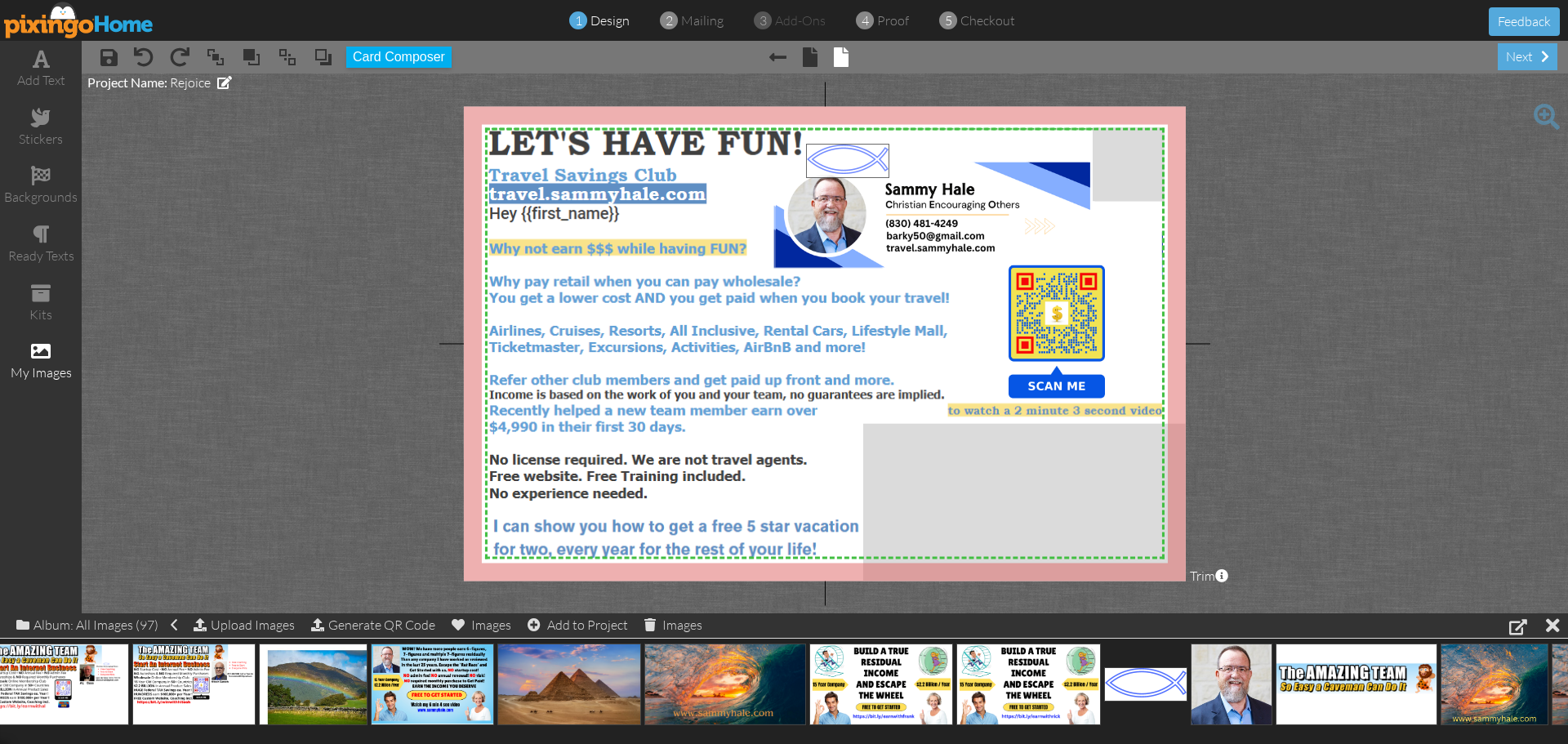
drag, startPoint x: 1153, startPoint y: 686, endPoint x: 853, endPoint y: 164, distance: 602.1
drag, startPoint x: 1163, startPoint y: 287, endPoint x: 890, endPoint y: 173, distance: 295.8
click at [913, 178] on div "X X X X X X X X X X X X X X X X X X X X X X X X X X X X X X X X X X X X X X X X…" at bounding box center [825, 344] width 722 height 475
drag, startPoint x: 857, startPoint y: 167, endPoint x: 929, endPoint y: 208, distance: 82.9
click at [929, 208] on img at bounding box center [921, 203] width 87 height 35
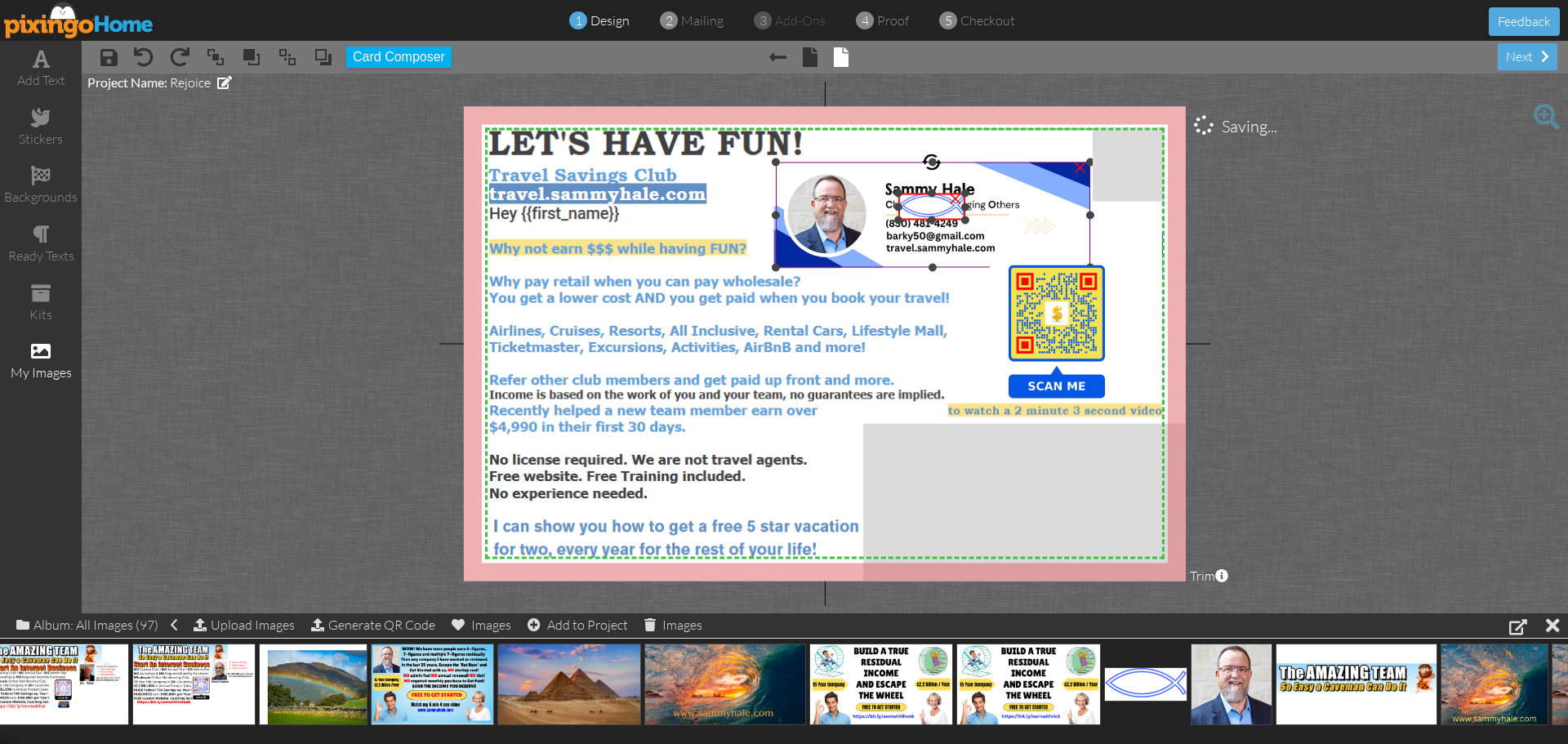
drag, startPoint x: 878, startPoint y: 184, endPoint x: 886, endPoint y: 192, distance: 11.3
click at [886, 192] on div "X X X X X X X X X X X X X X X X X X X X X X X X X X X X X X X X X X X X X X X X…" at bounding box center [825, 344] width 722 height 475
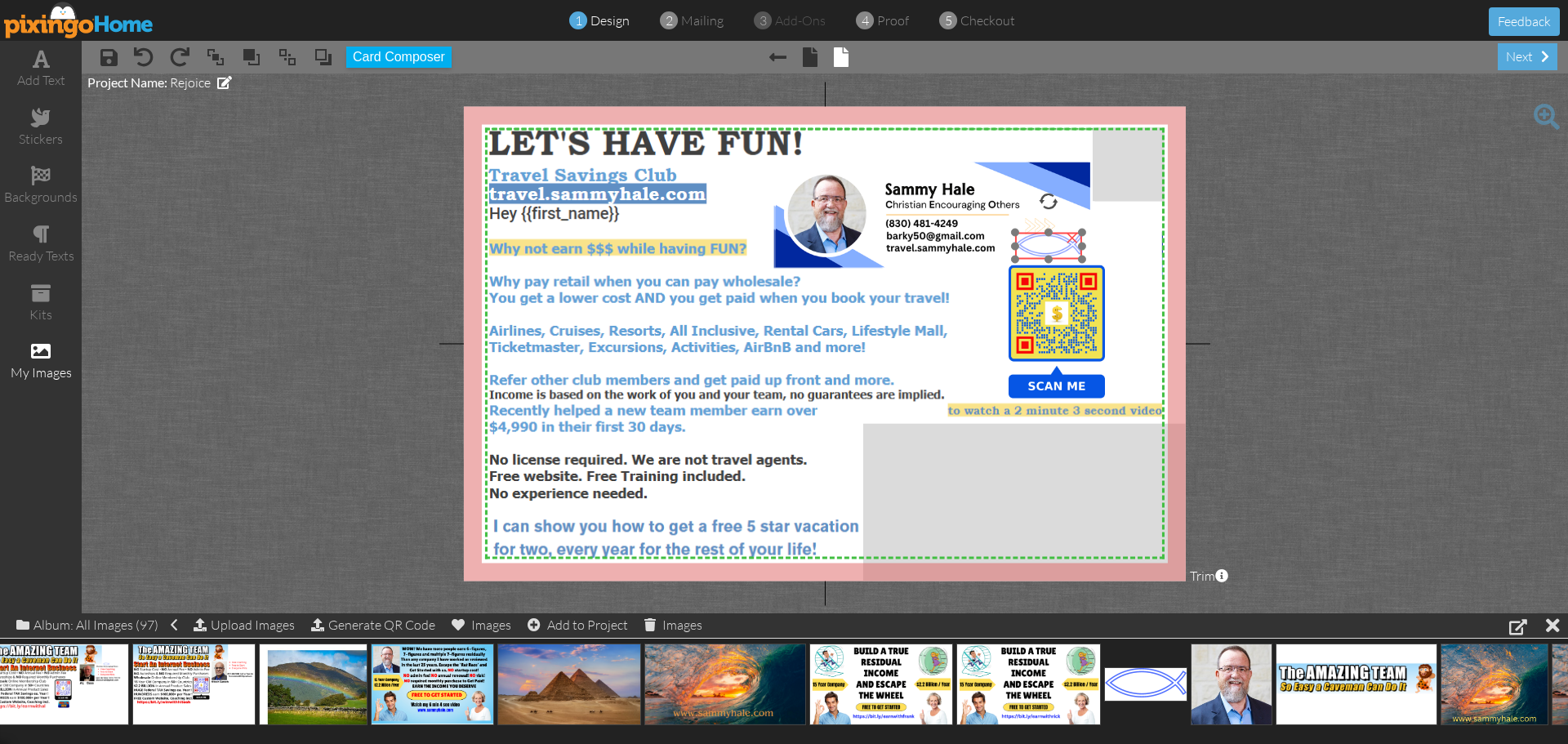
drag, startPoint x: 933, startPoint y: 211, endPoint x: 1049, endPoint y: 249, distance: 122.1
click at [1049, 249] on img at bounding box center [1049, 246] width 67 height 27
click at [1475, 363] on project-studio-wrapper "X X X X X X X X X X X X X X X X X X X X X X X X X X X X X X X X X X X X X X X X…" at bounding box center [825, 343] width 1486 height 539
drag, startPoint x: 1081, startPoint y: 233, endPoint x: 1075, endPoint y: 238, distance: 7.8
click at [1075, 238] on div "X X X X X X X X X X X X X X X X X X X X X X X X X X X X X X X X X X X X X X X X…" at bounding box center [825, 344] width 722 height 475
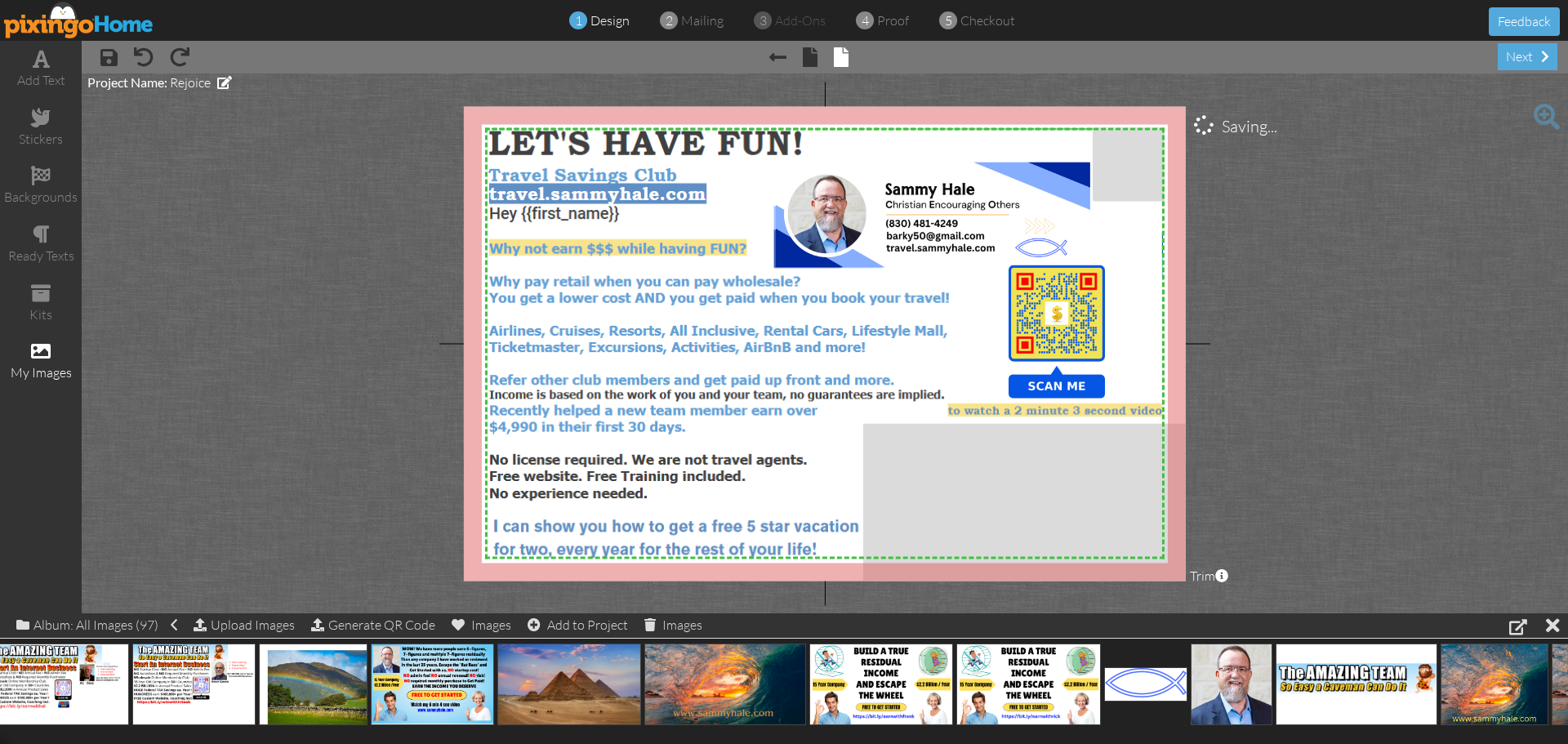
click at [1395, 299] on project-studio-wrapper "X X X X X X X X X X X X X X X X X X X X X X X X X X X X X X X X X X X X X X X X…" at bounding box center [825, 343] width 1486 height 539
click at [105, 59] on span at bounding box center [109, 57] width 17 height 20
click at [102, 28] on img at bounding box center [79, 20] width 150 height 37
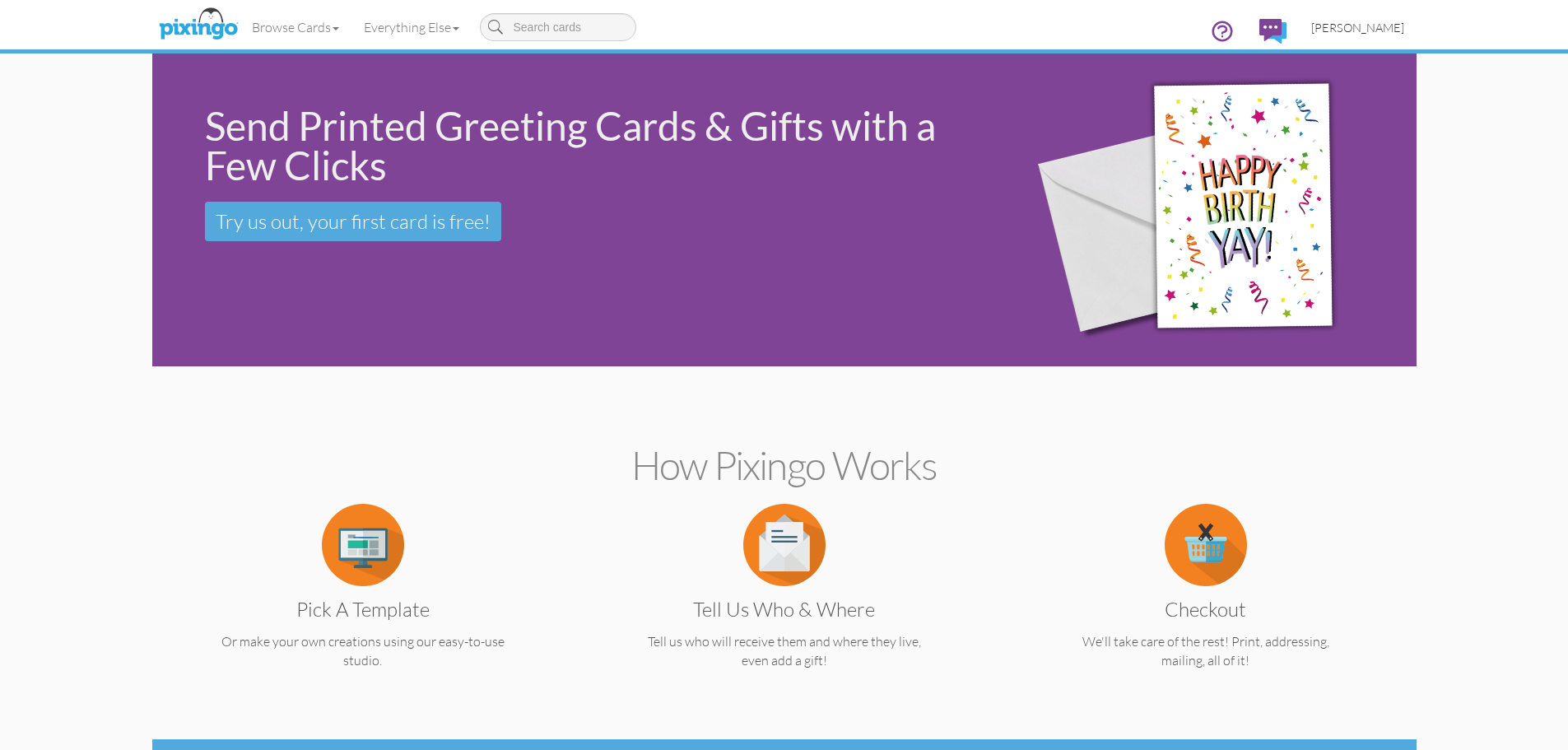
click at [1367, 32] on span "[PERSON_NAME]" at bounding box center [1357, 28] width 93 height 14
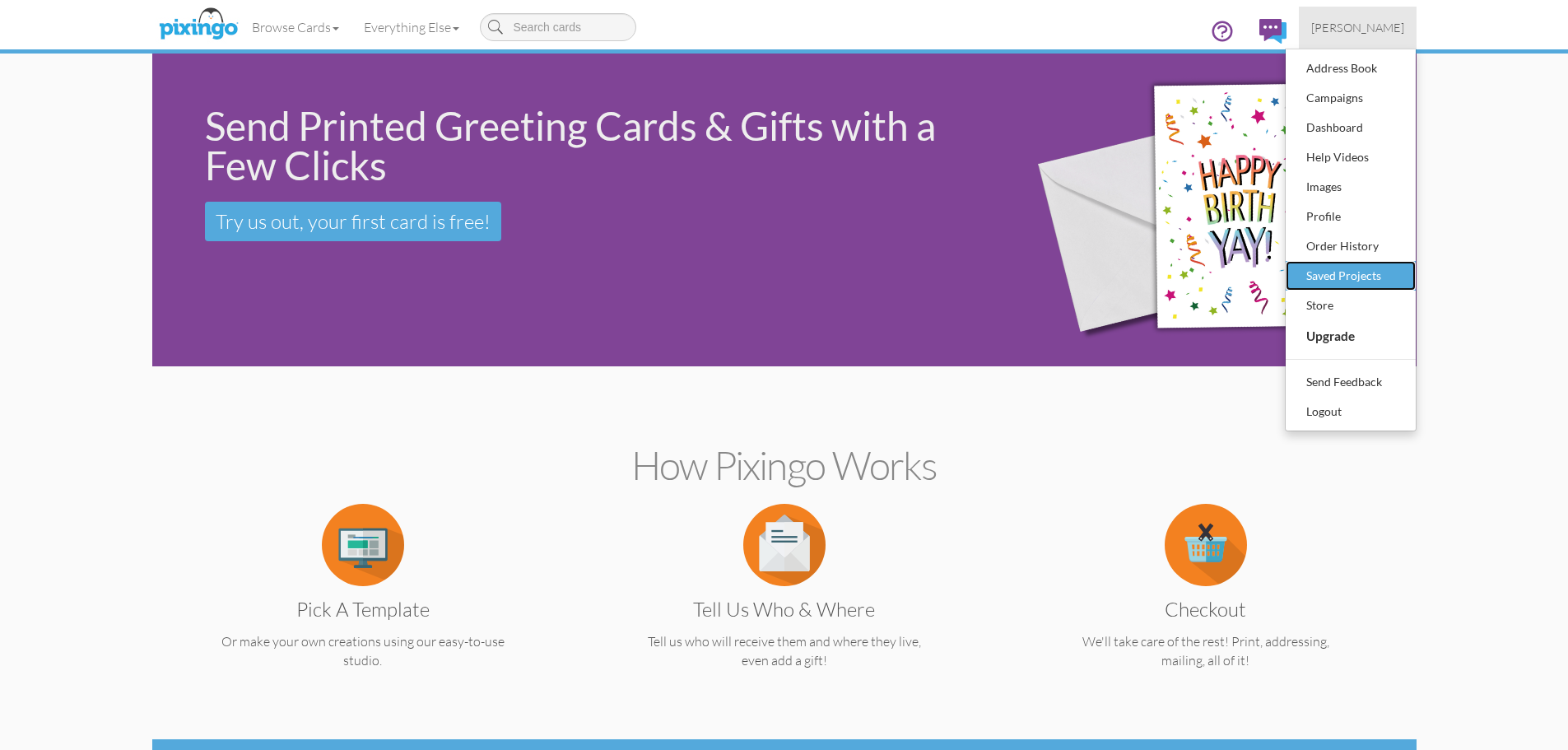
click at [1317, 276] on div "Saved Projects" at bounding box center [1350, 276] width 97 height 24
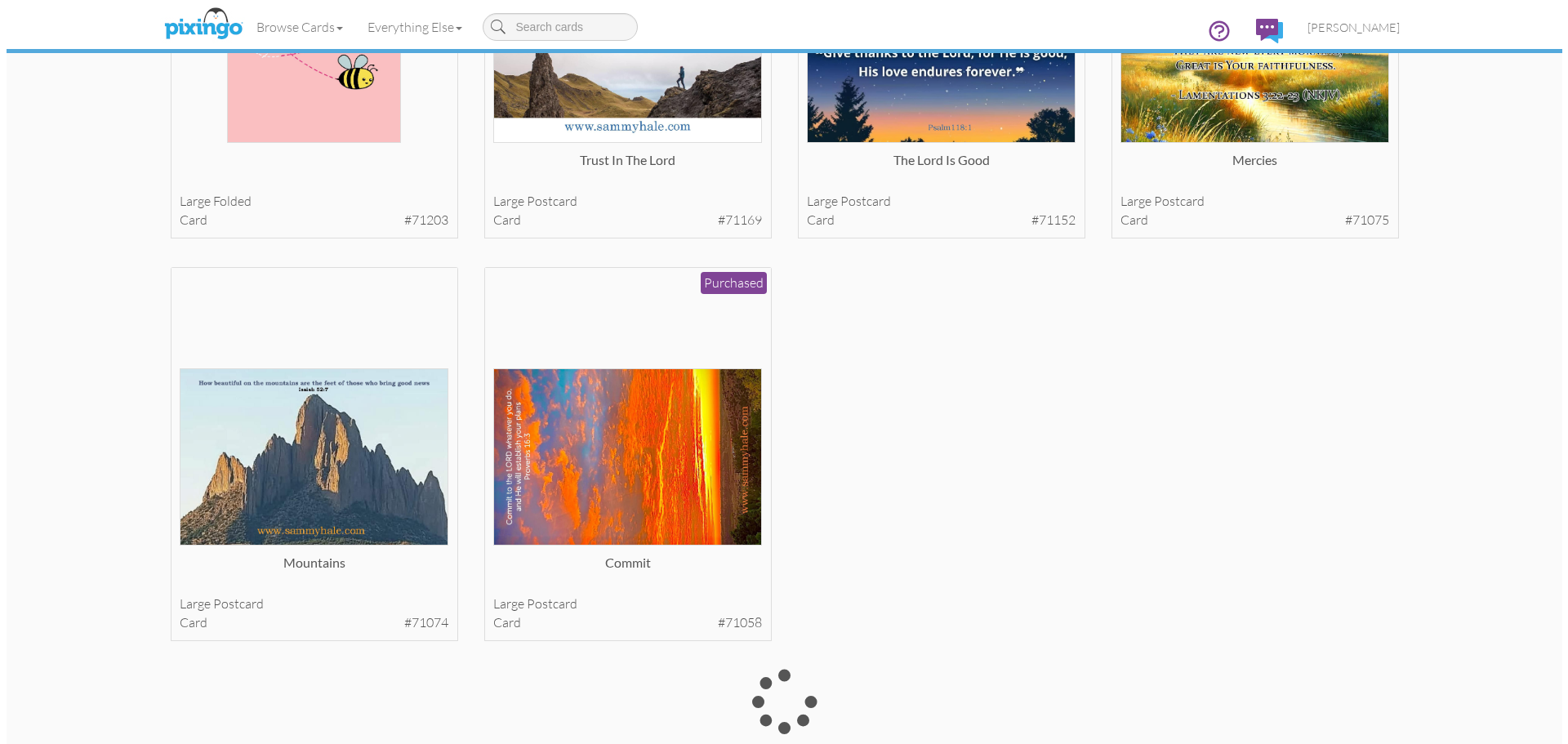
scroll to position [2750, 0]
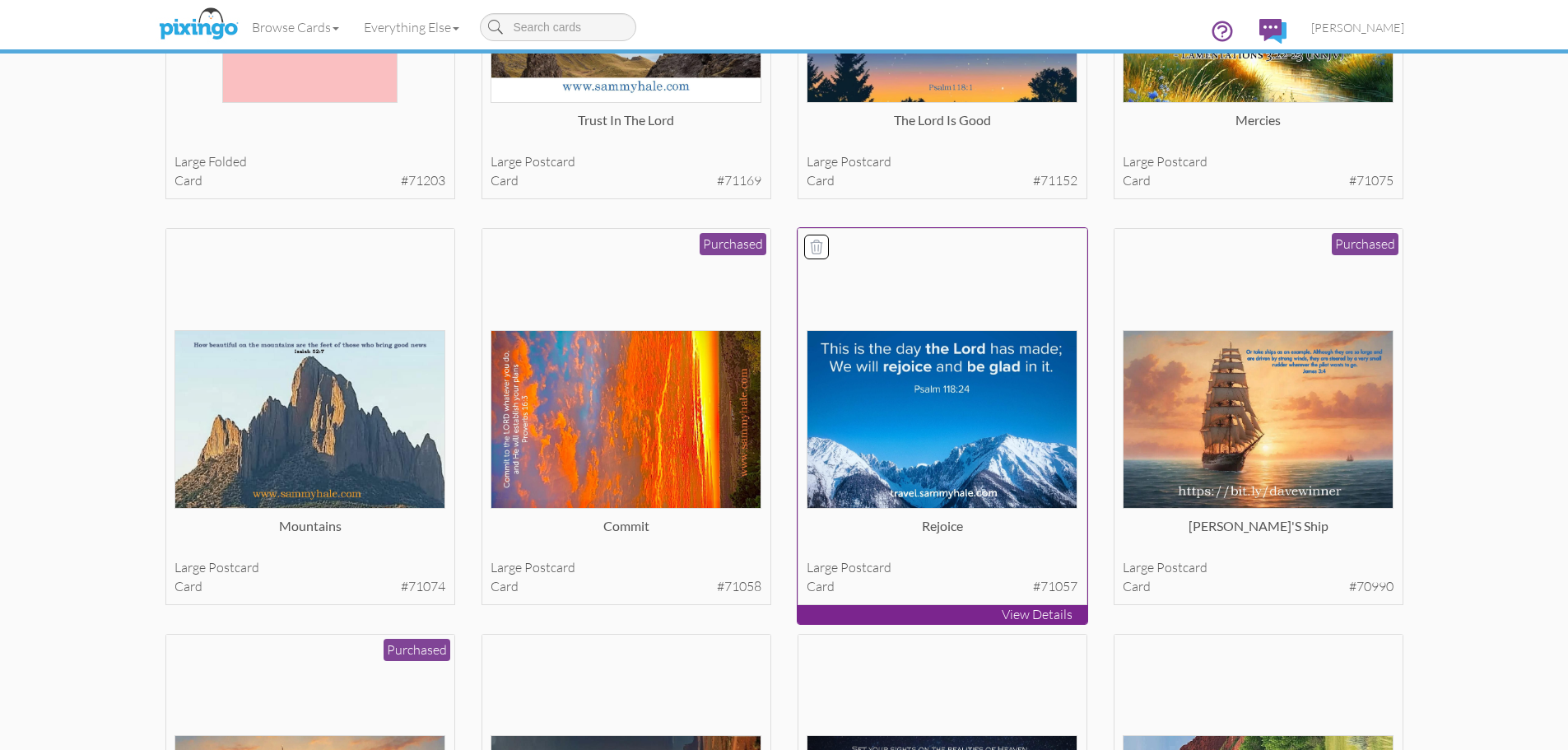
click at [967, 445] on img at bounding box center [941, 419] width 271 height 178
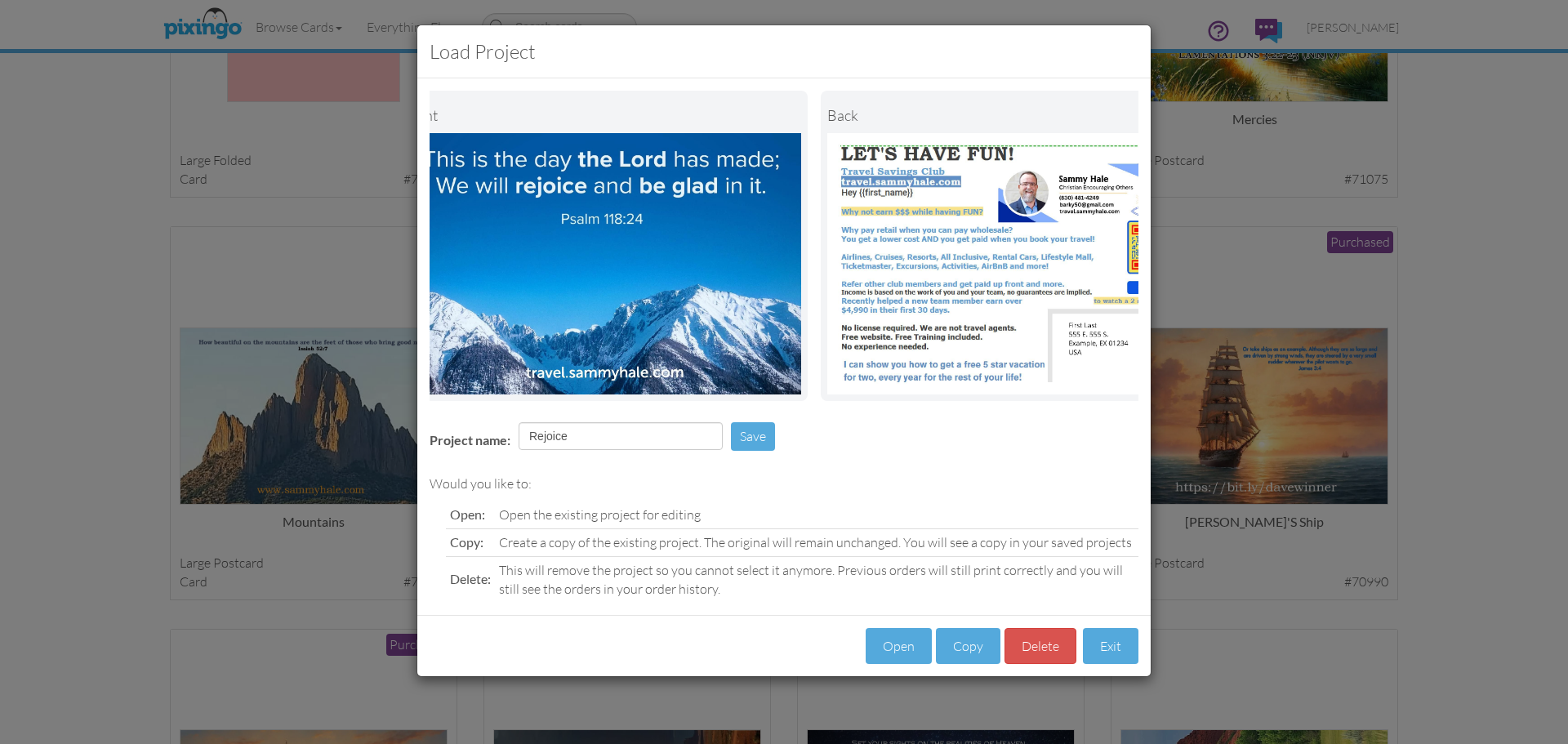
scroll to position [0, 126]
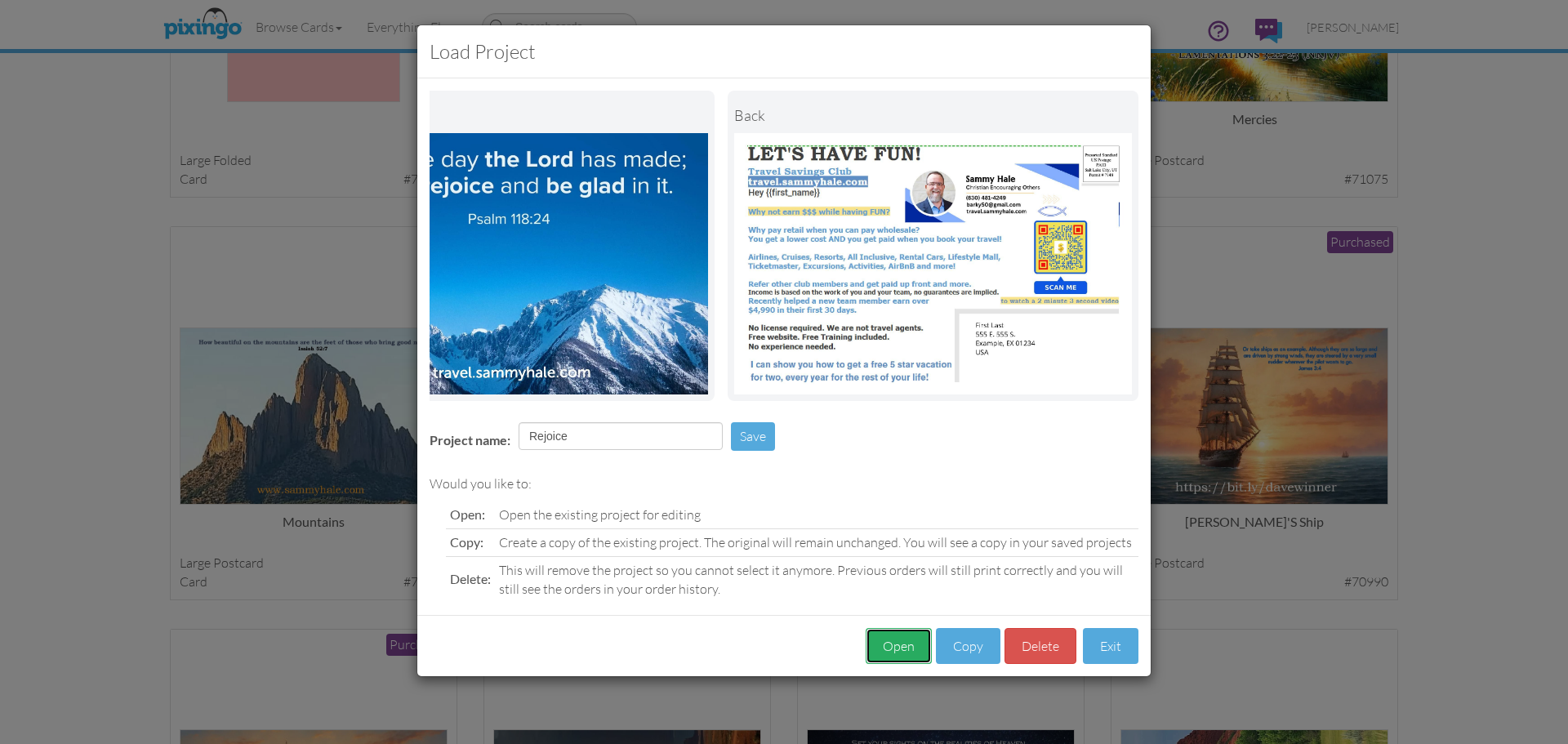
click at [892, 655] on button "Open" at bounding box center [899, 646] width 66 height 37
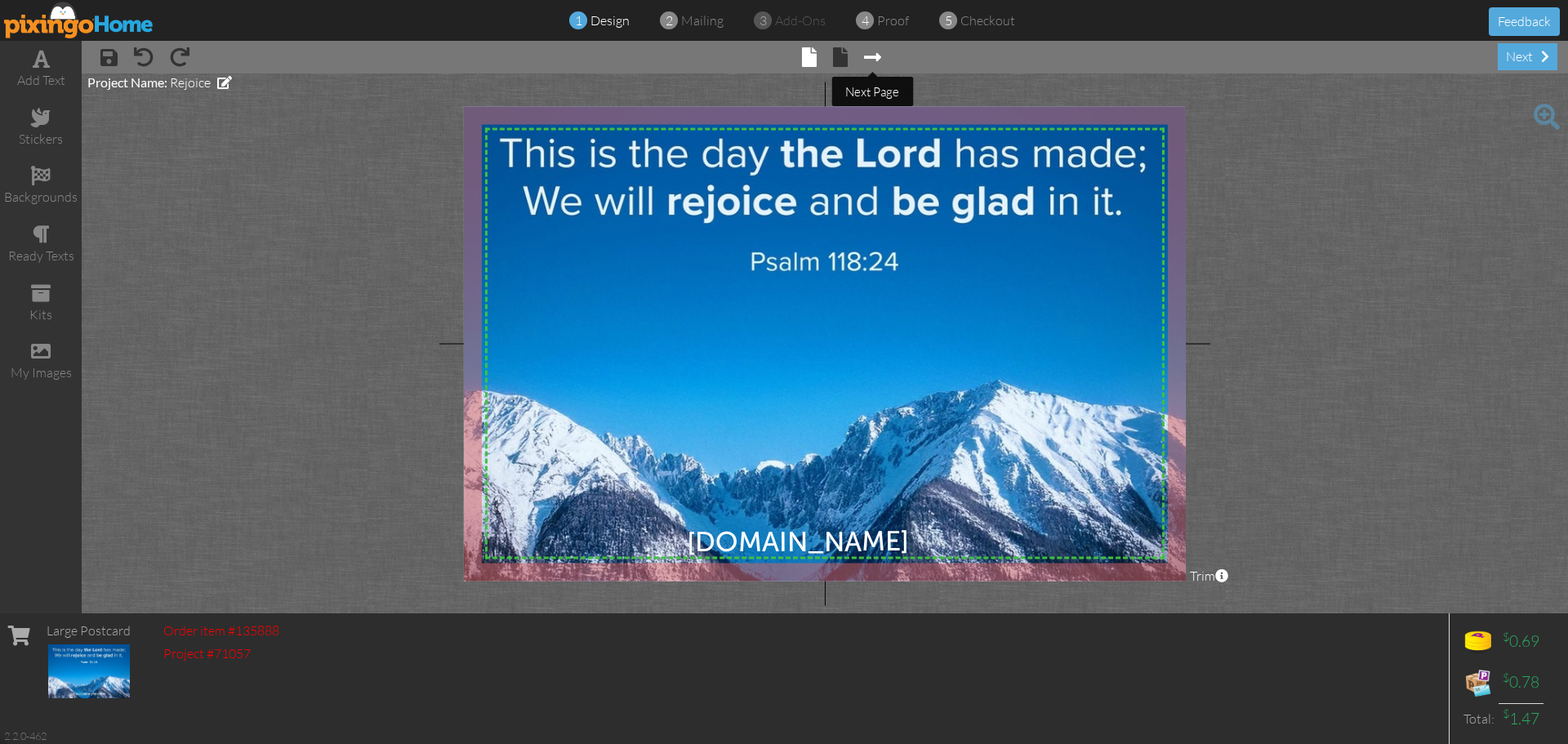
click at [876, 64] on span at bounding box center [873, 57] width 17 height 20
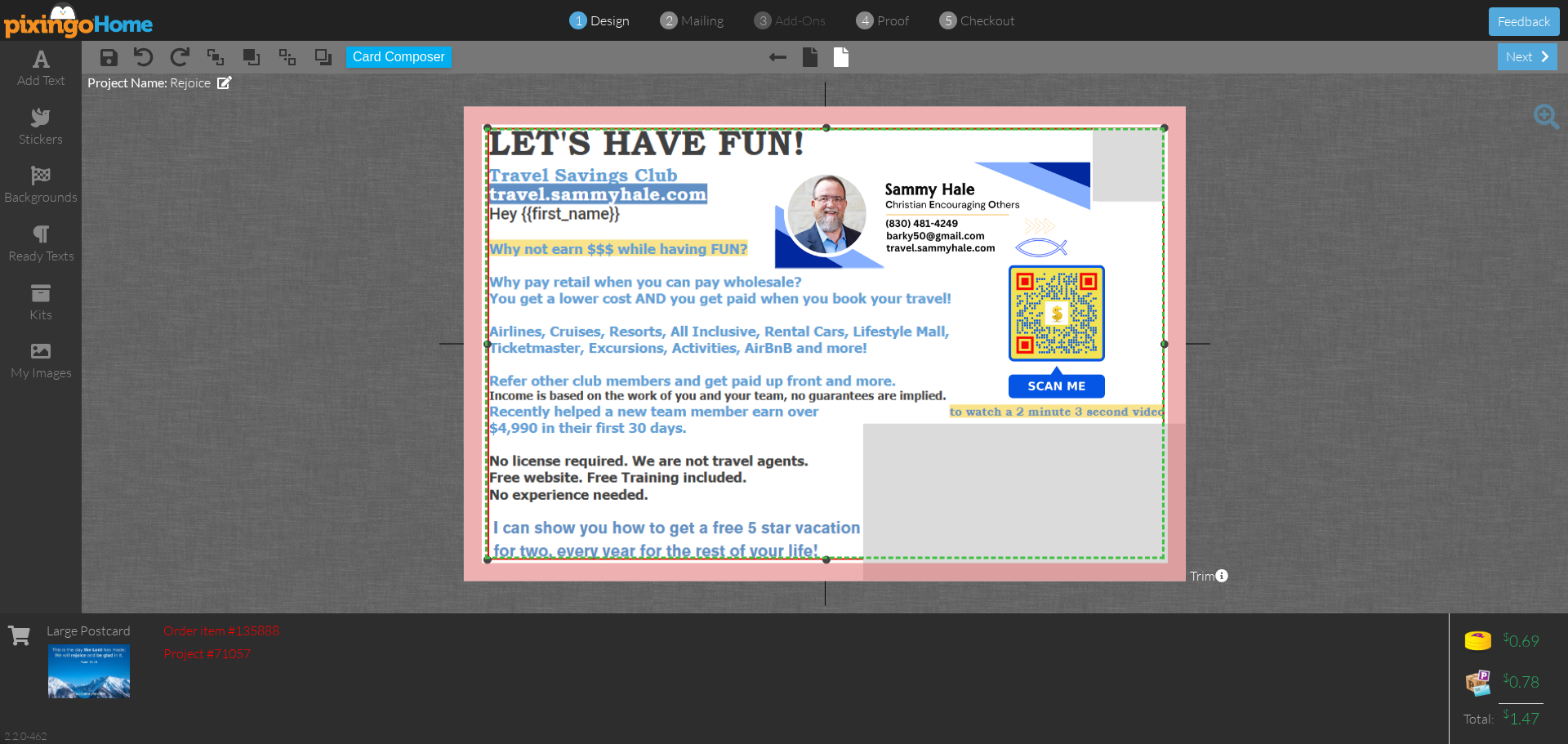
click at [1160, 561] on div at bounding box center [1164, 559] width 8 height 8
click at [111, 60] on span at bounding box center [109, 57] width 17 height 20
click at [42, 27] on img at bounding box center [79, 20] width 150 height 37
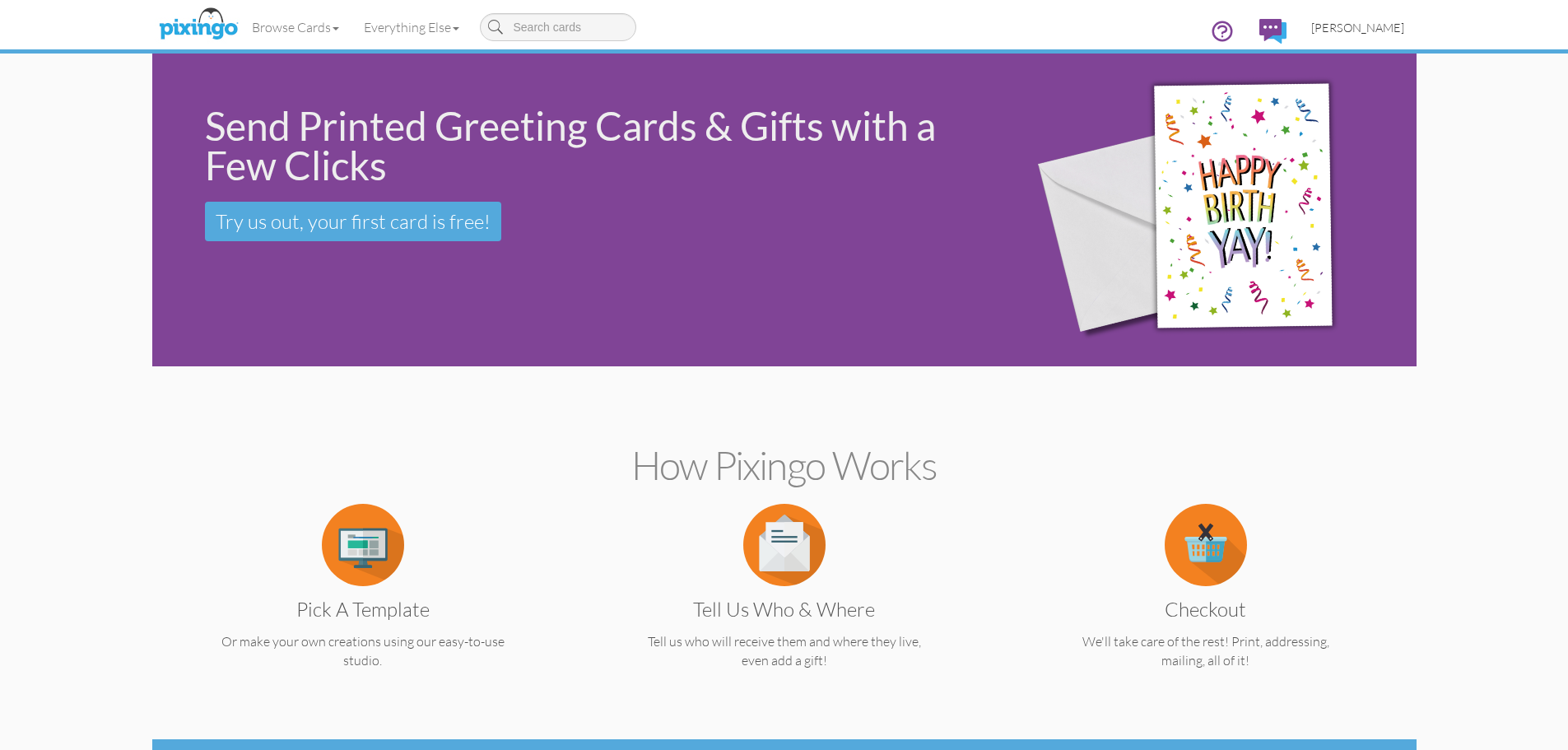
click at [1365, 28] on span "[PERSON_NAME]" at bounding box center [1357, 28] width 93 height 14
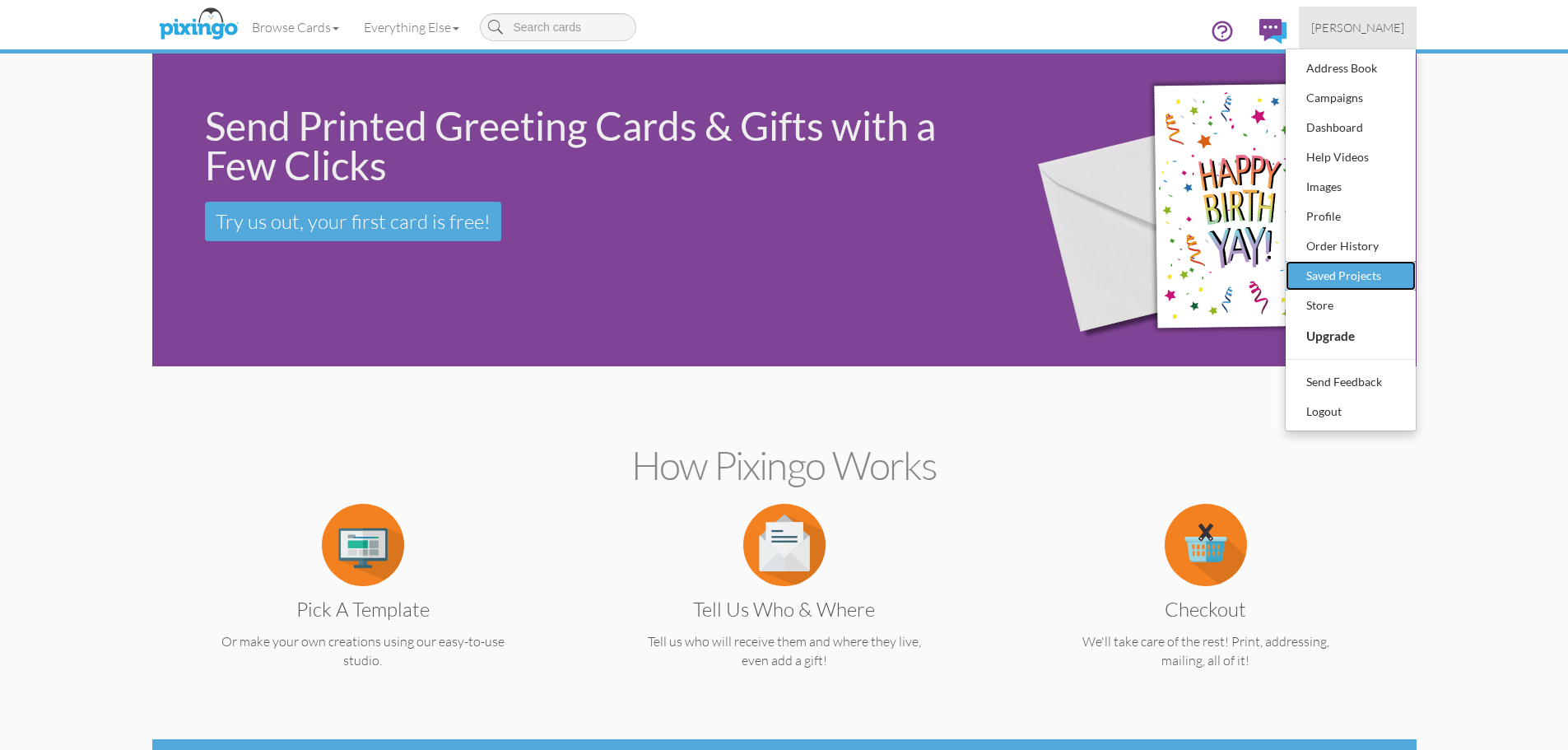
click at [1362, 277] on div "Saved Projects" at bounding box center [1350, 276] width 97 height 24
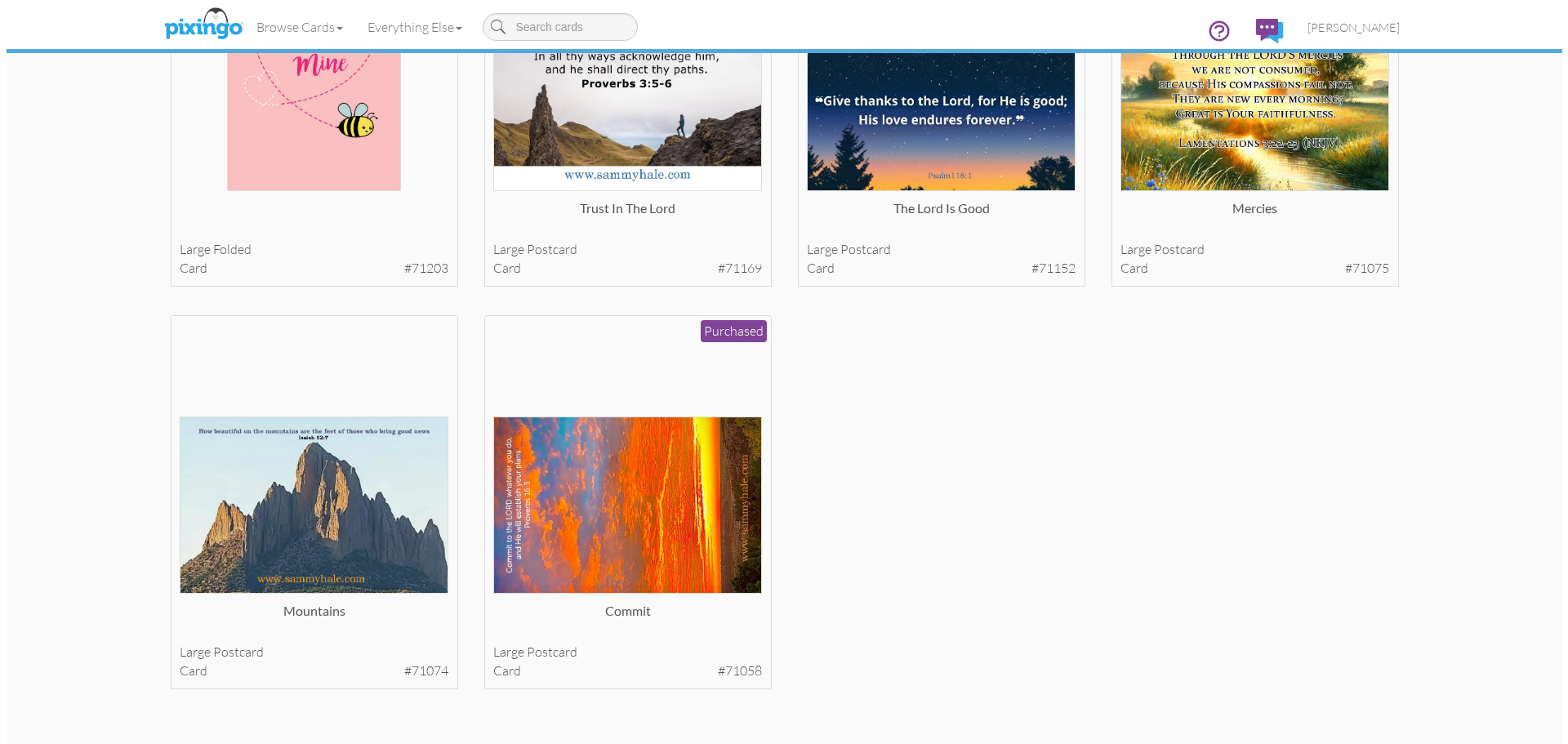
scroll to position [2705, 0]
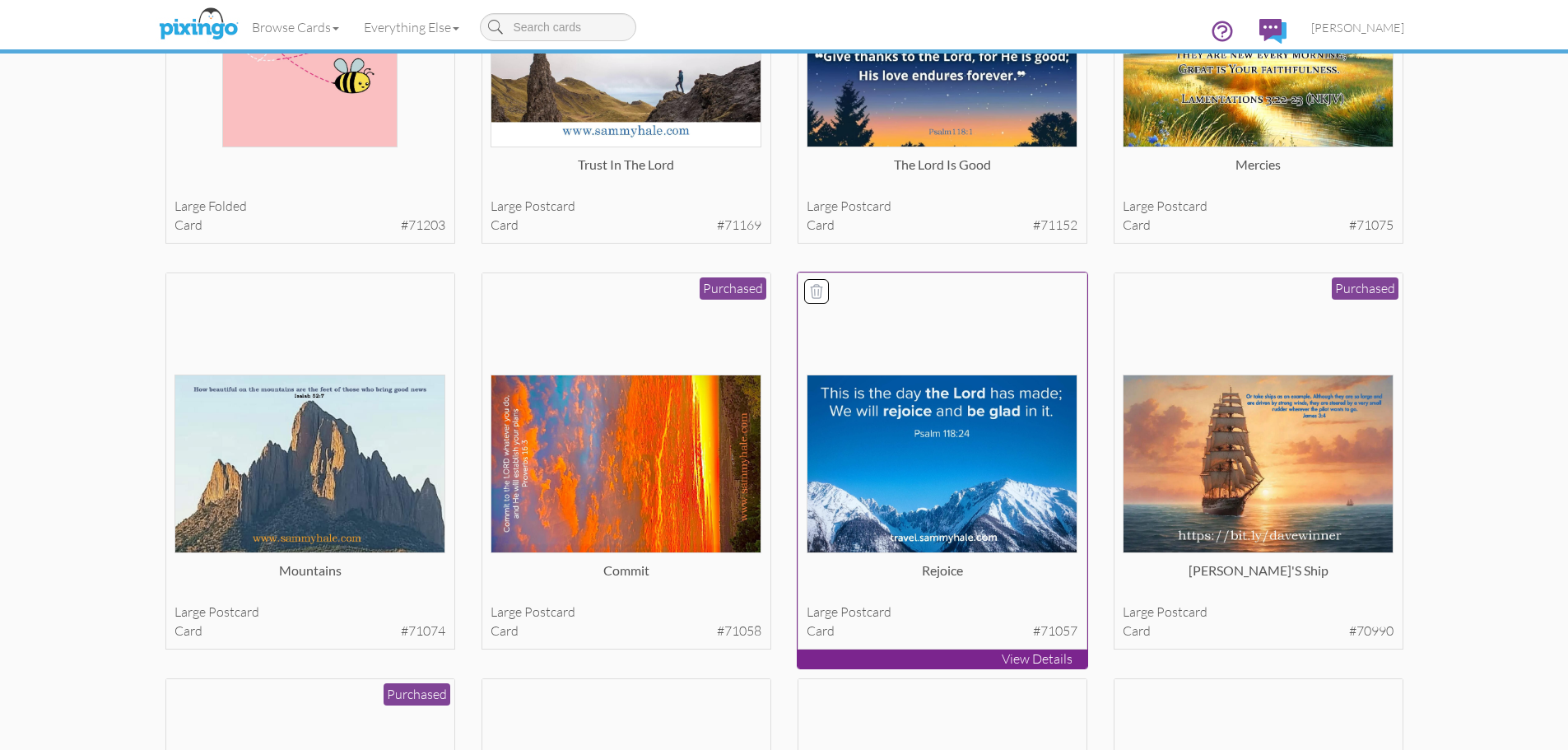
click at [927, 499] on img at bounding box center [941, 463] width 271 height 178
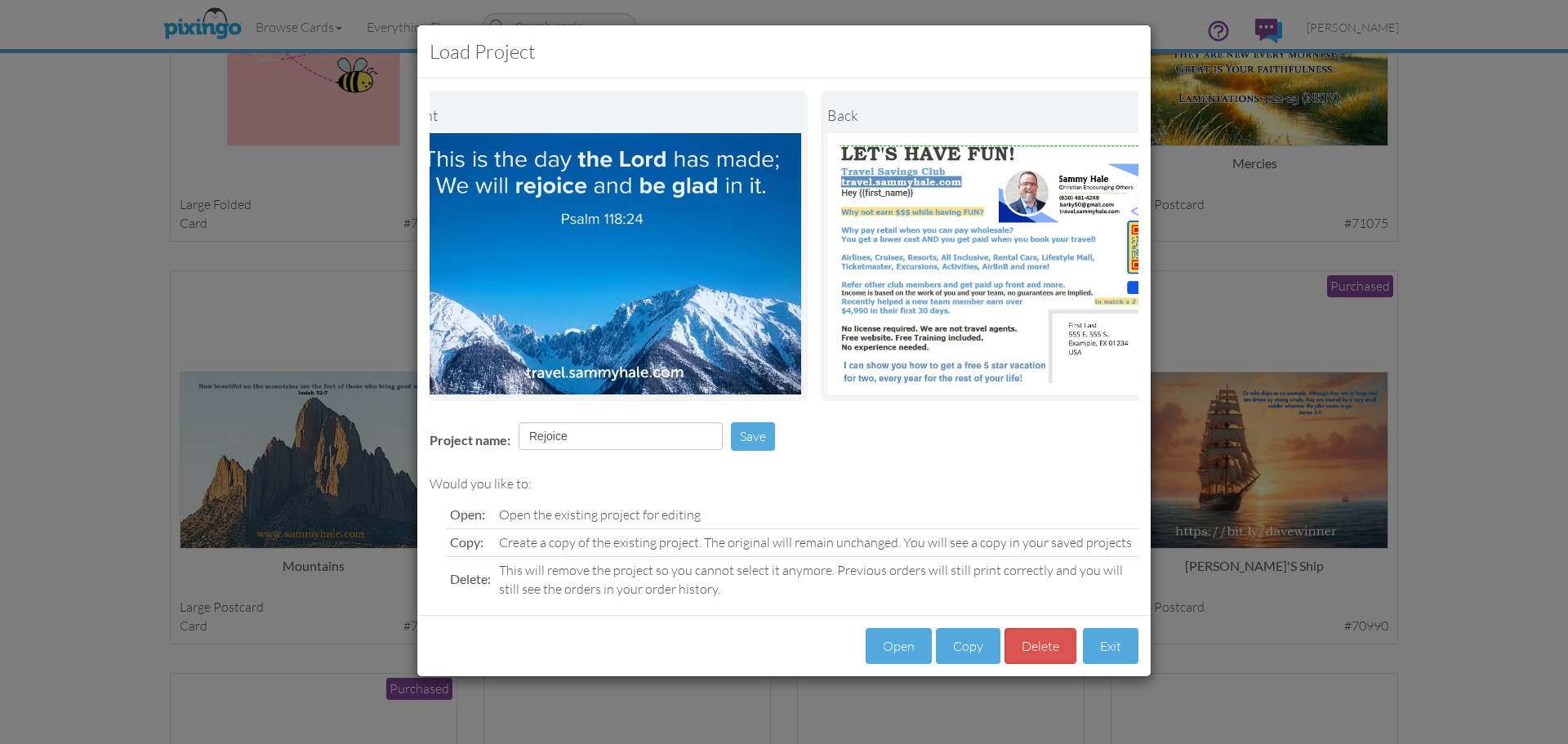
scroll to position [0, 126]
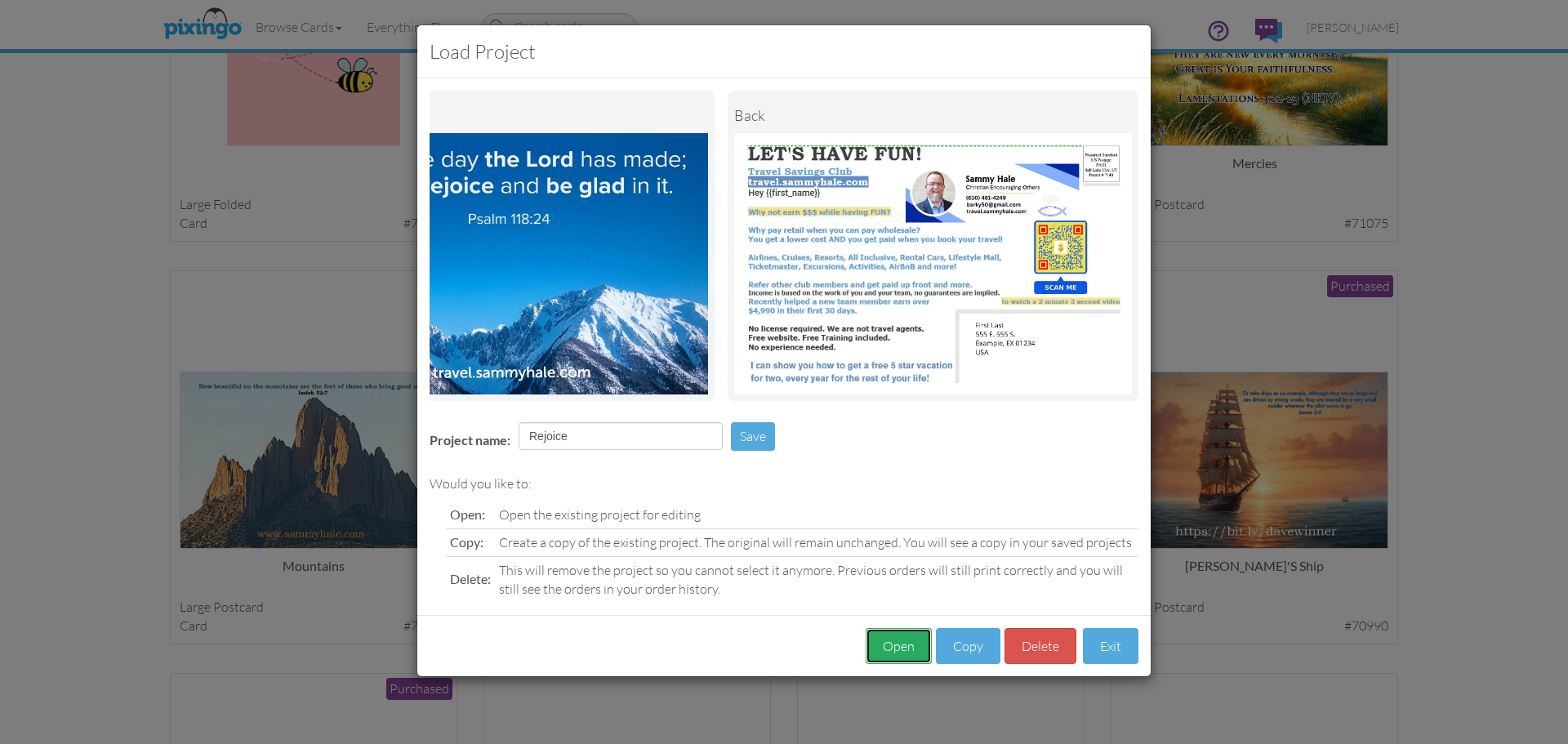
click at [891, 665] on button "Open" at bounding box center [899, 646] width 66 height 37
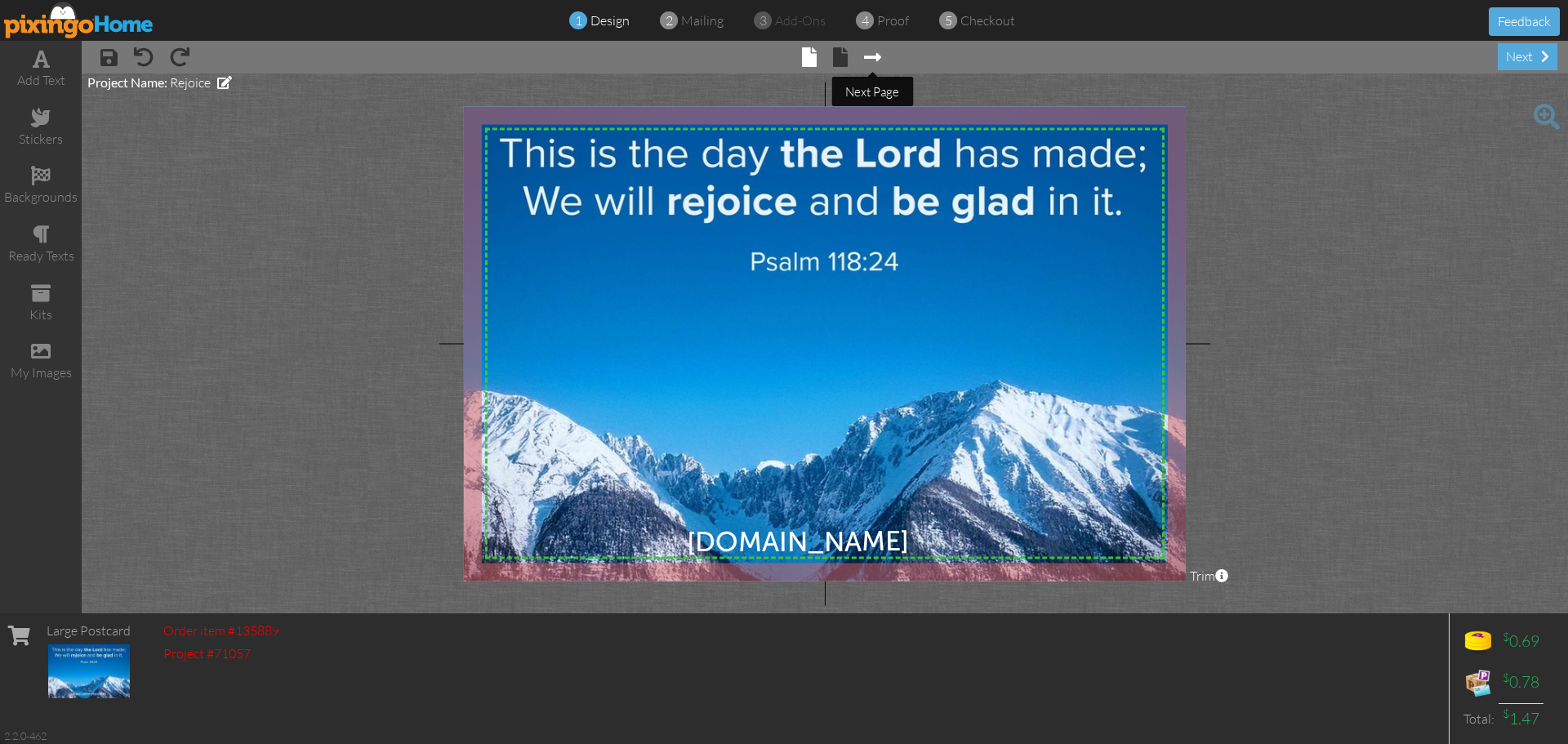
click at [871, 56] on span at bounding box center [873, 57] width 17 height 20
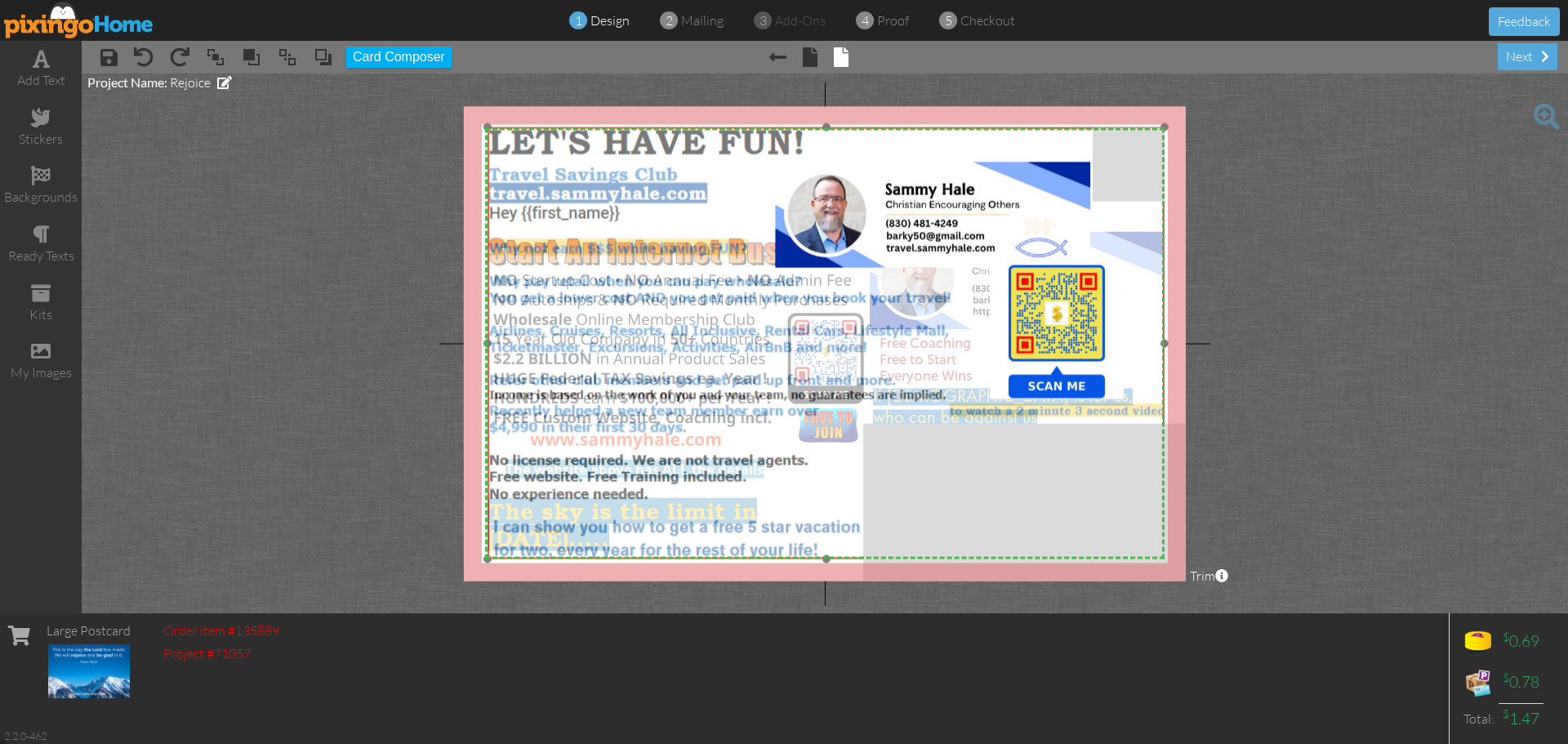
click at [968, 319] on img at bounding box center [826, 344] width 677 height 432
click at [933, 351] on img at bounding box center [825, 343] width 677 height 432
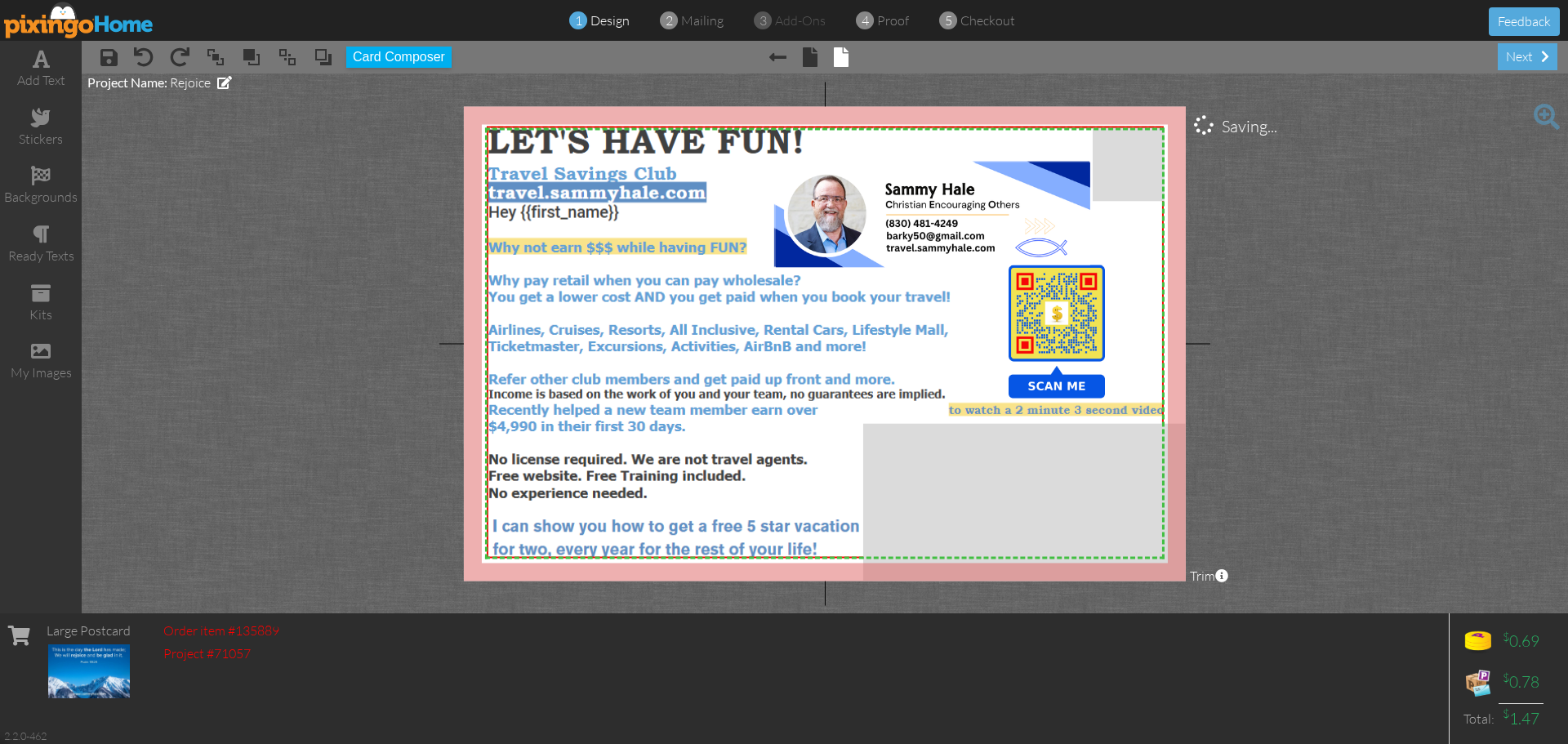
click at [1420, 414] on project-studio-wrapper "X X X X X X X X X X X X X X X X X X X X X X X X X X X X X X X X X X X X X X X X…" at bounding box center [825, 343] width 1486 height 539
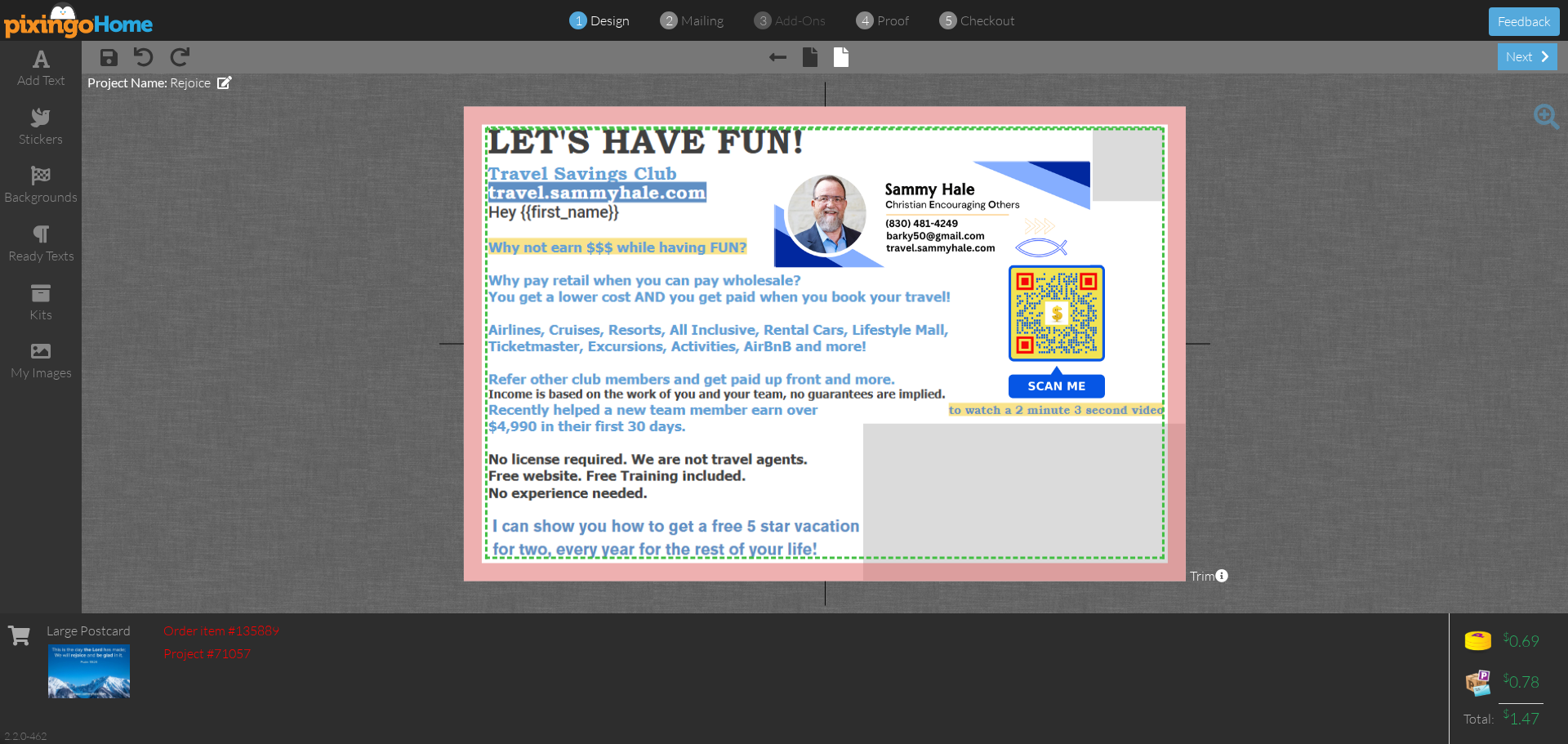
click at [85, 28] on img at bounding box center [79, 20] width 150 height 37
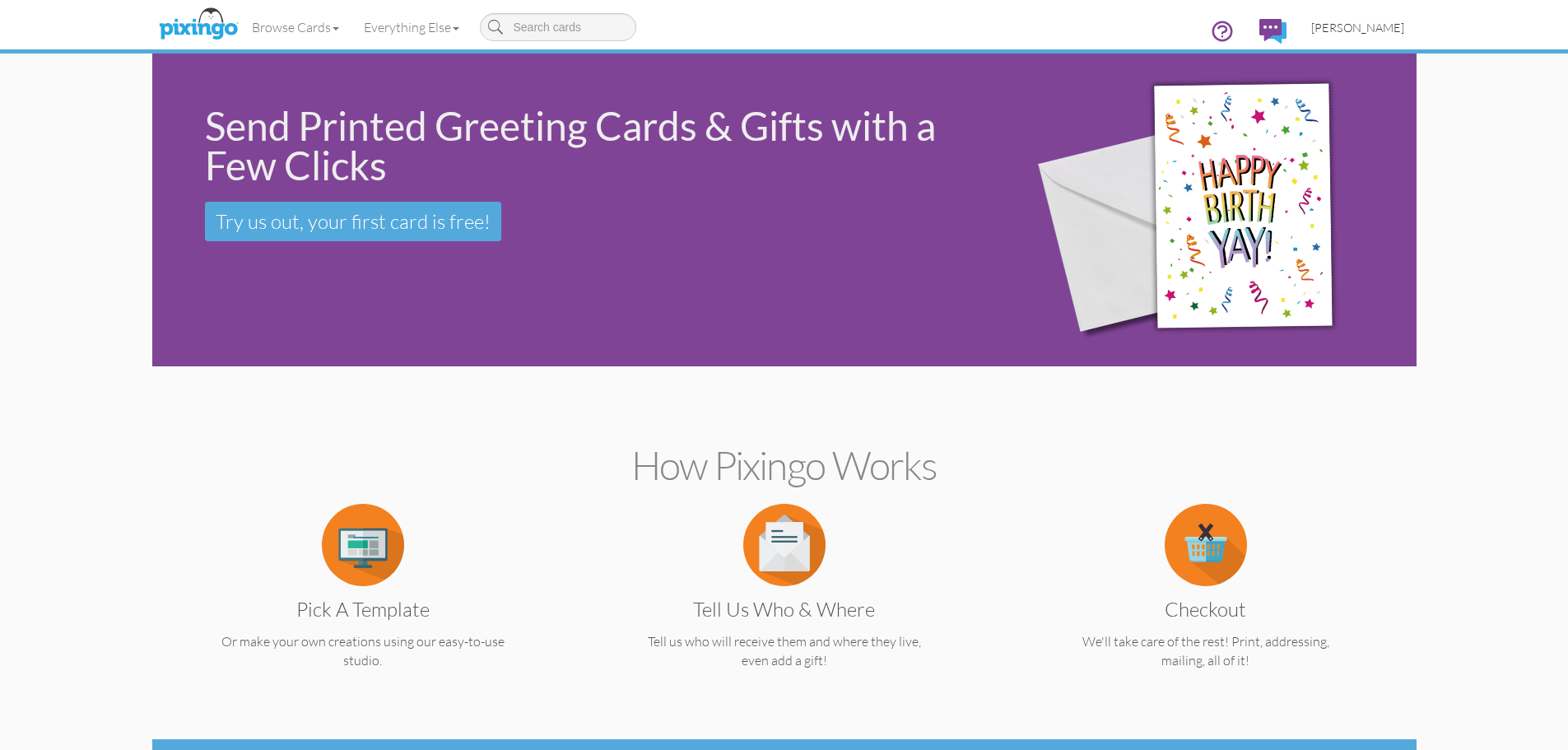
click at [1366, 28] on span "[PERSON_NAME]" at bounding box center [1357, 28] width 93 height 14
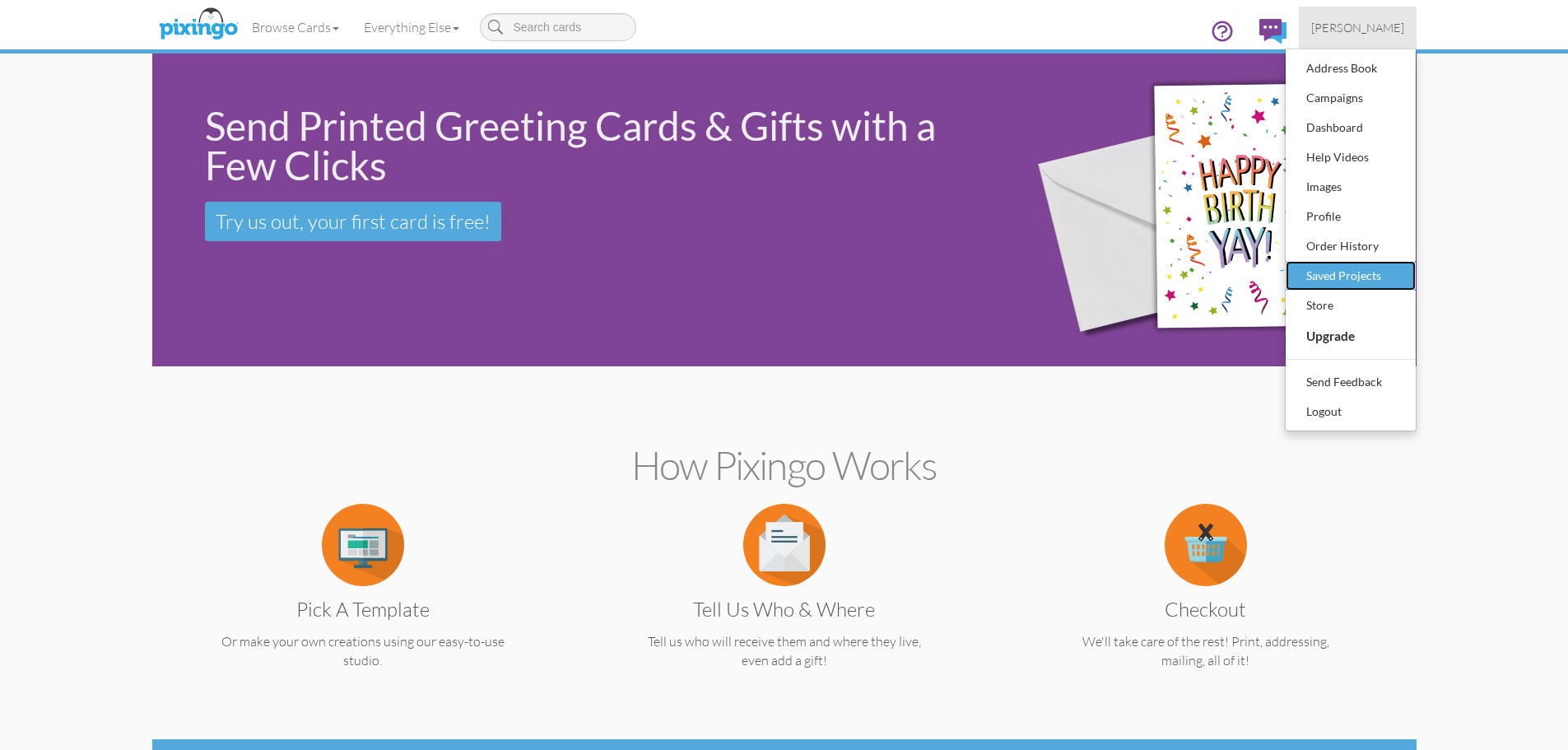
click at [1356, 273] on div "Saved Projects" at bounding box center [1350, 276] width 97 height 24
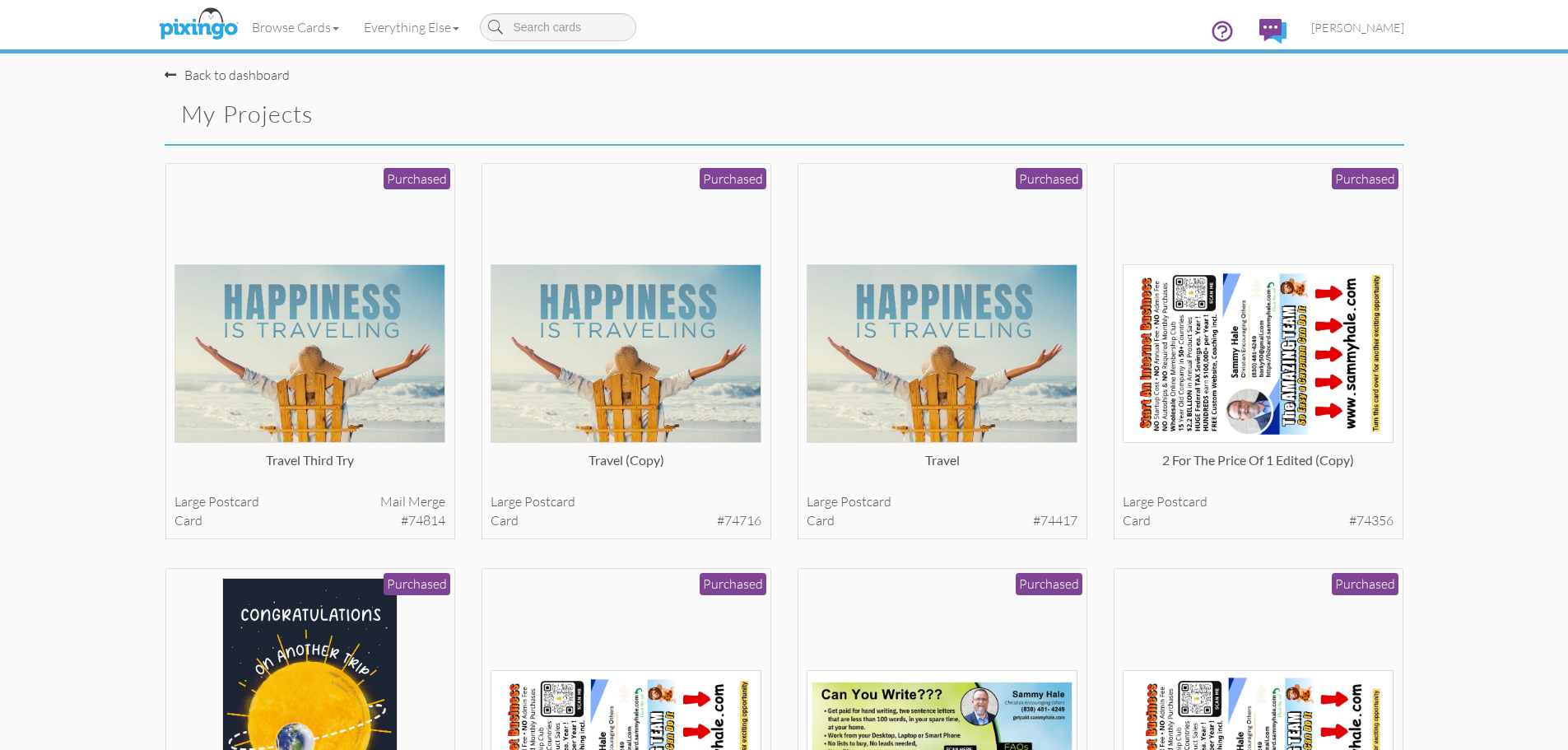
drag, startPoint x: 1564, startPoint y: 376, endPoint x: 1565, endPoint y: 395, distance: 19.0
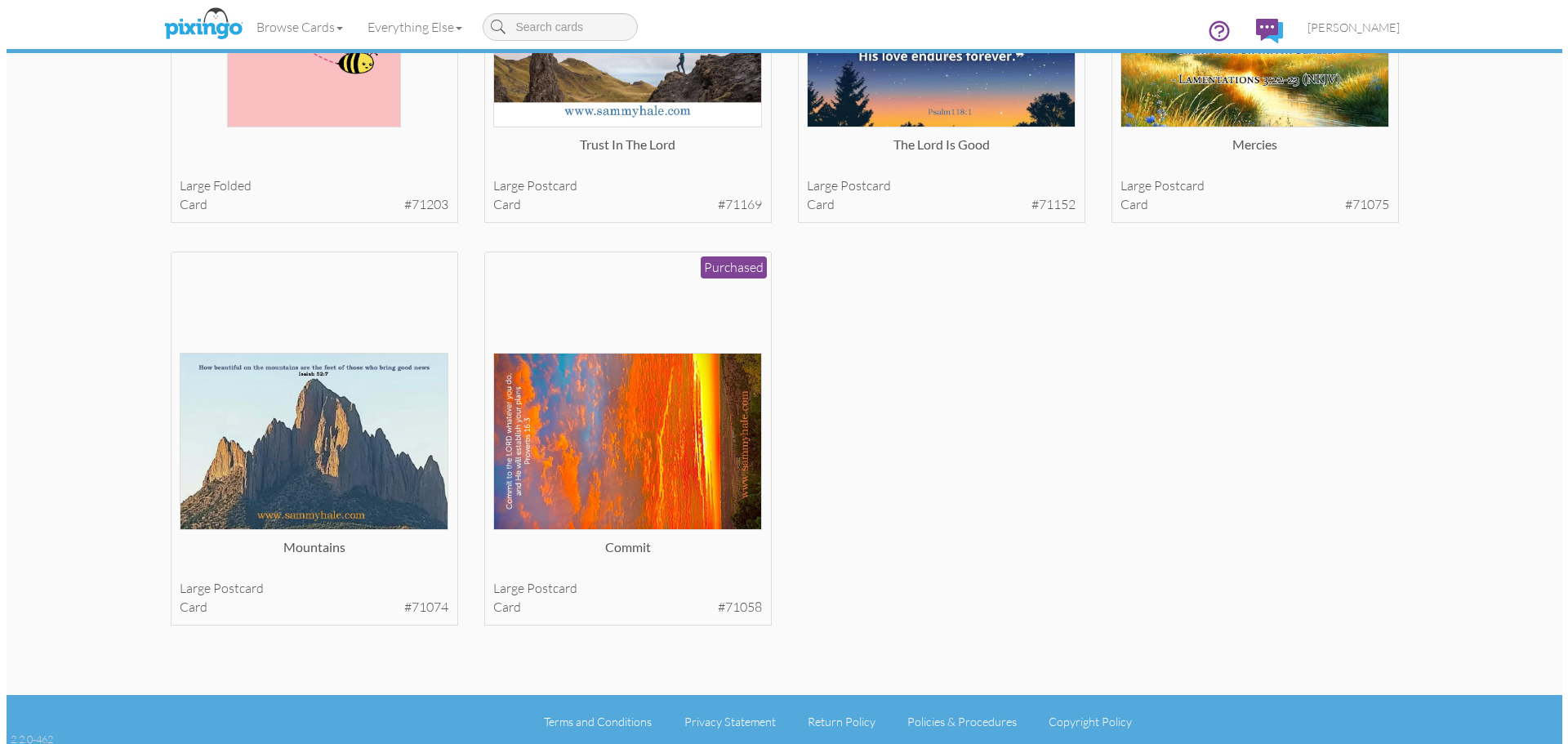
scroll to position [2728, 0]
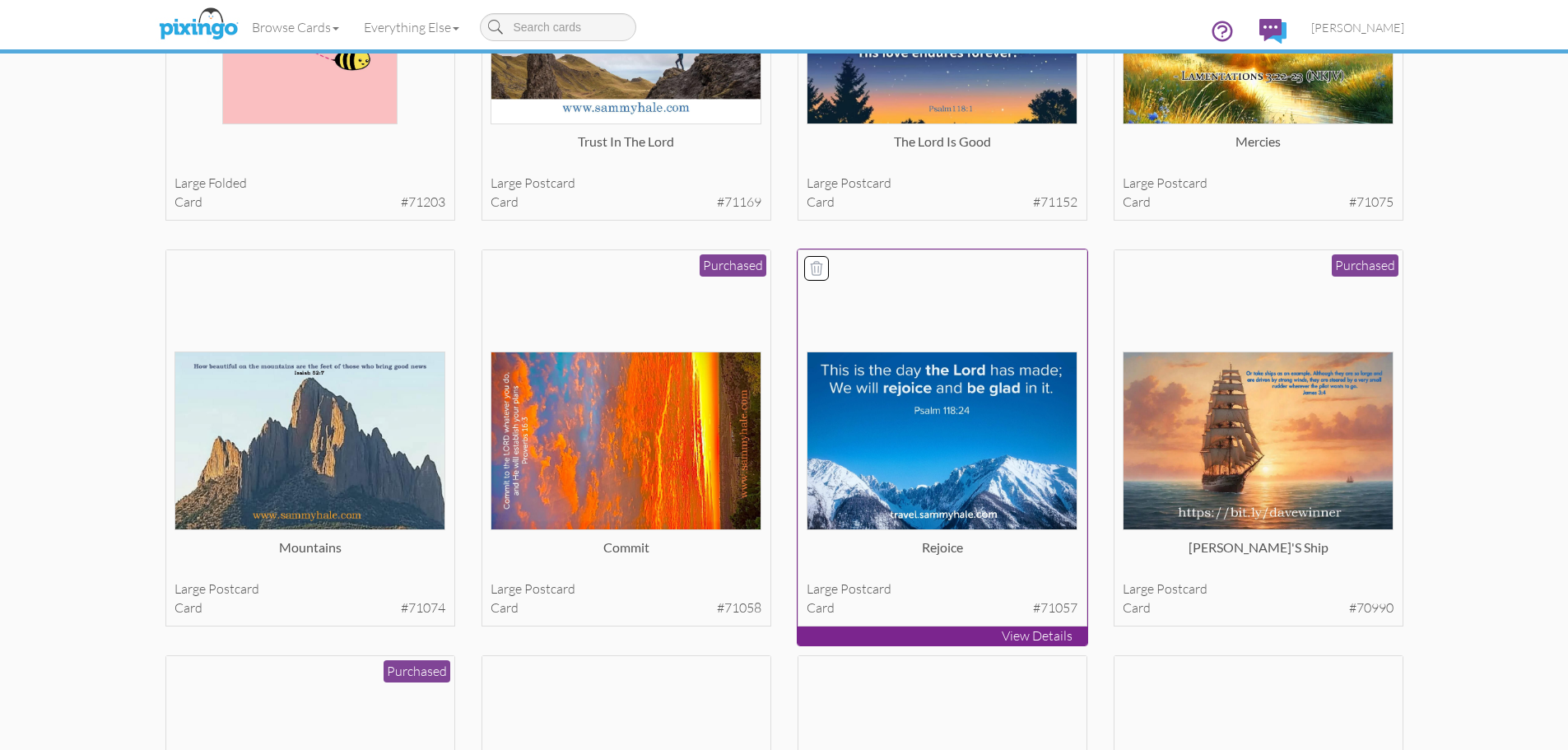
click at [934, 433] on img at bounding box center [941, 440] width 271 height 178
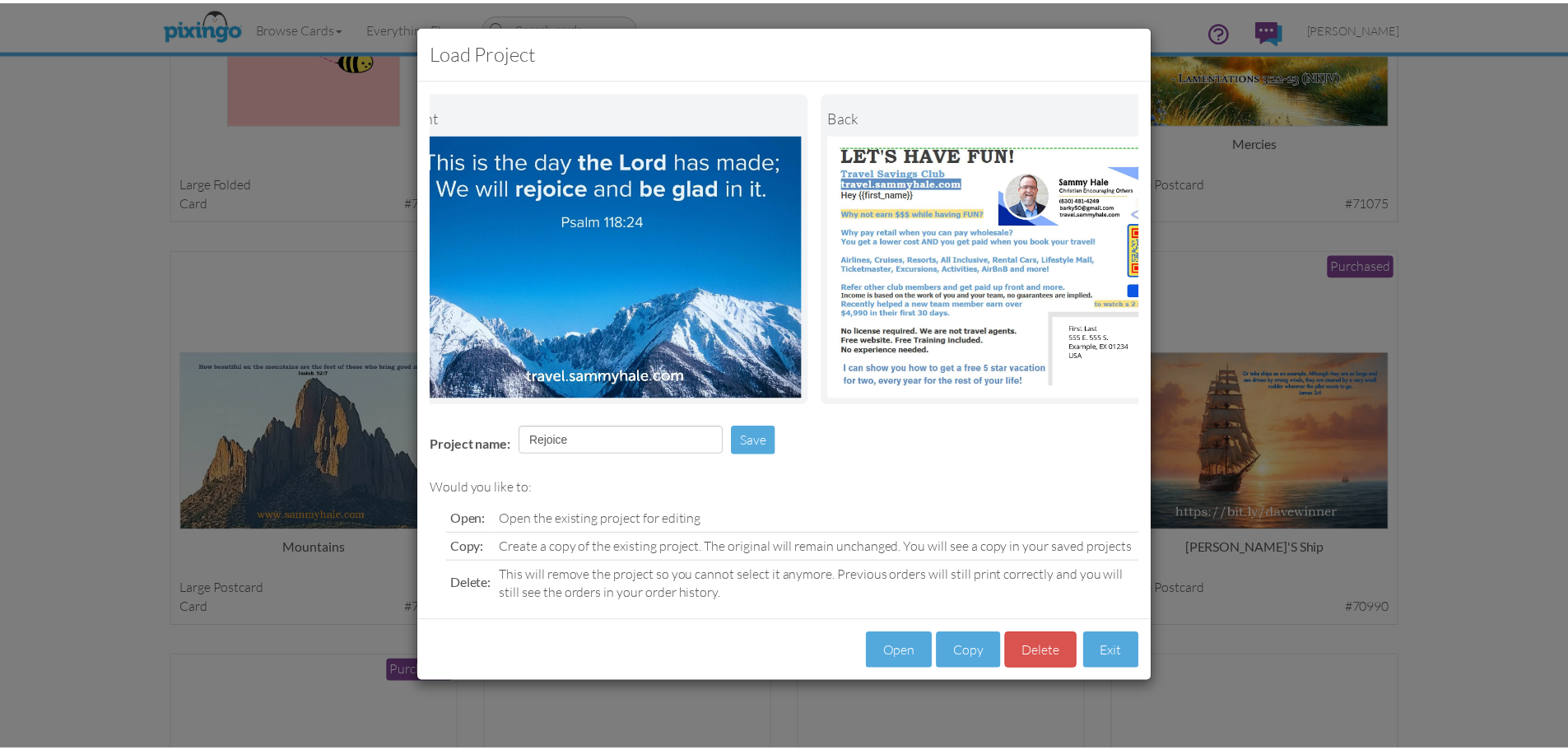
scroll to position [0, 127]
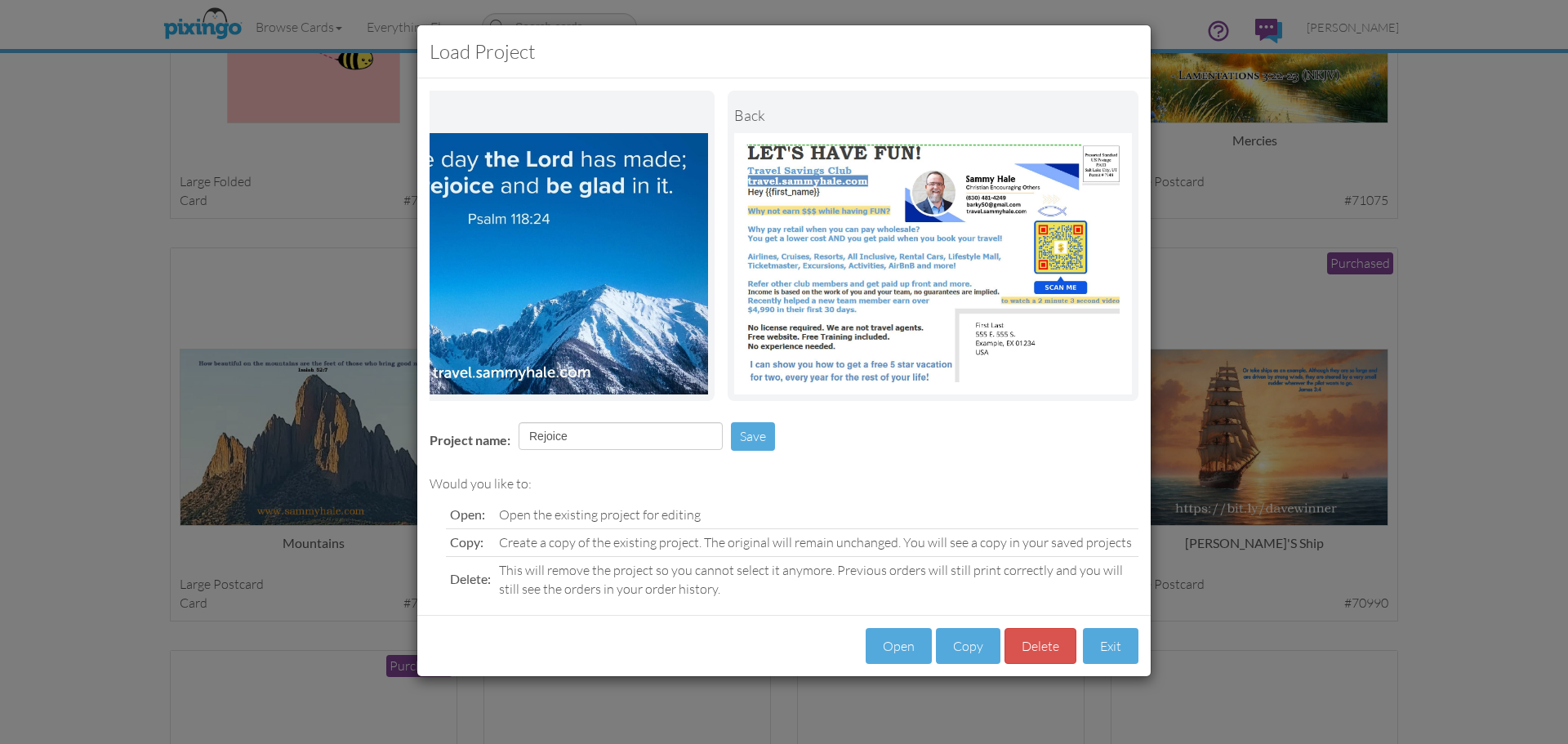
click at [1512, 349] on div "Load Project Front back Project name: Rejoice Save Would you like to: Open: Ope…" at bounding box center [784, 372] width 1568 height 744
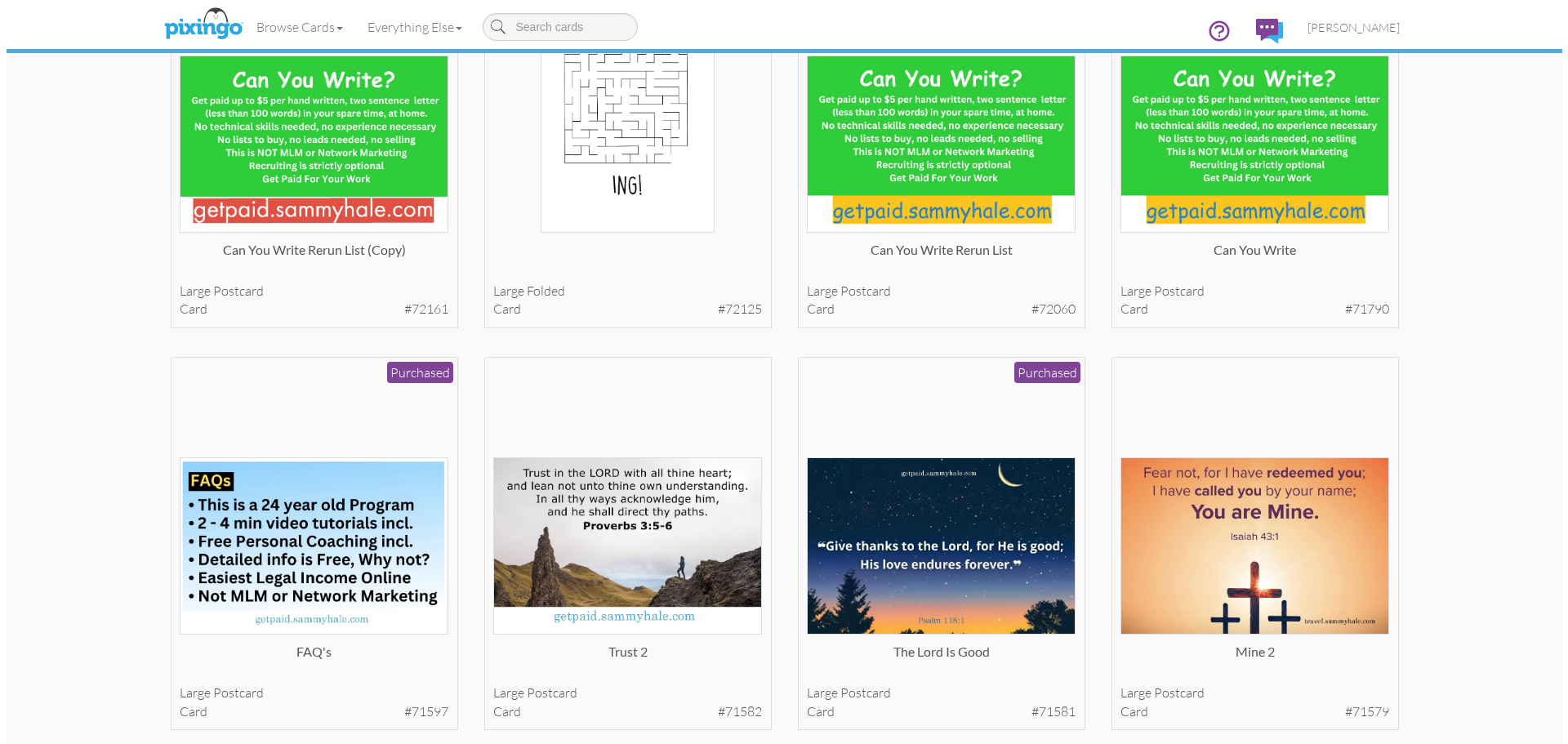
scroll to position [1449, 0]
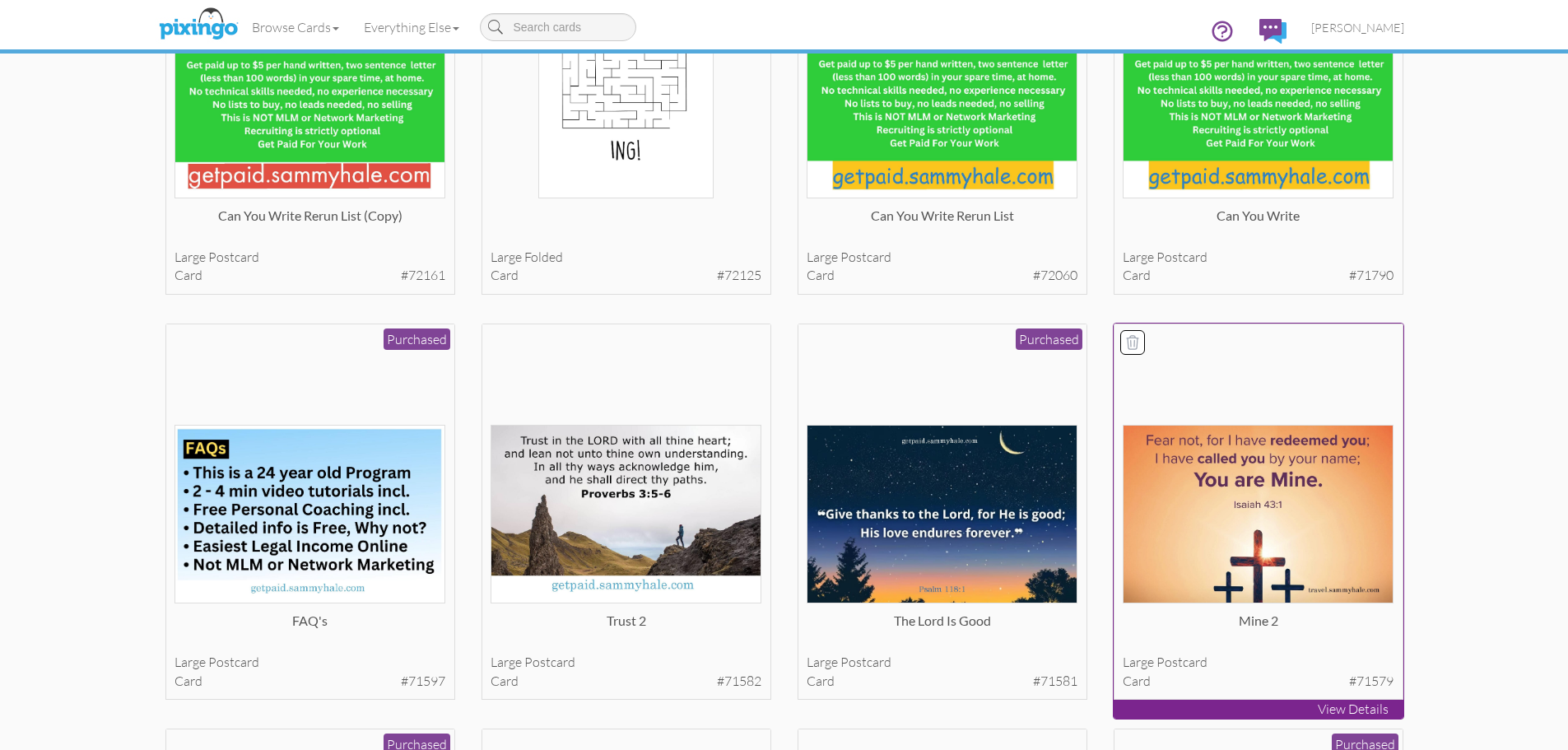
click at [1327, 506] on img at bounding box center [1257, 513] width 271 height 178
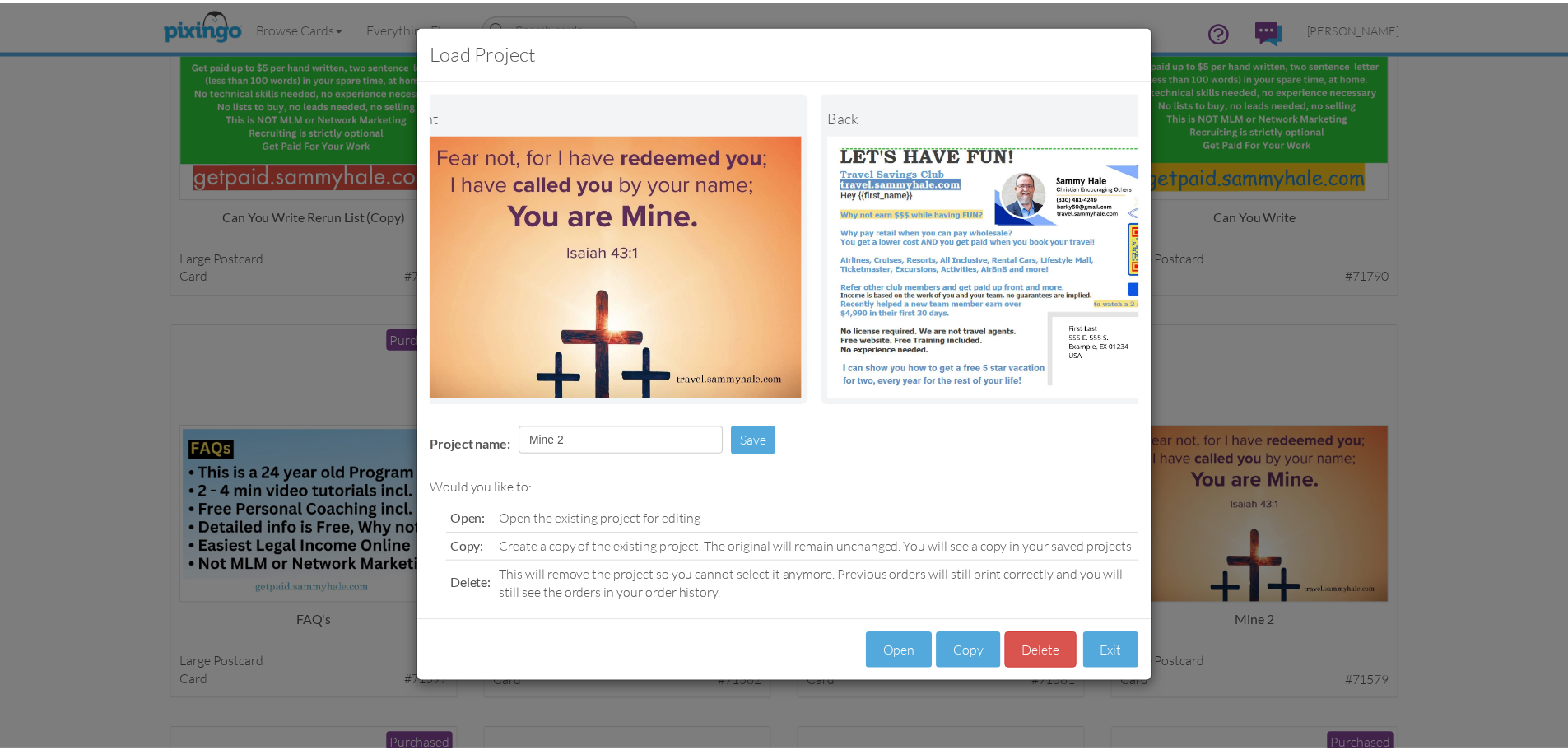
scroll to position [0, 127]
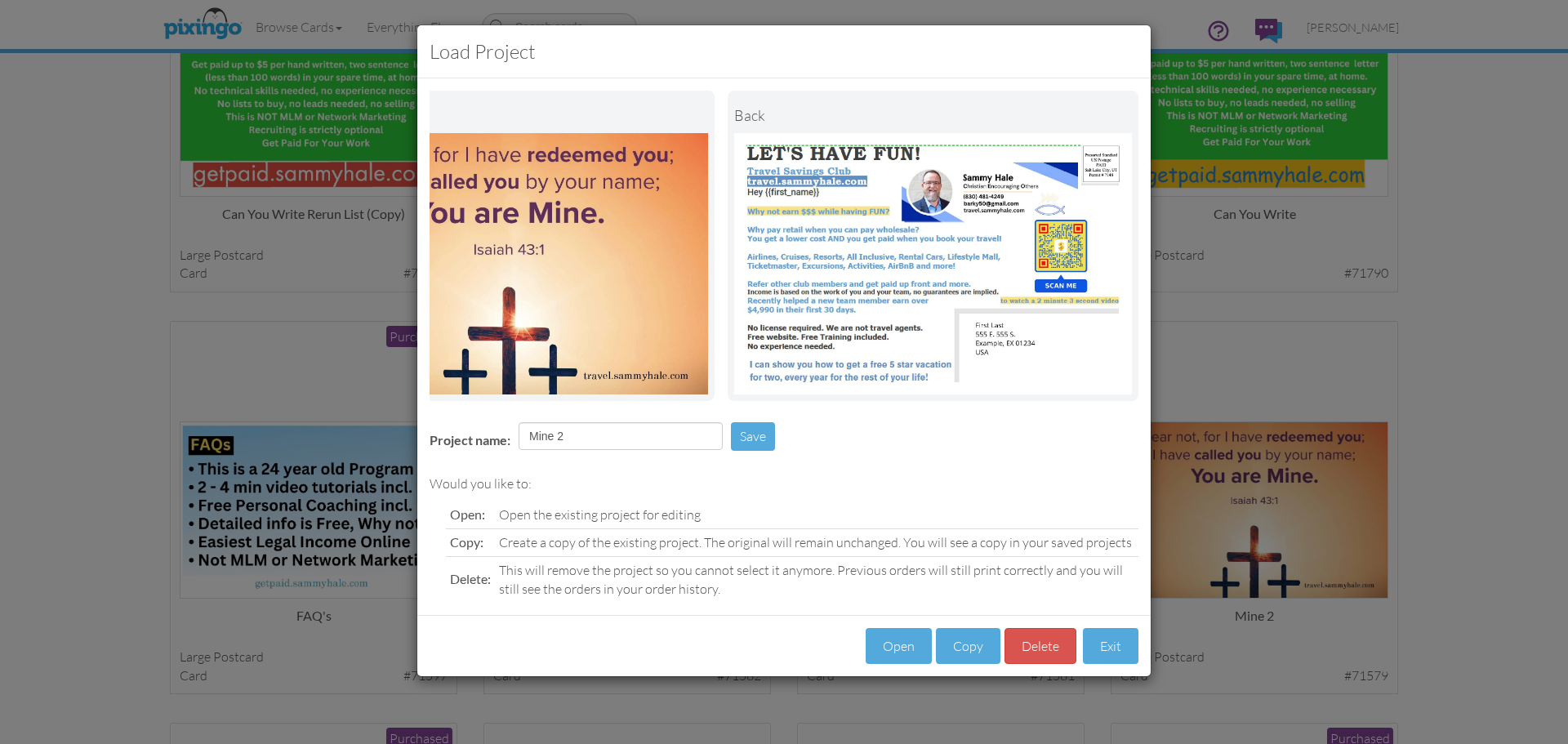
click at [1511, 381] on div "Load Project Front back Project name: Mine 2 Save Would you like to: Open: Open…" at bounding box center [784, 372] width 1568 height 744
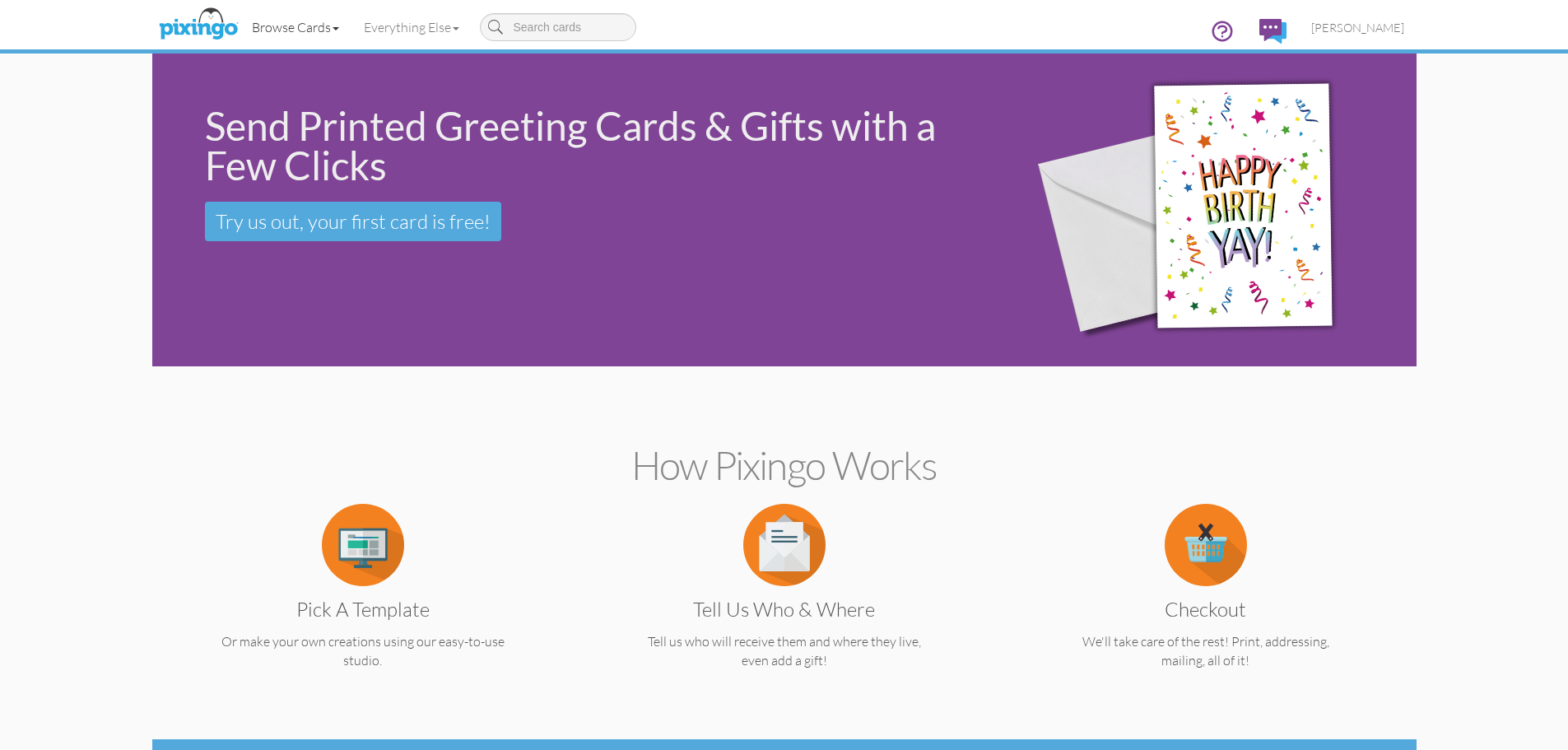
click at [336, 30] on span at bounding box center [336, 29] width 7 height 3
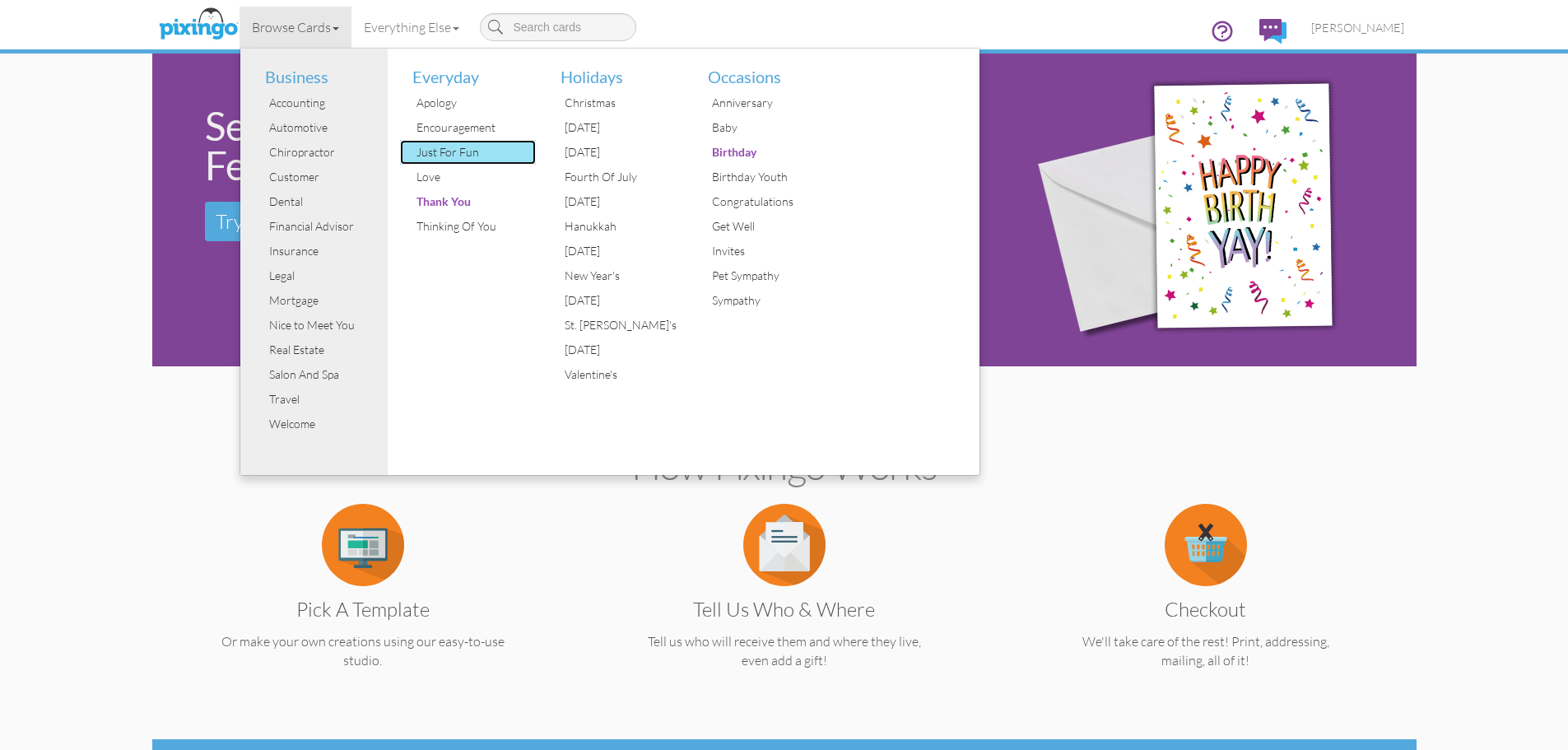
click at [470, 161] on div "Just For Fun" at bounding box center [474, 152] width 124 height 24
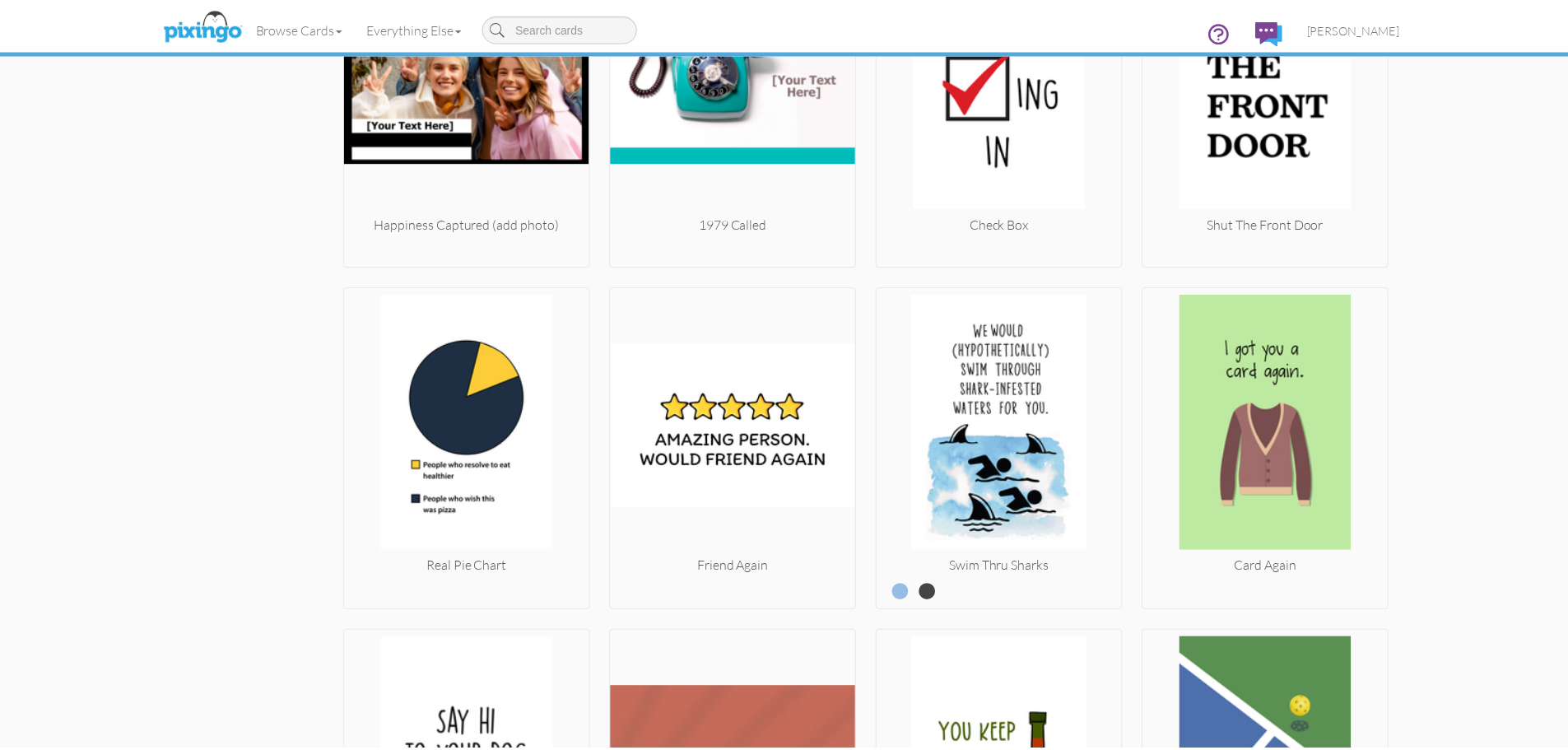
scroll to position [1459, 0]
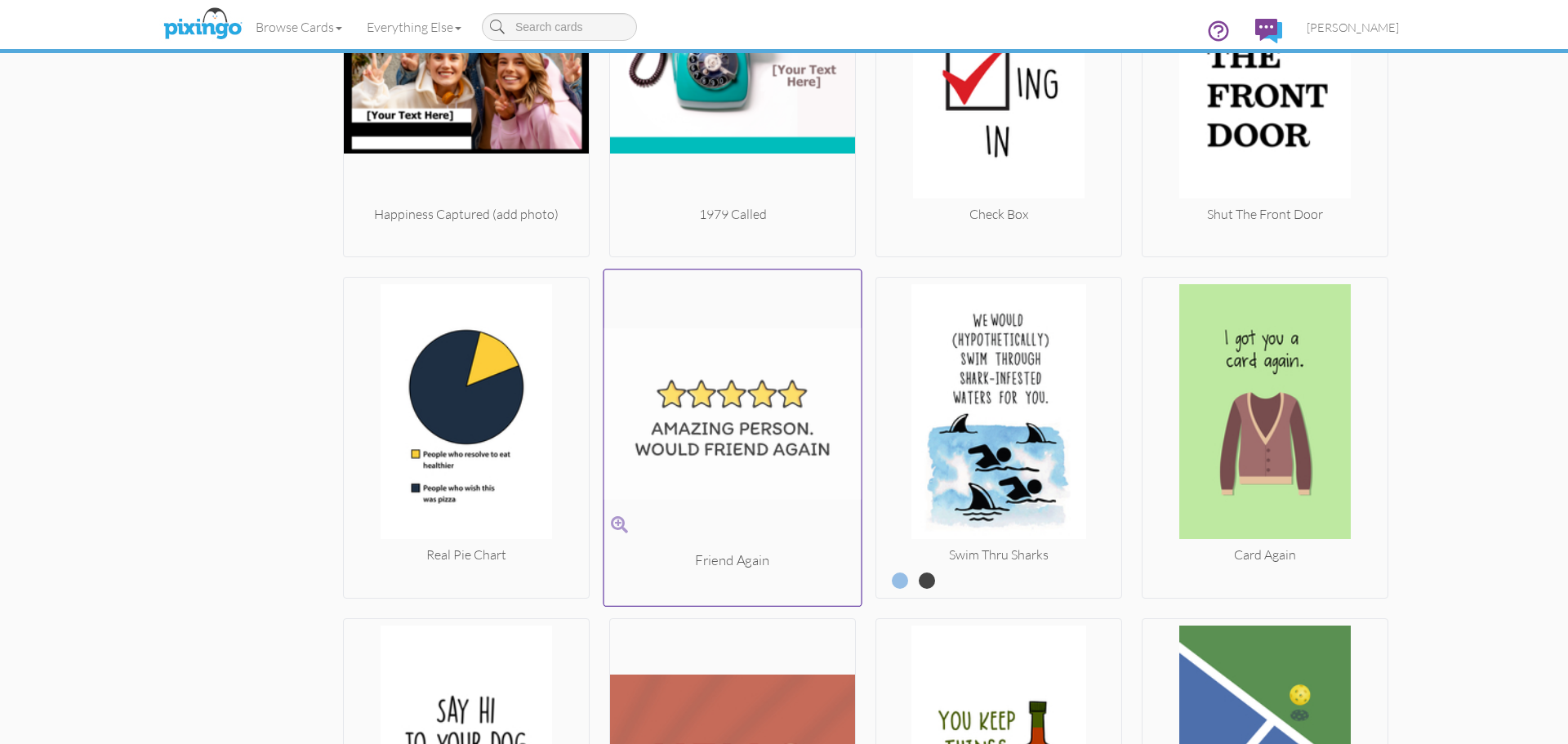
click at [733, 433] on img at bounding box center [733, 414] width 257 height 274
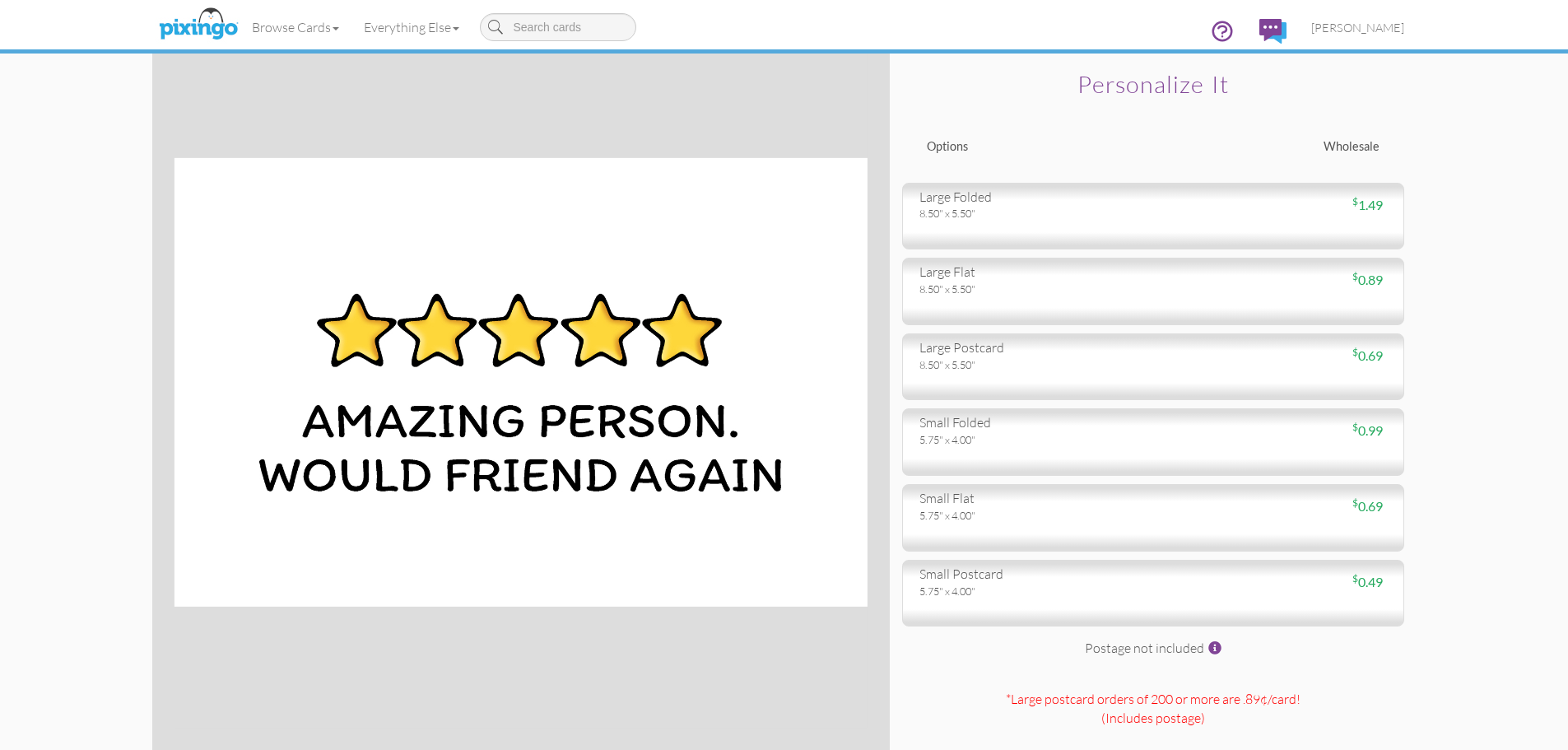
scroll to position [35, 0]
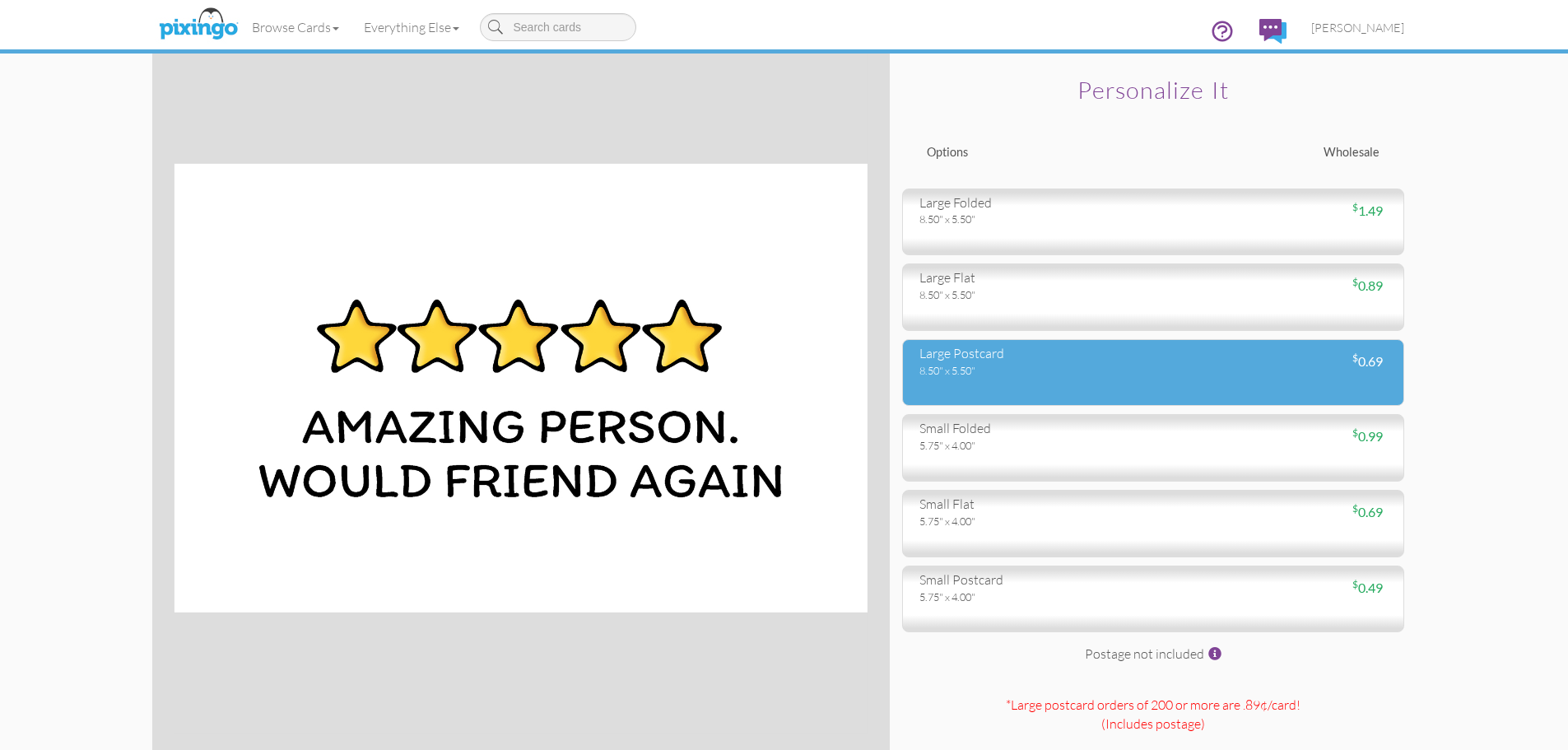
click at [1116, 364] on div "8.50" x 5.50"" at bounding box center [1029, 370] width 221 height 15
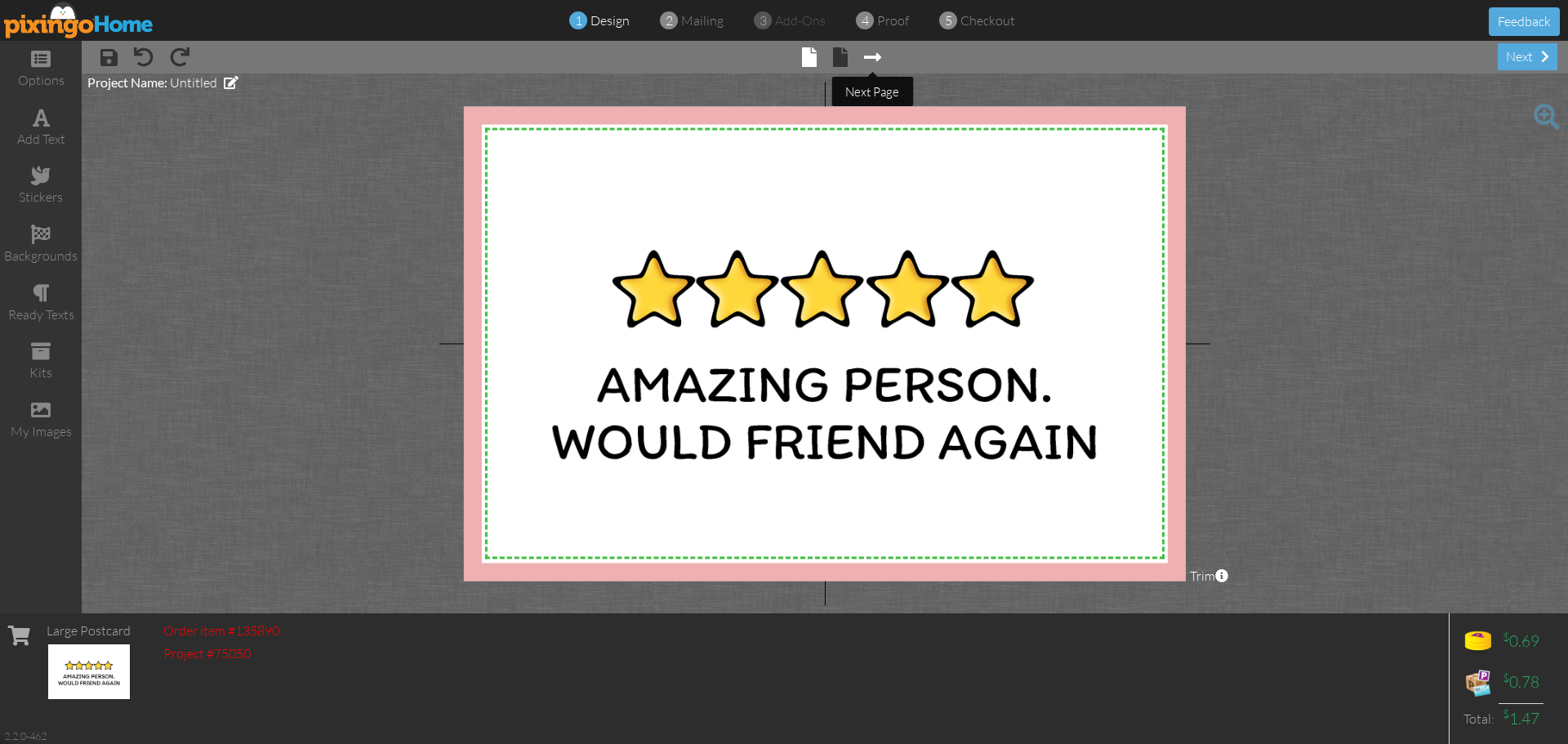
click at [874, 60] on span at bounding box center [873, 57] width 17 height 20
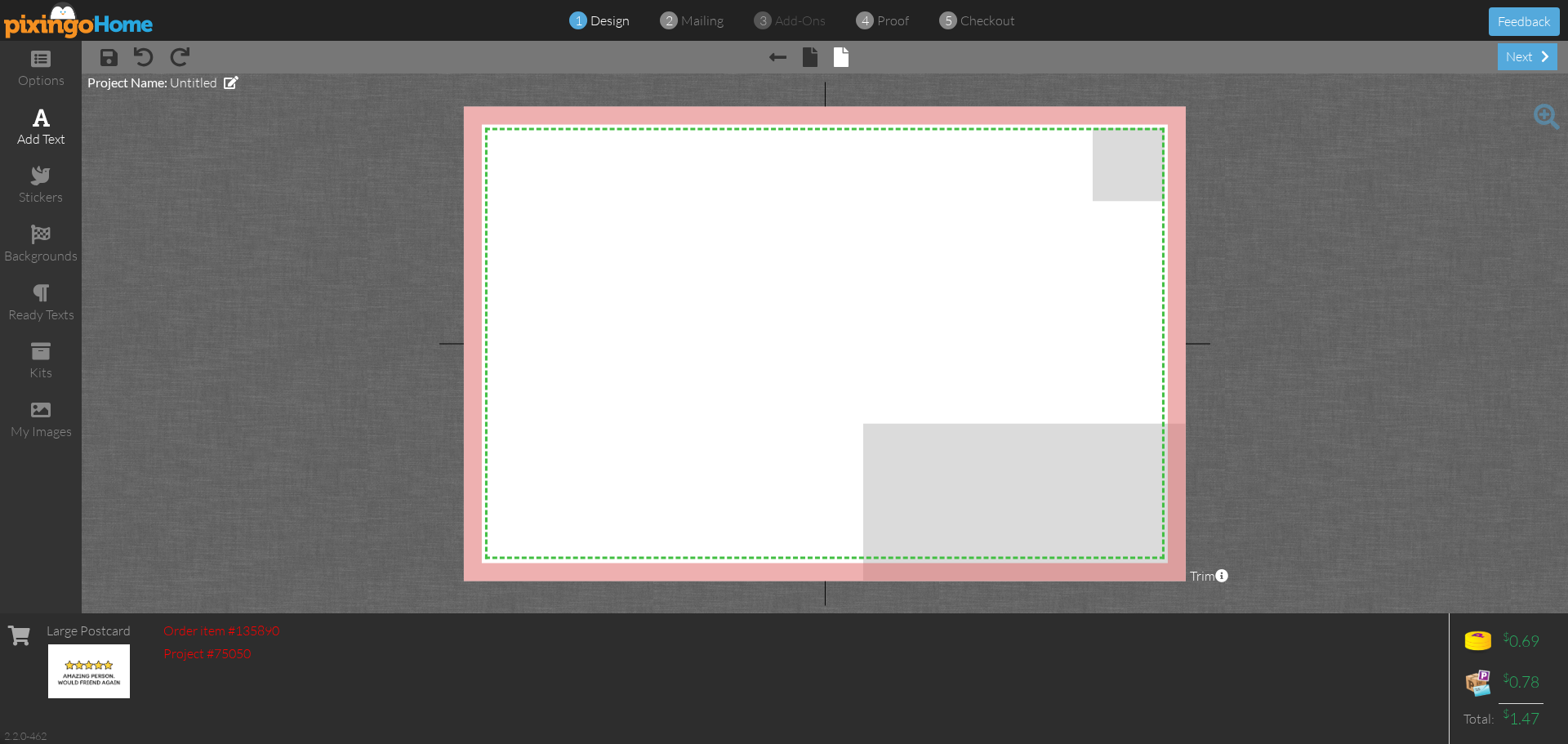
click at [45, 136] on div "add text" at bounding box center [41, 139] width 82 height 19
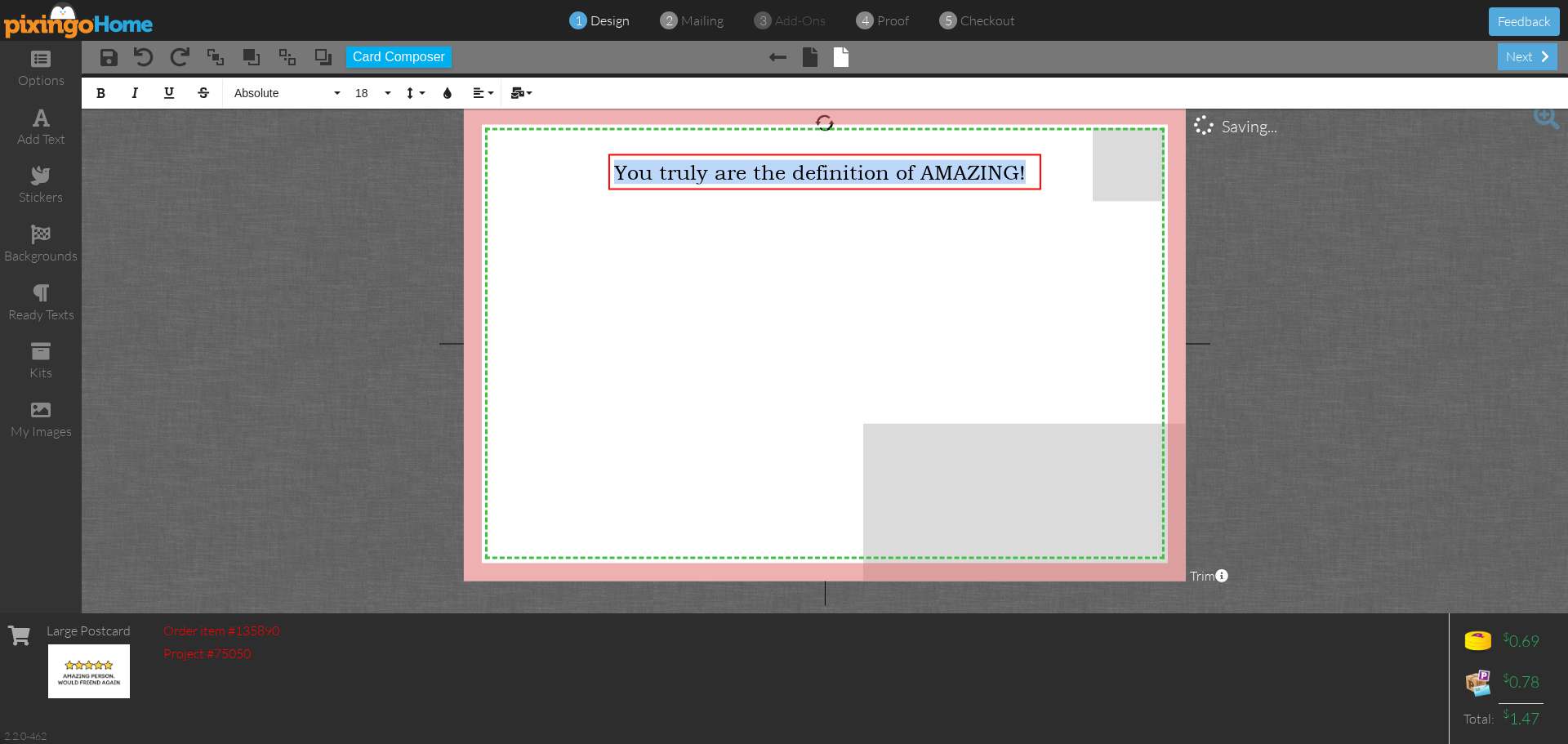
drag, startPoint x: 1028, startPoint y: 173, endPoint x: 611, endPoint y: 194, distance: 417.5
click at [611, 194] on div "X X X X X X X X X X X X X X X X X X X X X X X X X X X X X X X X X X X X X X X X…" at bounding box center [825, 344] width 722 height 475
click at [335, 95] on button "Absolute" at bounding box center [285, 93] width 117 height 31
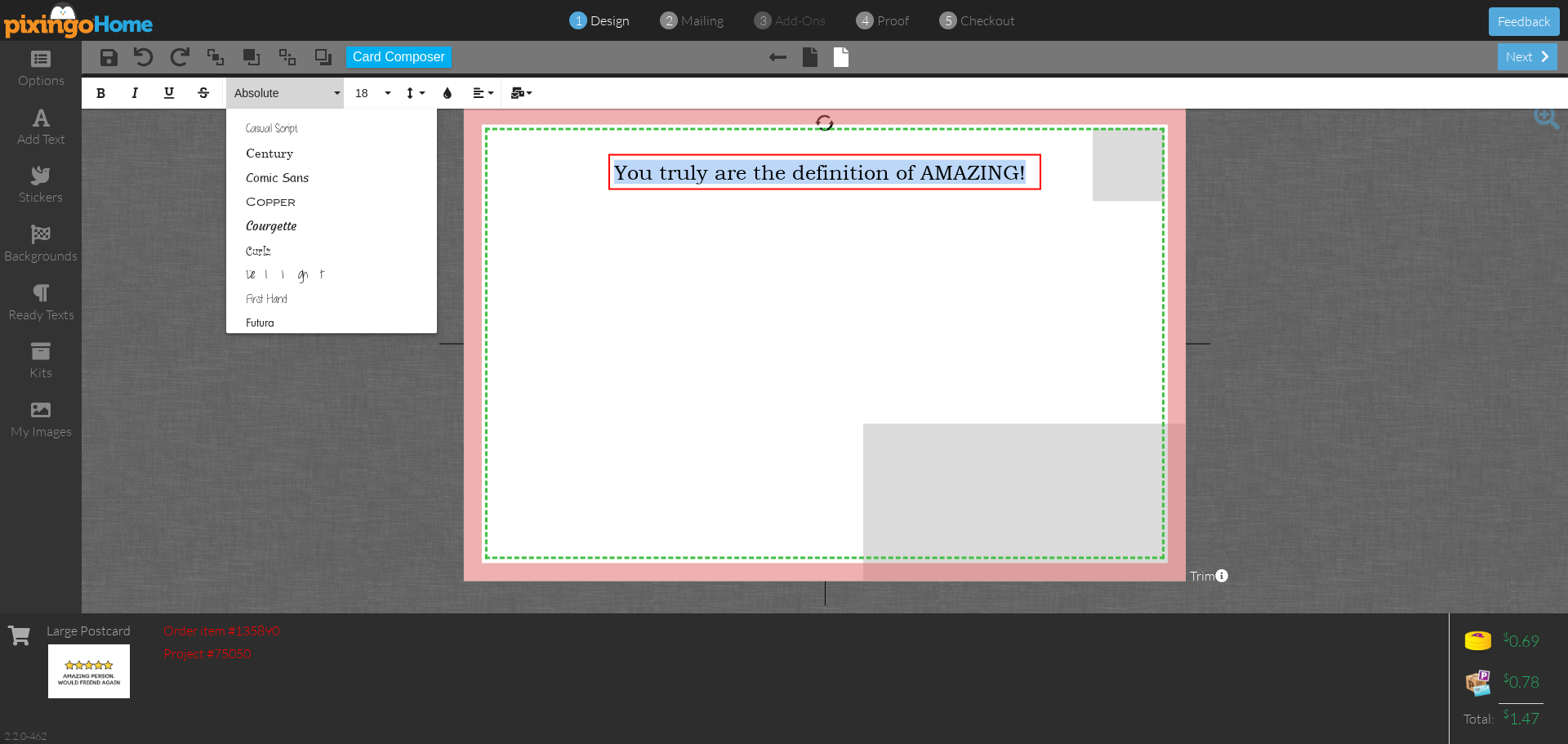
scroll to position [219, 0]
click at [268, 202] on link "Courgette" at bounding box center [332, 195] width 211 height 24
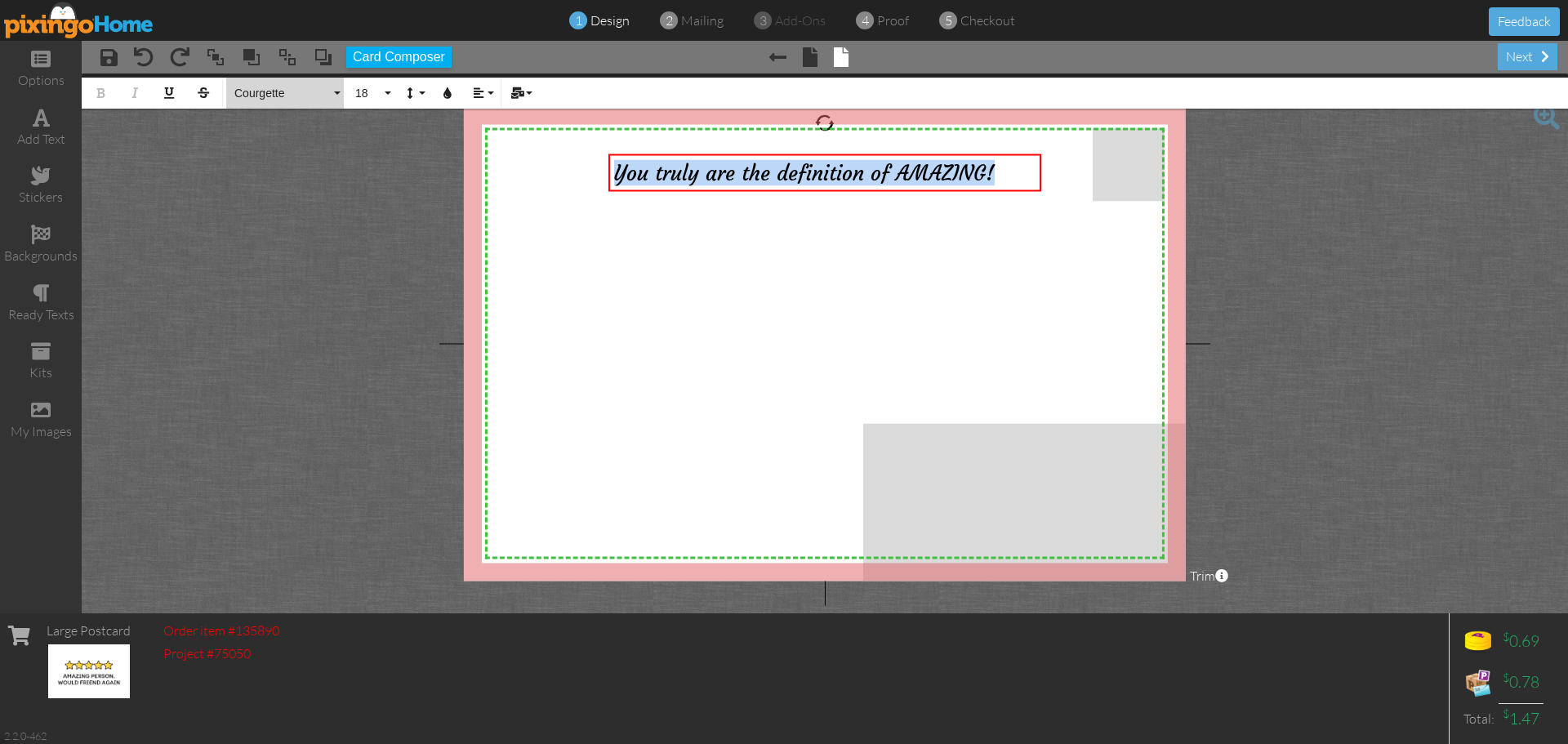
click at [334, 94] on button "Courgette" at bounding box center [285, 93] width 117 height 31
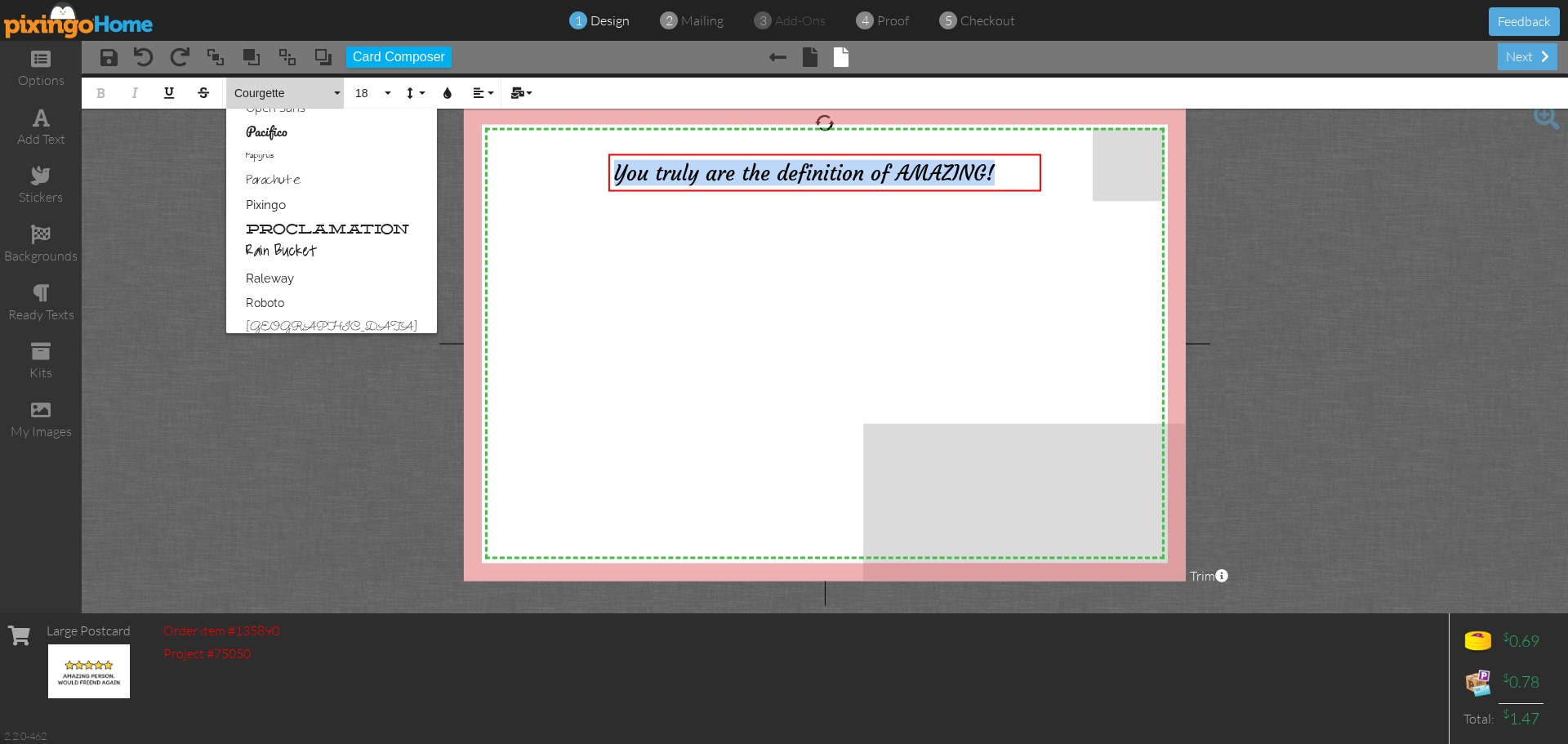
scroll to position [806, 0]
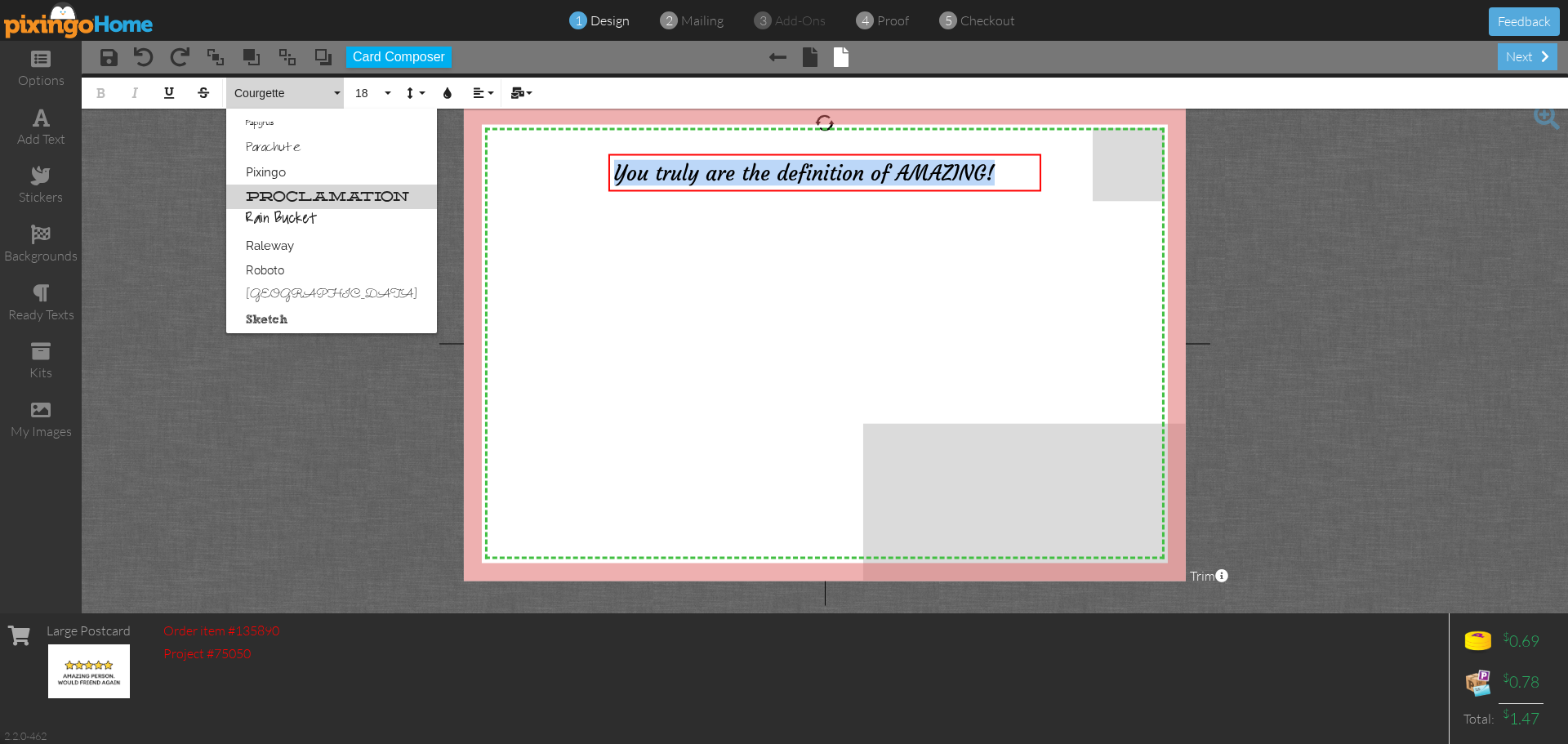
click at [336, 197] on link "Proclamation" at bounding box center [332, 197] width 211 height 24
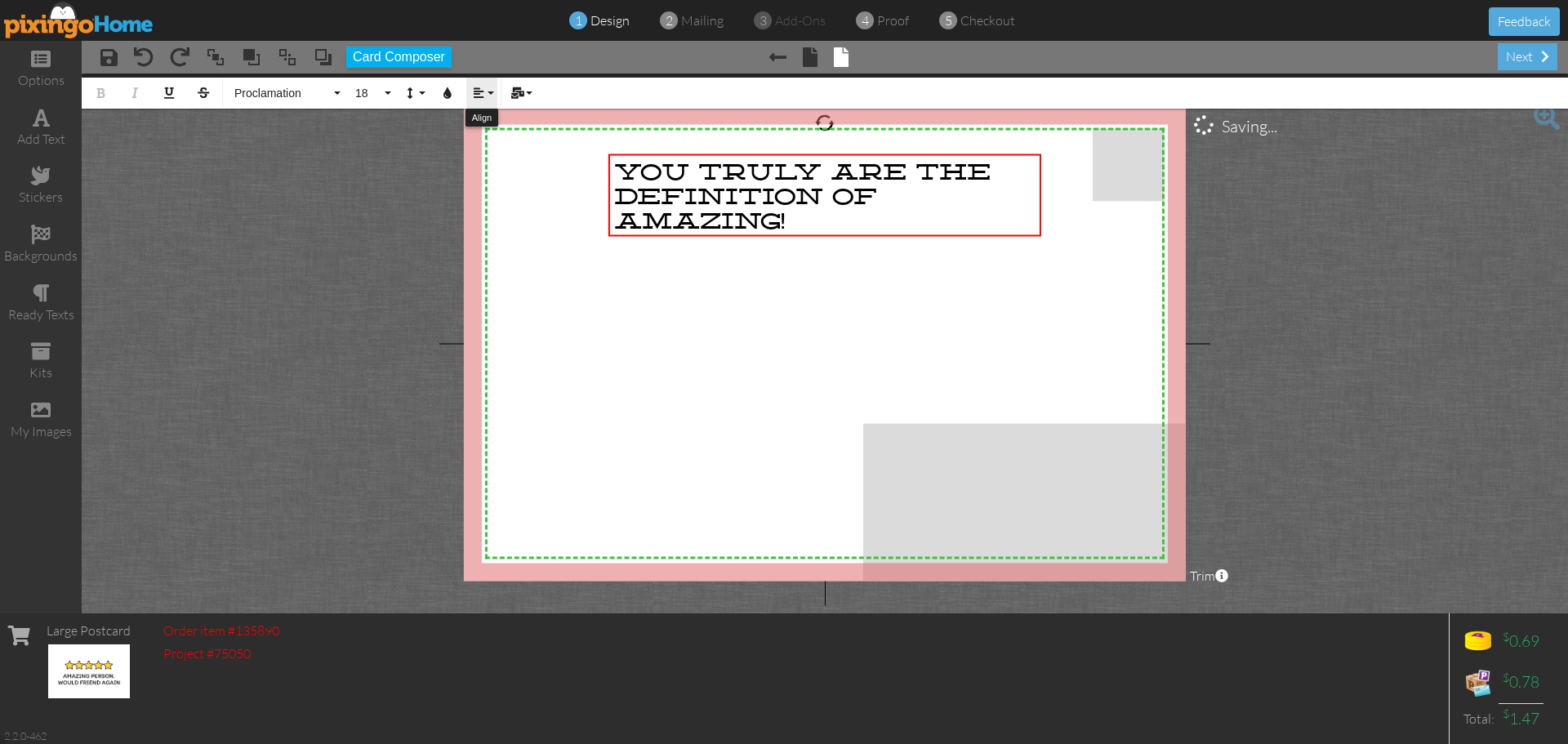
click at [479, 96] on icon "button" at bounding box center [478, 92] width 11 height 11
click at [490, 154] on icon at bounding box center [491, 153] width 10 height 12
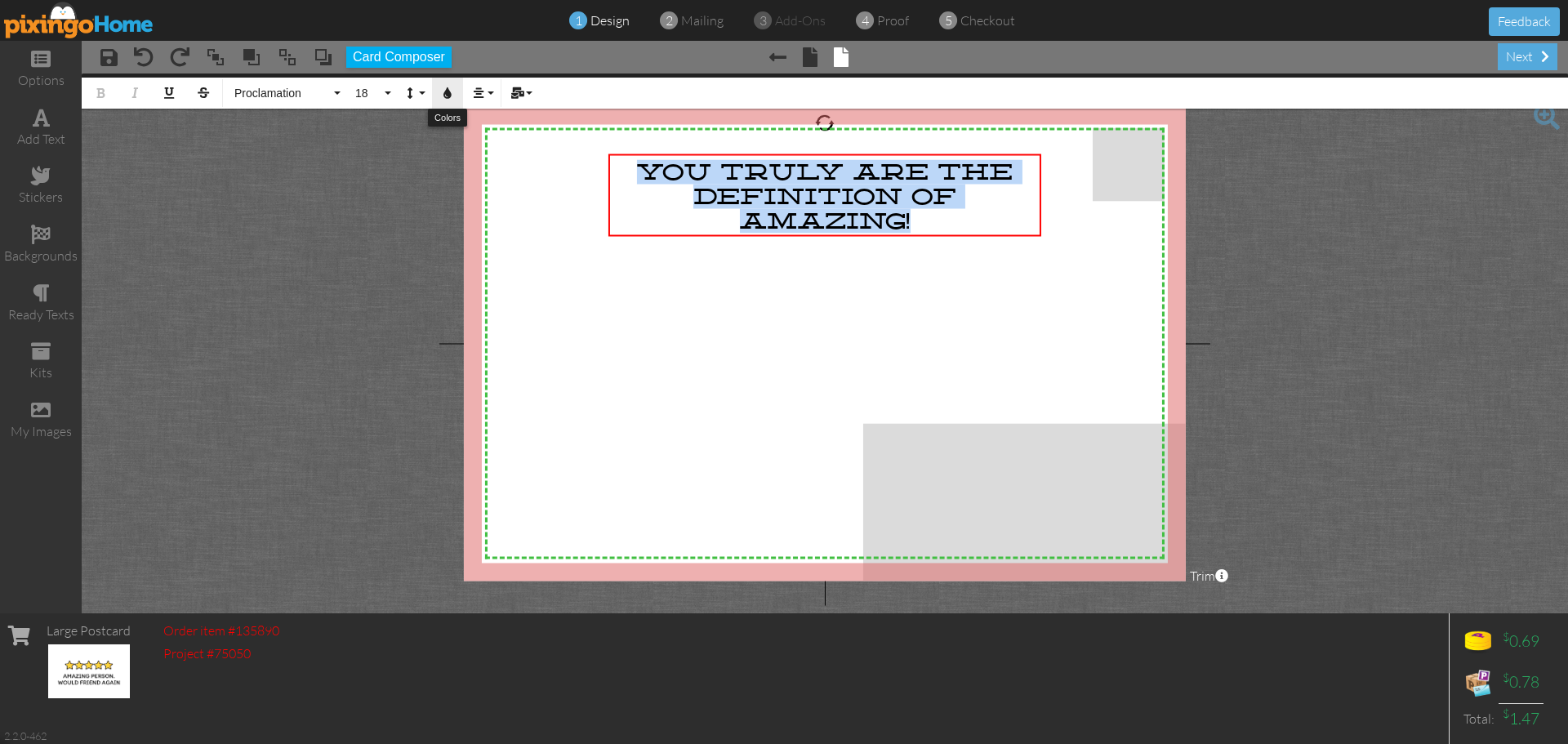
click at [447, 91] on icon "button" at bounding box center [447, 92] width 11 height 11
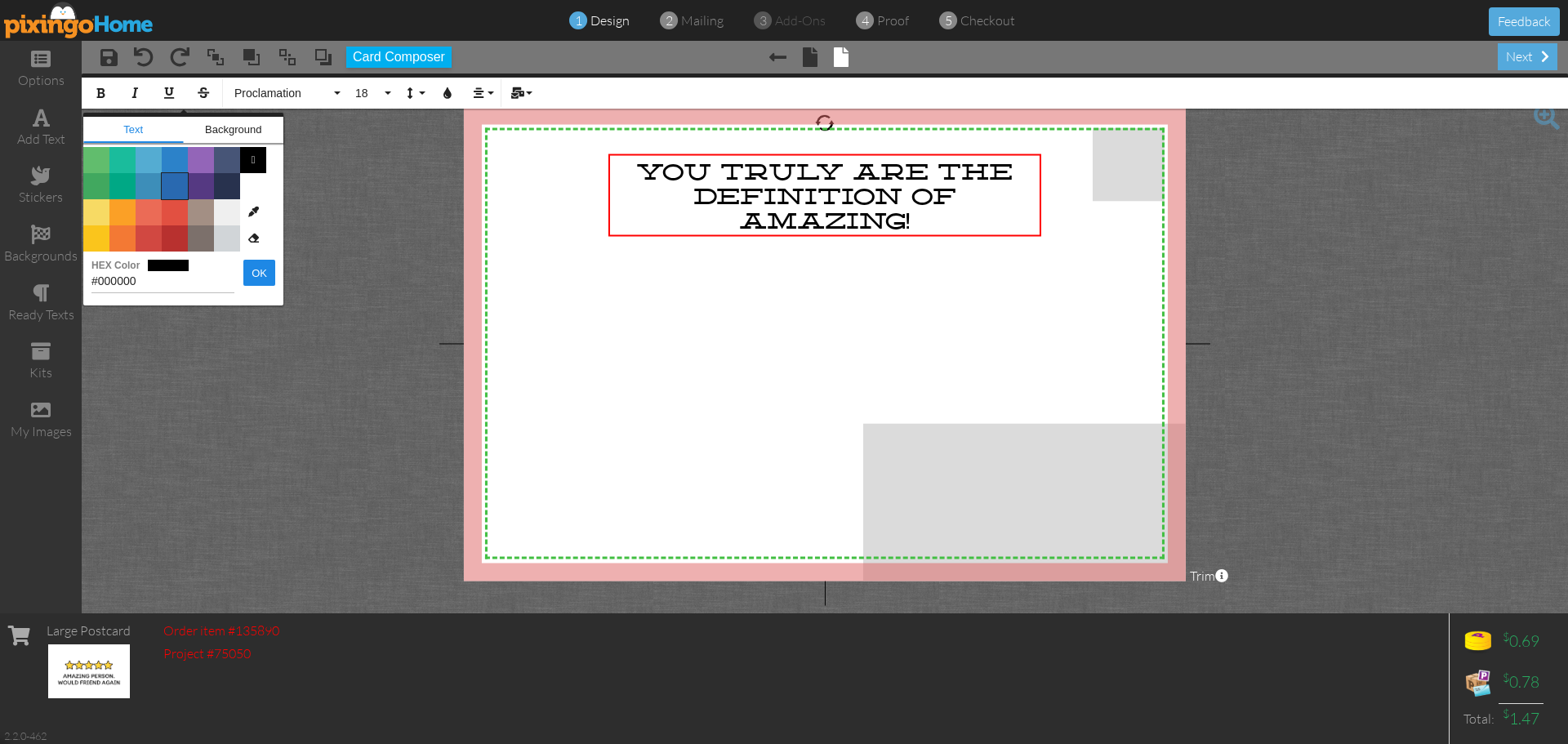
click at [179, 187] on span "Color #2969B0" at bounding box center [174, 186] width 26 height 26
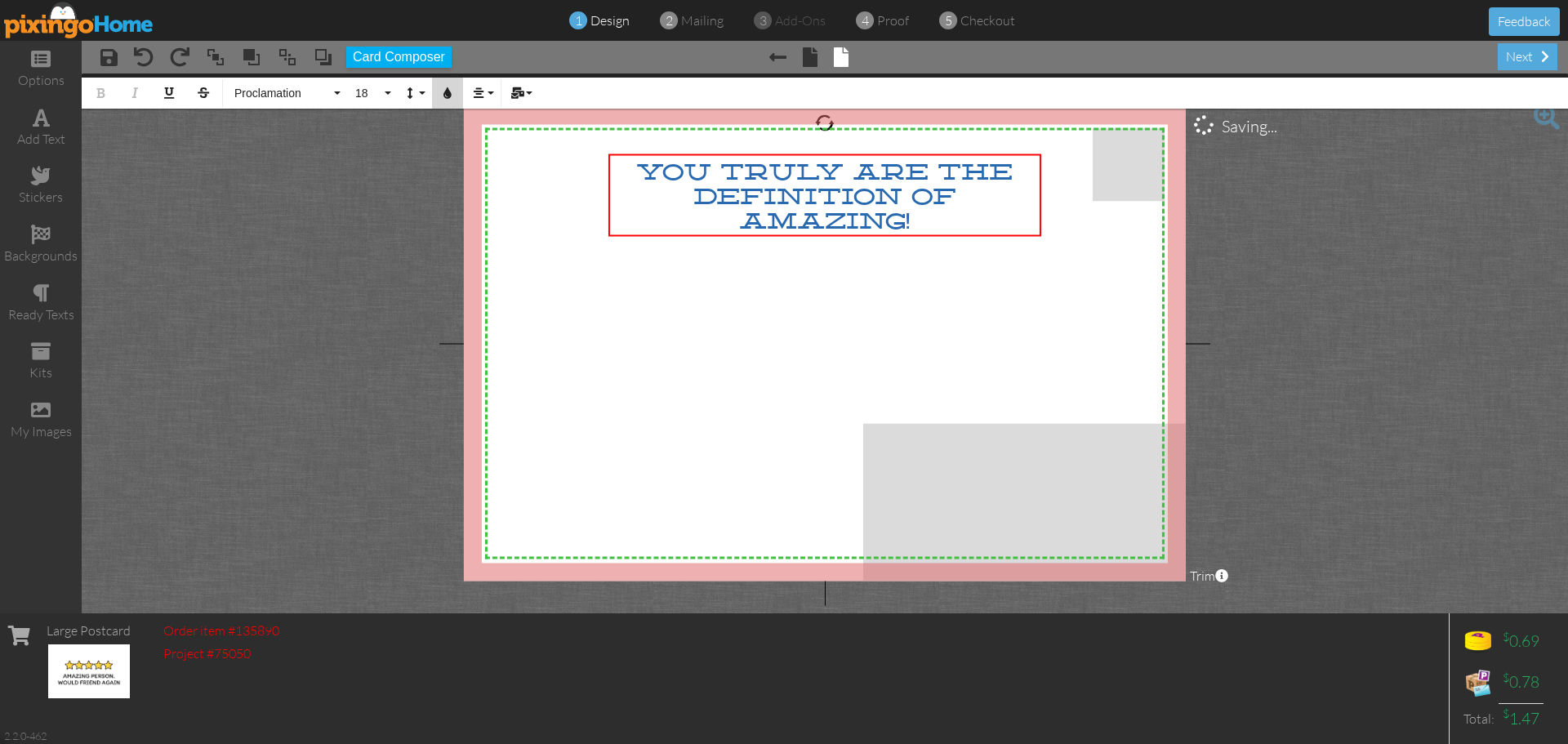
click at [447, 95] on icon "button" at bounding box center [447, 92] width 11 height 11
type input "#2969B0"
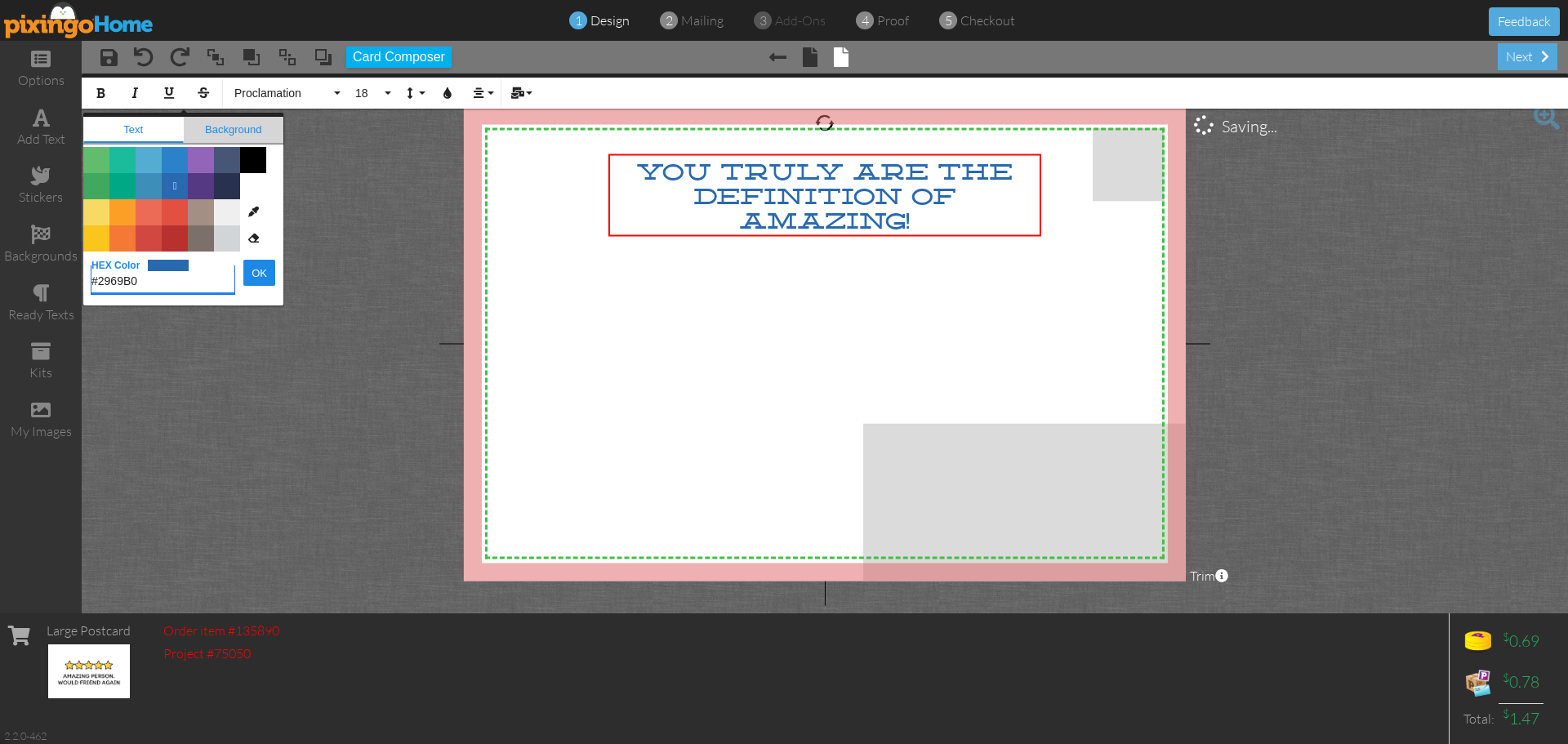
click at [254, 126] on span "Background" at bounding box center [234, 129] width 100 height 26
click at [98, 237] on span "Color #FAC51C" at bounding box center [96, 238] width 26 height 26
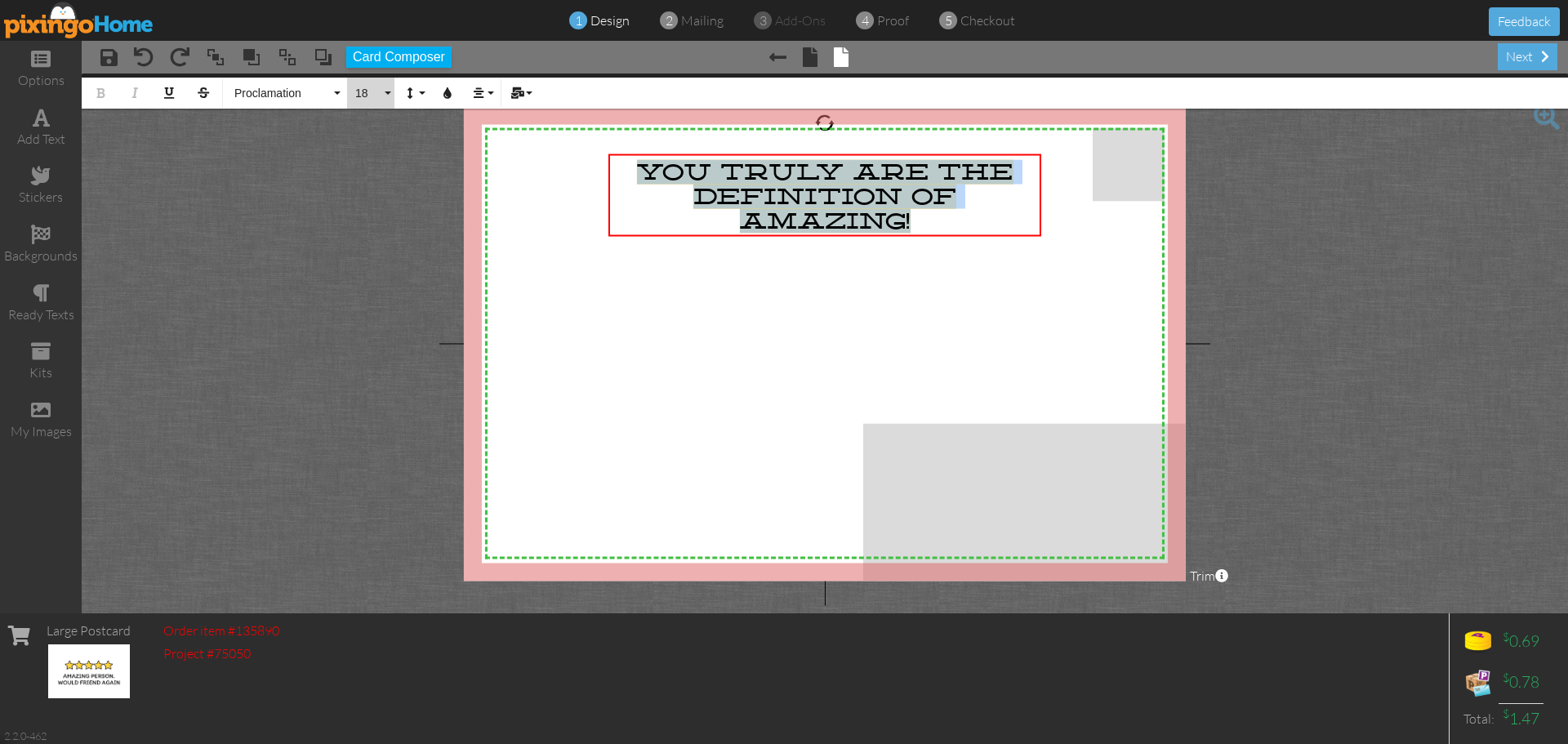
click at [388, 94] on button "18" at bounding box center [370, 93] width 47 height 31
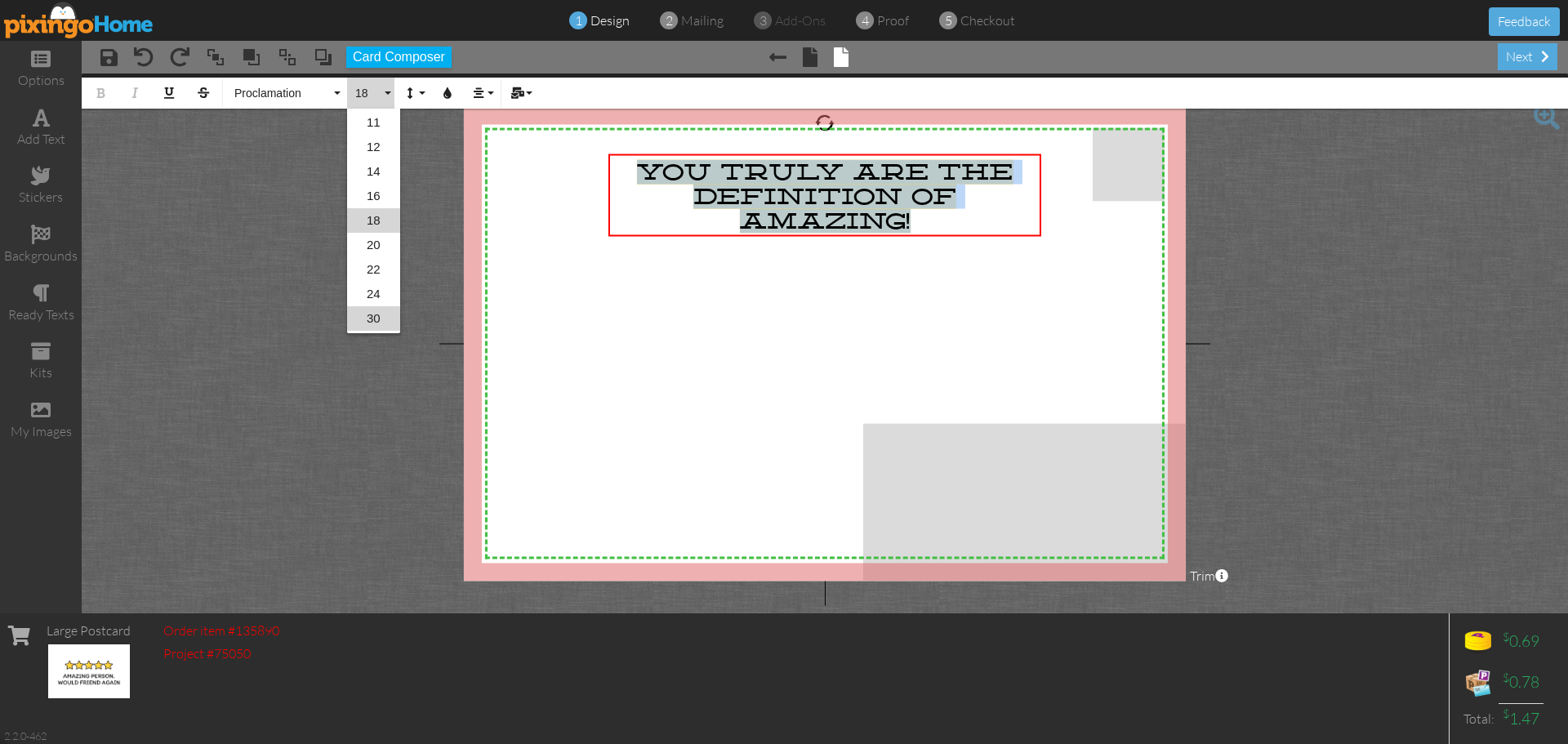
click at [373, 316] on link "30" at bounding box center [373, 318] width 53 height 24
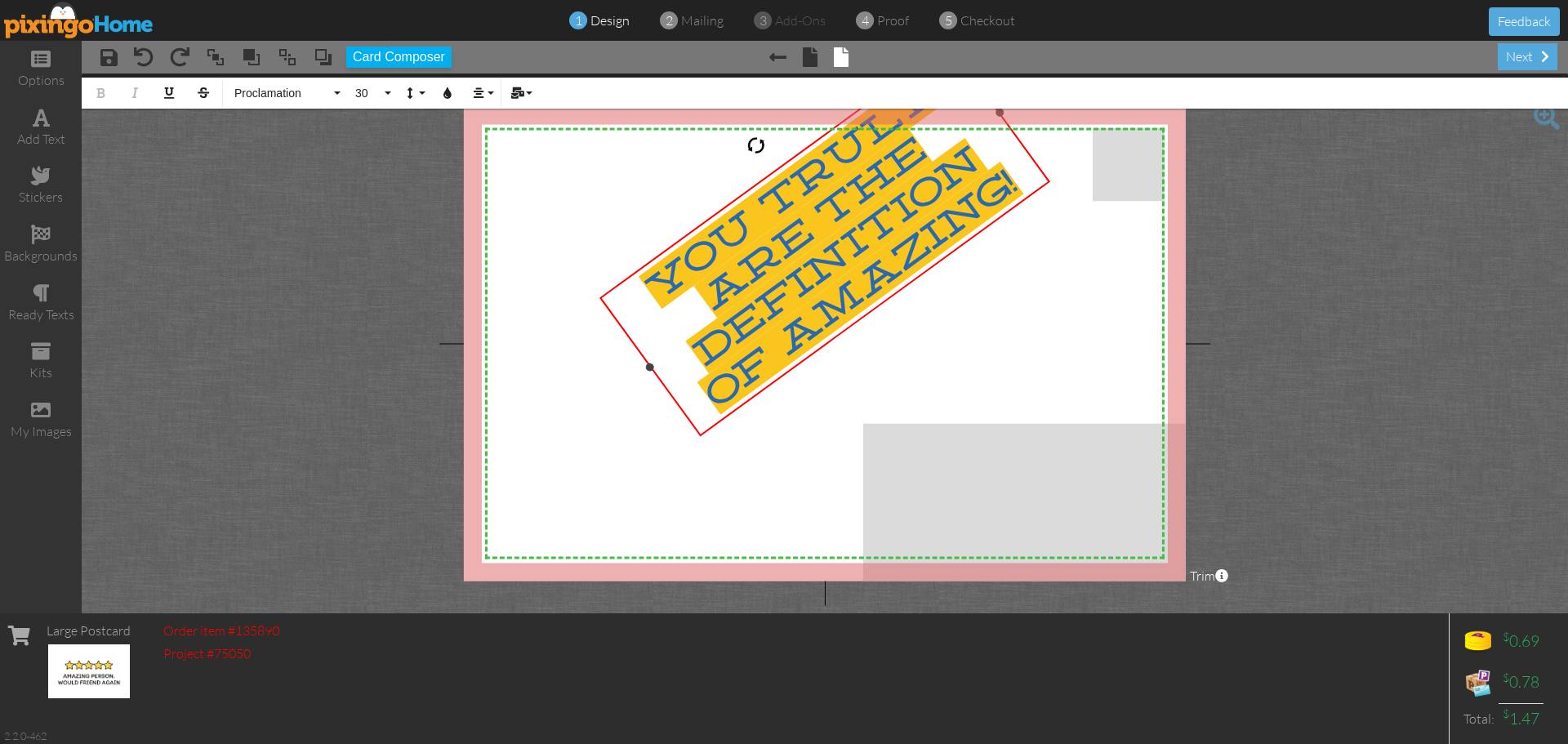
drag, startPoint x: 825, startPoint y: 127, endPoint x: 722, endPoint y: 98, distance: 107.0
click at [722, 98] on project-studio-wrapper "X X X X X X X X X X X X X X X X X X X X X X X X X X X X X X X X X X X X X X X X…" at bounding box center [825, 343] width 1486 height 539
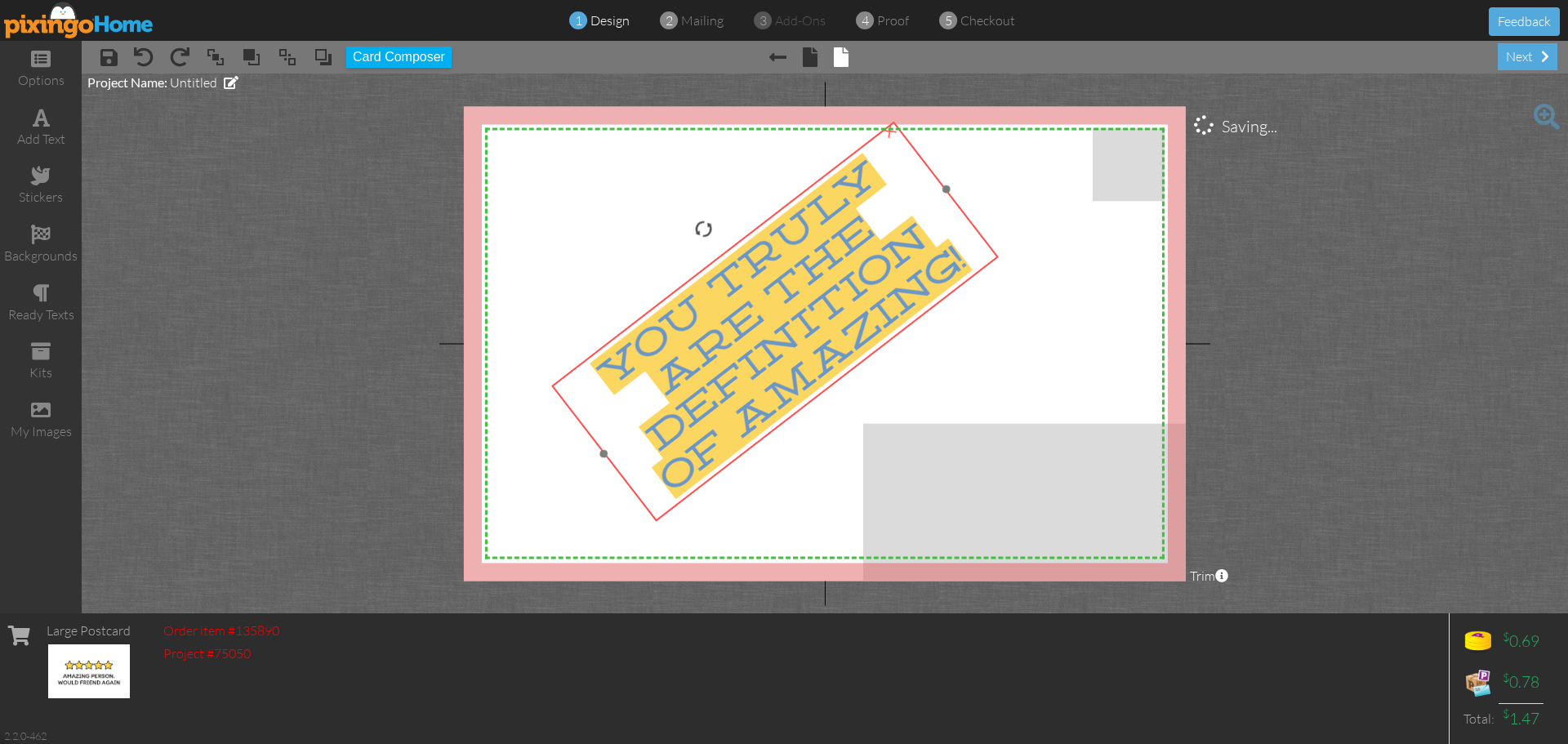
drag, startPoint x: 843, startPoint y: 234, endPoint x: 793, endPoint y: 316, distance: 96.0
click at [793, 316] on span "You truly are the definition of AMAZING!" at bounding box center [781, 325] width 383 height 346
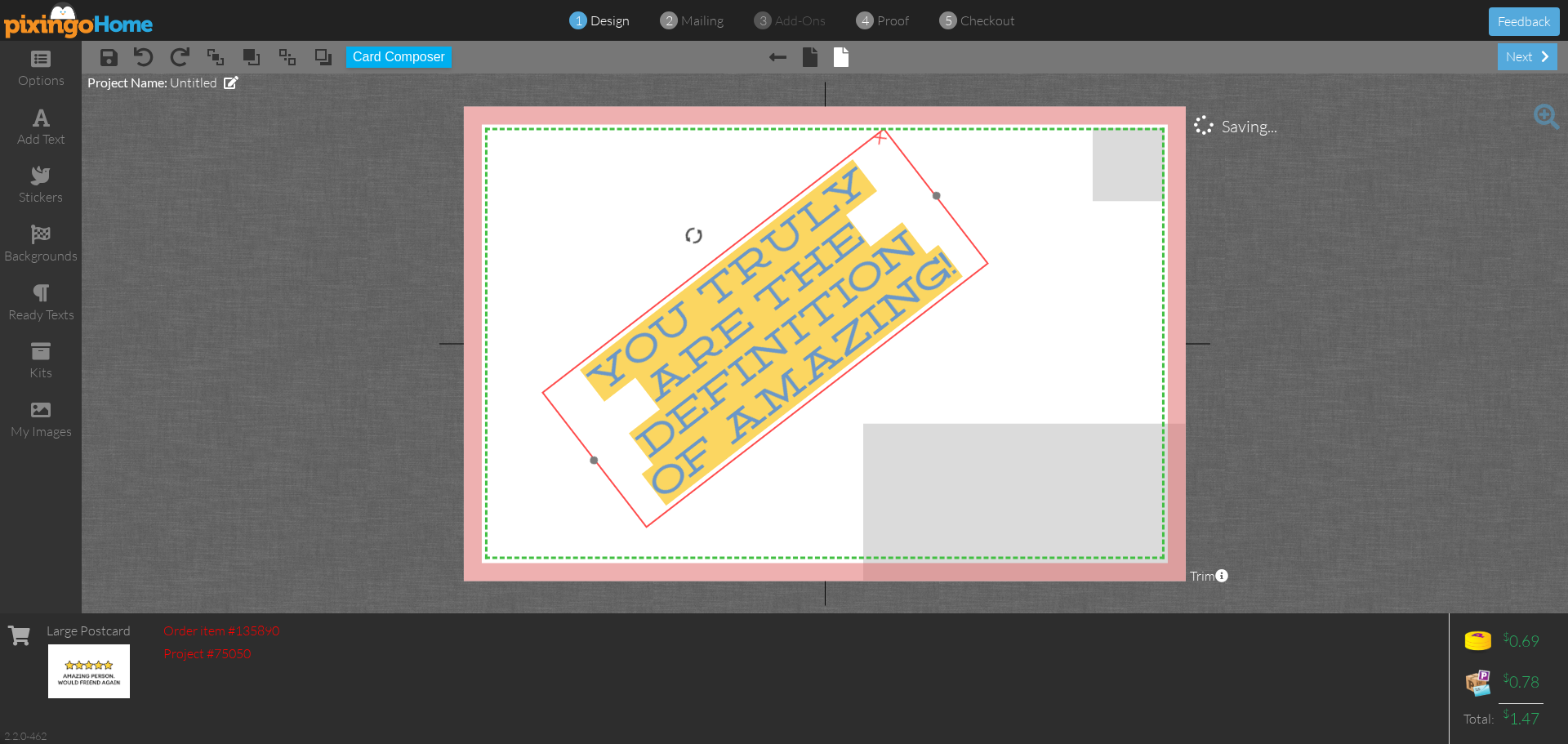
drag, startPoint x: 824, startPoint y: 266, endPoint x: 814, endPoint y: 273, distance: 12.2
click at [814, 273] on span "You truly are the definition of AMAZING!" at bounding box center [771, 331] width 383 height 346
click at [780, 356] on span "You truly are the definition of AMAZING!" at bounding box center [771, 331] width 383 height 346
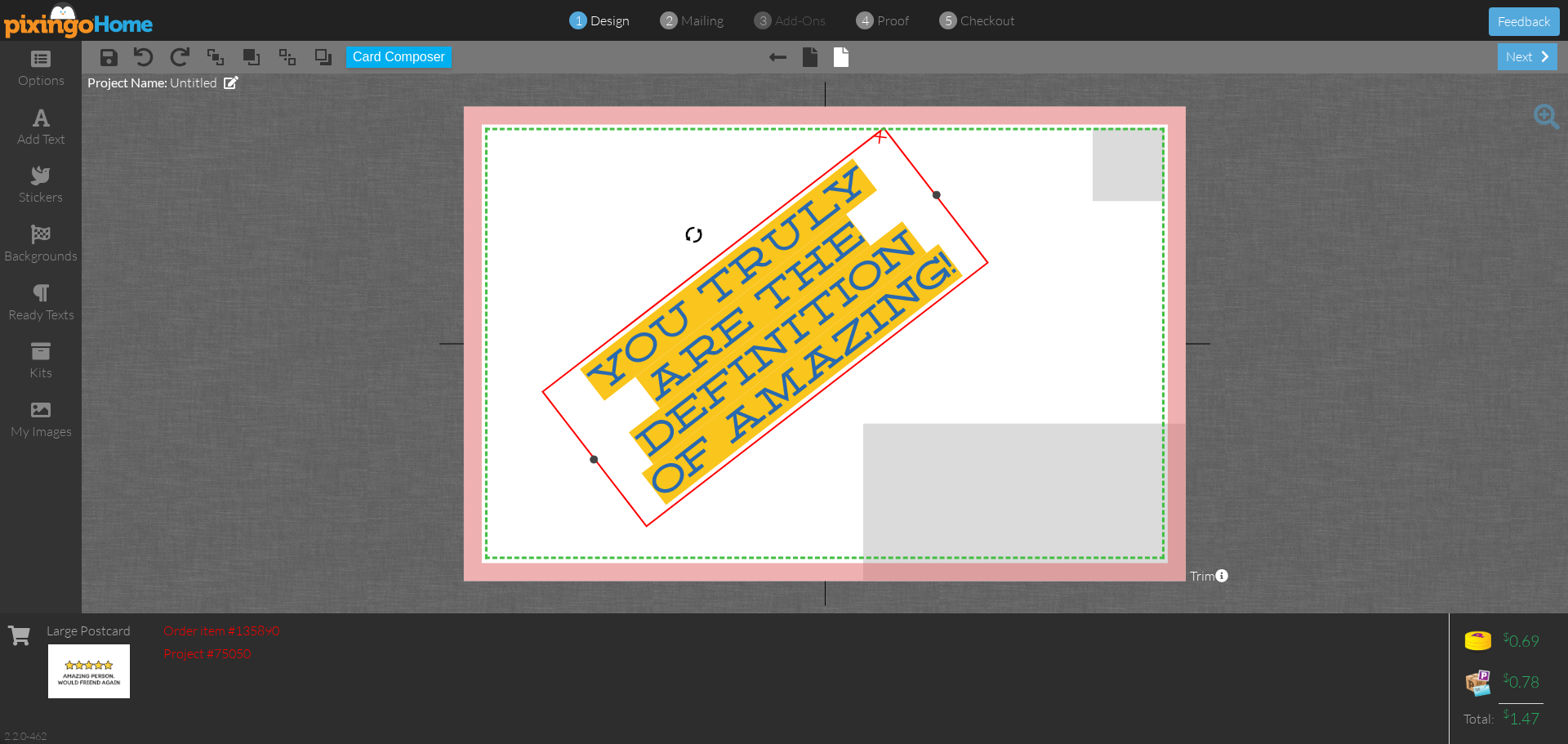
click at [748, 354] on span "You truly are the definition of AMAZING!" at bounding box center [771, 331] width 383 height 346
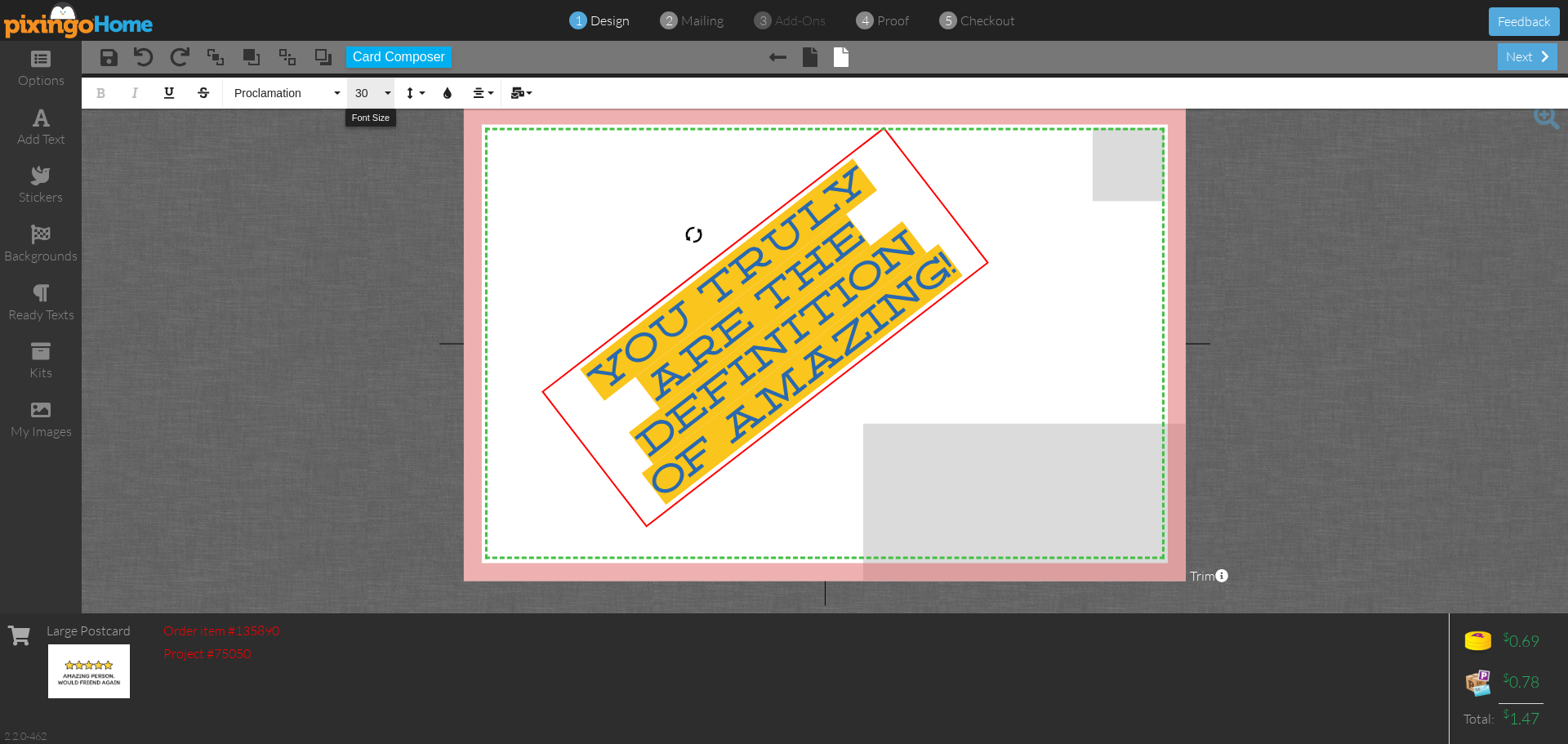
click at [387, 96] on button "30" at bounding box center [370, 93] width 47 height 31
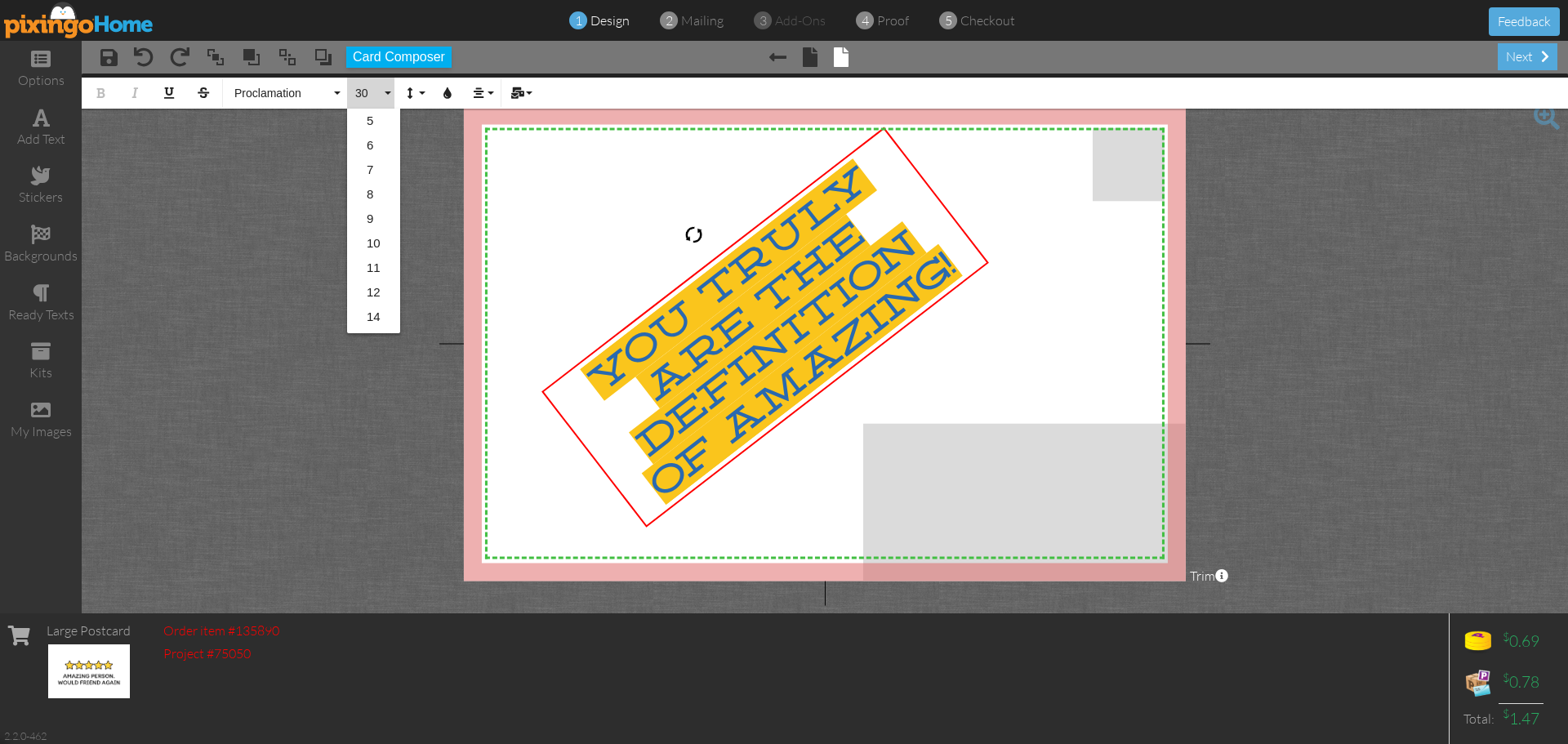
scroll to position [243, 0]
click at [374, 243] on link "36" at bounding box center [373, 245] width 53 height 24
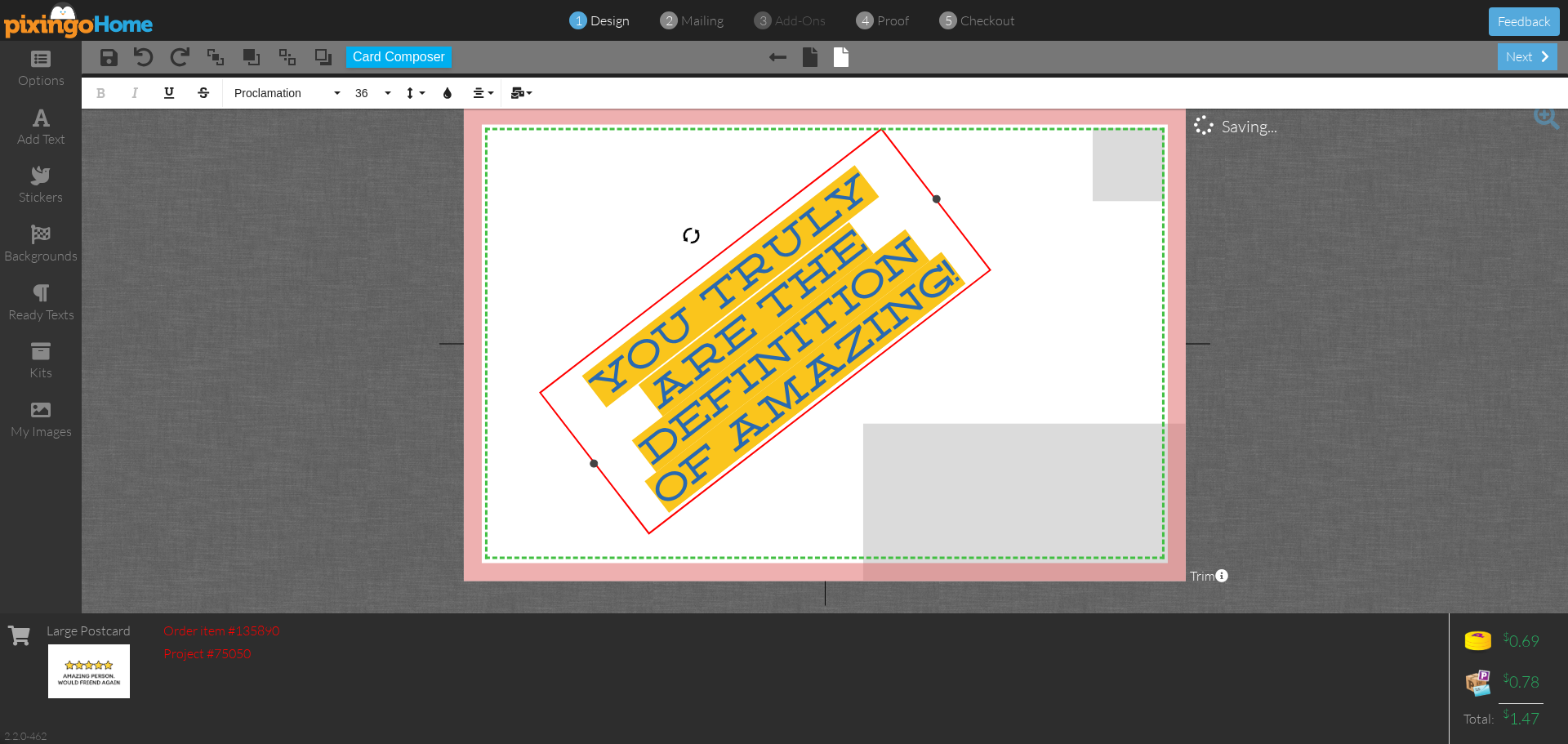
click at [770, 357] on span "You truly are the definition of AMAZING!" at bounding box center [774, 338] width 384 height 348
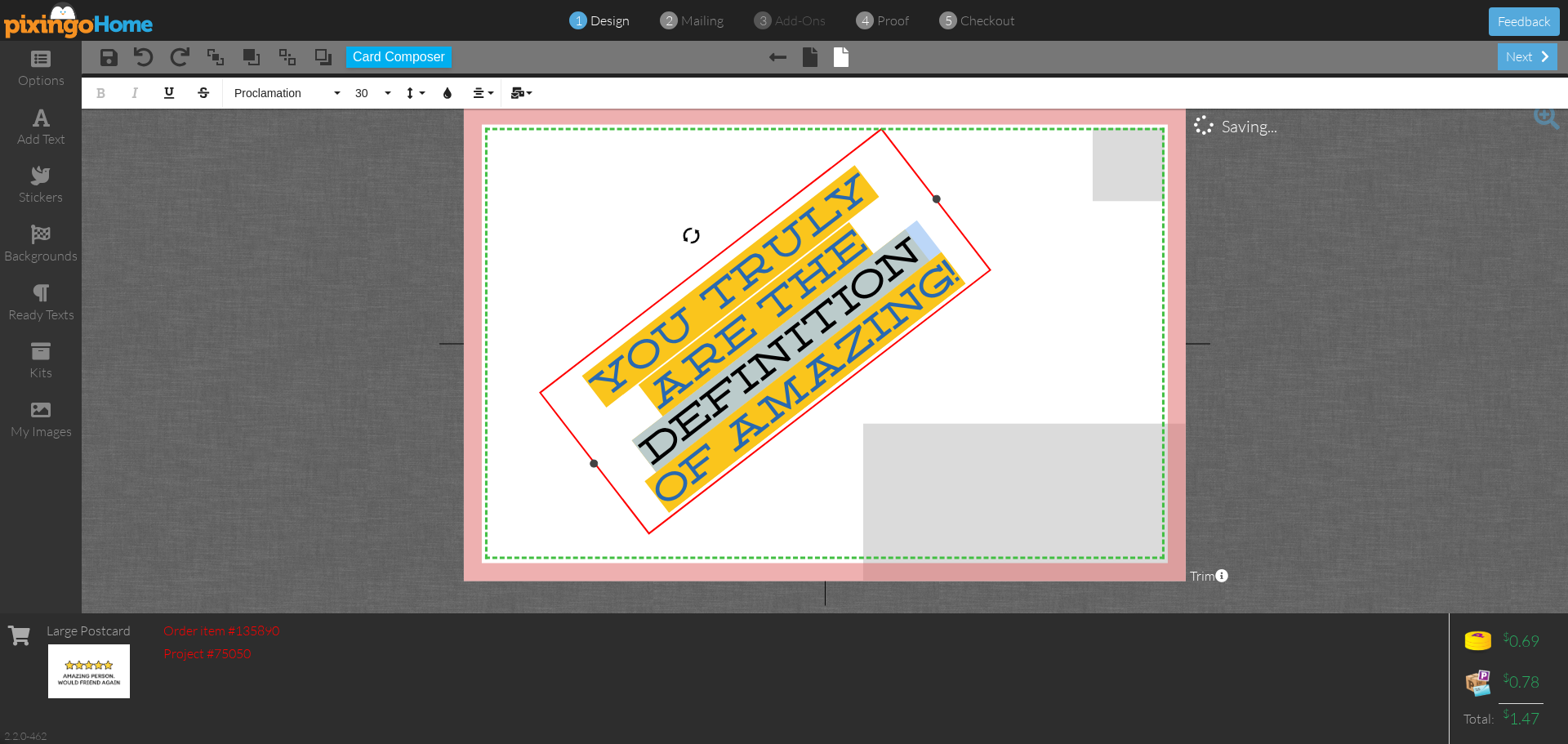
click at [770, 357] on span "You truly are the definition of AMAZING!" at bounding box center [774, 338] width 384 height 348
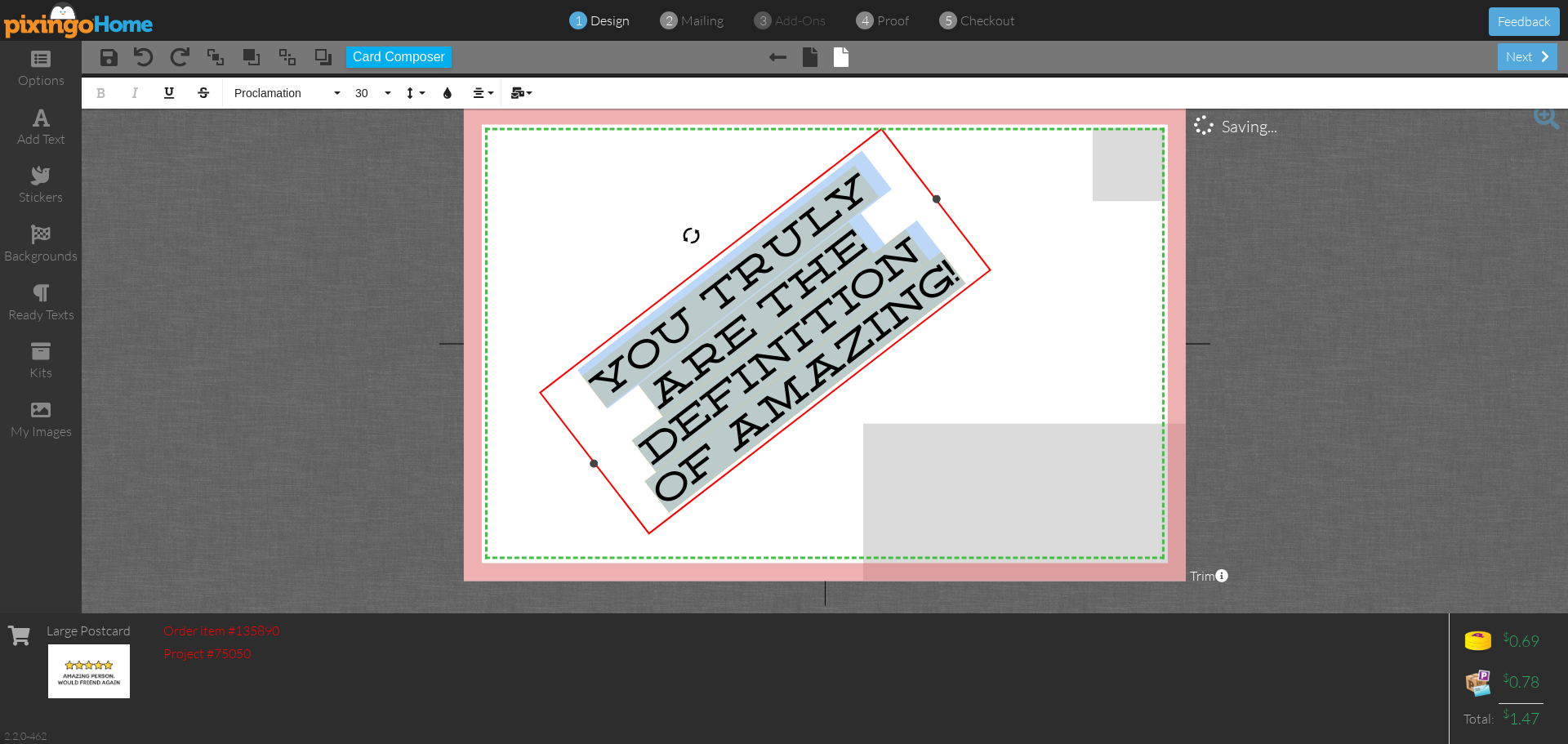
click at [770, 357] on span "You truly are the definition of AMAZING!" at bounding box center [774, 338] width 384 height 348
click at [385, 91] on button "36" at bounding box center [370, 93] width 47 height 31
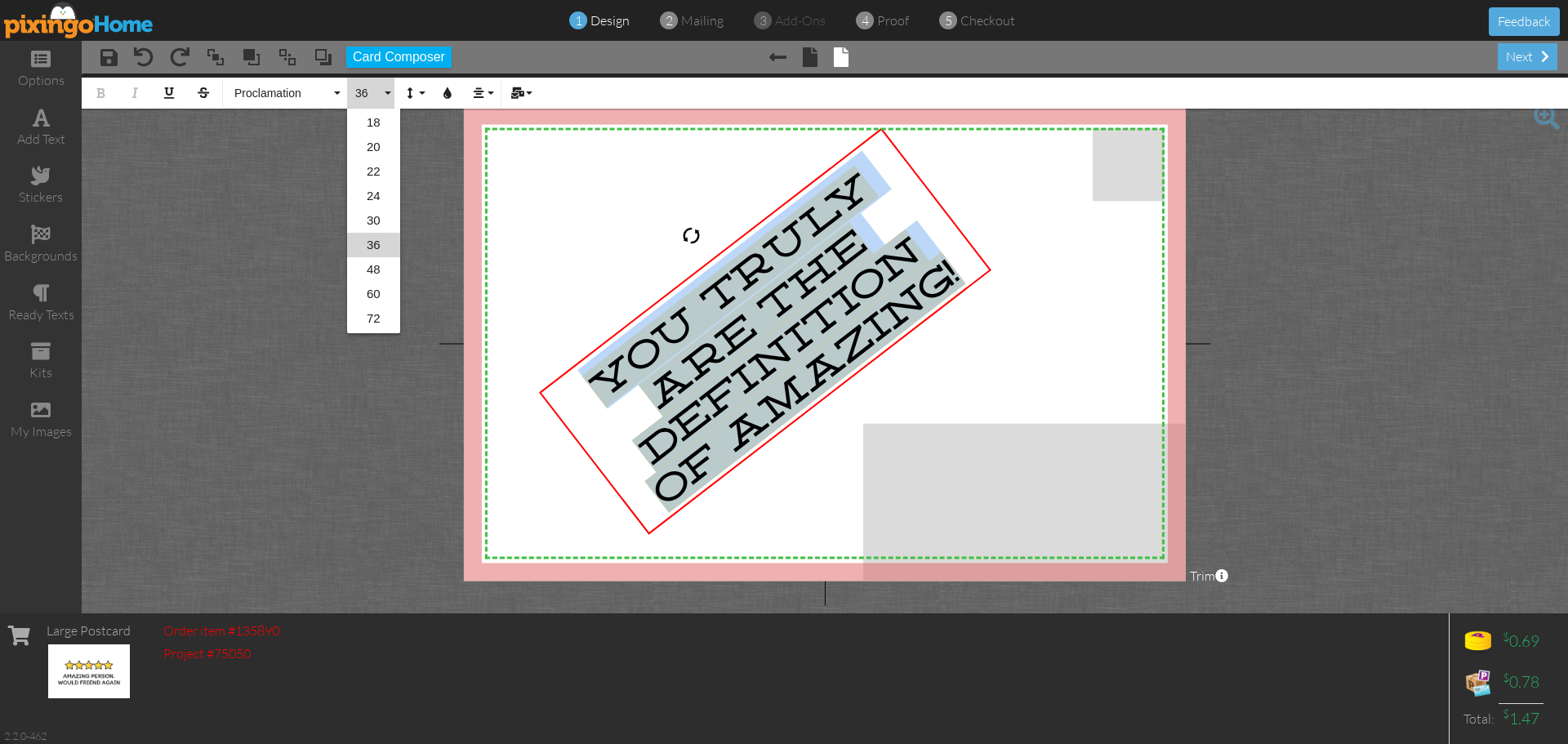
scroll to position [265, 0]
click at [378, 222] on link "36" at bounding box center [373, 223] width 53 height 24
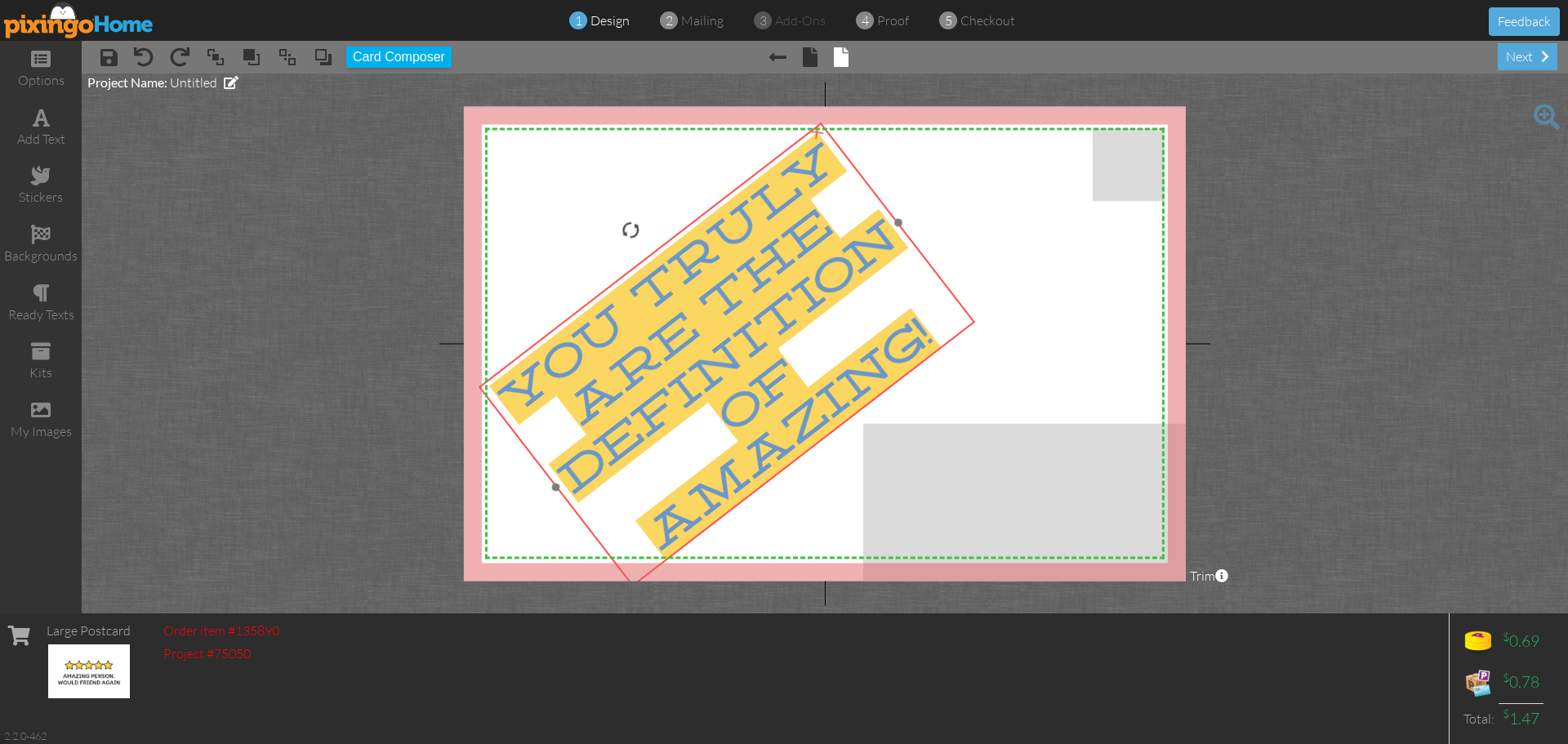
drag, startPoint x: 767, startPoint y: 356, endPoint x: 730, endPoint y: 346, distance: 38.3
click at [730, 346] on span "You truly are the definition of AMAZING!" at bounding box center [715, 345] width 452 height 427
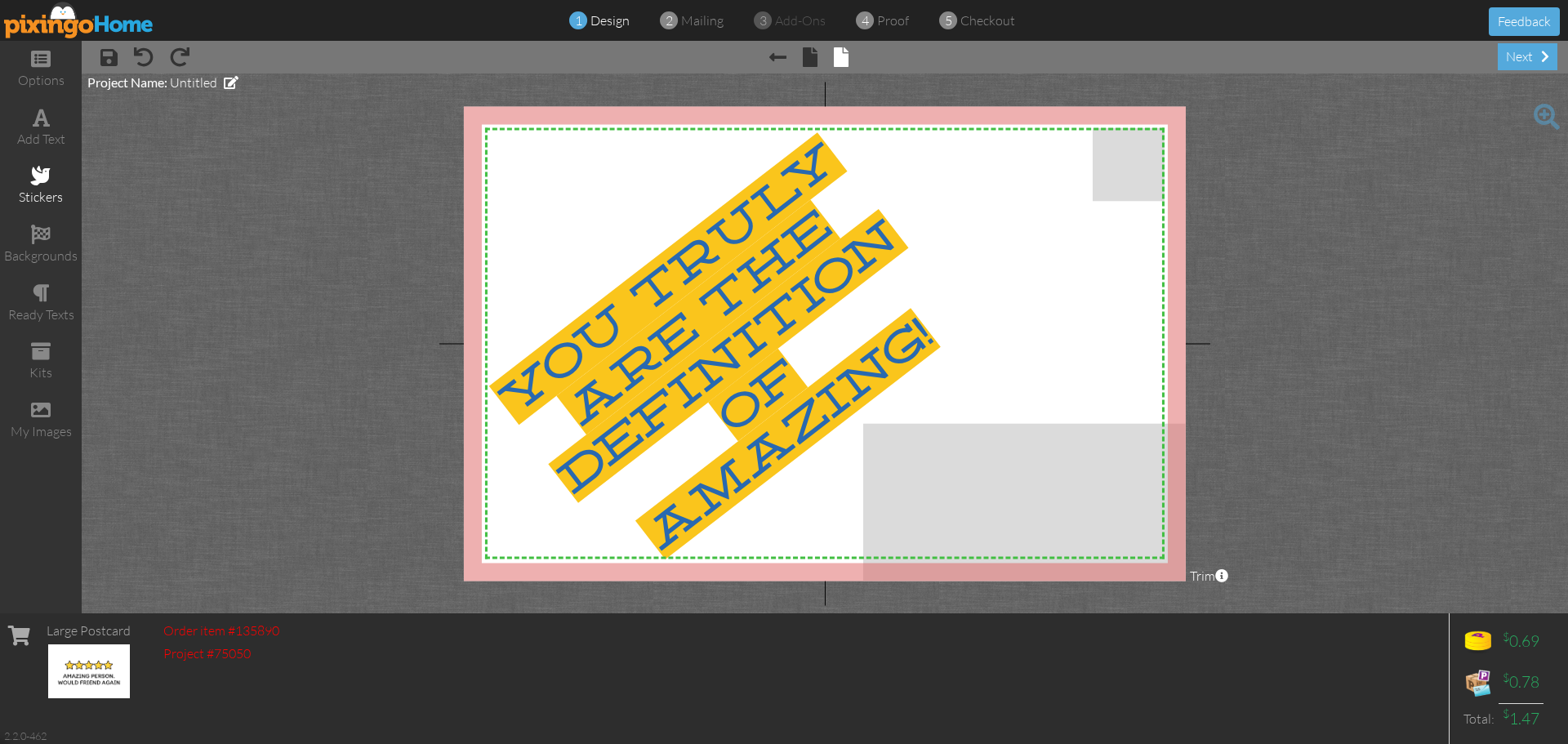
click at [34, 184] on span at bounding box center [41, 175] width 20 height 20
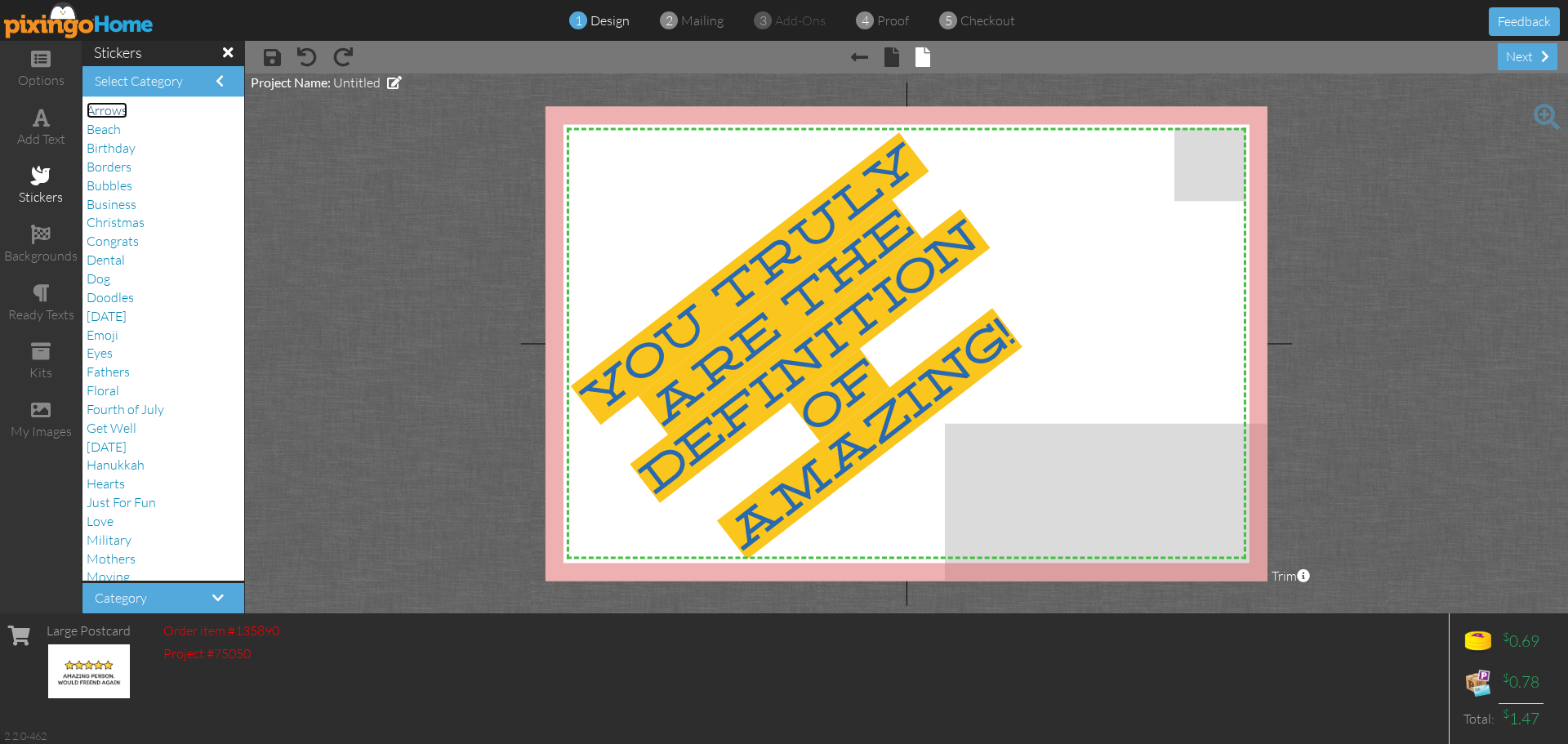
click at [122, 113] on span "Arrows" at bounding box center [106, 110] width 41 height 16
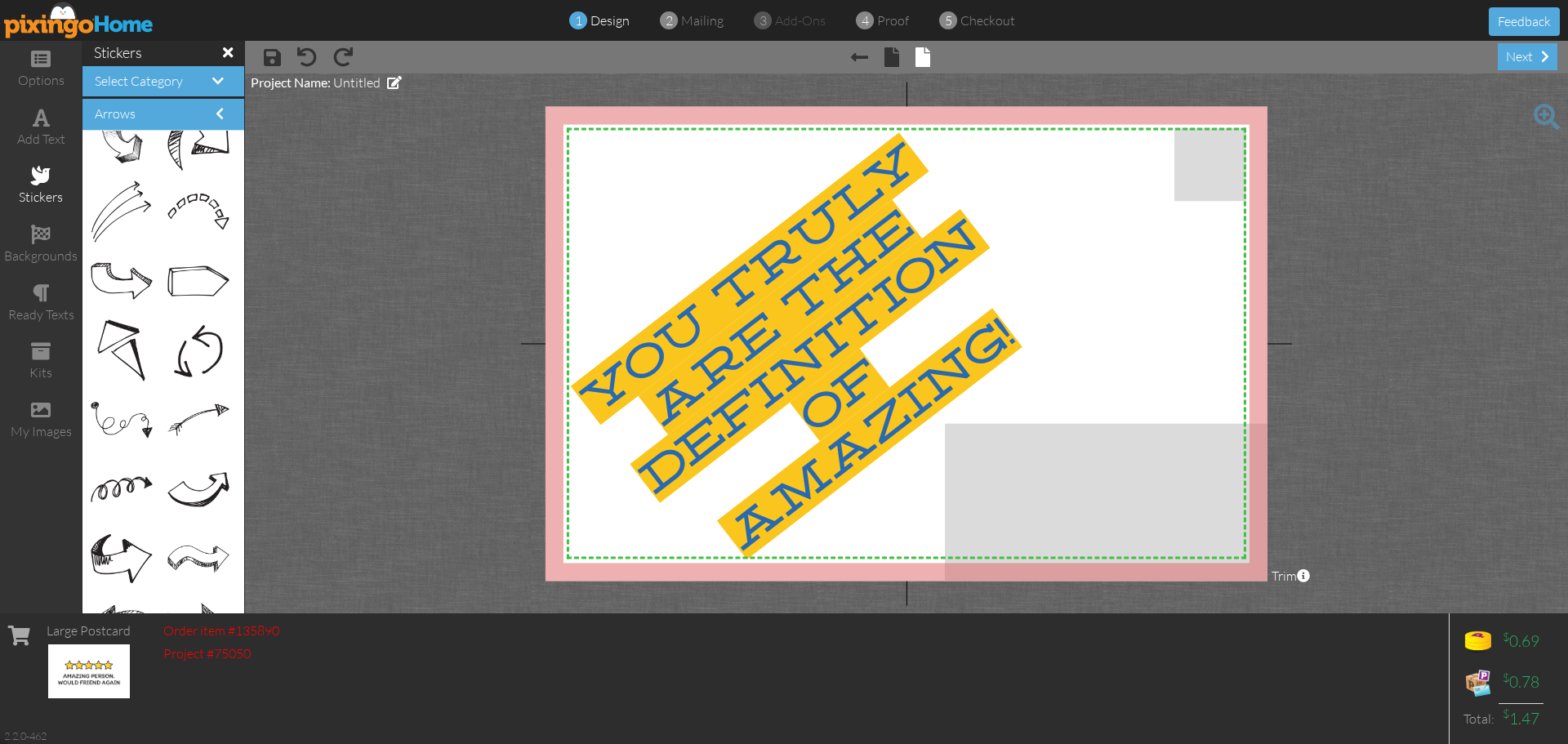
scroll to position [0, 0]
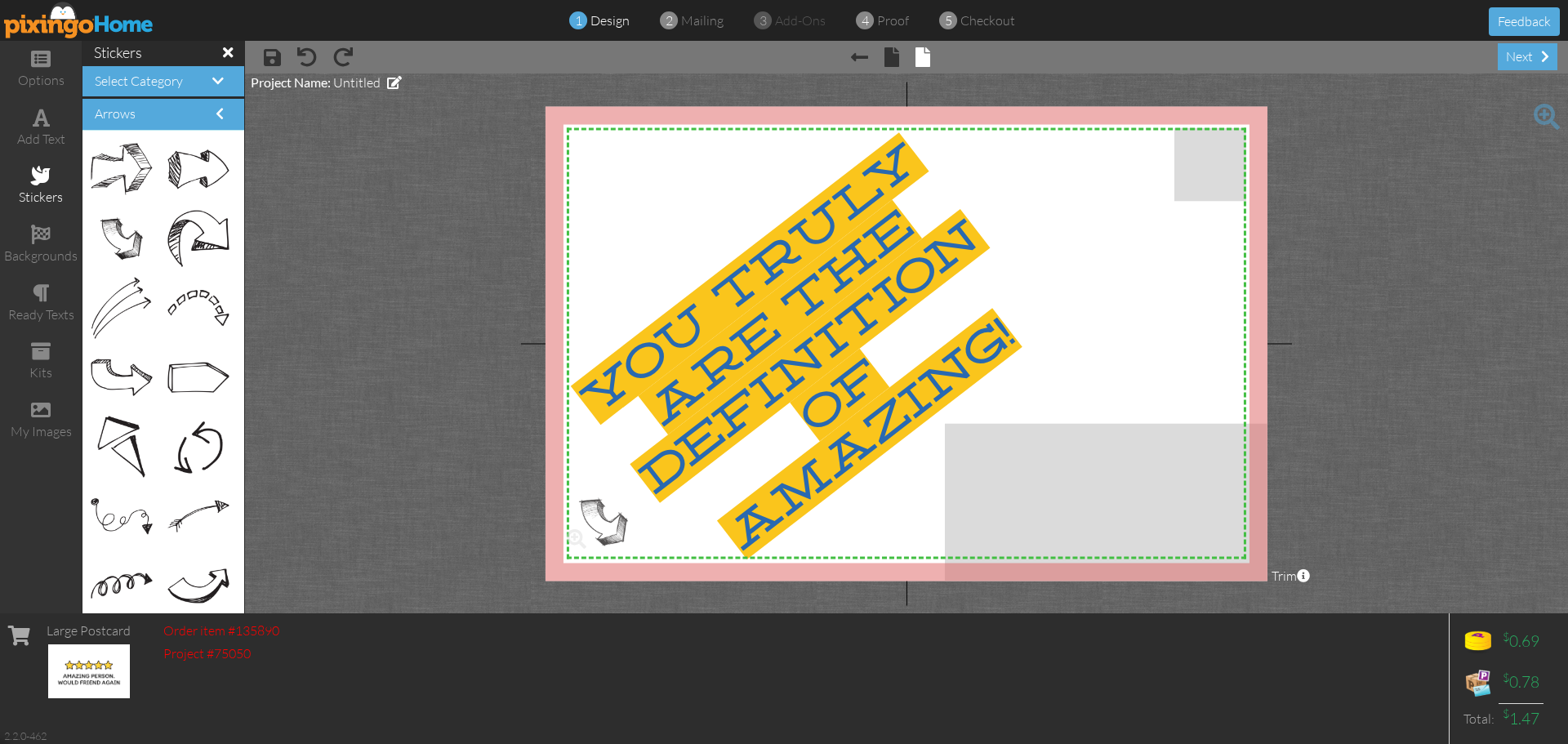
drag, startPoint x: 122, startPoint y: 243, endPoint x: 594, endPoint y: 526, distance: 550.3
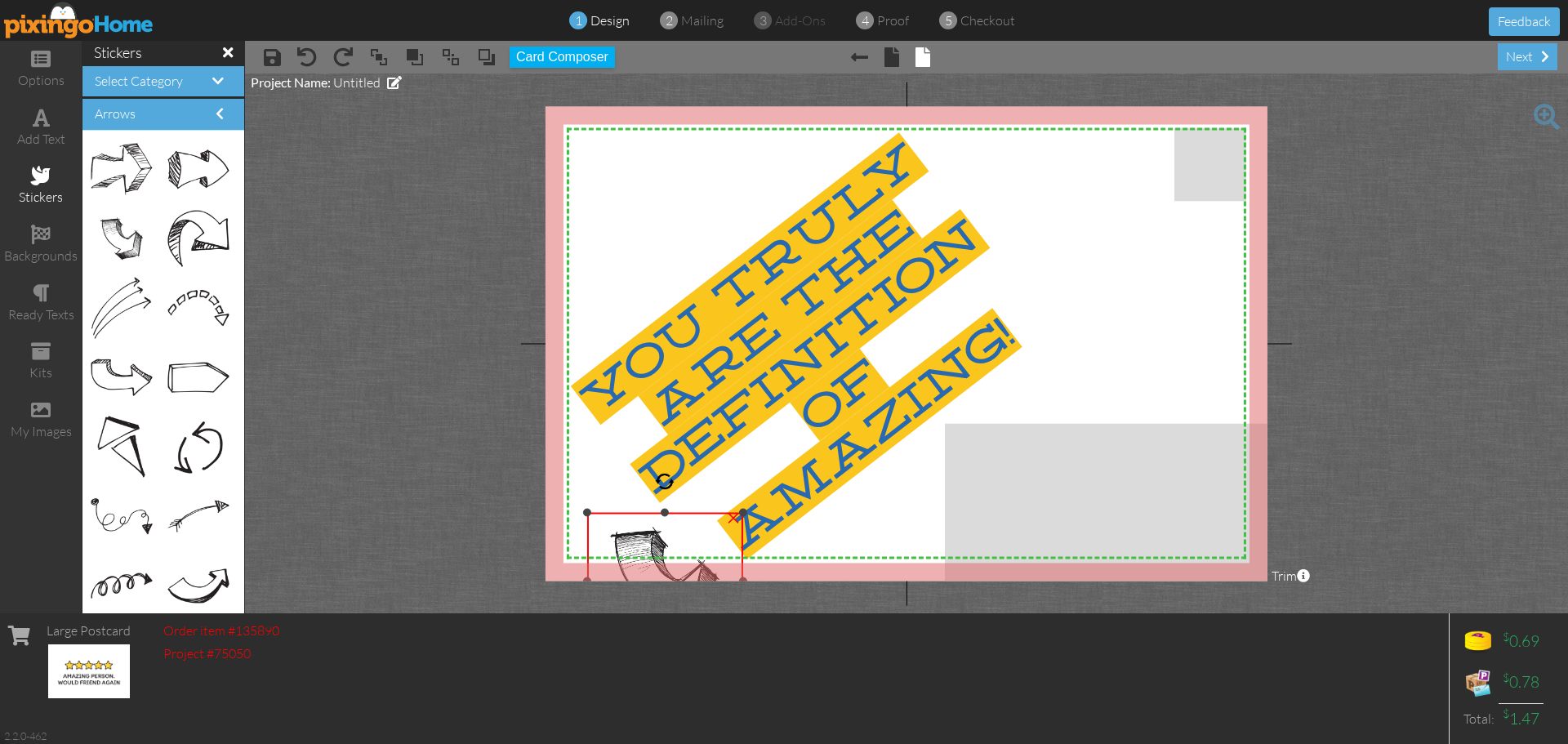
drag, startPoint x: 560, startPoint y: 493, endPoint x: 622, endPoint y: 542, distance: 79.0
click at [585, 517] on div at bounding box center [586, 512] width 8 height 8
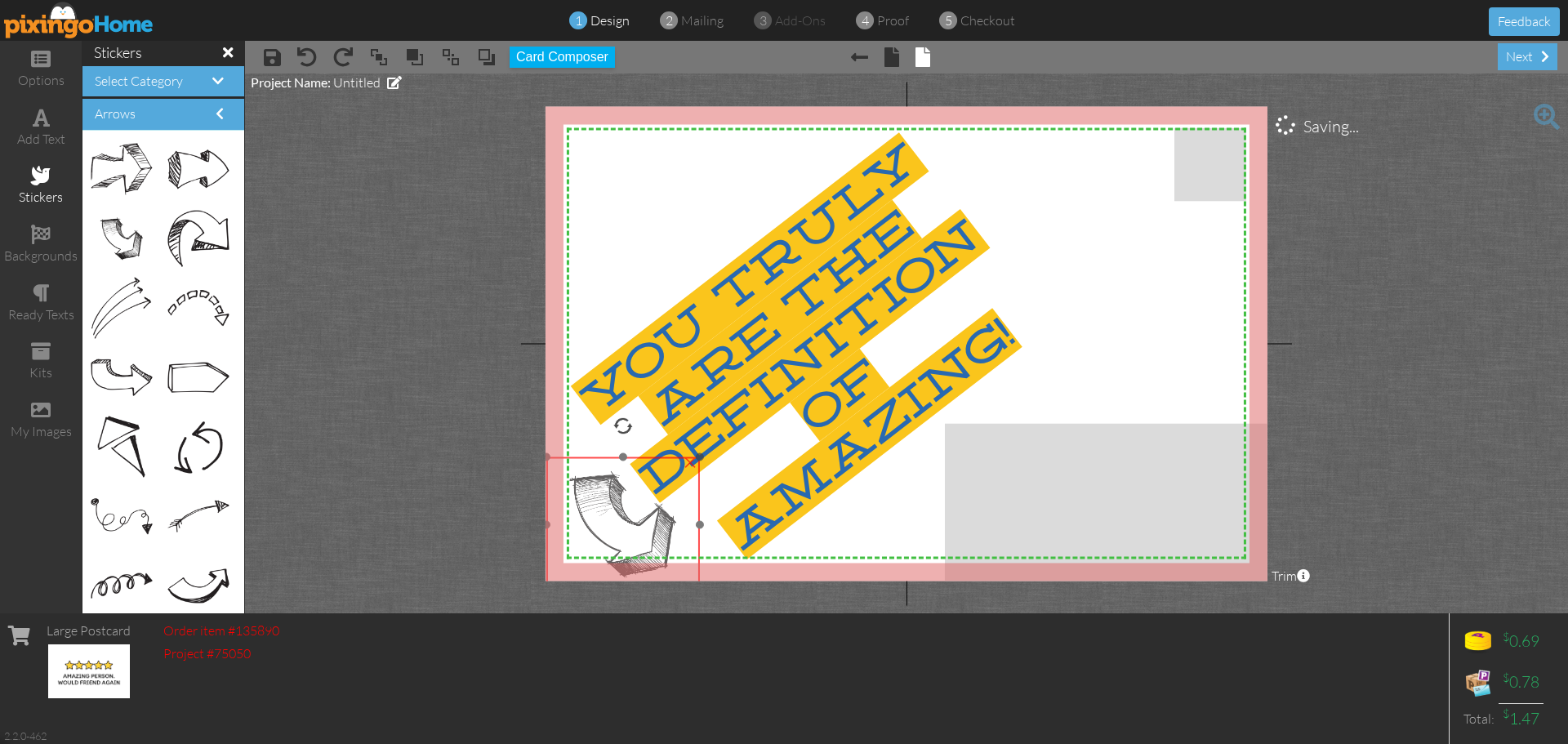
drag, startPoint x: 652, startPoint y: 542, endPoint x: 609, endPoint y: 484, distance: 72.2
click at [609, 484] on img at bounding box center [623, 525] width 154 height 135
drag, startPoint x: 547, startPoint y: 460, endPoint x: 578, endPoint y: 488, distance: 41.8
click at [578, 488] on div at bounding box center [577, 483] width 8 height 8
drag, startPoint x: 635, startPoint y: 512, endPoint x: 625, endPoint y: 501, distance: 14.9
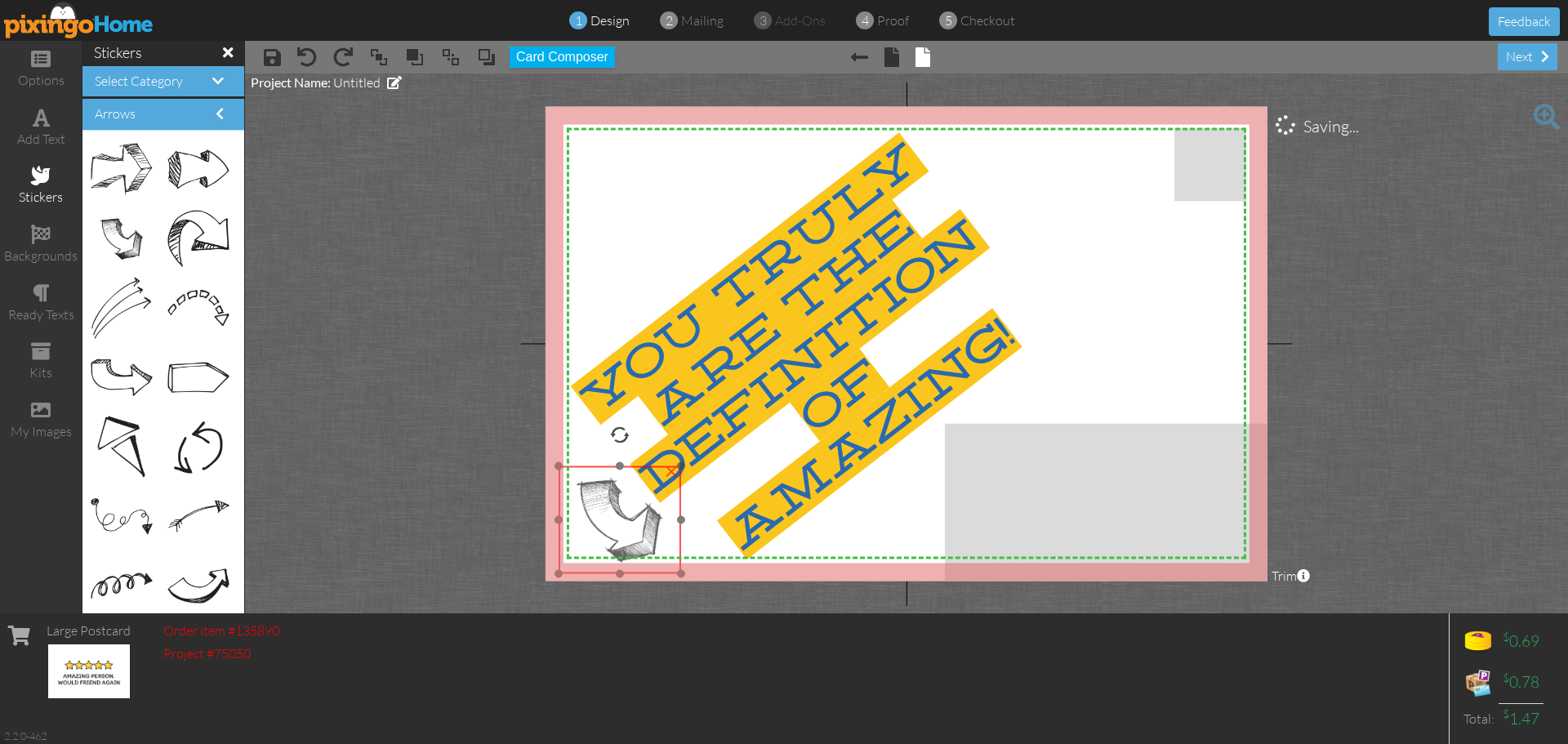
click at [625, 501] on img at bounding box center [620, 520] width 123 height 108
drag, startPoint x: 617, startPoint y: 442, endPoint x: 571, endPoint y: 458, distance: 48.7
click at [571, 458] on div at bounding box center [567, 453] width 28 height 28
drag, startPoint x: 632, startPoint y: 437, endPoint x: 626, endPoint y: 470, distance: 33.5
click at [626, 470] on div at bounding box center [629, 472] width 11 height 11
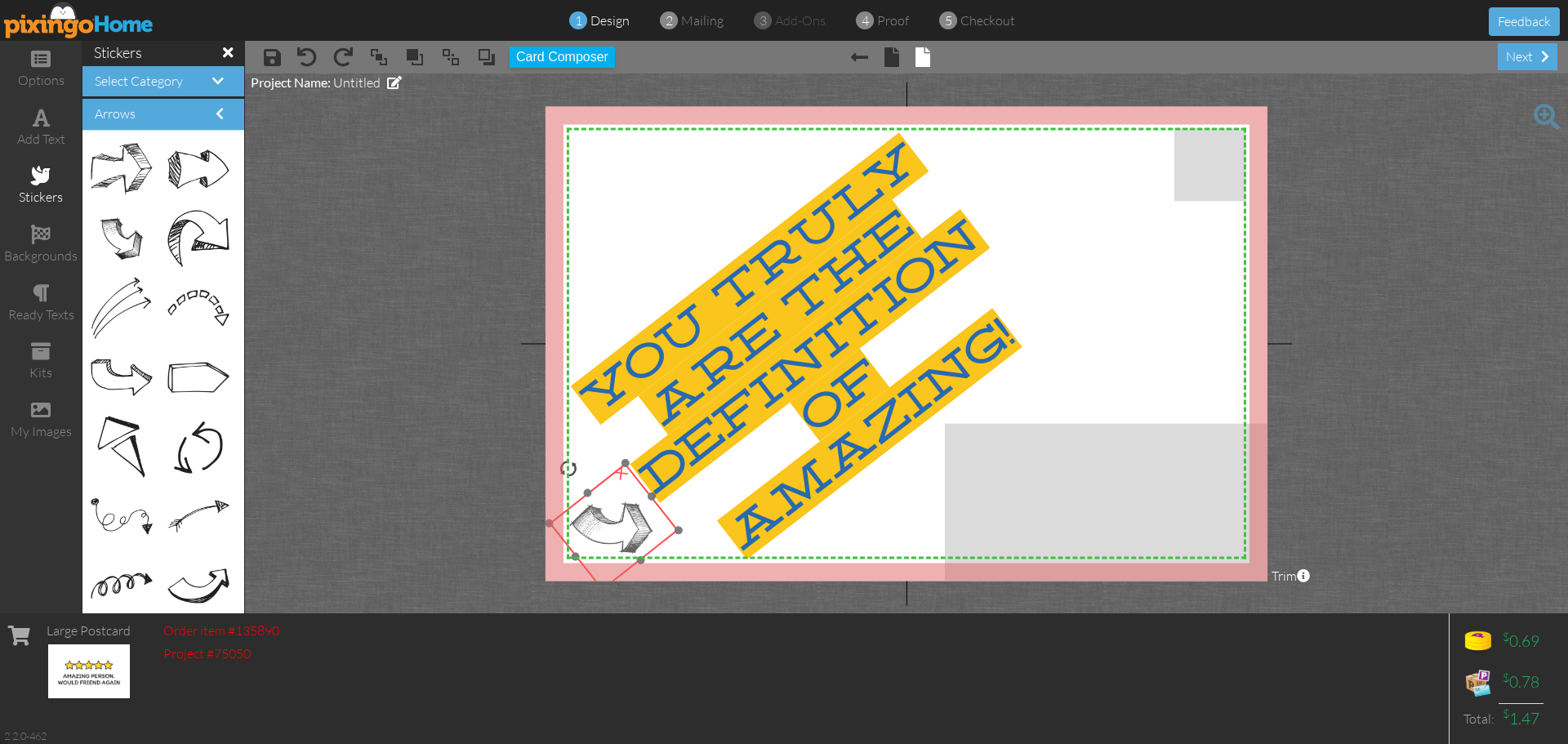
drag, startPoint x: 623, startPoint y: 514, endPoint x: 620, endPoint y: 505, distance: 9.5
click at [620, 505] on img at bounding box center [613, 526] width 129 height 128
drag, startPoint x: 566, startPoint y: 469, endPoint x: 553, endPoint y: 508, distance: 41.1
click at [553, 508] on div "X X X X X X X X X X X X X X X X X X X X X X X X X X X X X X X X X X X X X X X X…" at bounding box center [907, 344] width 722 height 475
click at [613, 533] on img at bounding box center [613, 526] width 110 height 117
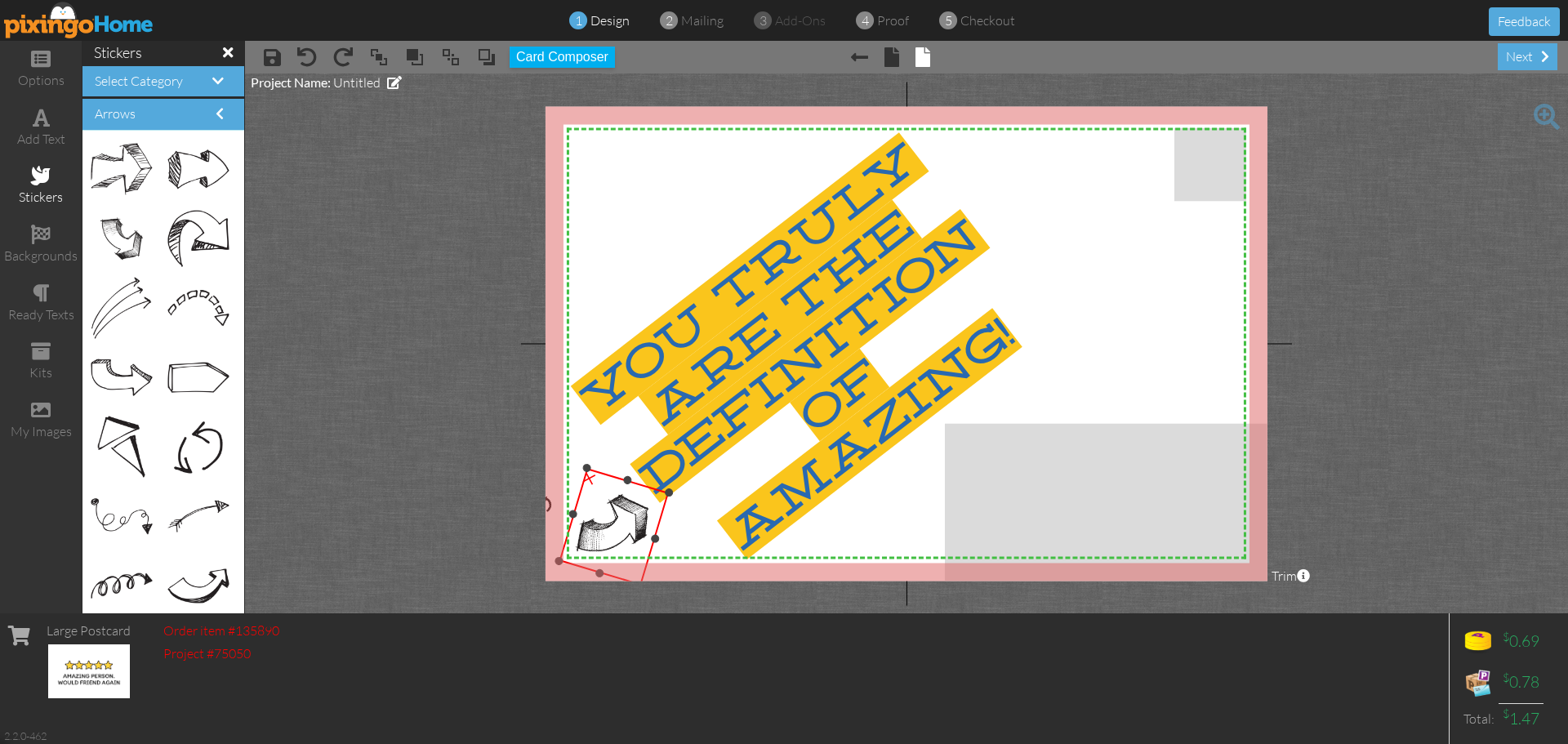
click at [613, 533] on img at bounding box center [613, 526] width 110 height 117
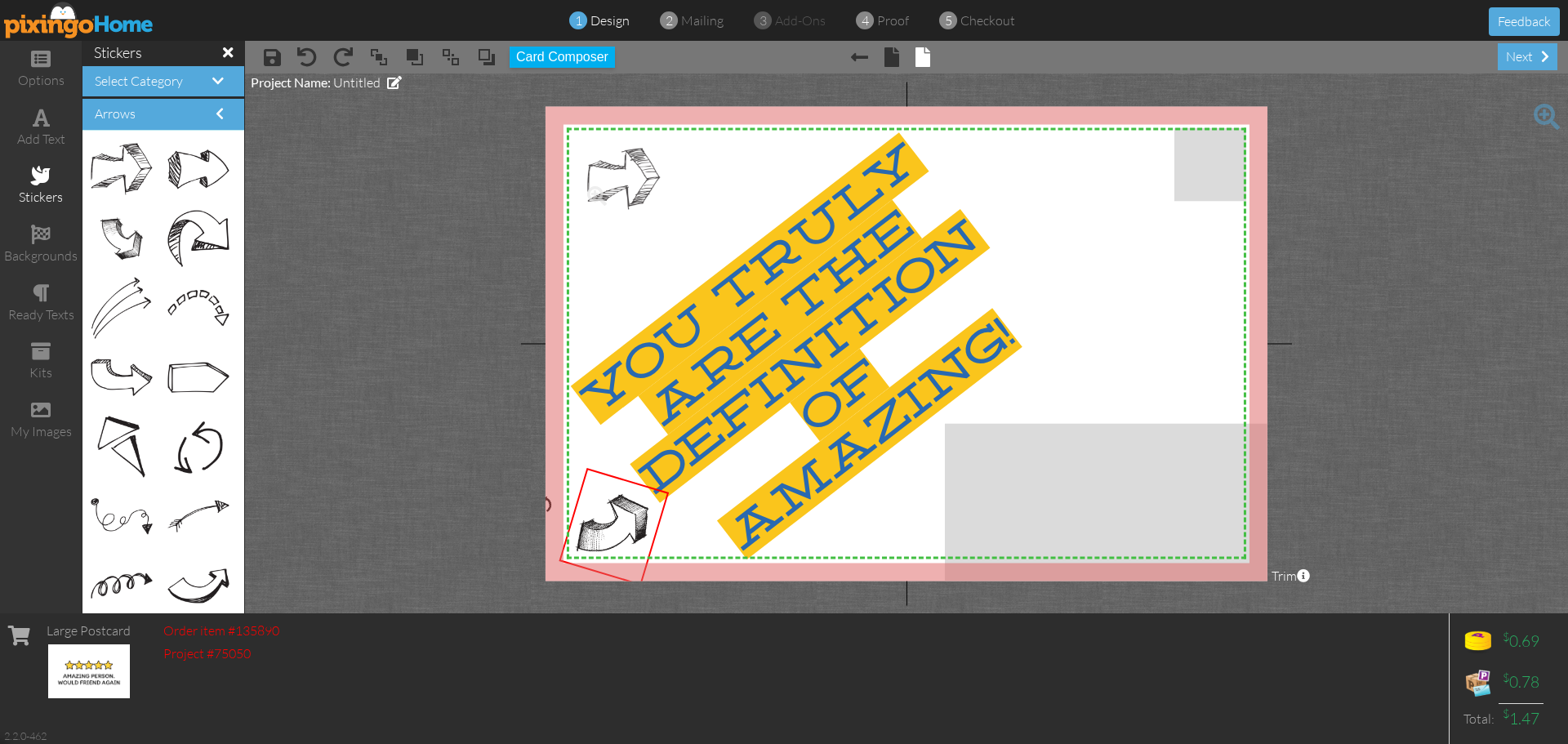
drag, startPoint x: 123, startPoint y: 162, endPoint x: 615, endPoint y: 173, distance: 492.1
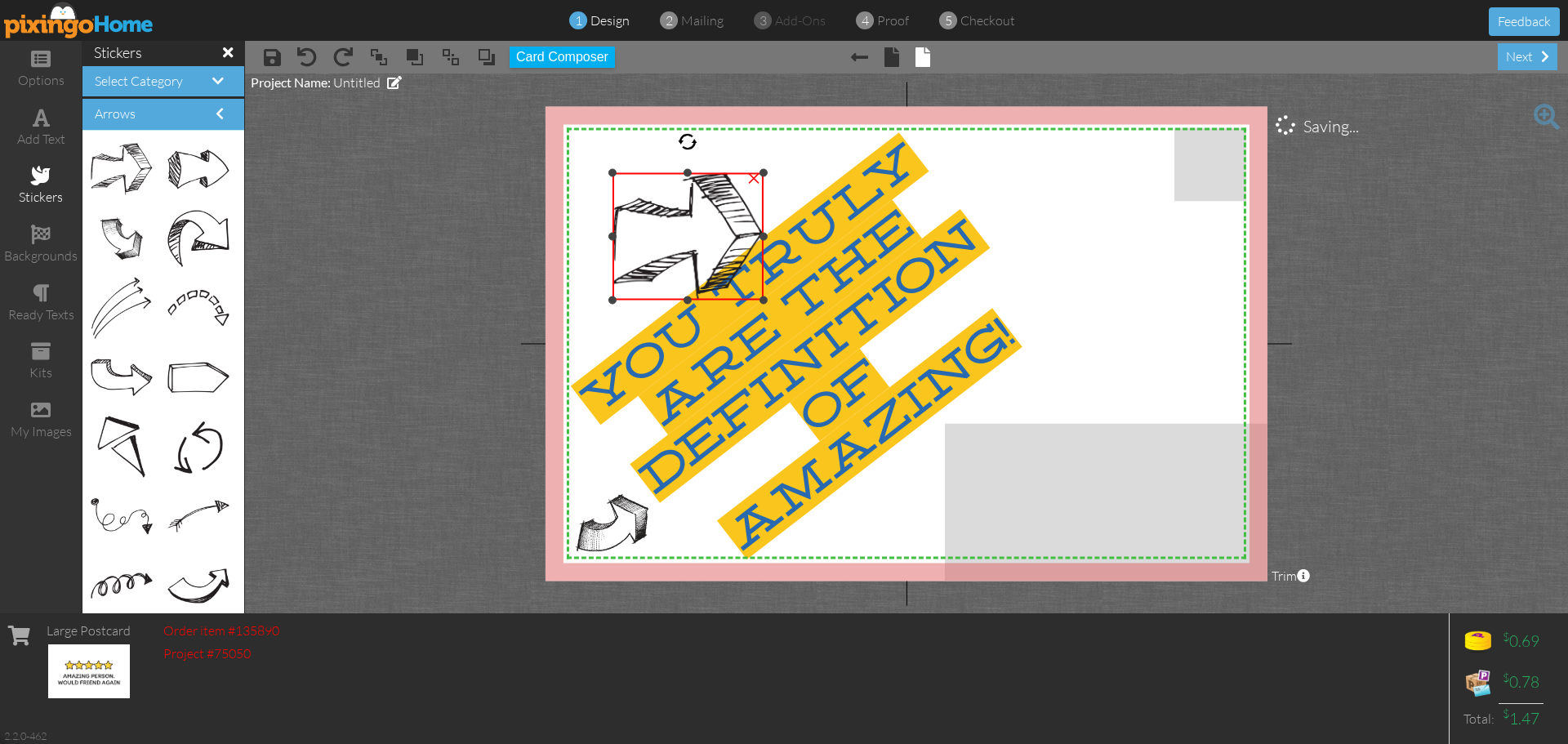
drag, startPoint x: 582, startPoint y: 148, endPoint x: 607, endPoint y: 173, distance: 35.4
click at [607, 173] on div "X X X X X X X X X X X X X X X X X X X X X X X X X X X X X X X X X X X X X X X X…" at bounding box center [907, 344] width 722 height 475
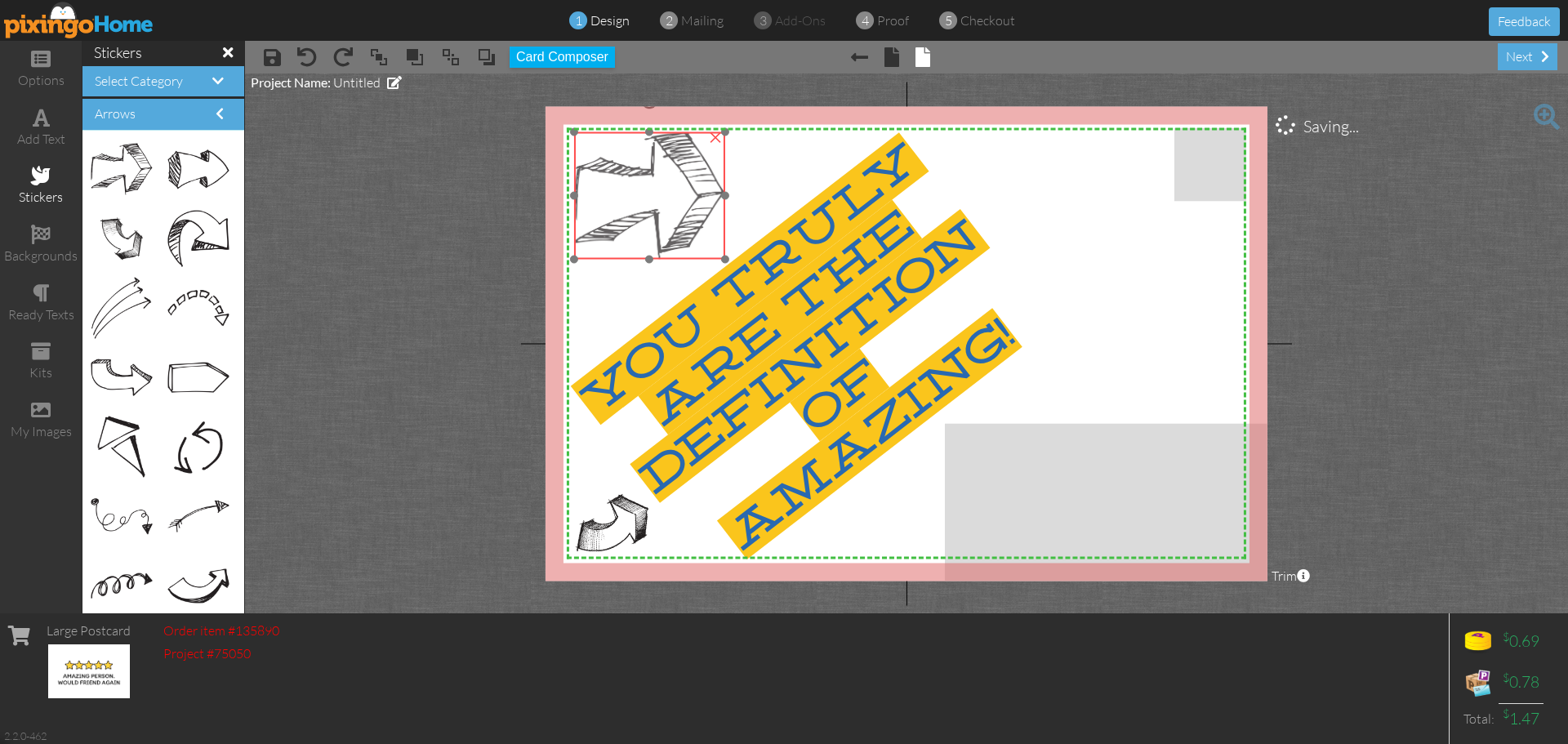
drag, startPoint x: 681, startPoint y: 194, endPoint x: 642, endPoint y: 154, distance: 55.9
click at [642, 154] on img at bounding box center [649, 196] width 151 height 128
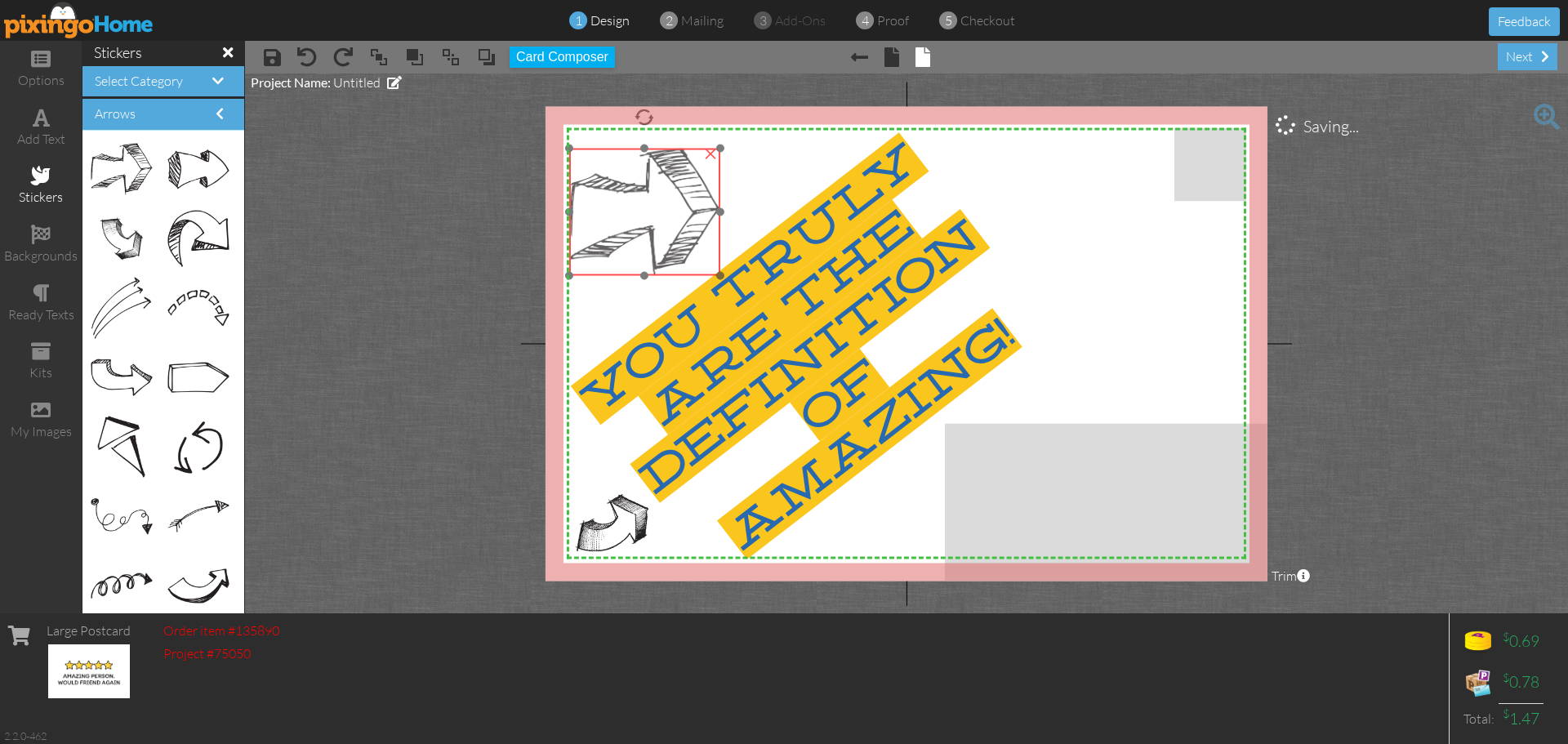
drag, startPoint x: 654, startPoint y: 155, endPoint x: 649, endPoint y: 172, distance: 17.7
click at [649, 172] on img at bounding box center [644, 212] width 151 height 128
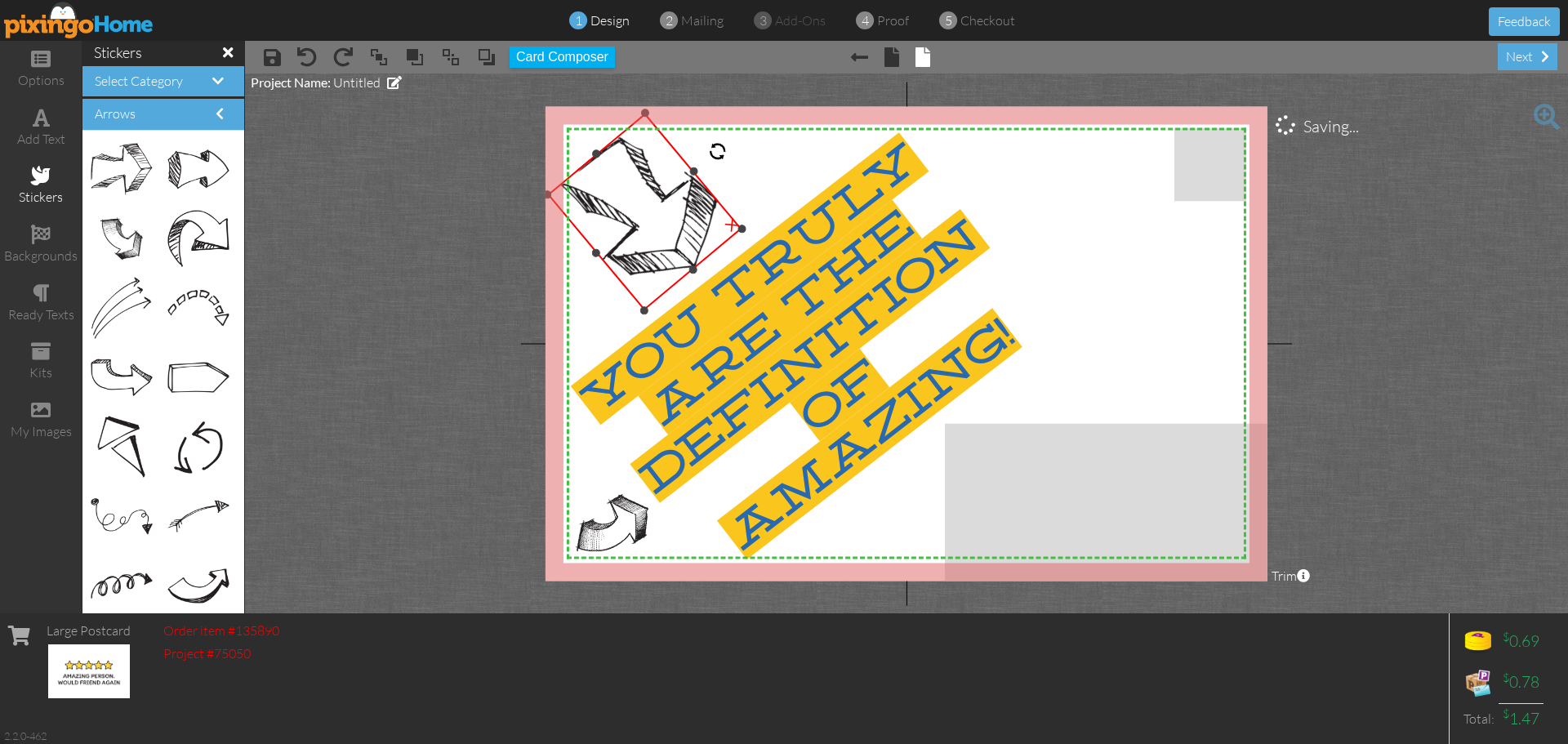
drag, startPoint x: 641, startPoint y: 112, endPoint x: 689, endPoint y: 176, distance: 80.0
click at [689, 176] on div "×" at bounding box center [644, 211] width 194 height 198
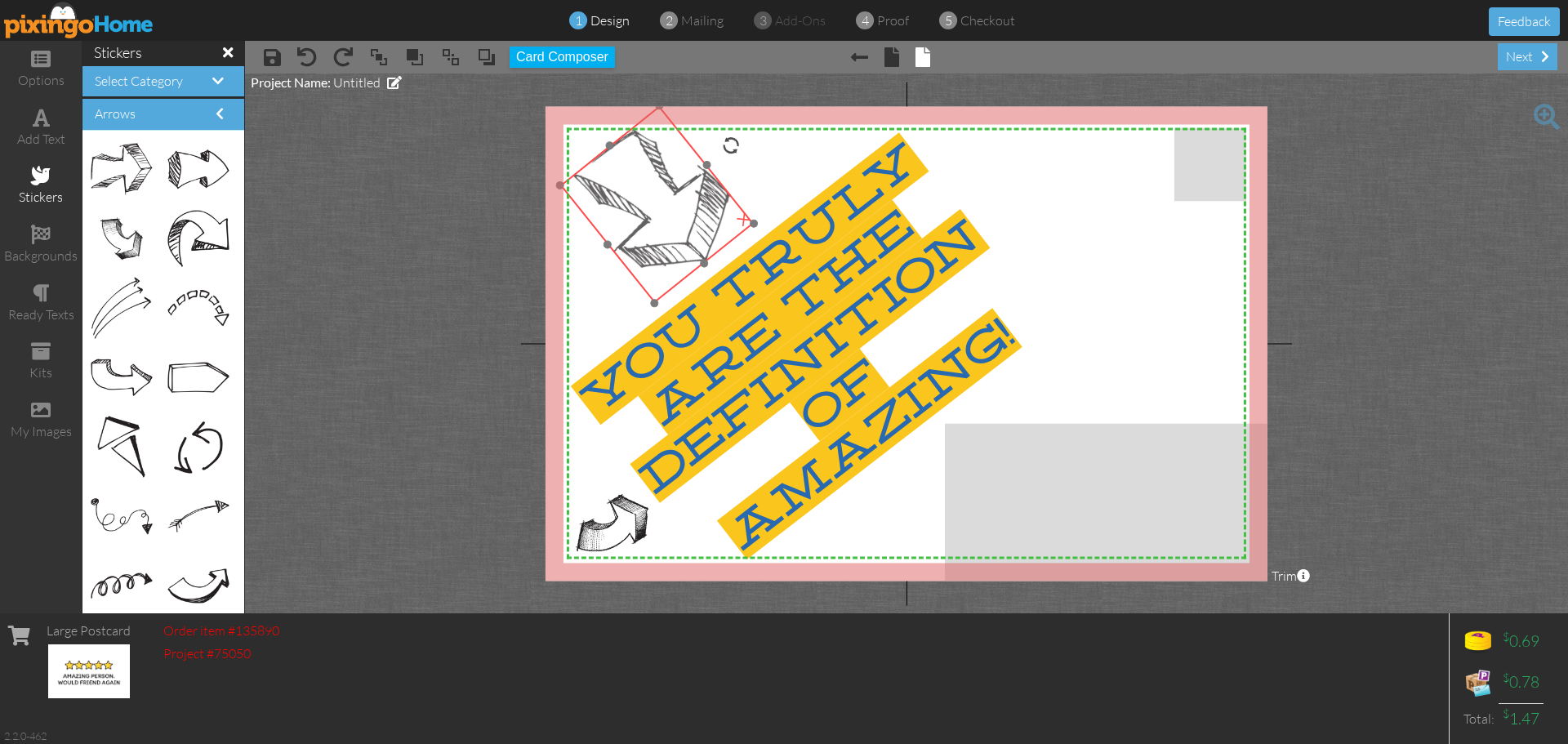
drag, startPoint x: 650, startPoint y: 225, endPoint x: 662, endPoint y: 218, distance: 13.9
click at [662, 218] on img at bounding box center [657, 205] width 193 height 198
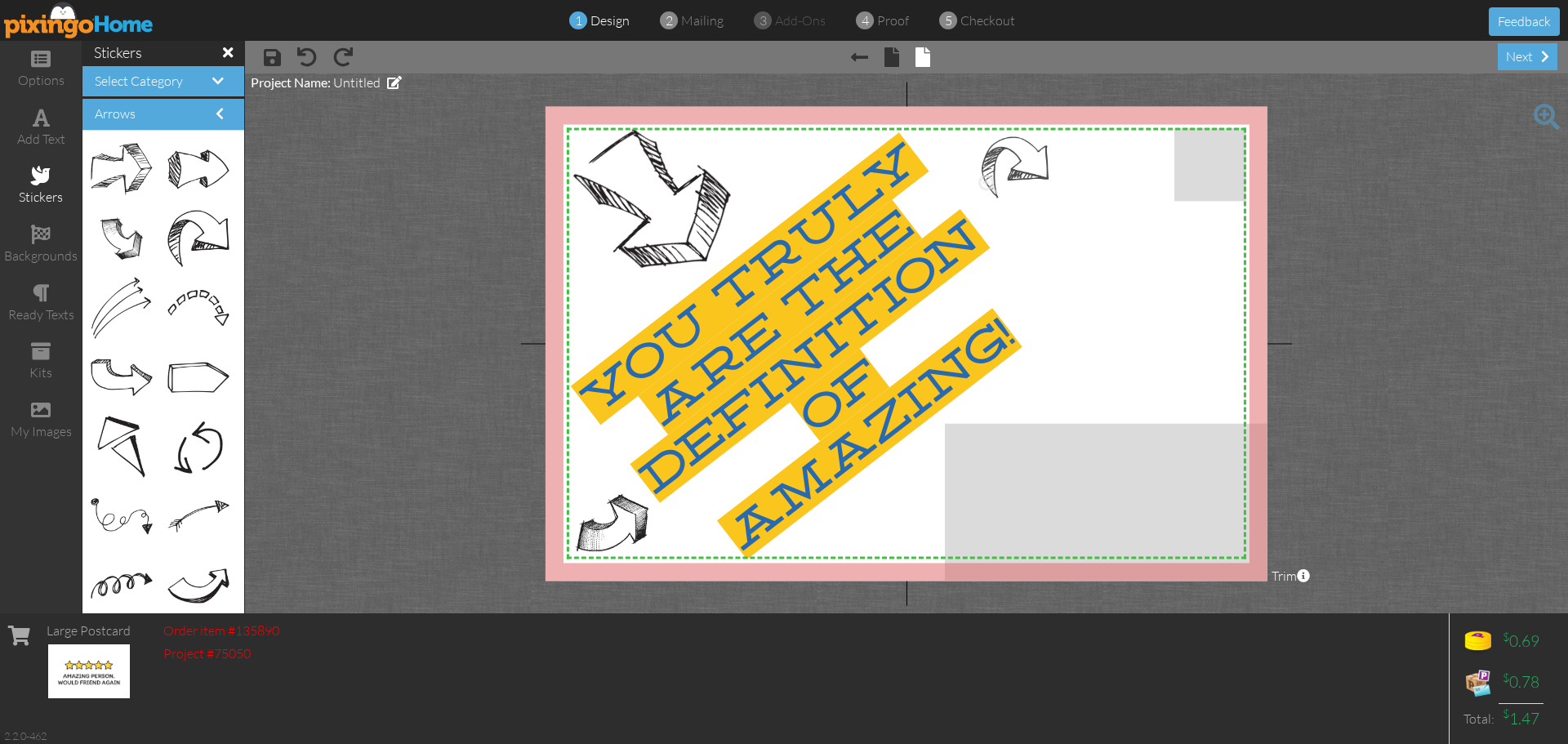
drag, startPoint x: 181, startPoint y: 224, endPoint x: 1001, endPoint y: 154, distance: 823.0
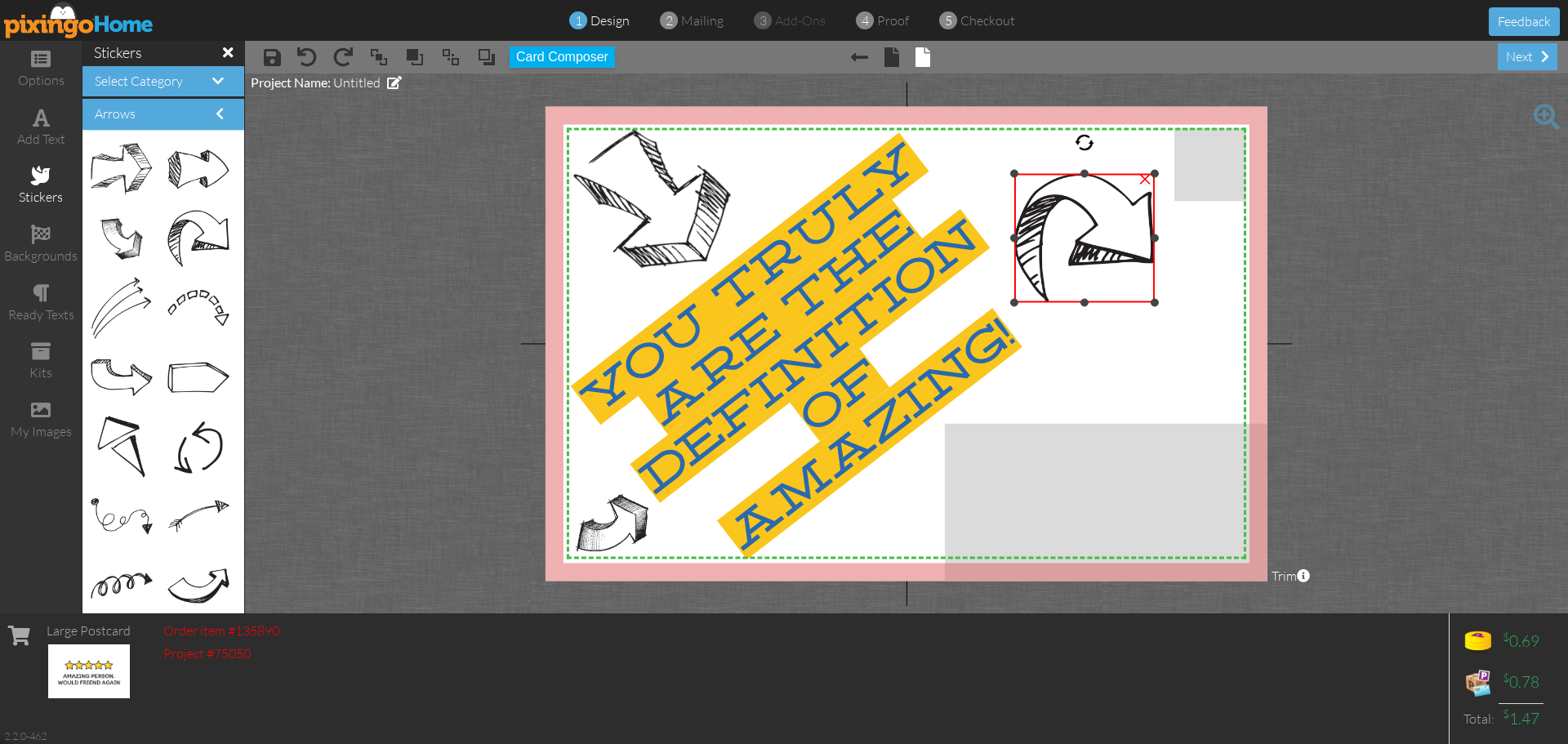
drag, startPoint x: 976, startPoint y: 136, endPoint x: 1002, endPoint y: 173, distance: 45.2
click at [1002, 173] on div "X X X X X X X X X X X X X X X X X X X X X X X X X X X X X X X X X X X X X X X X…" at bounding box center [907, 344] width 722 height 475
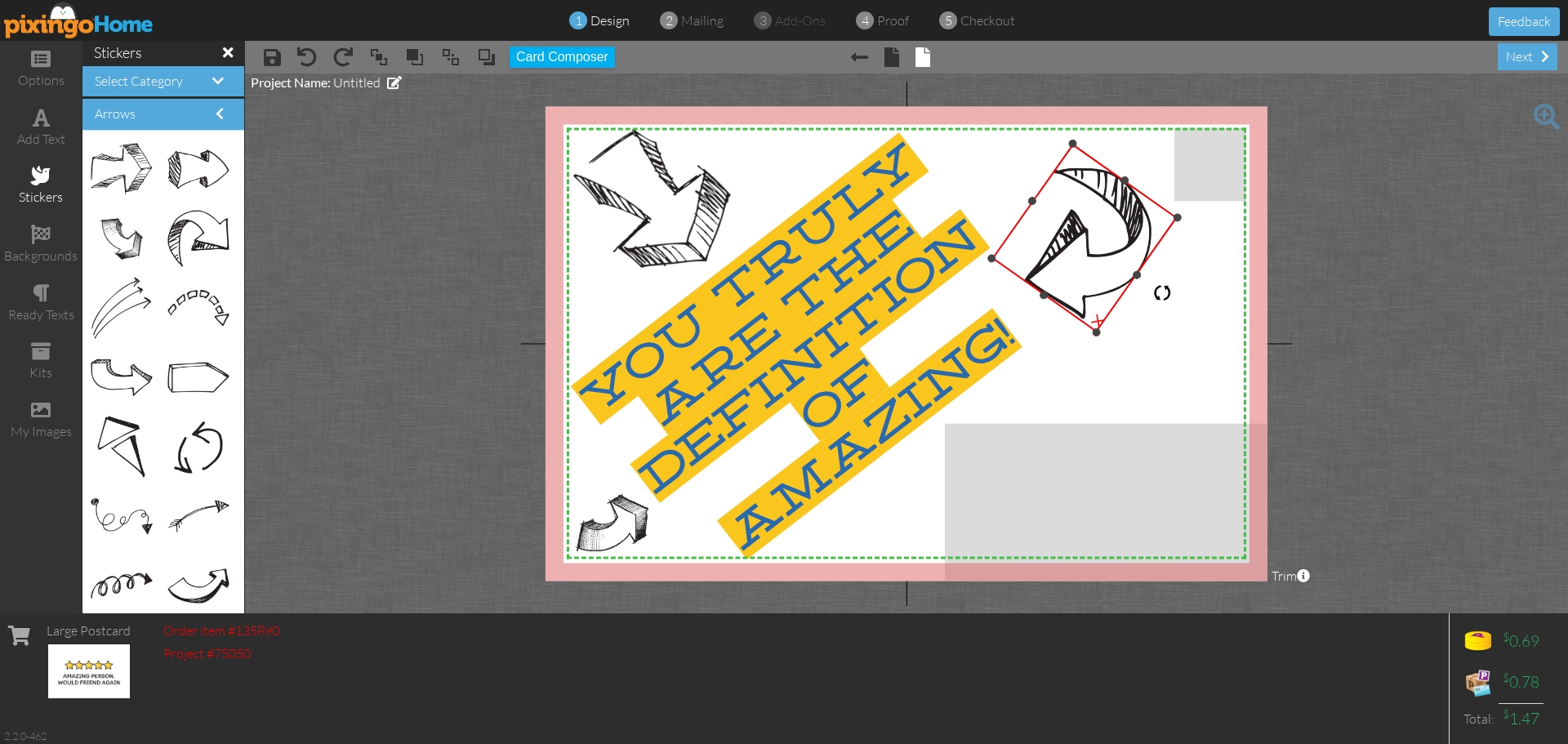
drag, startPoint x: 1090, startPoint y: 138, endPoint x: 1134, endPoint y: 273, distance: 142.0
click at [1134, 273] on div "×" at bounding box center [1084, 237] width 187 height 188
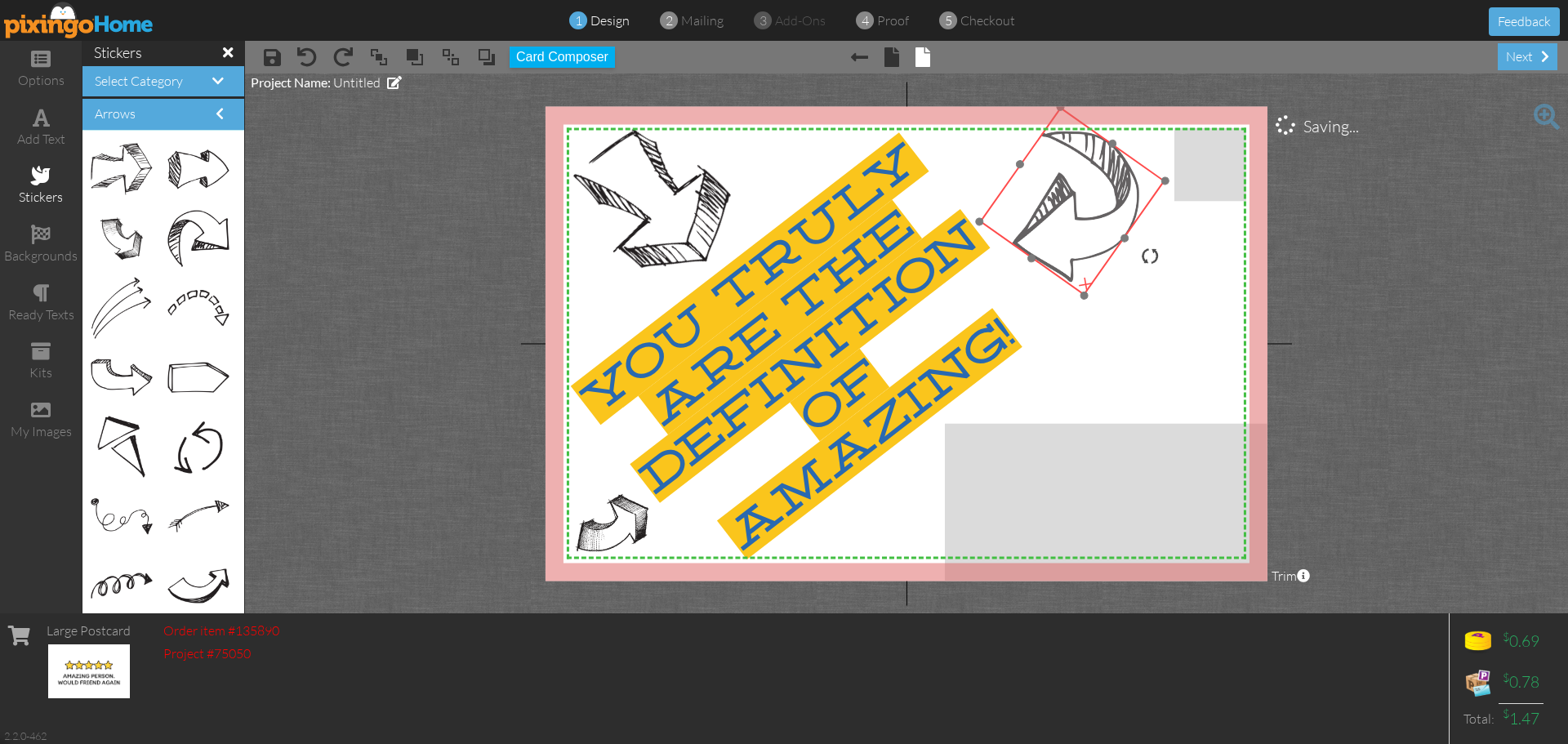
drag, startPoint x: 1111, startPoint y: 271, endPoint x: 1114, endPoint y: 242, distance: 29.2
click at [1101, 236] on img at bounding box center [1072, 201] width 187 height 188
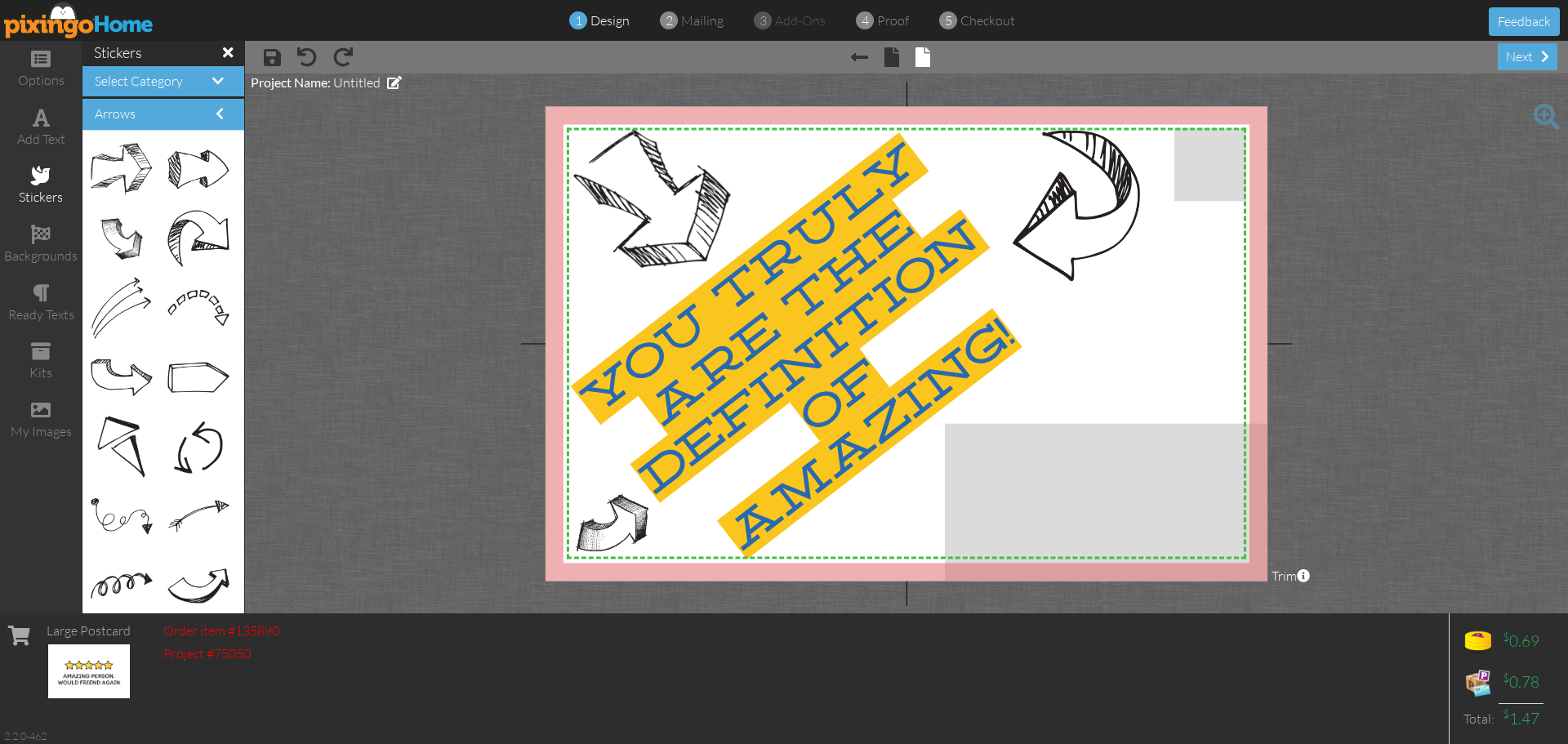
click at [1337, 271] on project-studio-wrapper "X X X X X X X X X X X X X X X X X X X X X X X X X X X X X X X X X X X X X X X X…" at bounding box center [907, 343] width 1323 height 539
drag, startPoint x: 184, startPoint y: 173, endPoint x: 1161, endPoint y: 343, distance: 991.7
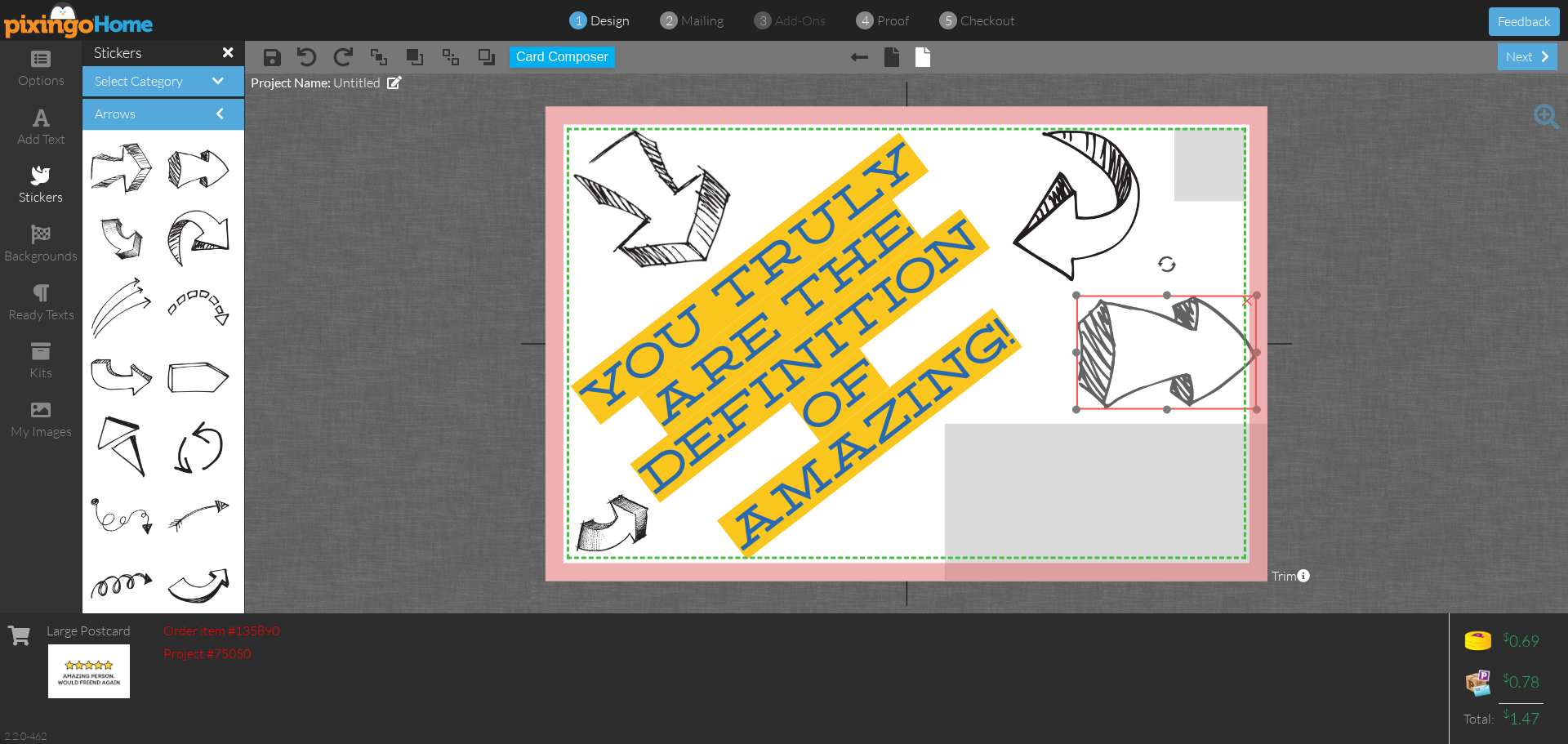
drag, startPoint x: 1219, startPoint y: 328, endPoint x: 1163, endPoint y: 315, distance: 57.5
click at [1163, 315] on img at bounding box center [1167, 352] width 180 height 114
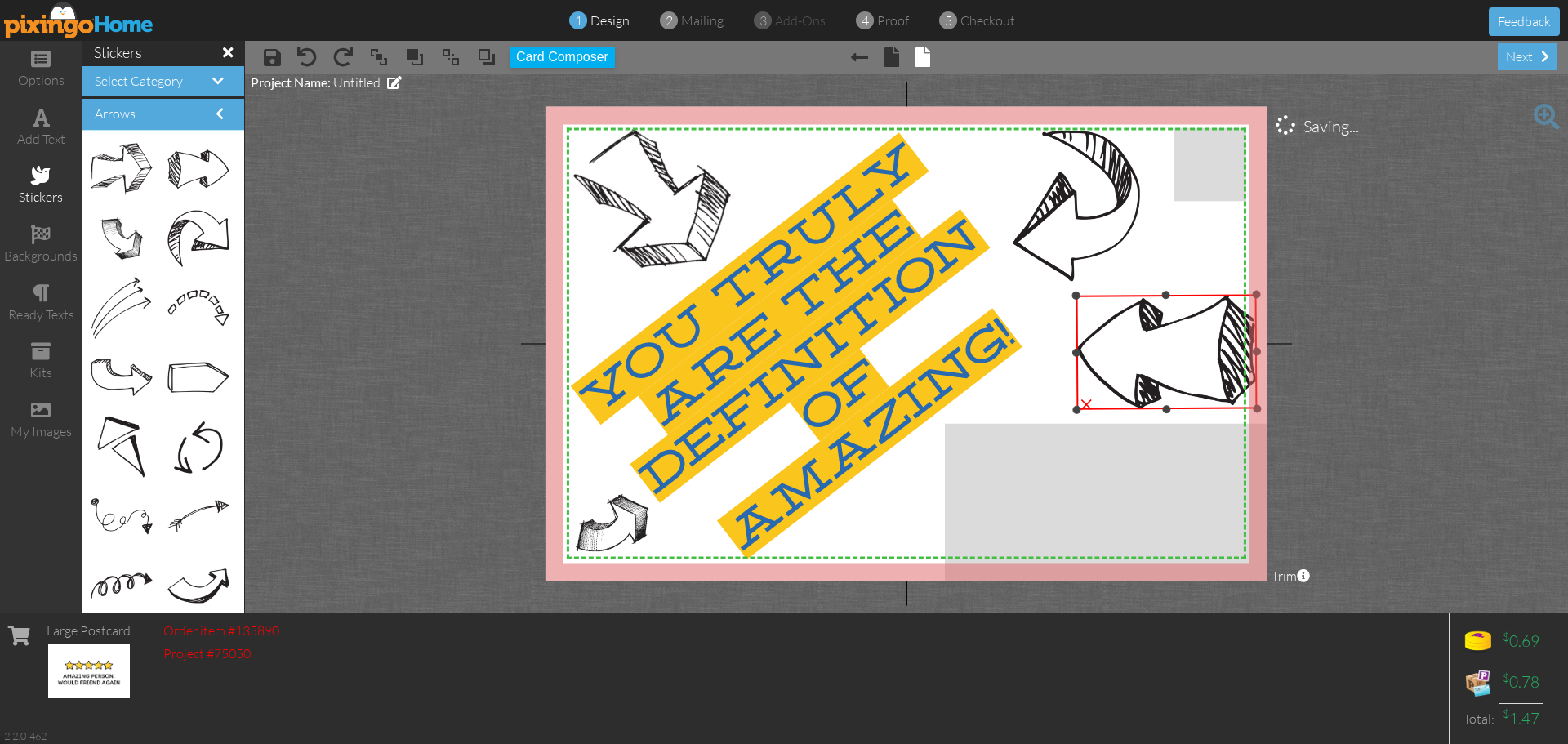
drag, startPoint x: 1164, startPoint y: 264, endPoint x: 1176, endPoint y: 399, distance: 135.5
click at [1168, 415] on div "X X X X X X X X X X X X X X X X X X X X X X X X X X X X X X X X X X X X X X X X…" at bounding box center [907, 344] width 722 height 475
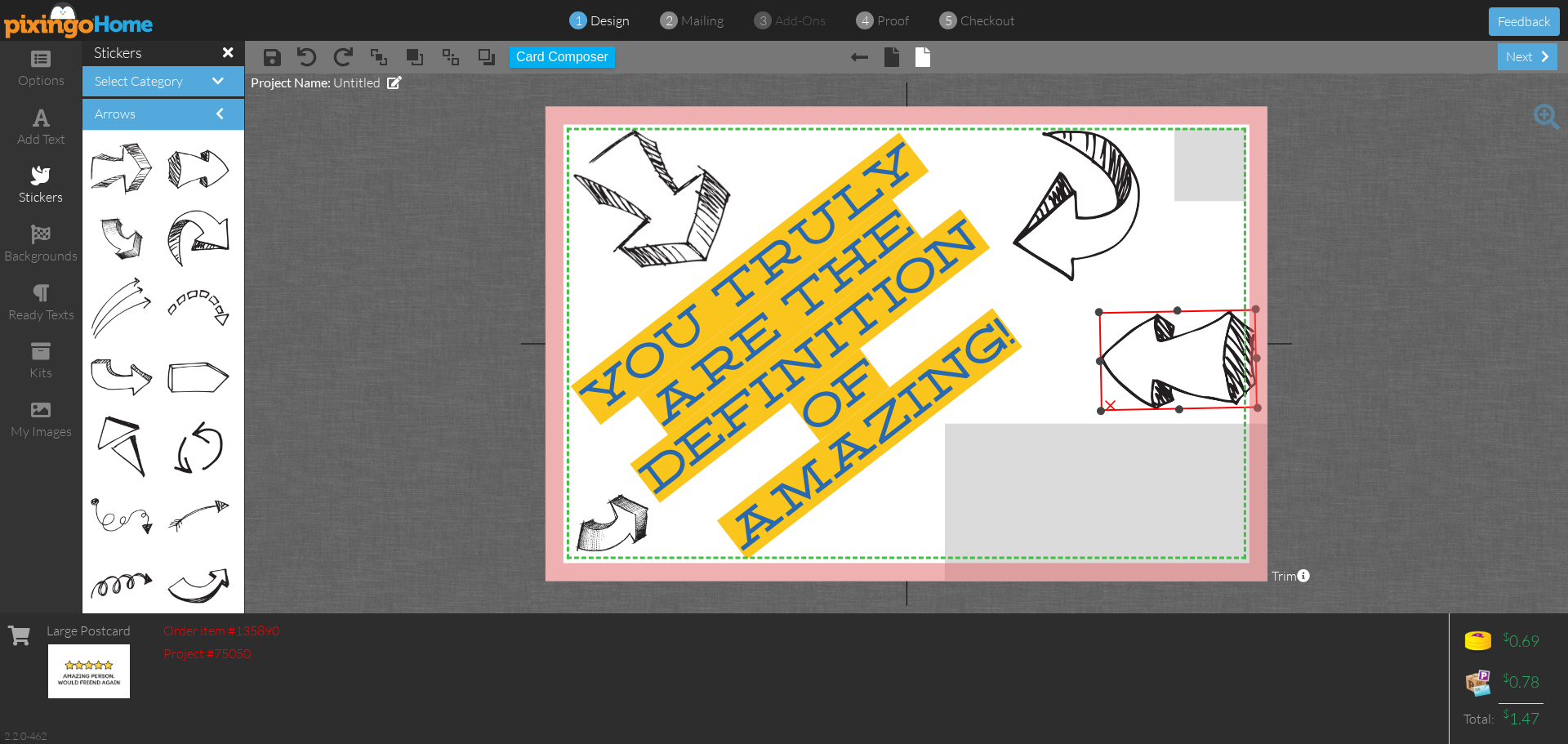
drag, startPoint x: 1076, startPoint y: 296, endPoint x: 1087, endPoint y: 311, distance: 18.6
click at [1087, 311] on div "X X X X X X X X X X X X X X X X X X X X X X X X X X X X X X X X X X X X X X X X…" at bounding box center [907, 344] width 722 height 475
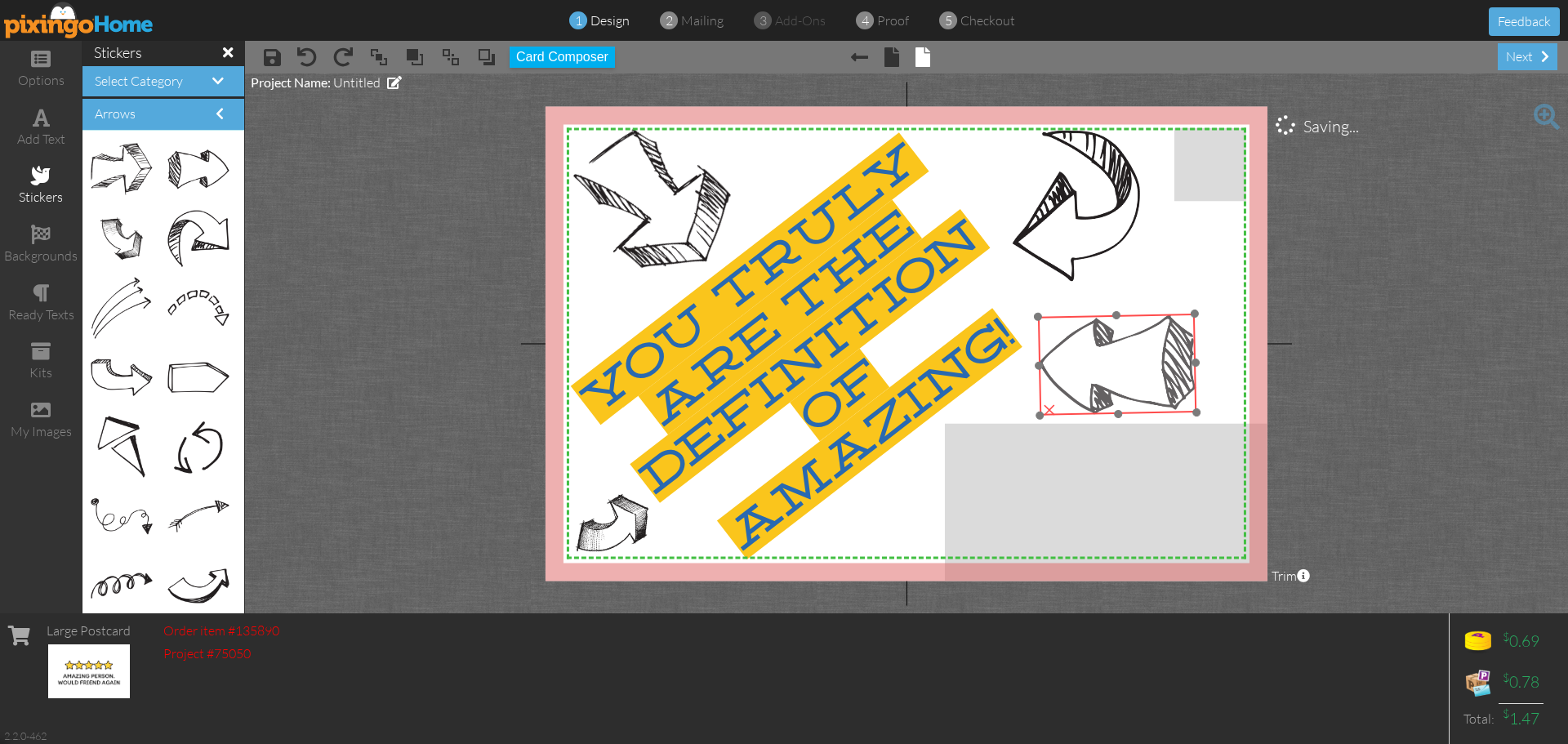
drag, startPoint x: 1166, startPoint y: 342, endPoint x: 1104, endPoint y: 347, distance: 62.2
click at [1104, 347] on img at bounding box center [1116, 364] width 158 height 102
drag, startPoint x: 1198, startPoint y: 365, endPoint x: 1211, endPoint y: 364, distance: 13.0
click at [1211, 364] on div "X X X X X X X X X X X X X X X X X X X X X X X X X X X X X X X X X X X X X X X X…" at bounding box center [907, 344] width 722 height 475
drag, startPoint x: 1197, startPoint y: 310, endPoint x: 1224, endPoint y: 306, distance: 27.3
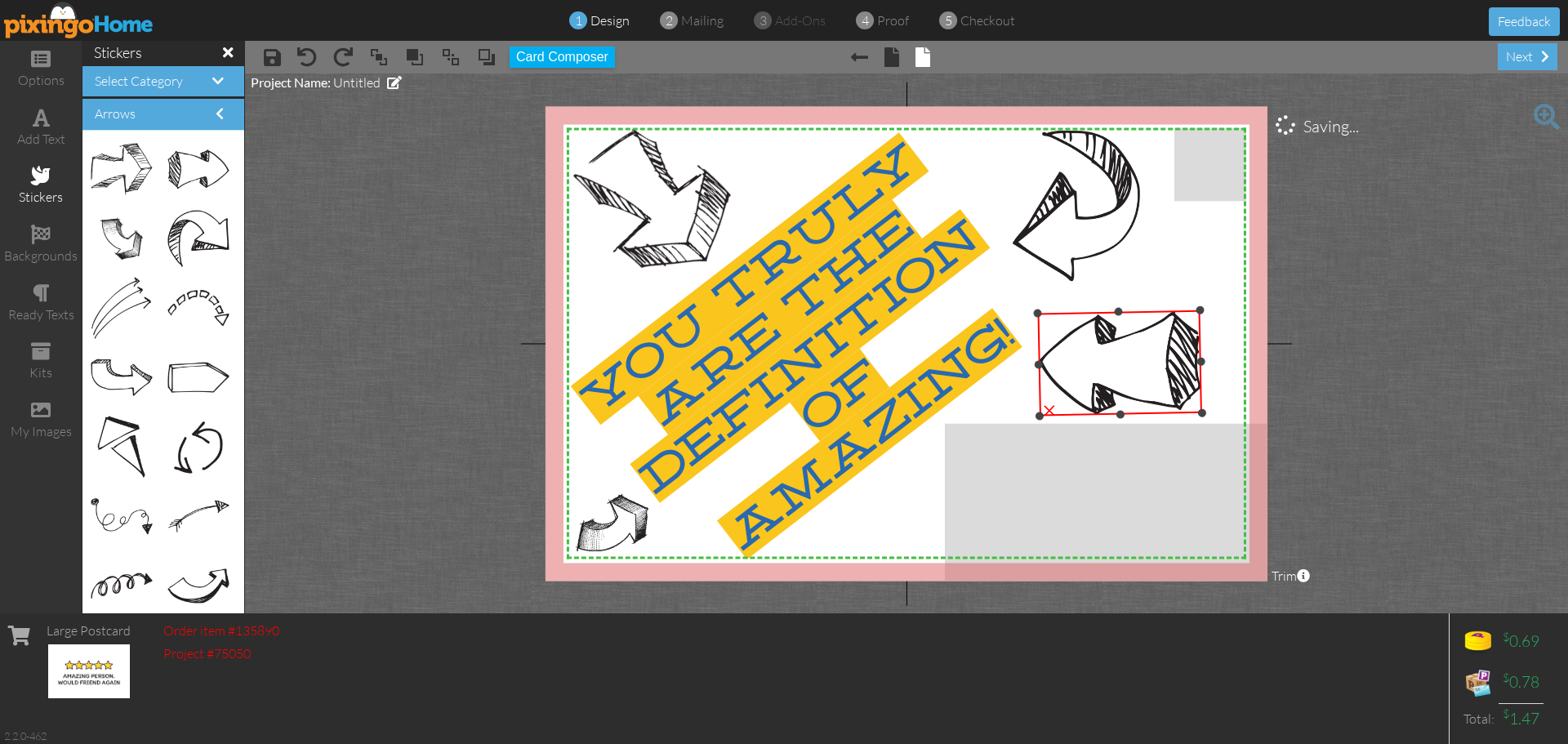
click at [1224, 306] on div "X X X X X X X X X X X X X X X X X X X X X X X X X X X X X X X X X X X X X X X X…" at bounding box center [907, 344] width 722 height 475
click at [1364, 350] on project-studio-wrapper "X X X X X X X X X X X X X X X X X X X X X X X X X X X X X X X X X X X X X X X X…" at bounding box center [907, 343] width 1323 height 539
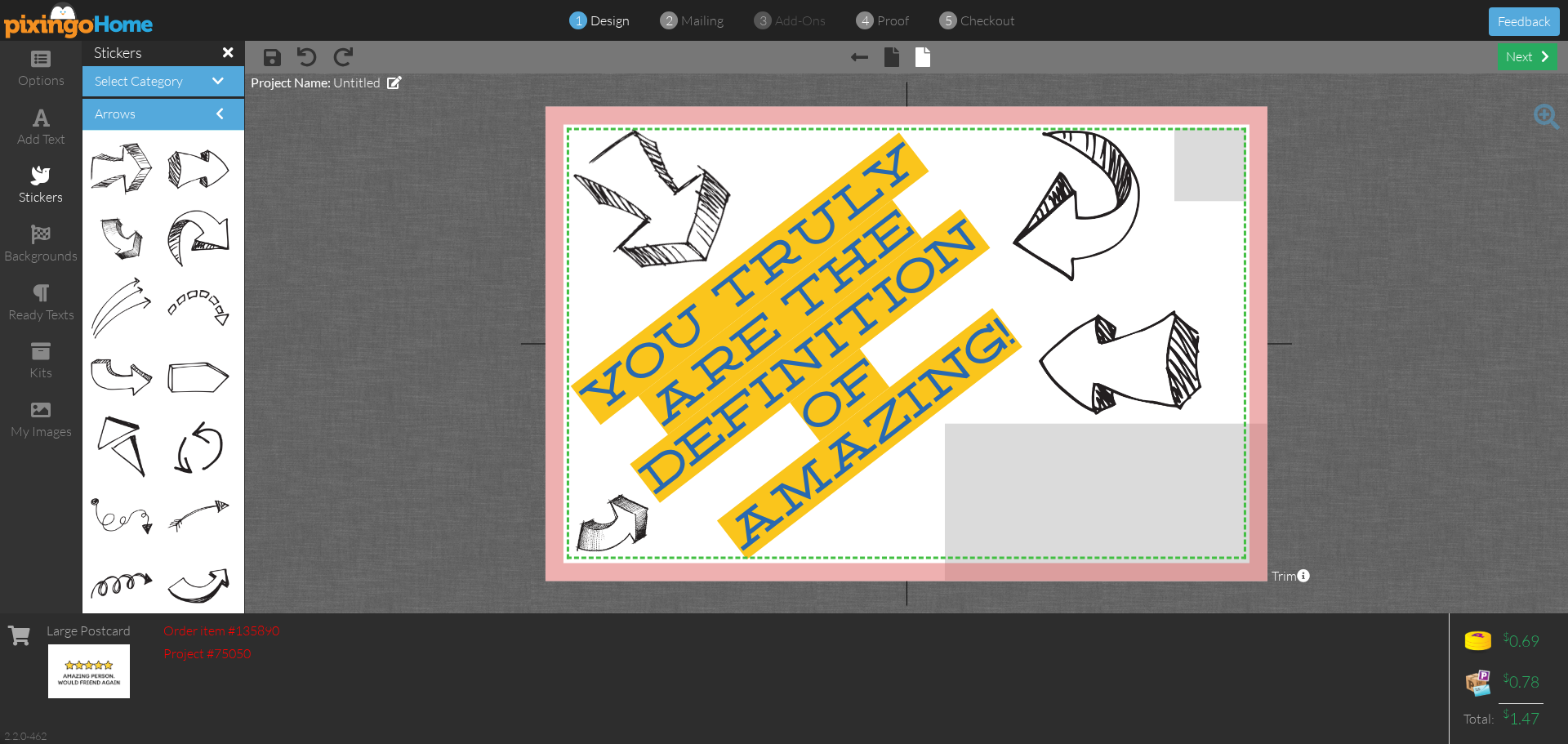
click at [1520, 59] on div "next" at bounding box center [1527, 56] width 60 height 27
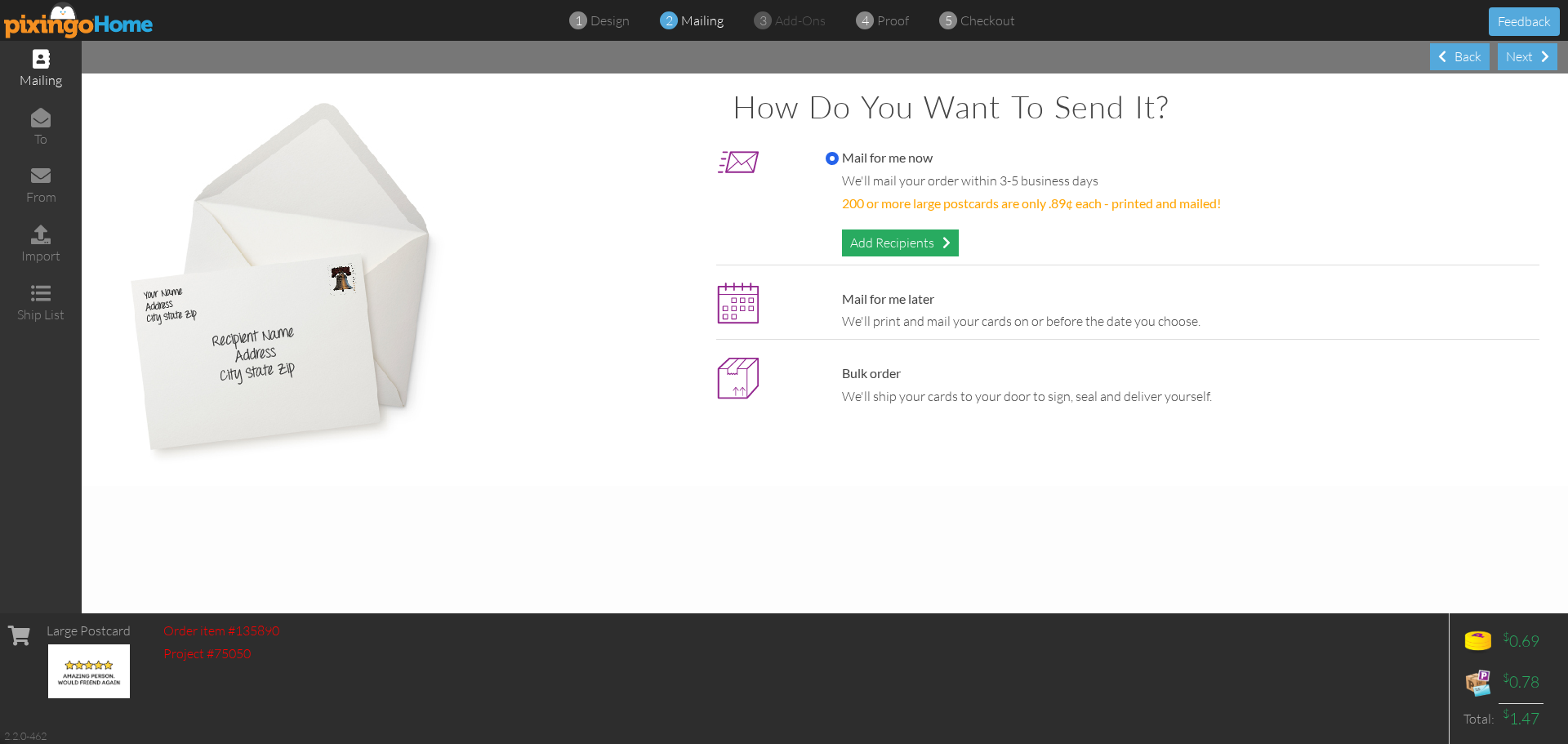
click at [897, 238] on div "Add Recipients" at bounding box center [900, 243] width 117 height 27
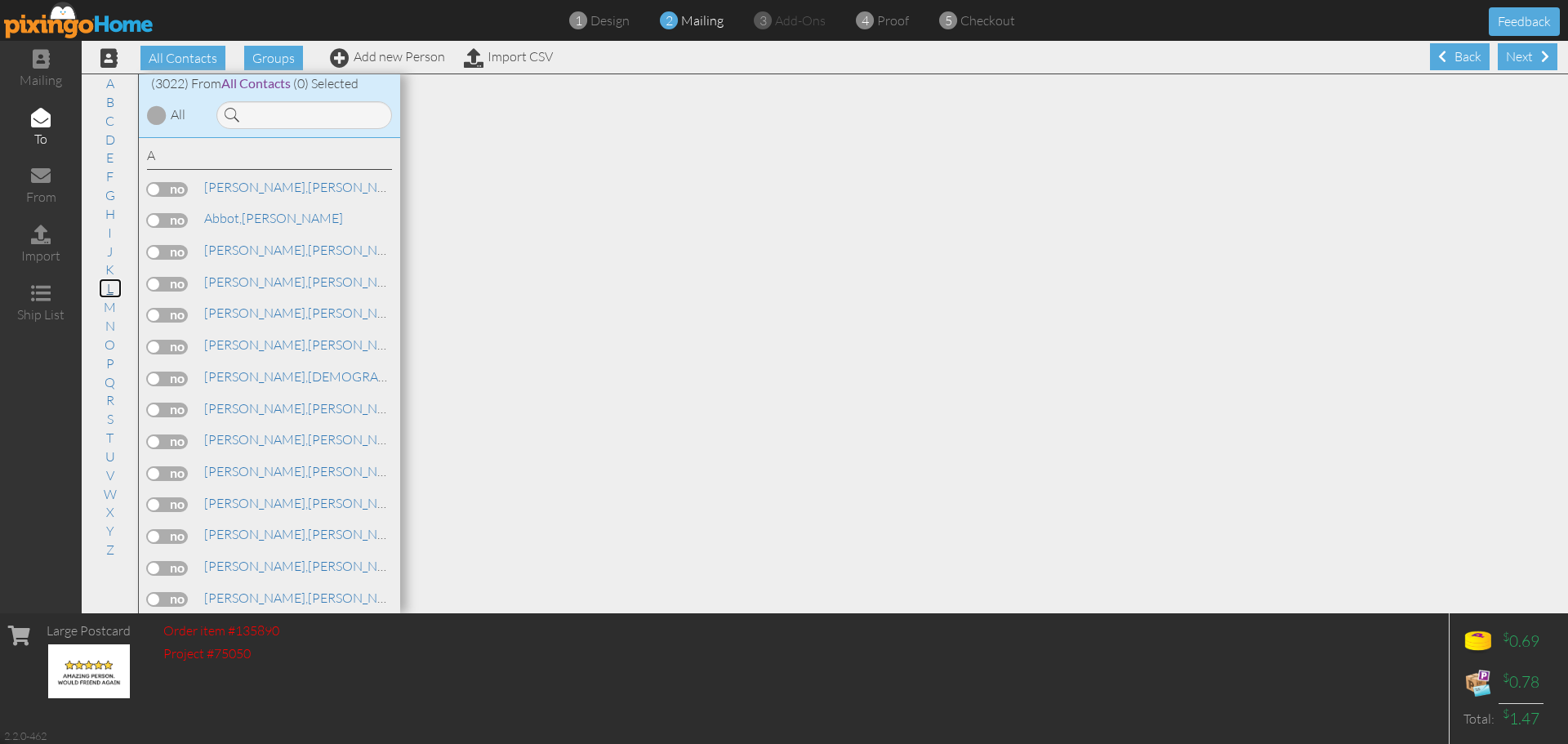
click at [111, 292] on link "L" at bounding box center [110, 288] width 22 height 20
click at [289, 113] on input at bounding box center [304, 114] width 175 height 28
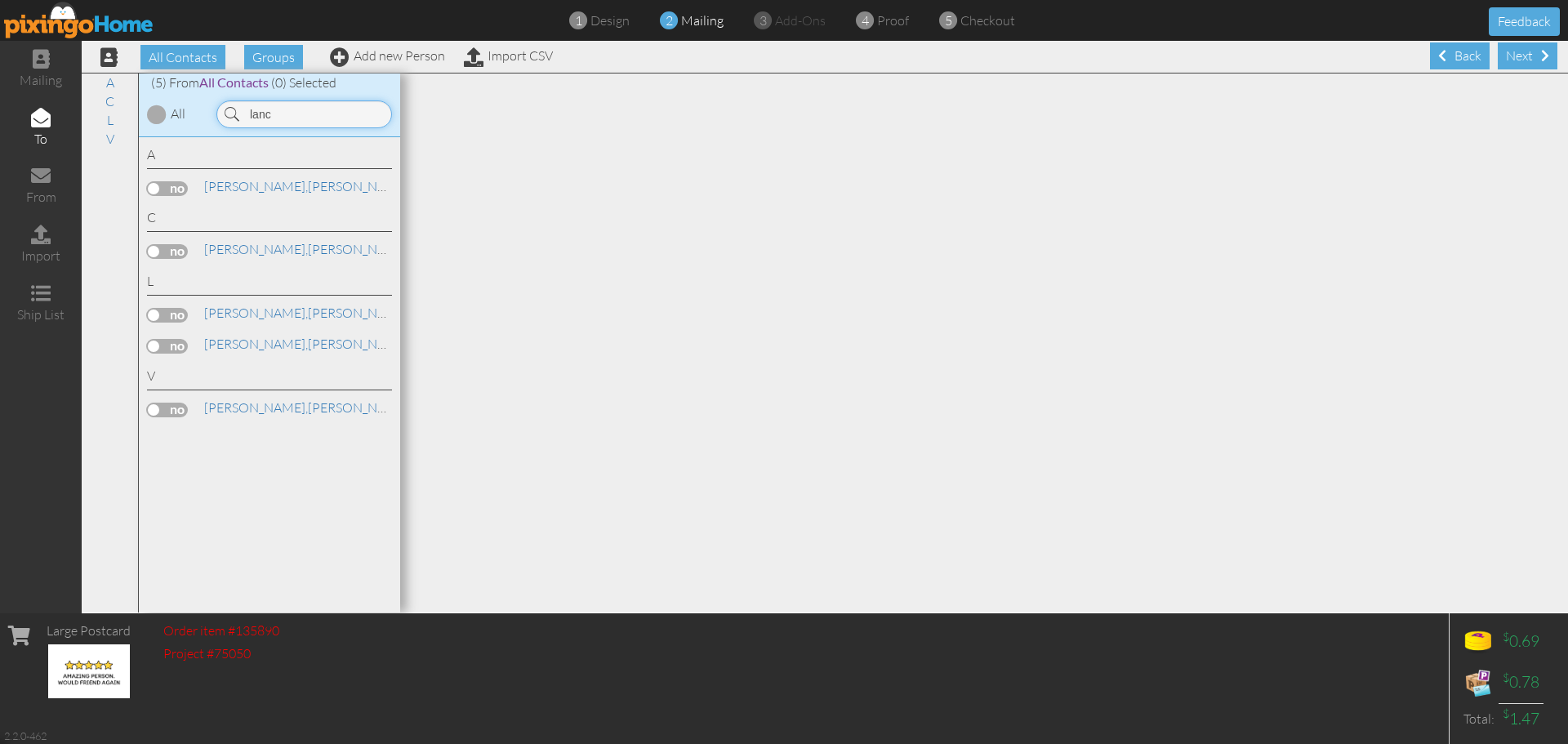
scroll to position [0, 0]
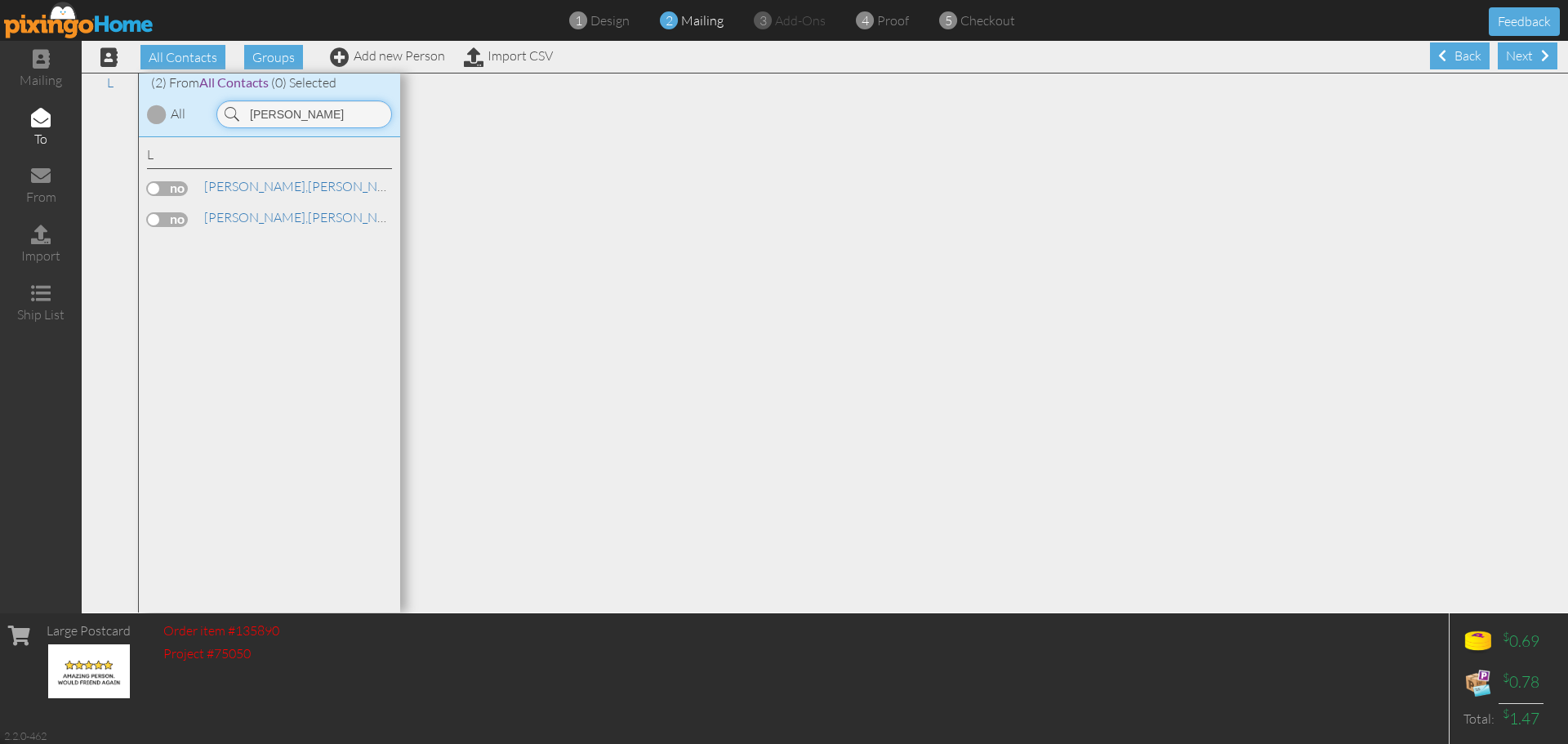
type input "[PERSON_NAME]"
click at [175, 188] on label at bounding box center [167, 188] width 41 height 15
click at [0, 0] on input "checkbox" at bounding box center [0, 0] width 0 height 0
click at [1502, 59] on div "Next" at bounding box center [1527, 55] width 60 height 27
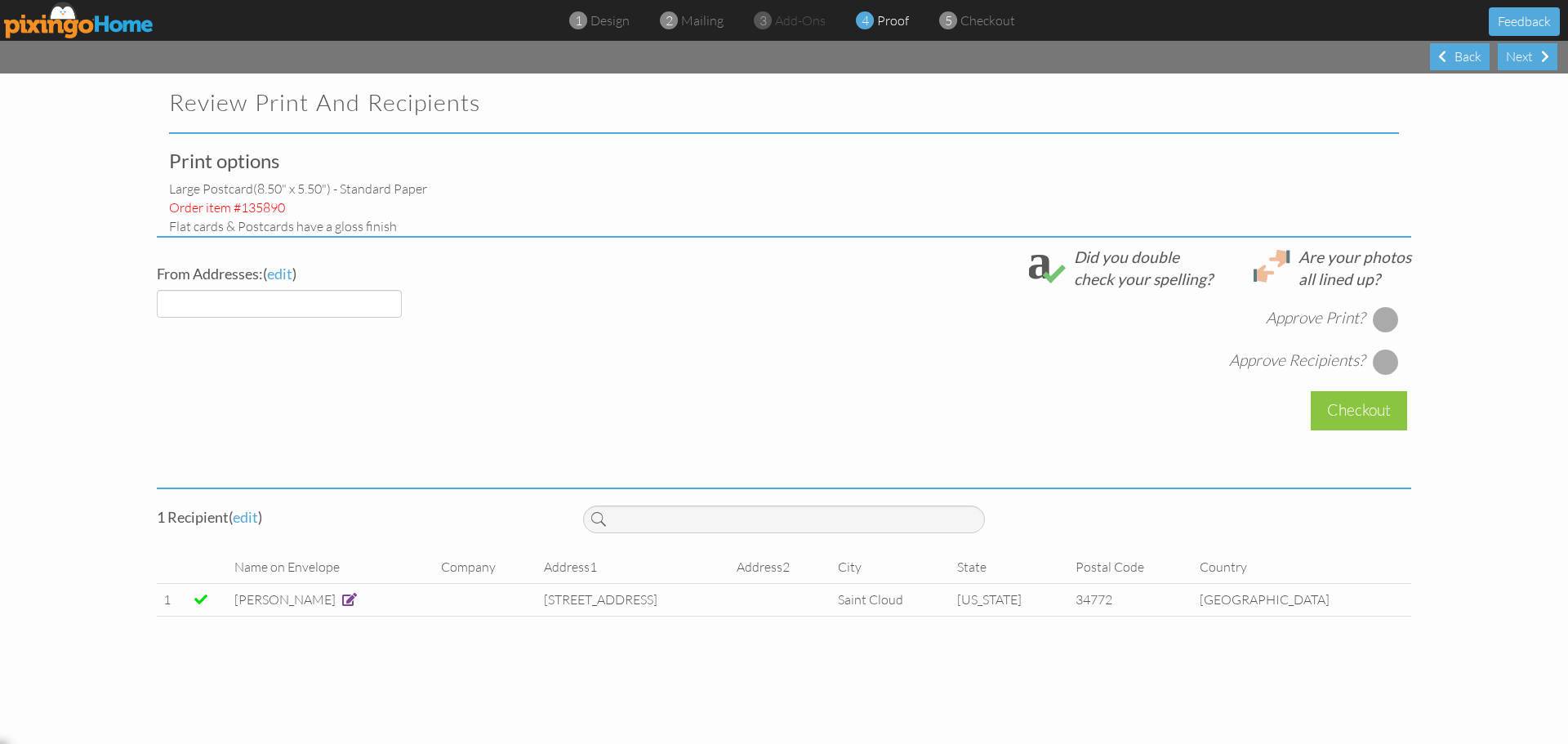
select select "object:10613"
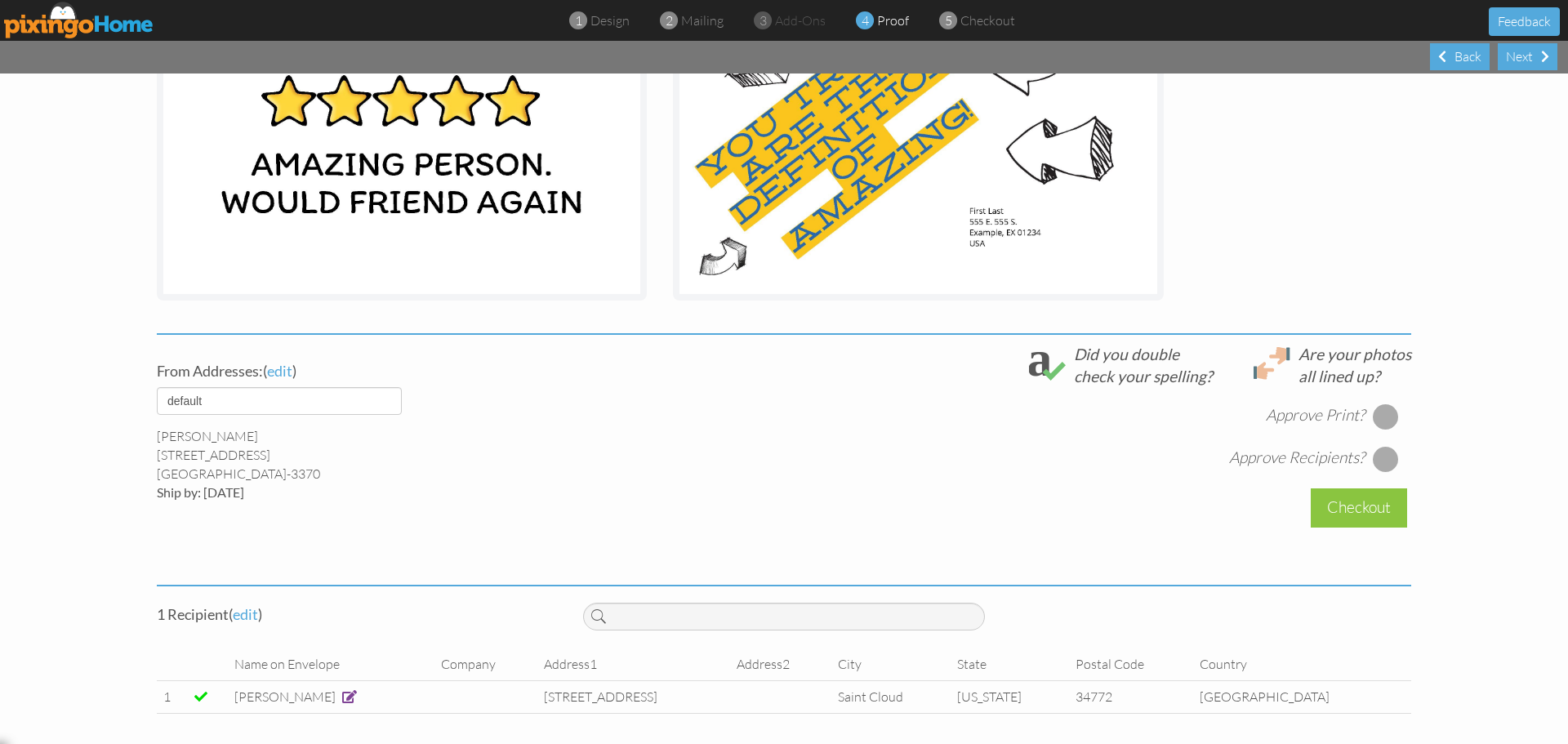
scroll to position [333, 0]
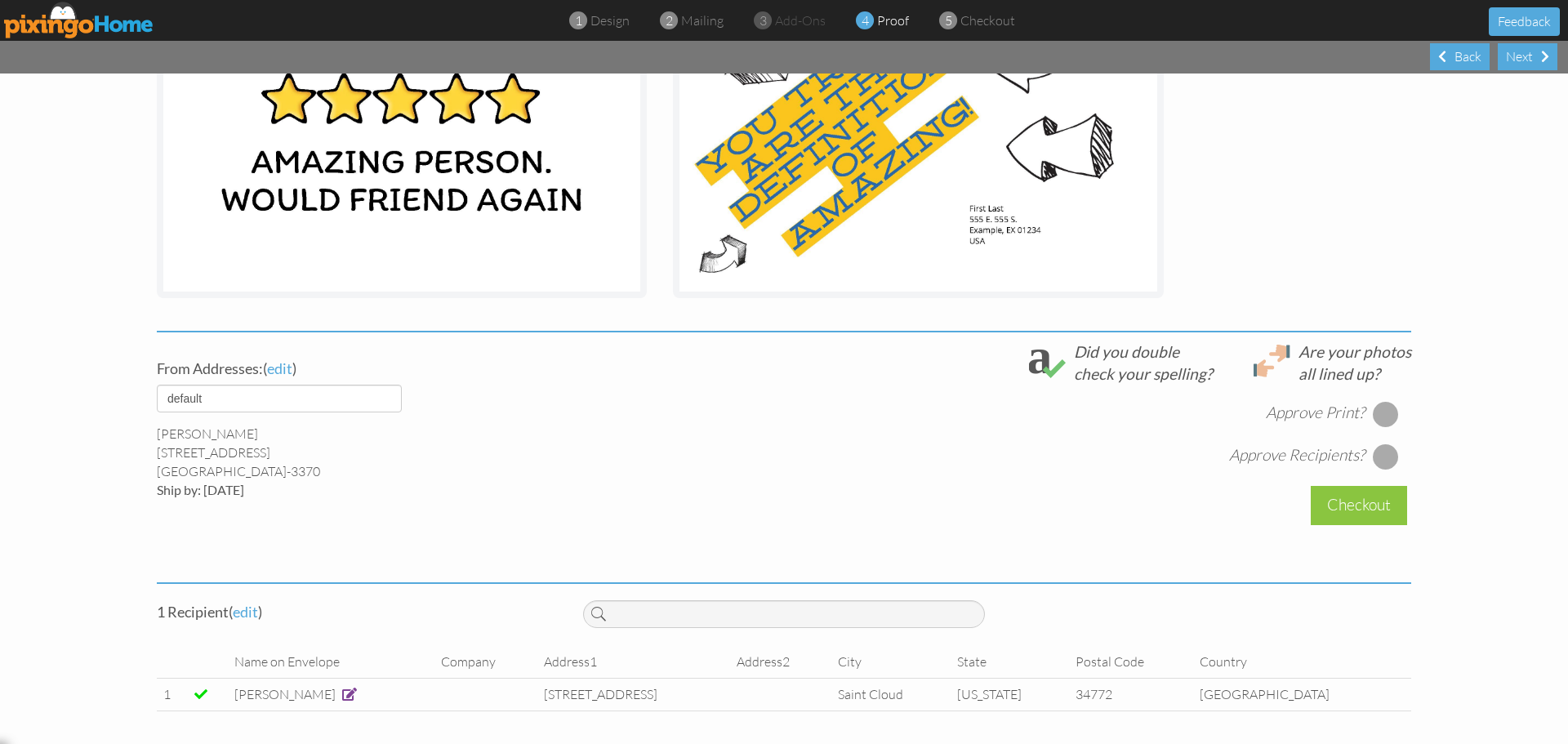
click at [1381, 412] on div at bounding box center [1386, 413] width 26 height 26
click at [1384, 454] on div at bounding box center [1386, 457] width 26 height 26
click at [1349, 508] on div "Checkout" at bounding box center [1359, 505] width 97 height 38
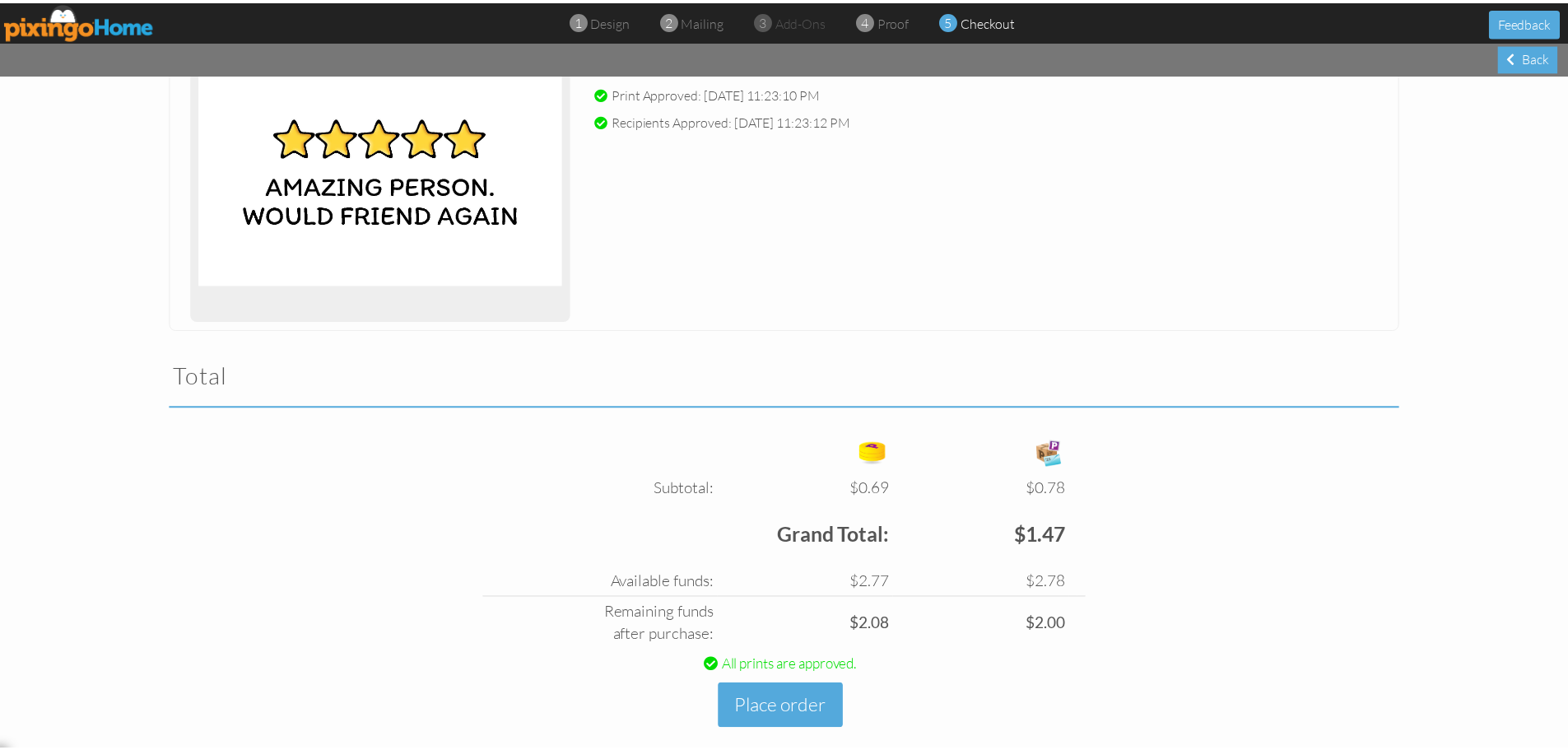
scroll to position [296, 0]
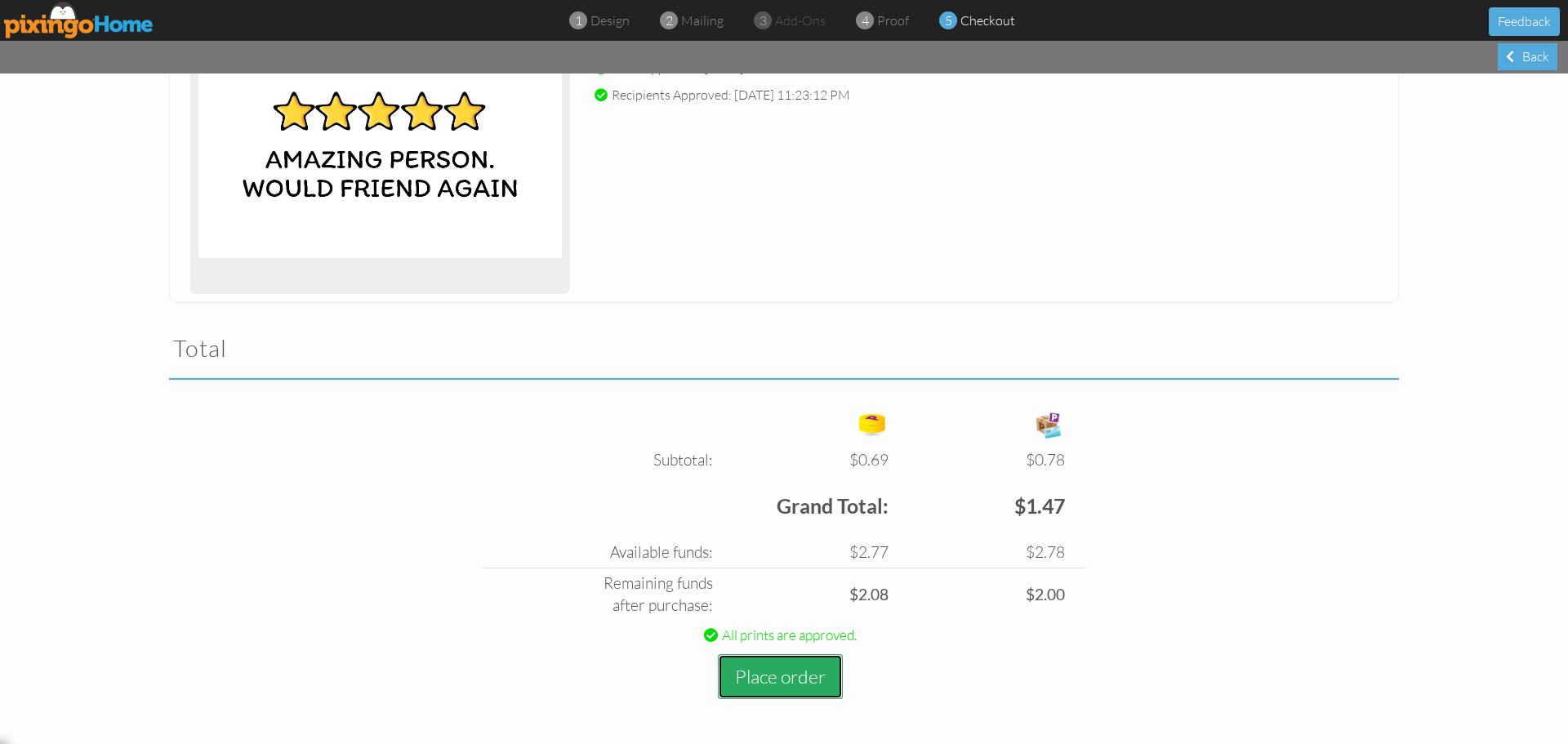
click at [787, 678] on button "Place order" at bounding box center [780, 677] width 125 height 45
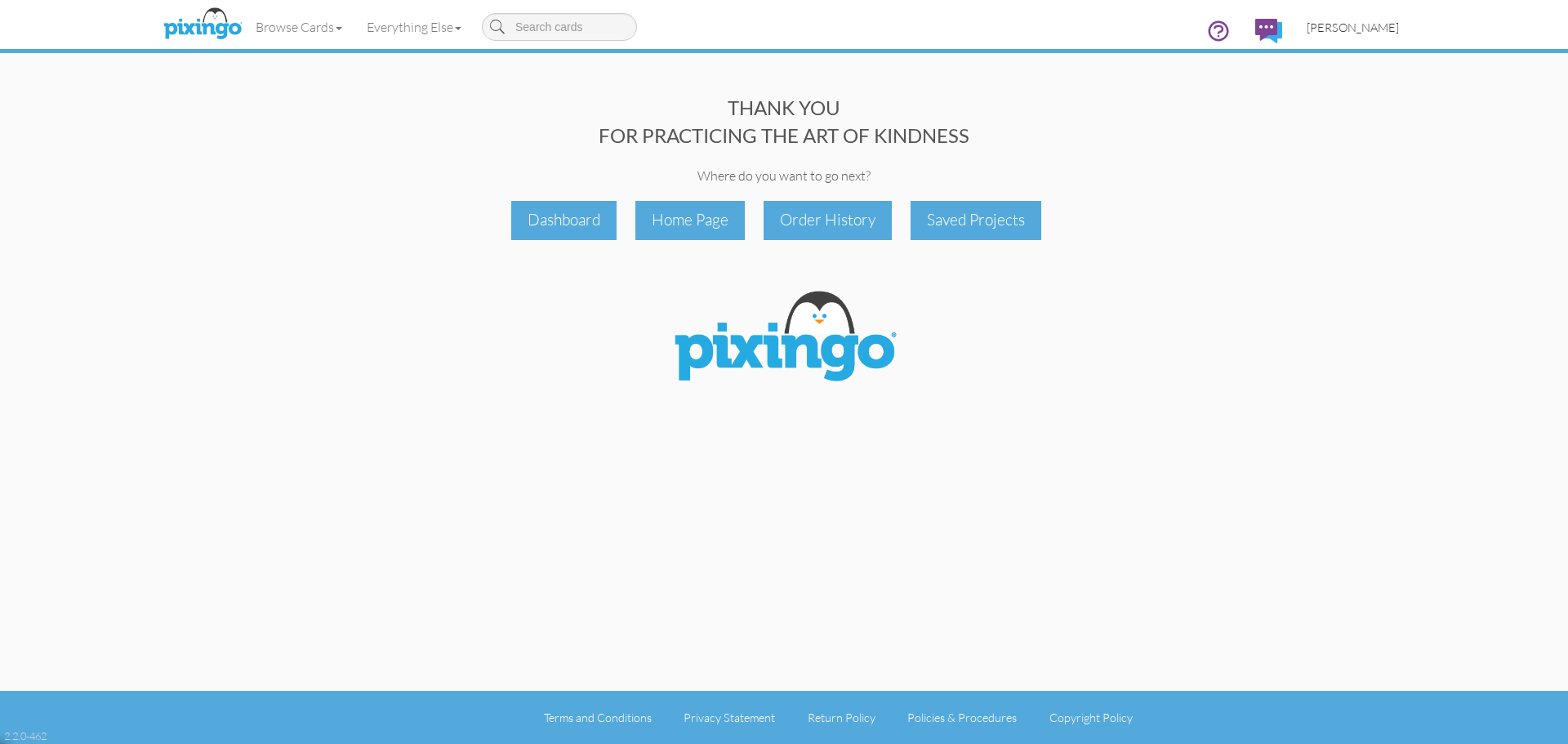
click at [1364, 32] on span "[PERSON_NAME]" at bounding box center [1352, 28] width 92 height 14
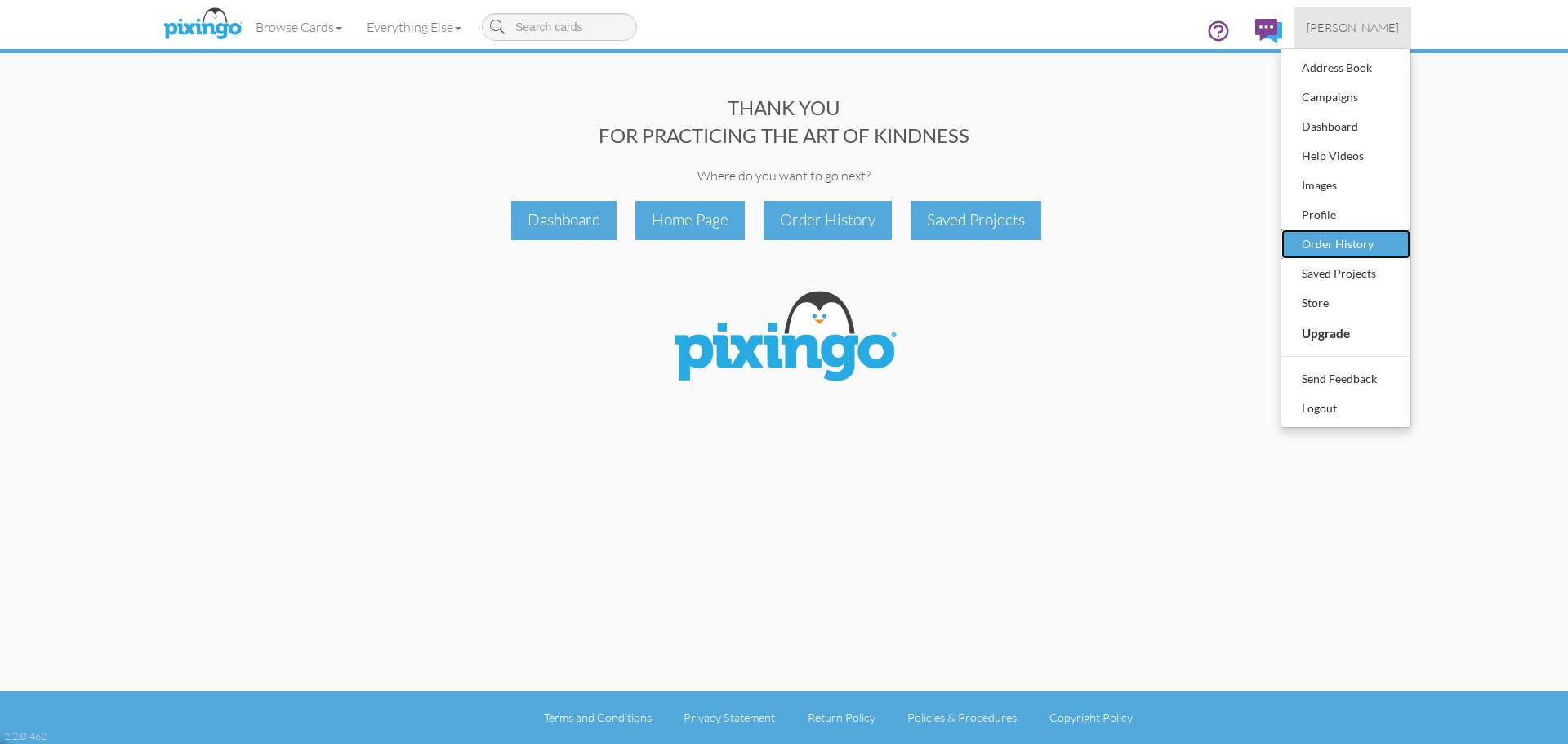
click at [1336, 242] on div "Order History" at bounding box center [1346, 244] width 97 height 24
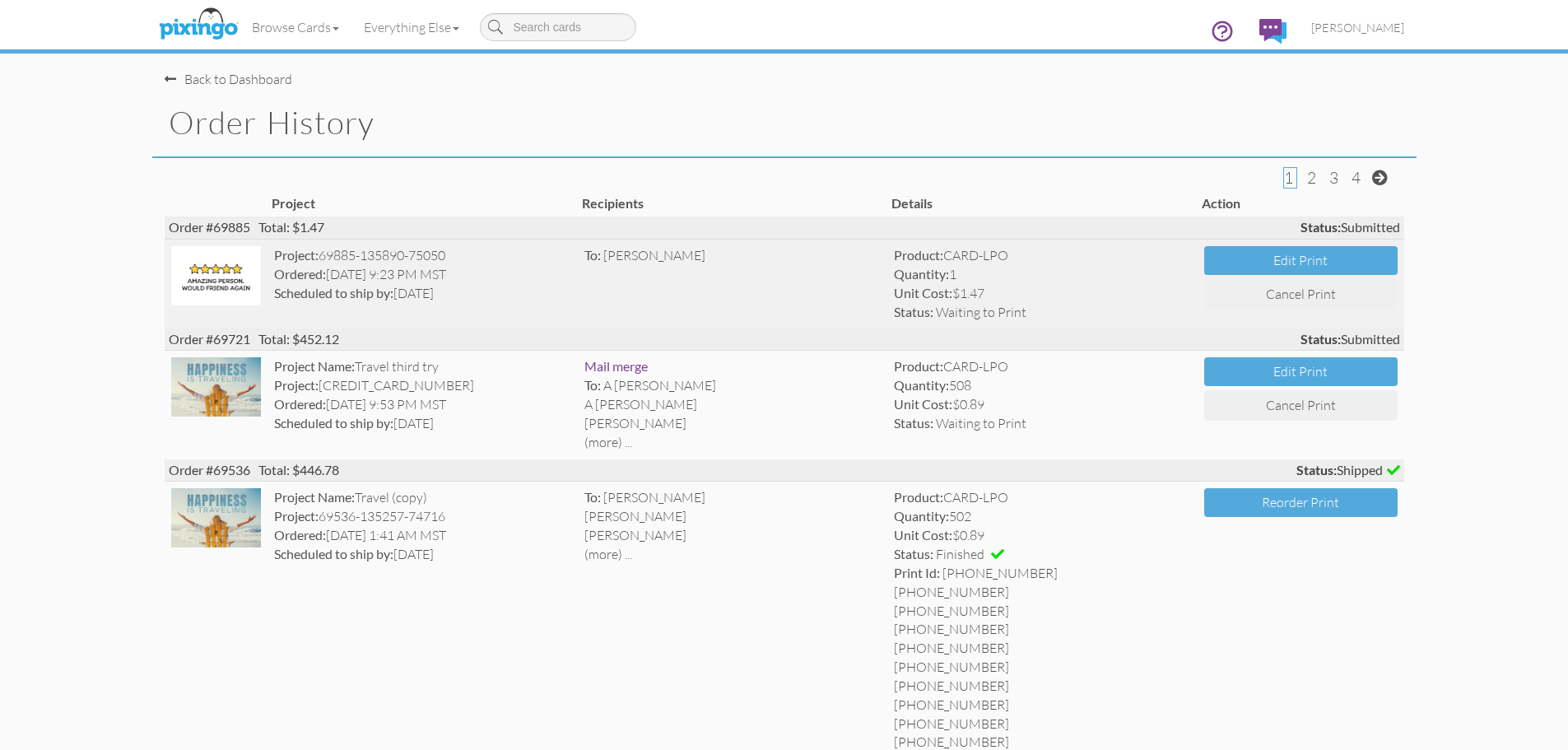
click at [227, 288] on img at bounding box center [217, 276] width 90 height 59
